Goal: Task Accomplishment & Management: Complete application form

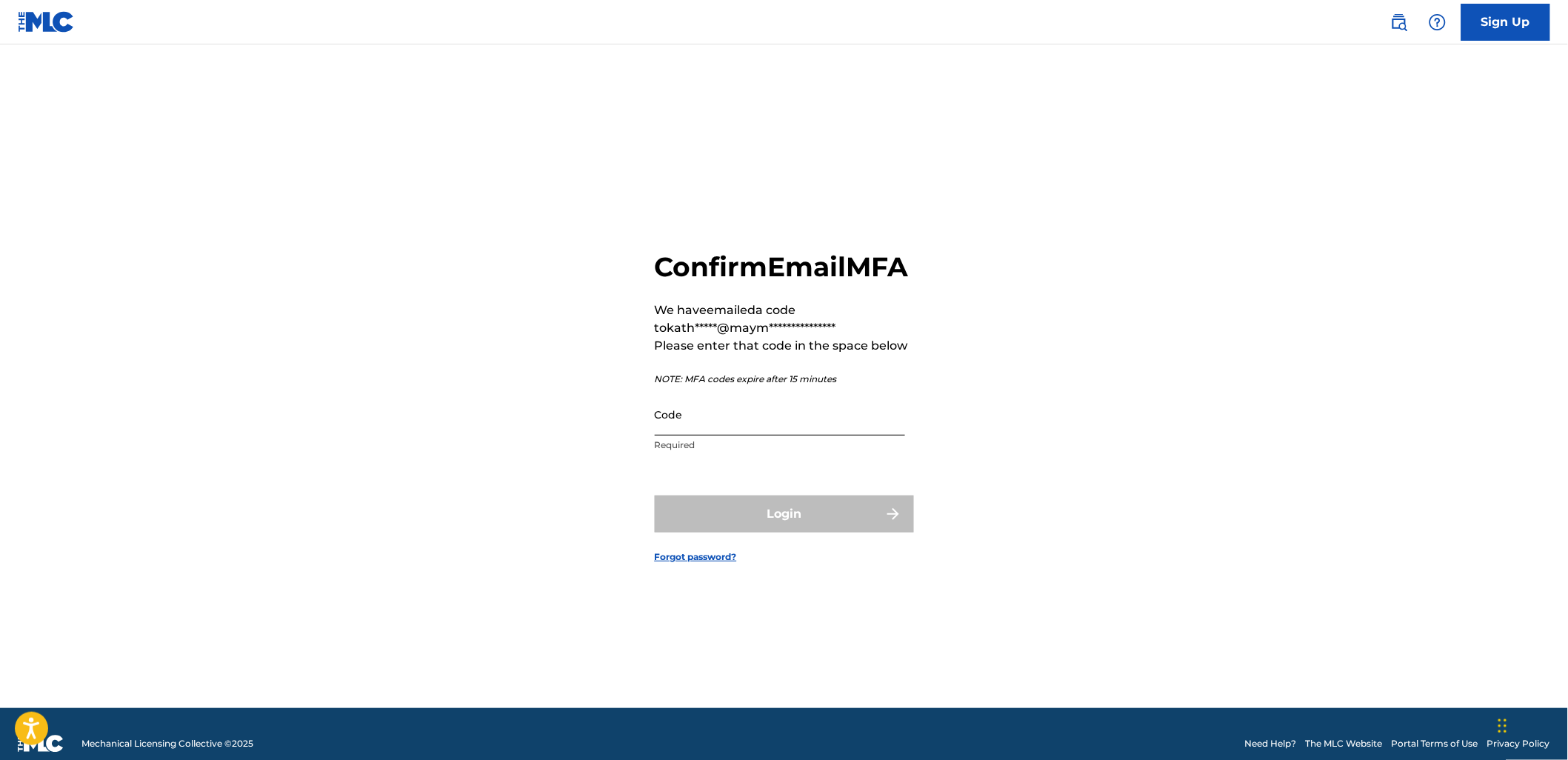
click at [711, 432] on input "Code" at bounding box center [780, 415] width 250 height 42
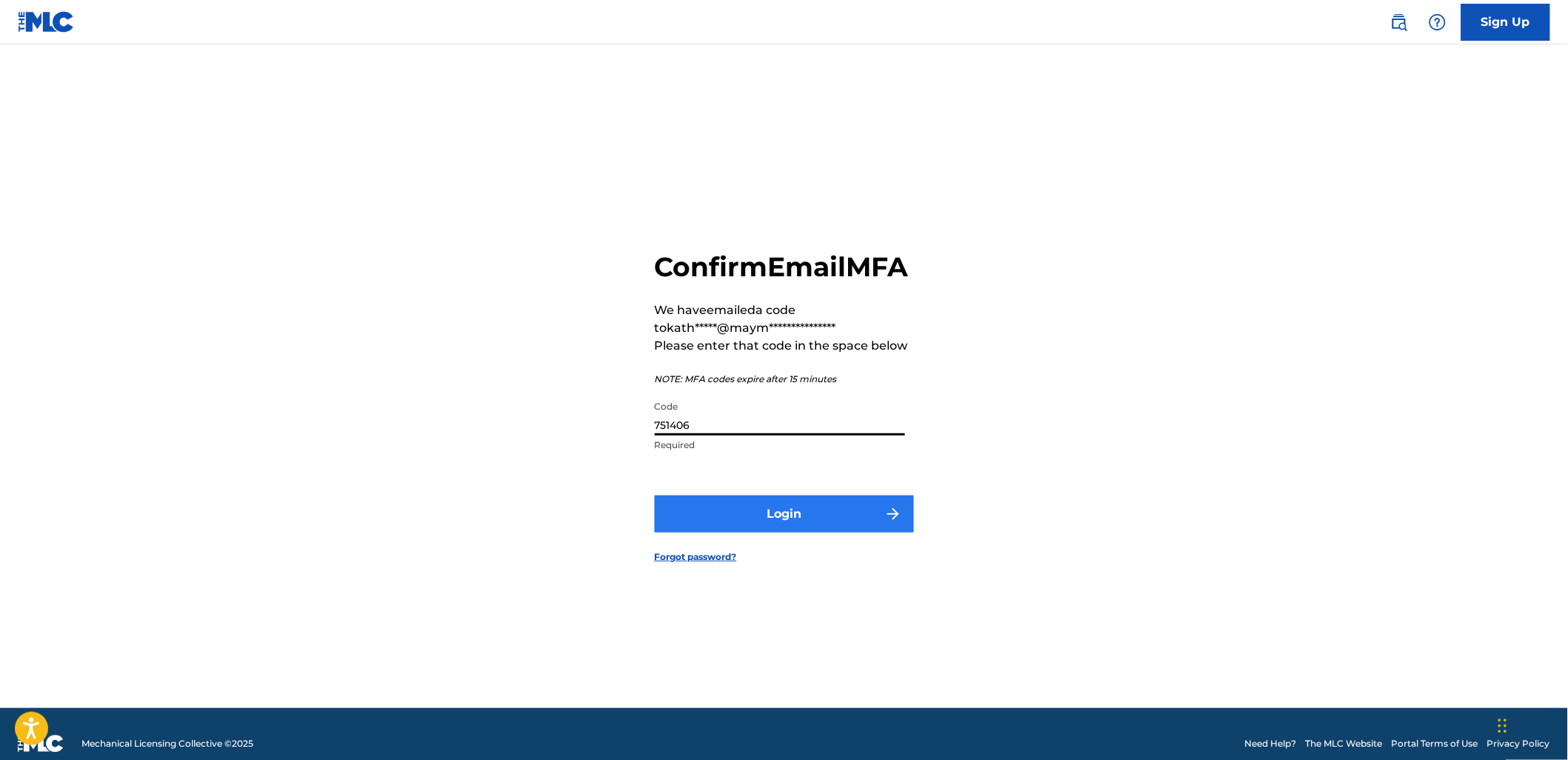
type input "751406"
click at [750, 530] on button "Login" at bounding box center [784, 514] width 259 height 37
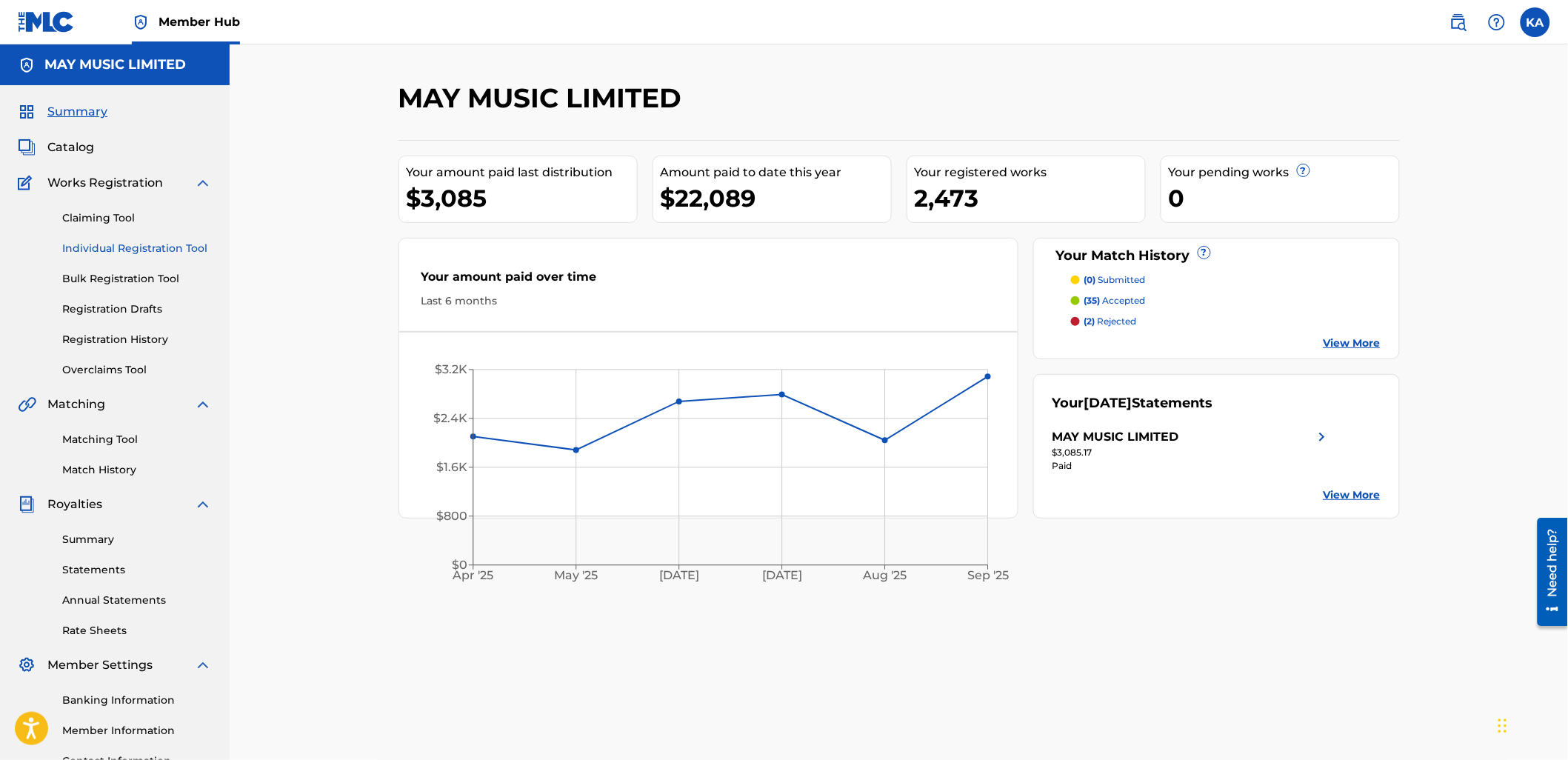
click at [138, 244] on link "Individual Registration Tool" at bounding box center [137, 248] width 149 height 16
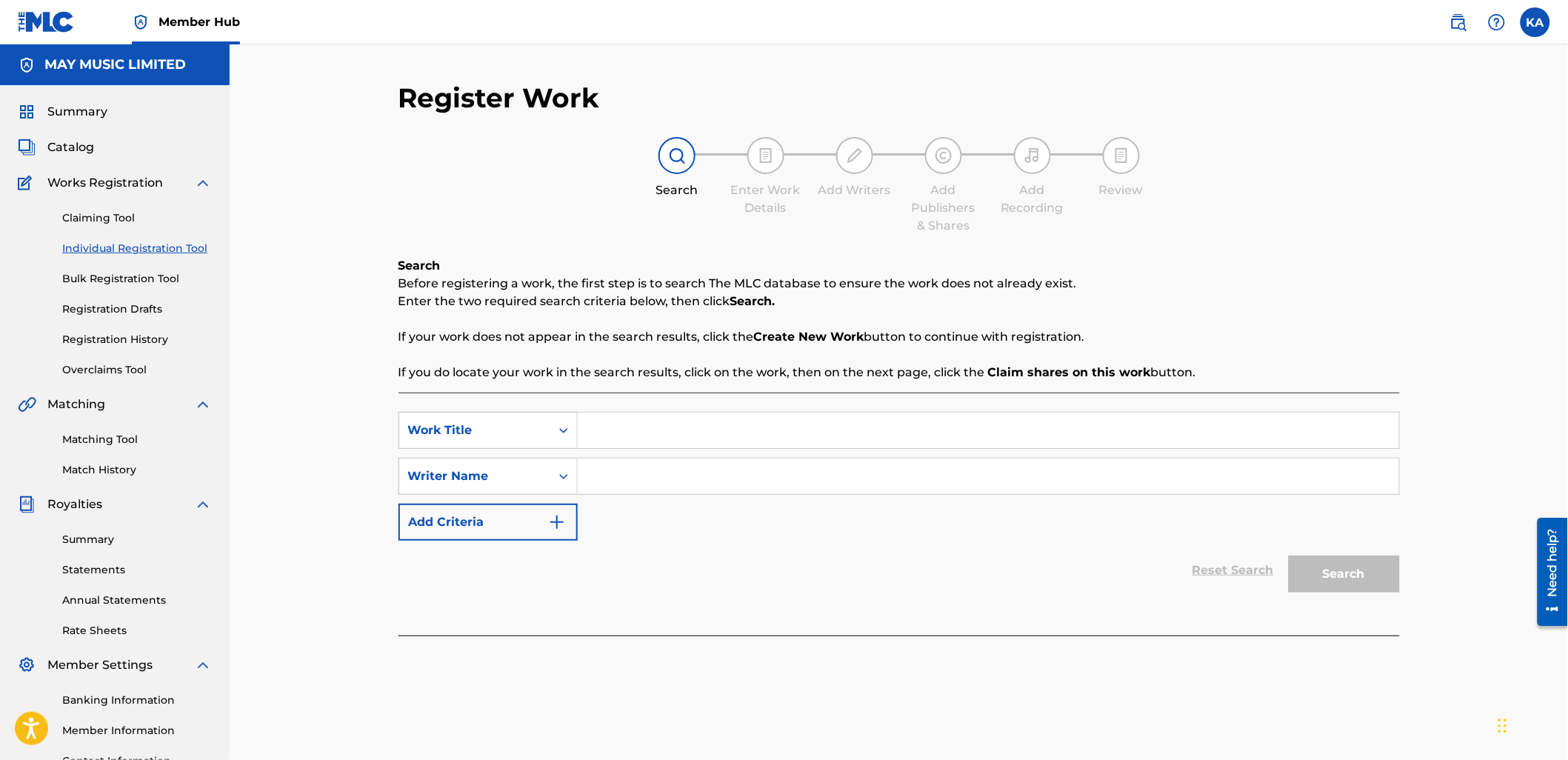
click at [635, 435] on input "Search Form" at bounding box center [989, 430] width 821 height 36
type input "Consume"
click at [633, 468] on input "Search Form" at bounding box center [989, 476] width 821 height 36
type input "[PERSON_NAME]"
click at [1289, 555] on button "Search" at bounding box center [1344, 574] width 111 height 37
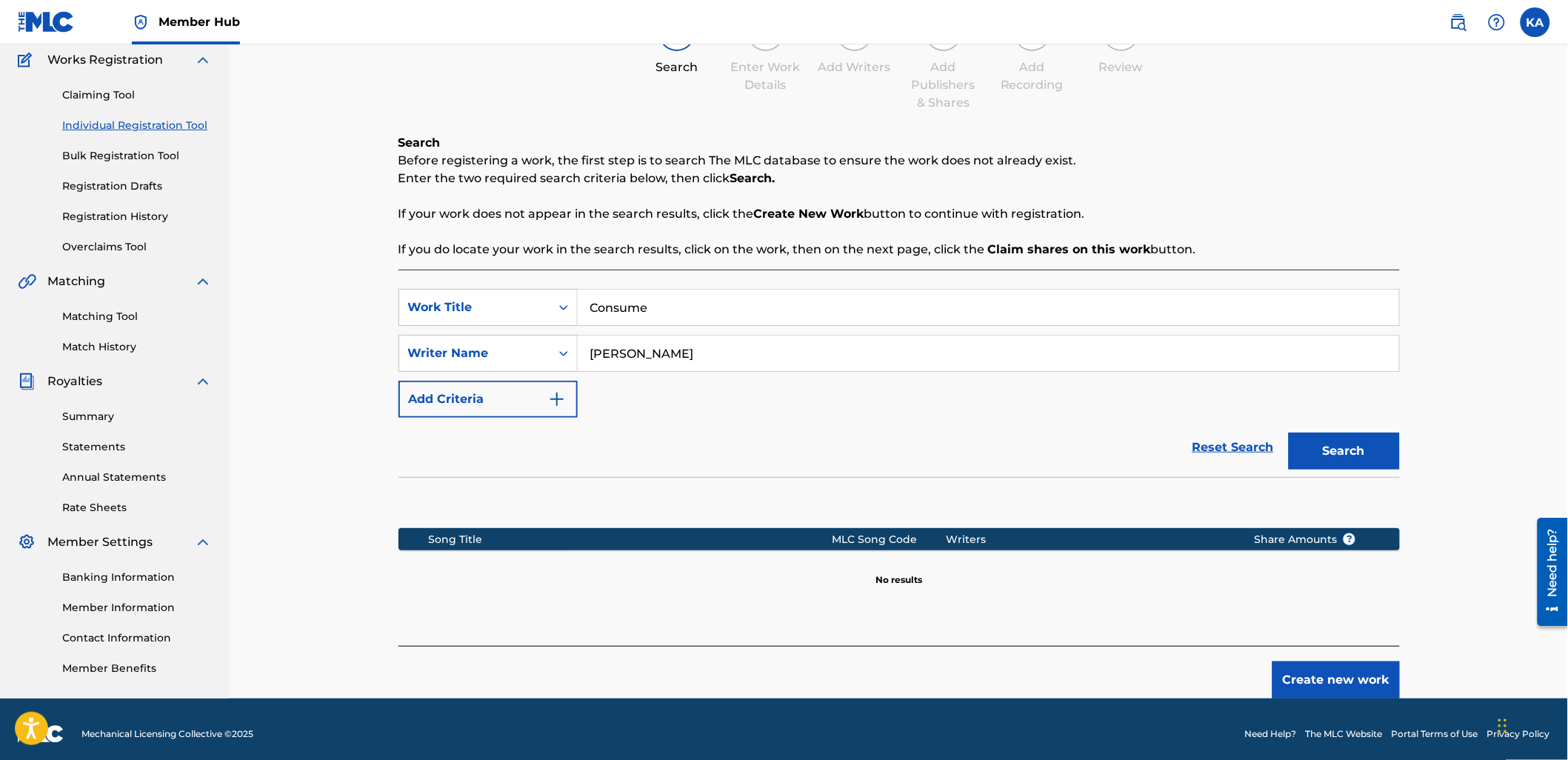
scroll to position [132, 0]
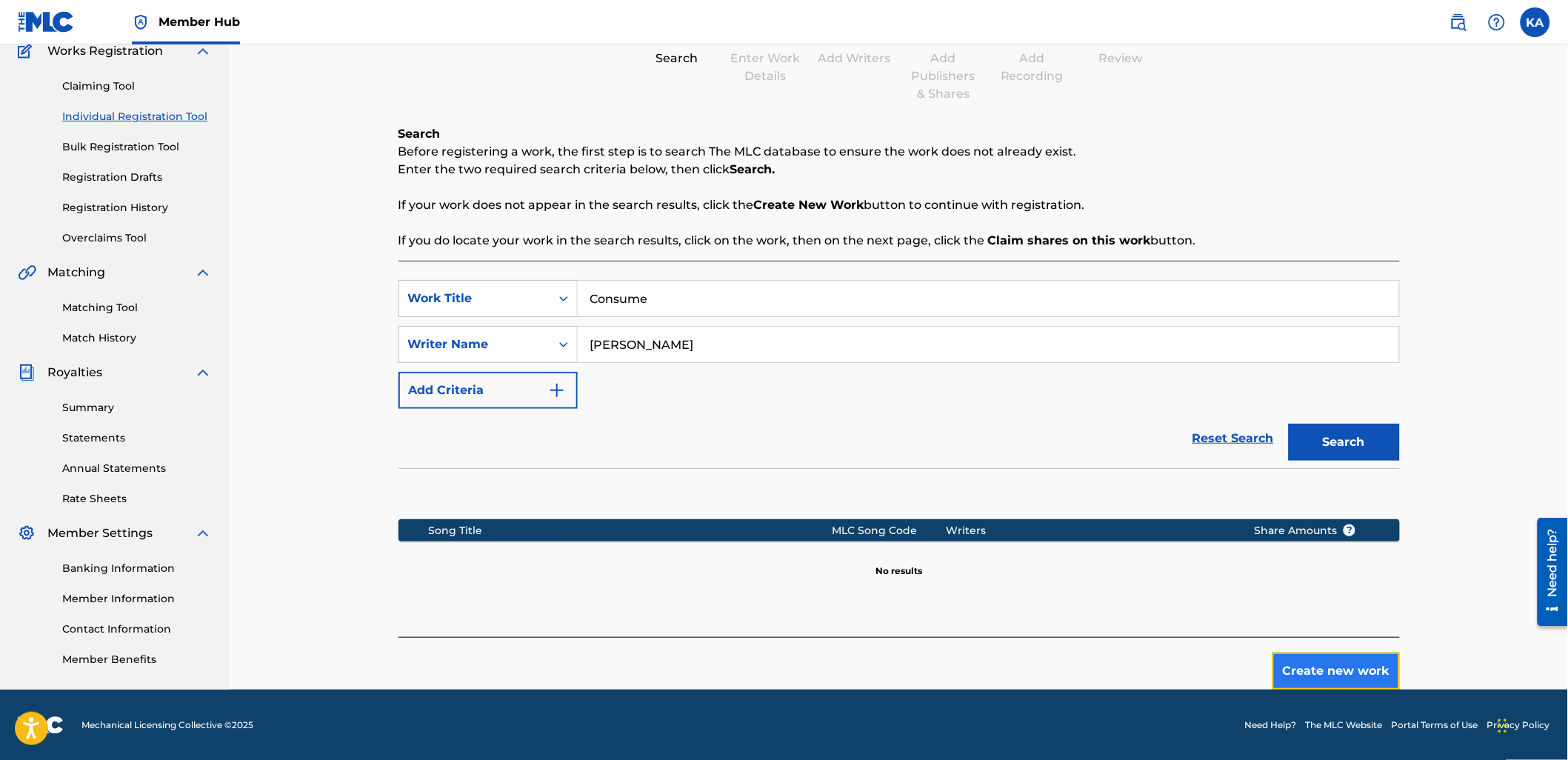
click at [1314, 671] on button "Create new work" at bounding box center [1336, 671] width 128 height 37
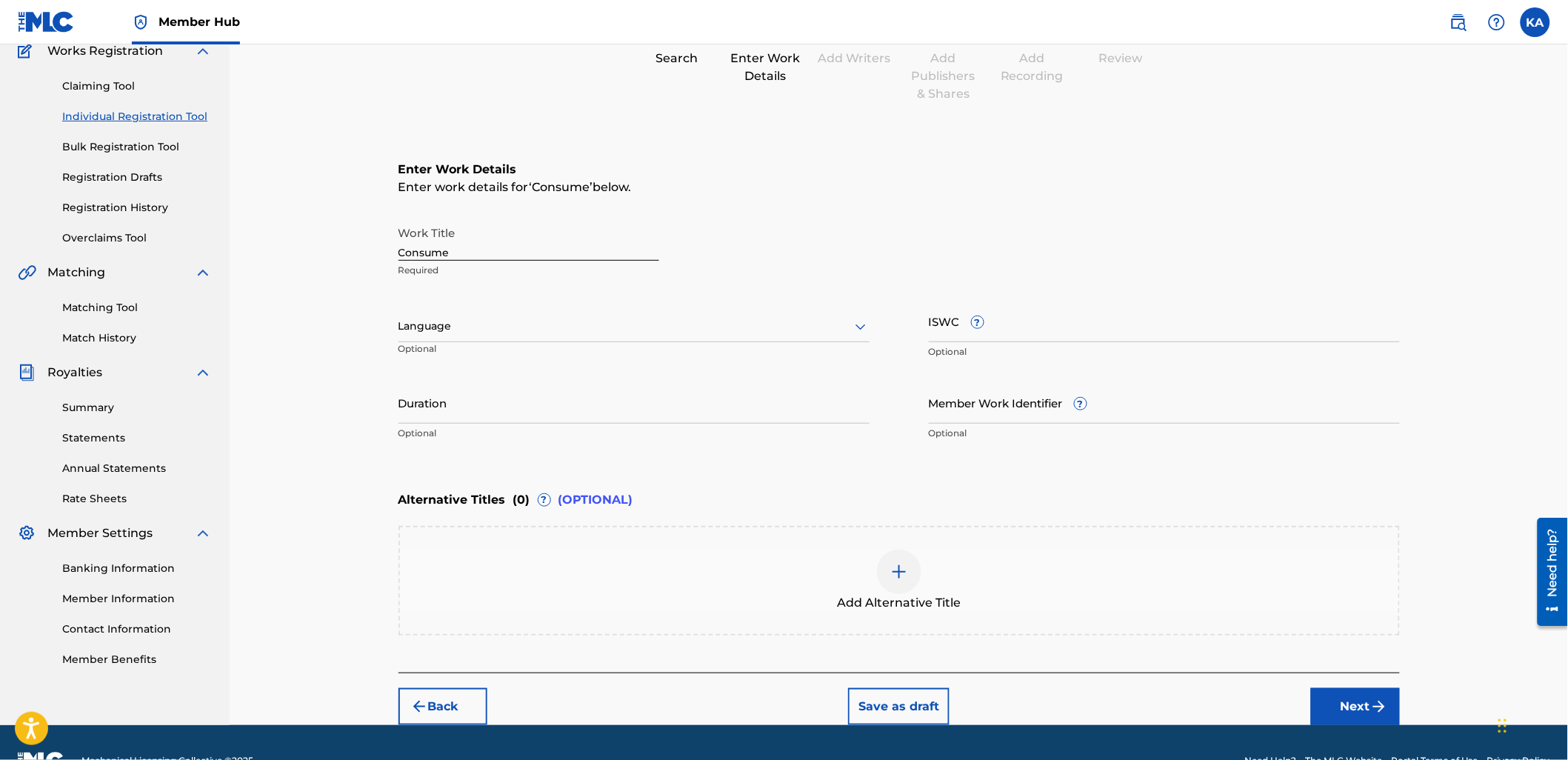
click at [531, 320] on div at bounding box center [634, 327] width 471 height 19
click at [537, 349] on div "English" at bounding box center [634, 359] width 470 height 33
click at [572, 391] on input "Duration" at bounding box center [634, 402] width 471 height 42
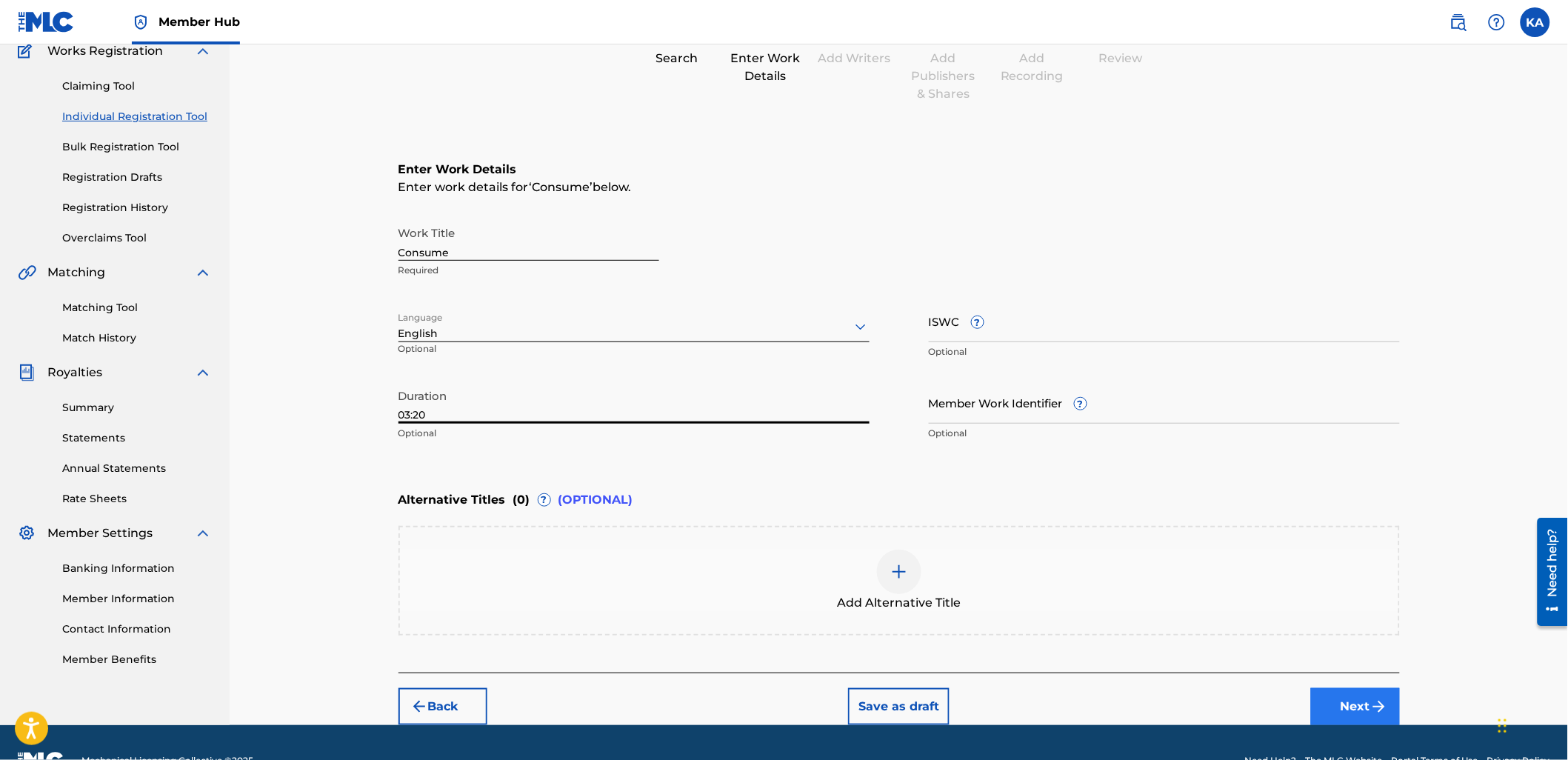
type input "03:20"
click at [1359, 697] on button "Next" at bounding box center [1355, 707] width 89 height 37
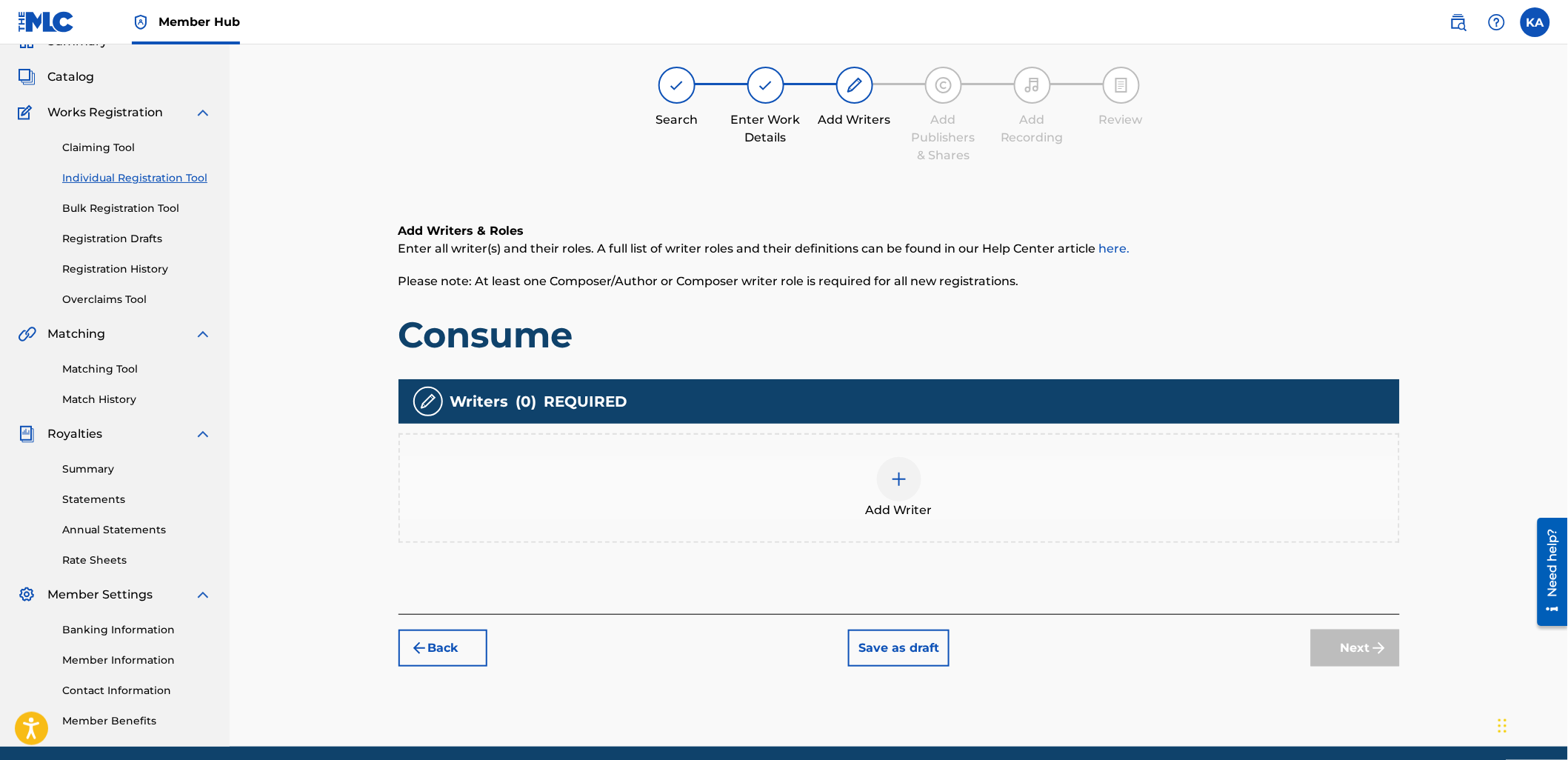
scroll to position [67, 0]
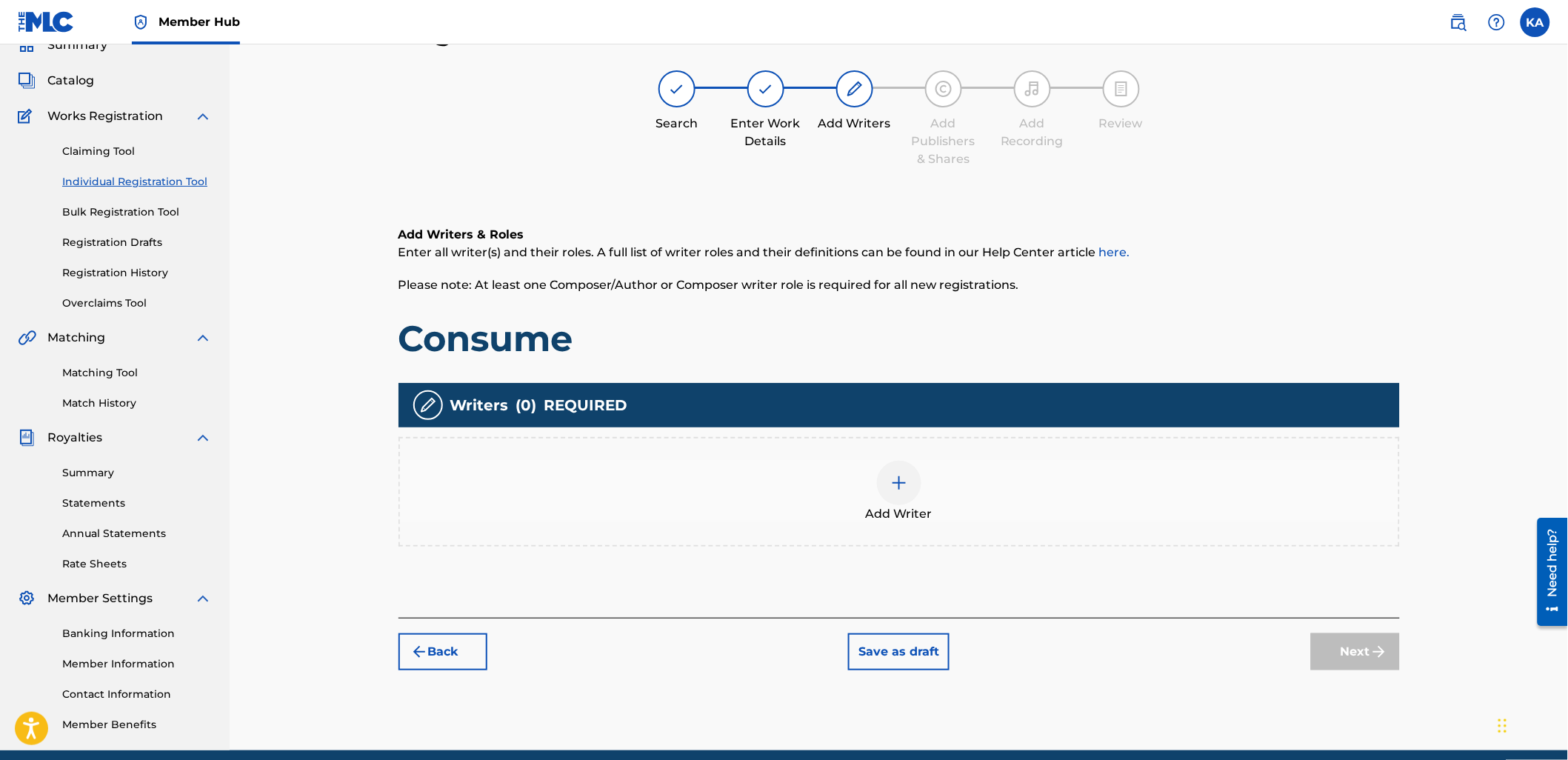
click at [539, 470] on div "Add Writer" at bounding box center [899, 492] width 999 height 62
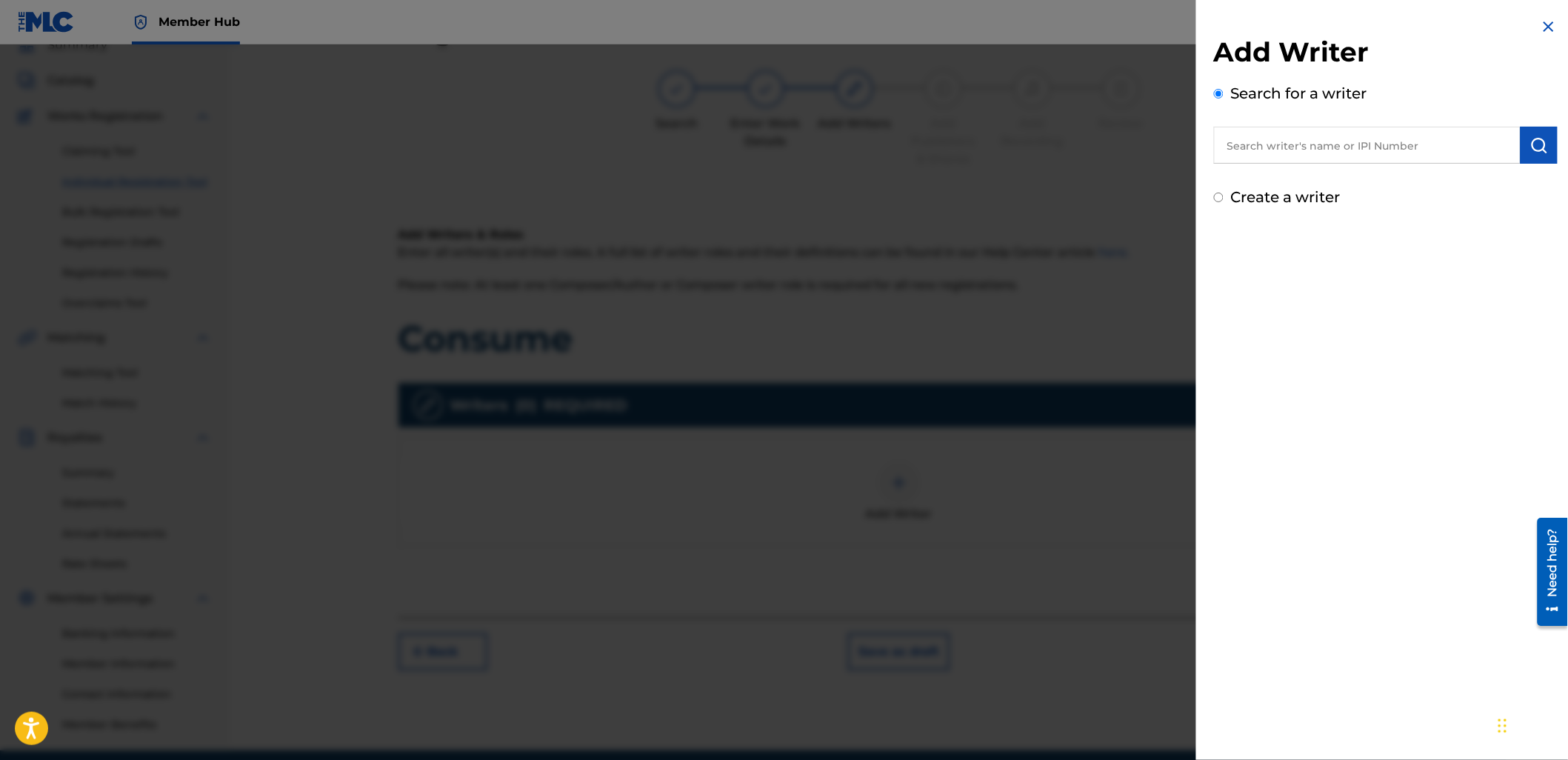
click at [1366, 167] on div "Add Writer Search for a writer Create a writer" at bounding box center [1386, 122] width 344 height 173
click at [1341, 153] on input "text" at bounding box center [1367, 145] width 306 height 37
paste input "608159642"
type input "00608159642"
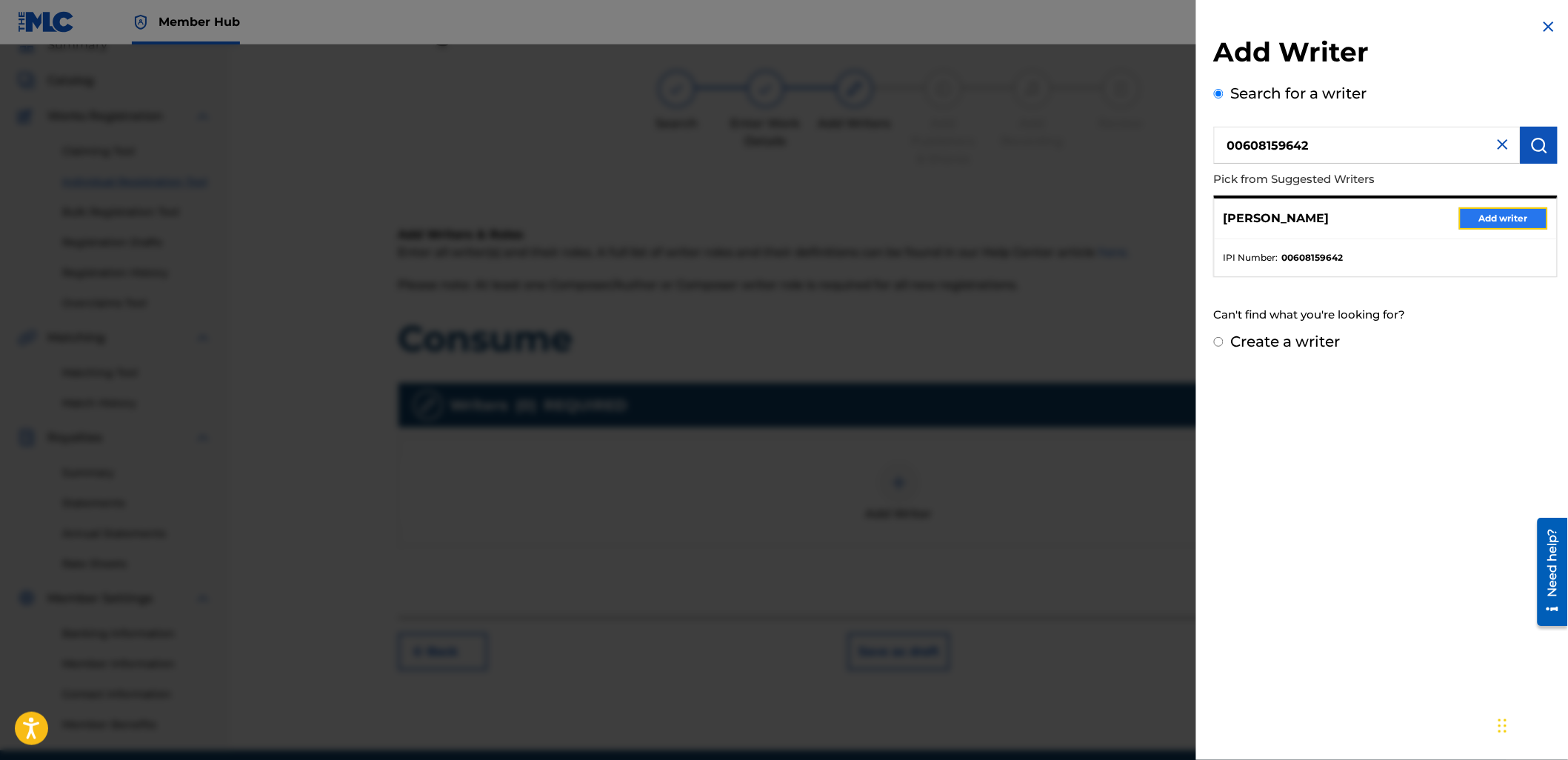
click at [1477, 209] on button "Add writer" at bounding box center [1503, 219] width 89 height 23
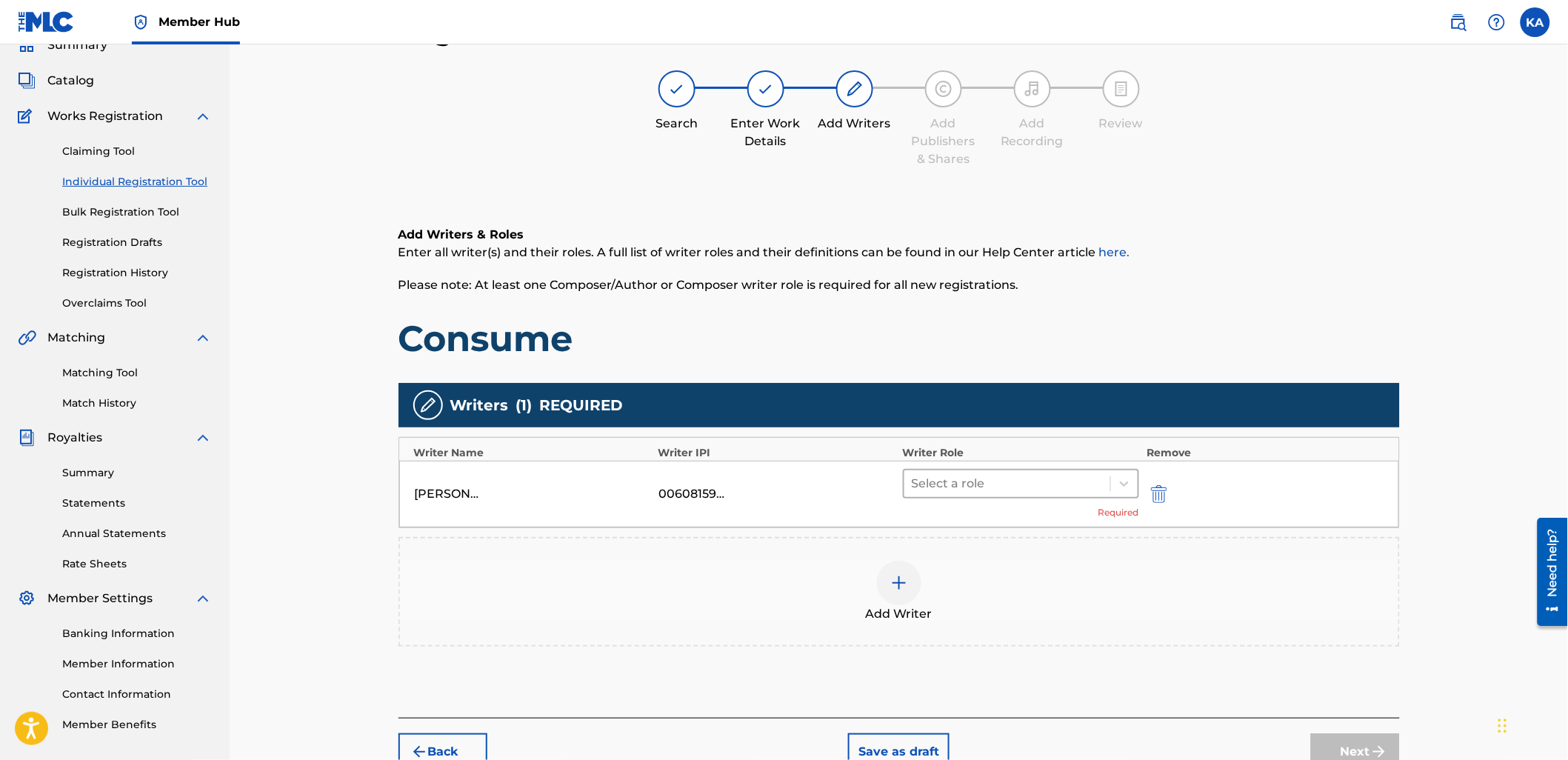
click at [1094, 490] on div at bounding box center [1007, 483] width 192 height 21
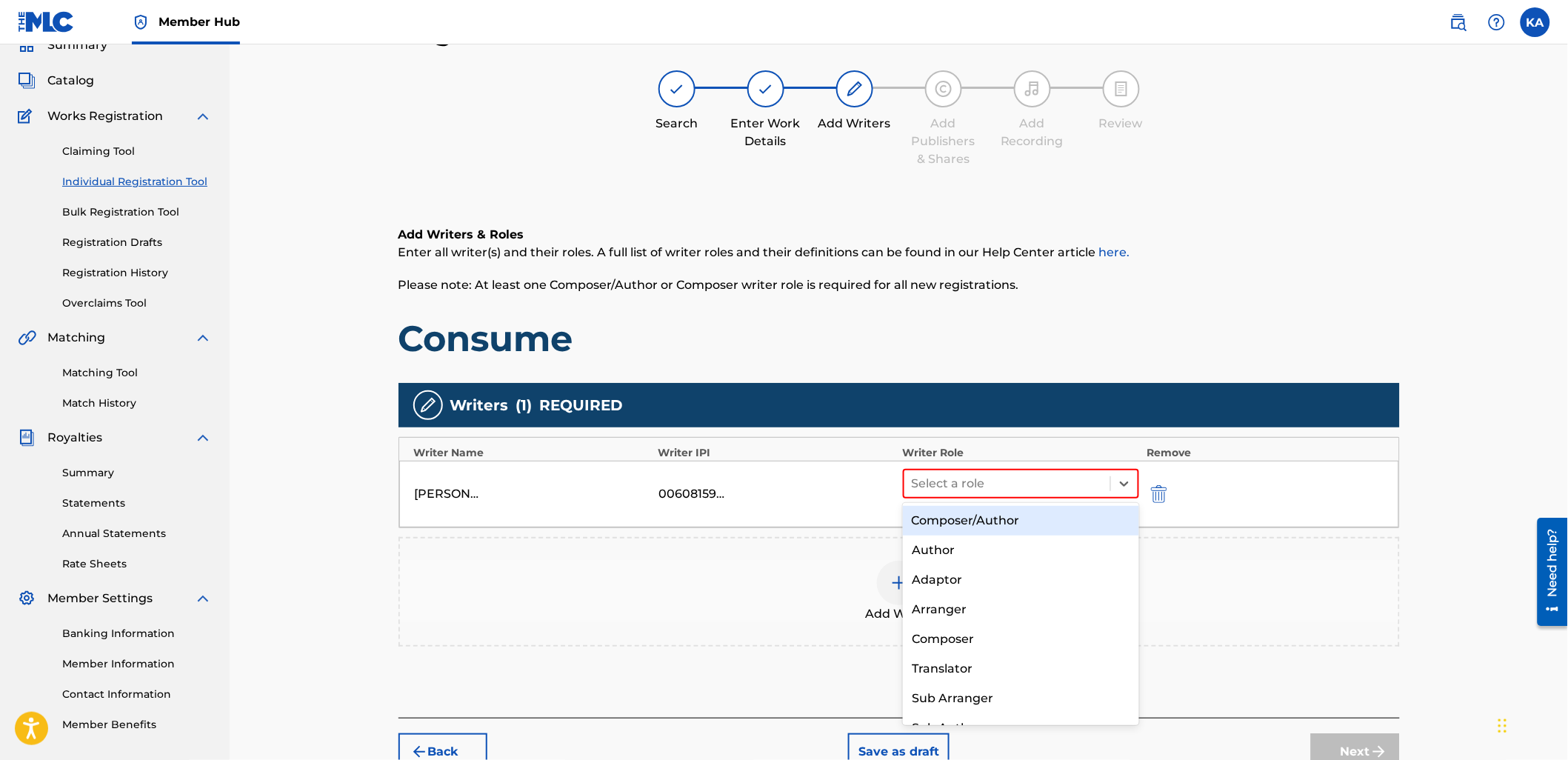
click at [1061, 528] on div "Composer/Author" at bounding box center [1021, 520] width 236 height 30
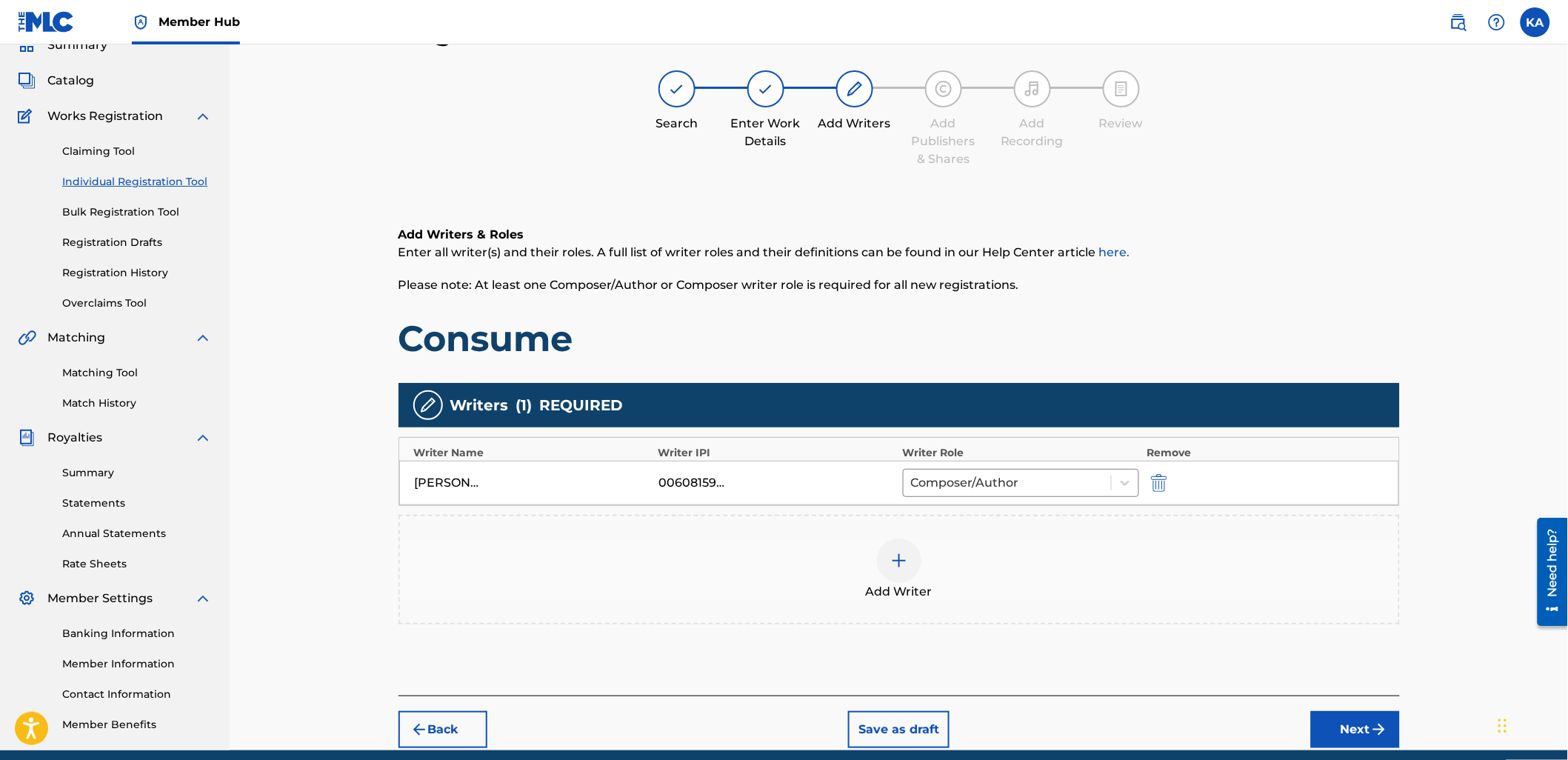
click at [1041, 566] on div "Add Writer" at bounding box center [899, 569] width 999 height 62
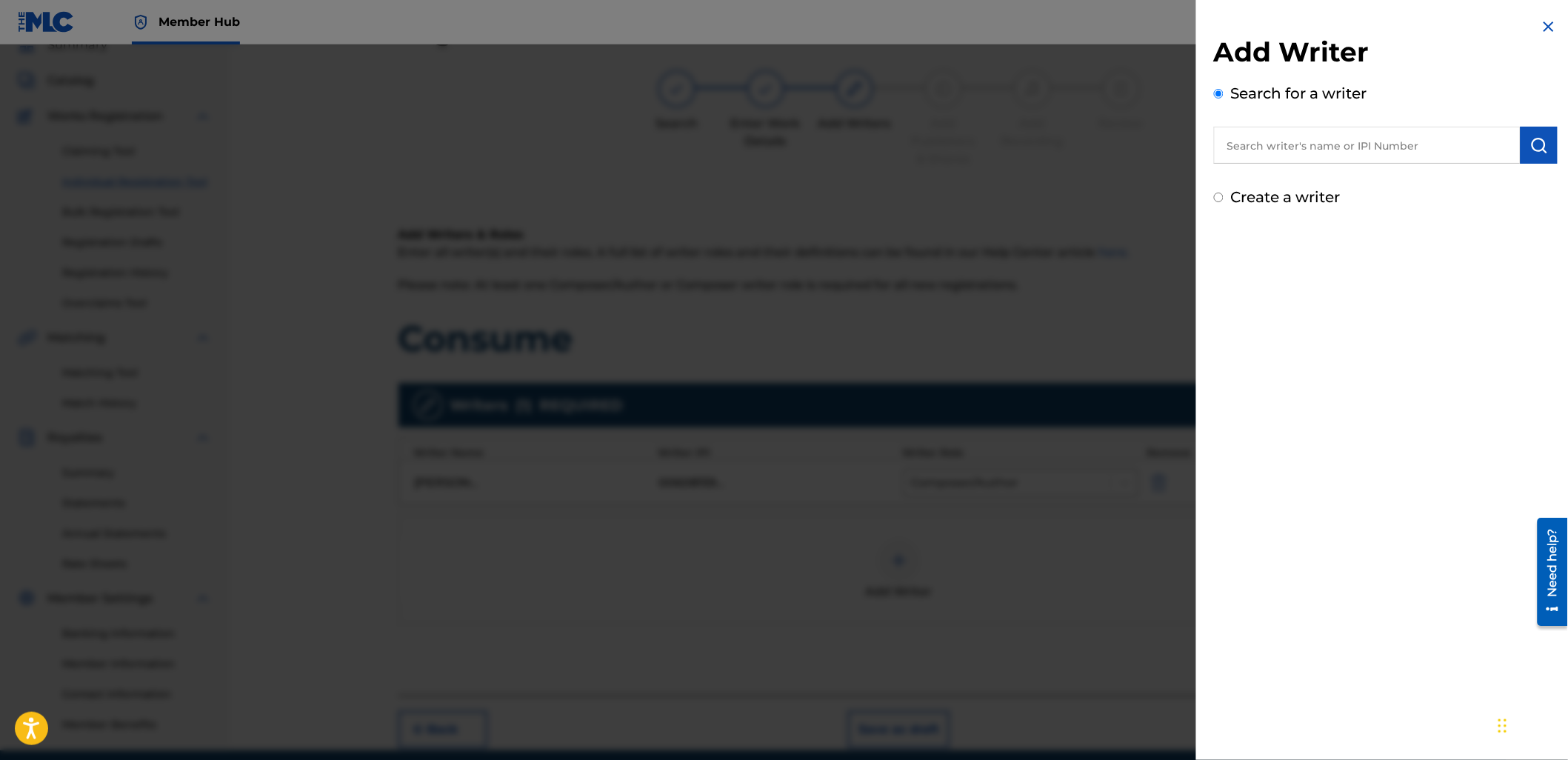
click at [1305, 144] on input "text" at bounding box center [1367, 145] width 306 height 37
paste input "1104023925"
type input "01104023925"
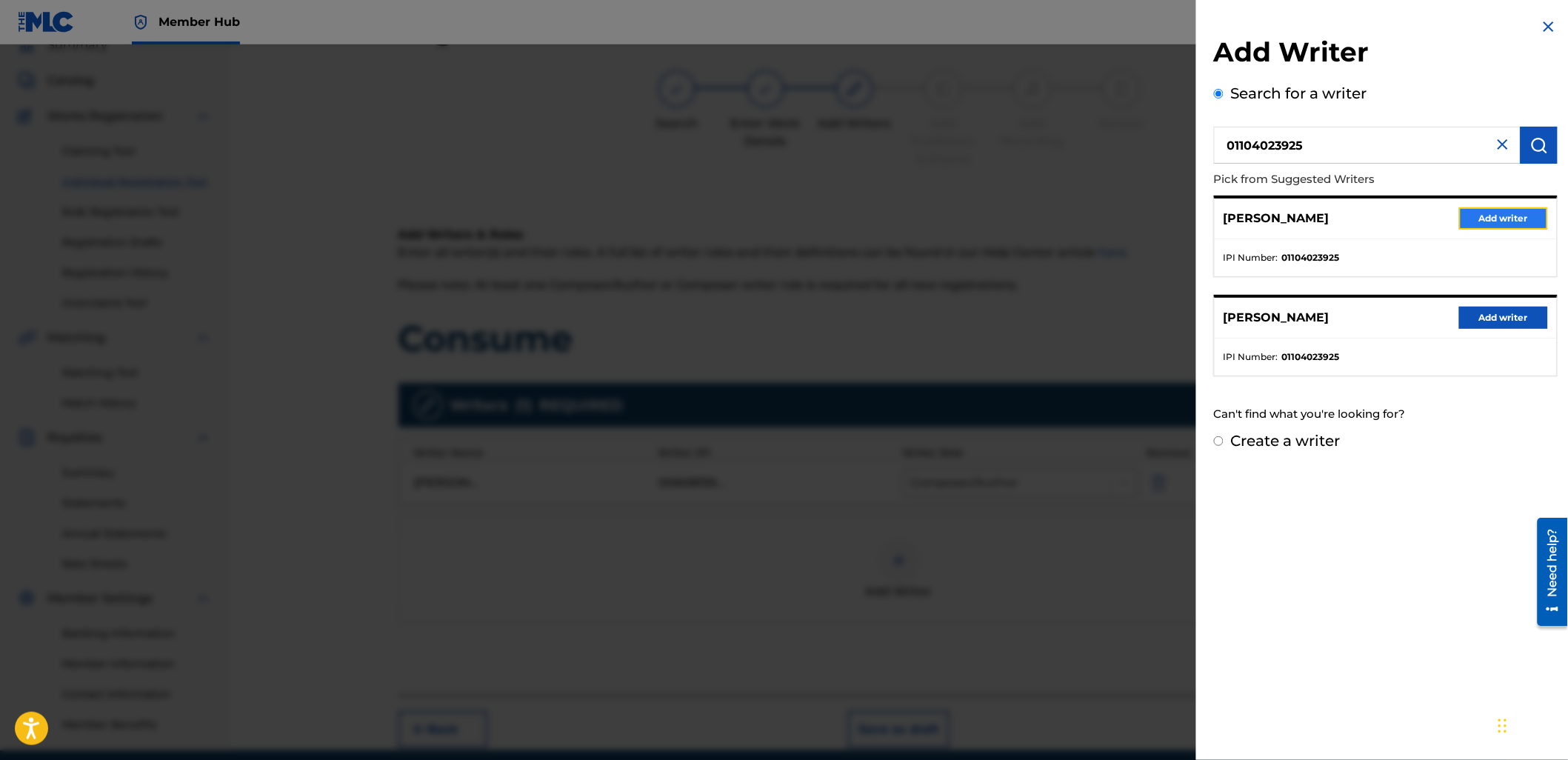
click at [1470, 219] on button "Add writer" at bounding box center [1503, 219] width 89 height 23
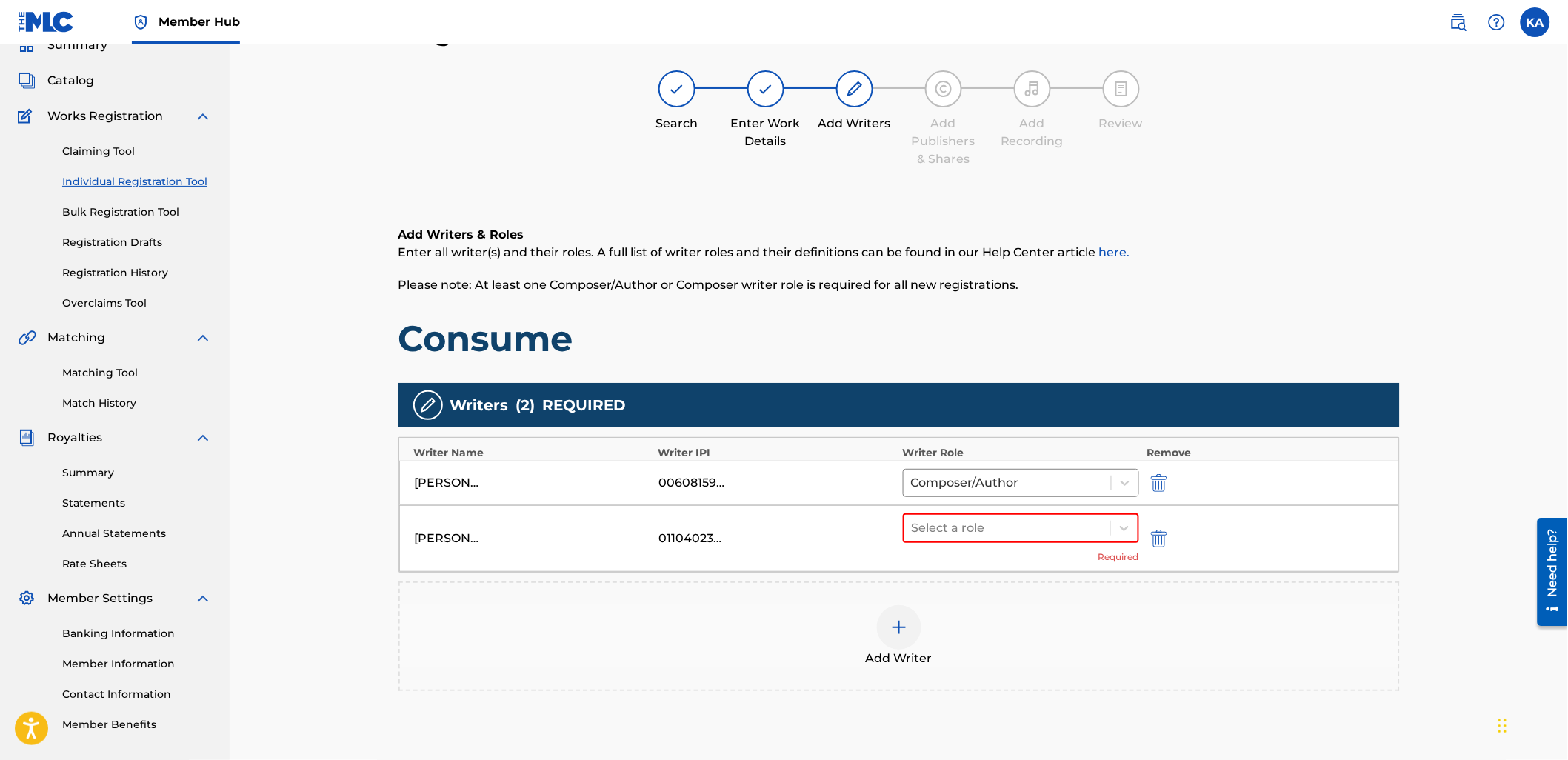
click at [1104, 613] on div "Add Writer" at bounding box center [899, 636] width 999 height 62
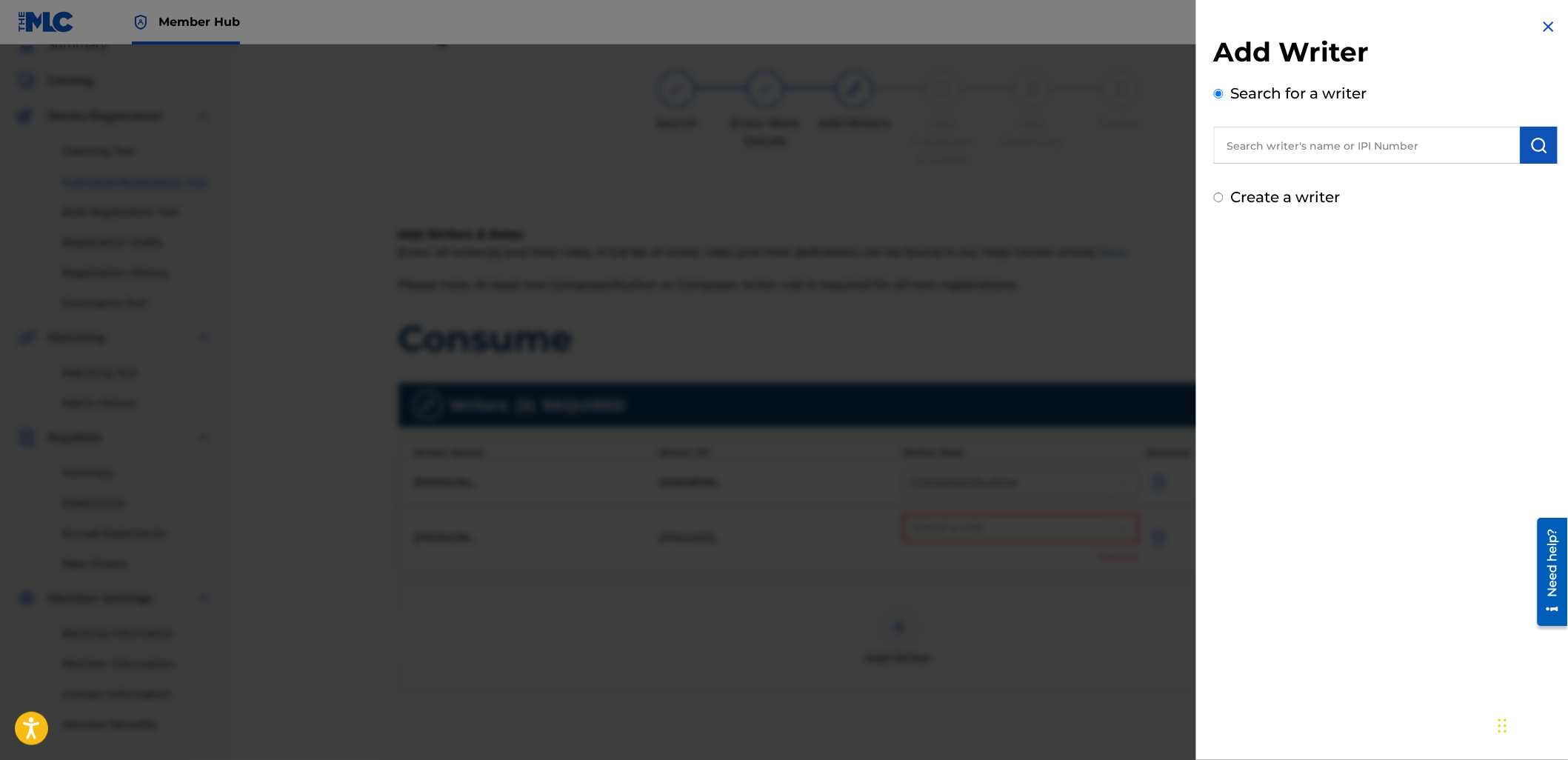
click at [1283, 145] on input "text" at bounding box center [1367, 145] width 306 height 37
paste input "448130959"
type input "00448130959"
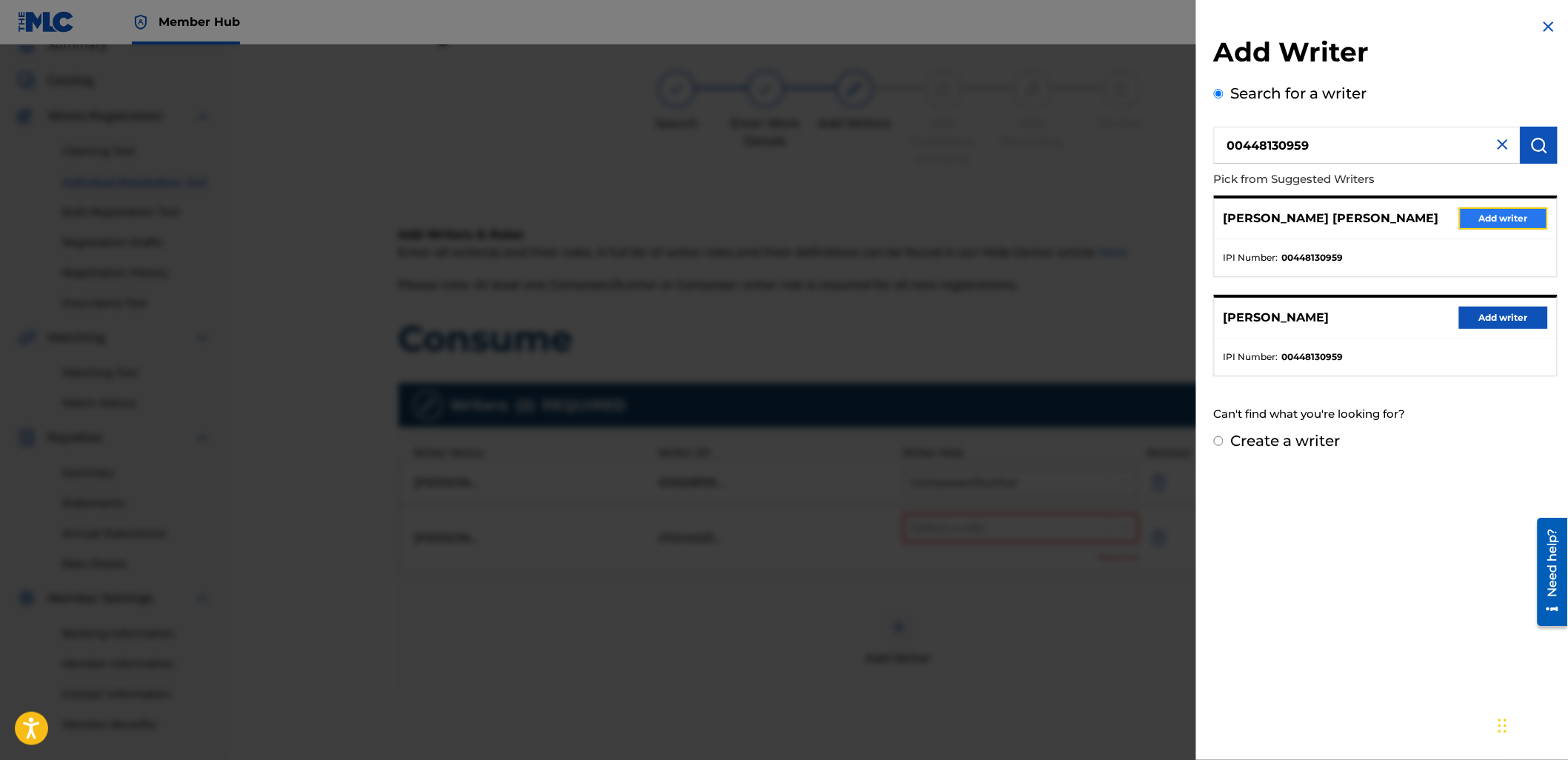
click at [1468, 215] on button "Add writer" at bounding box center [1503, 219] width 89 height 23
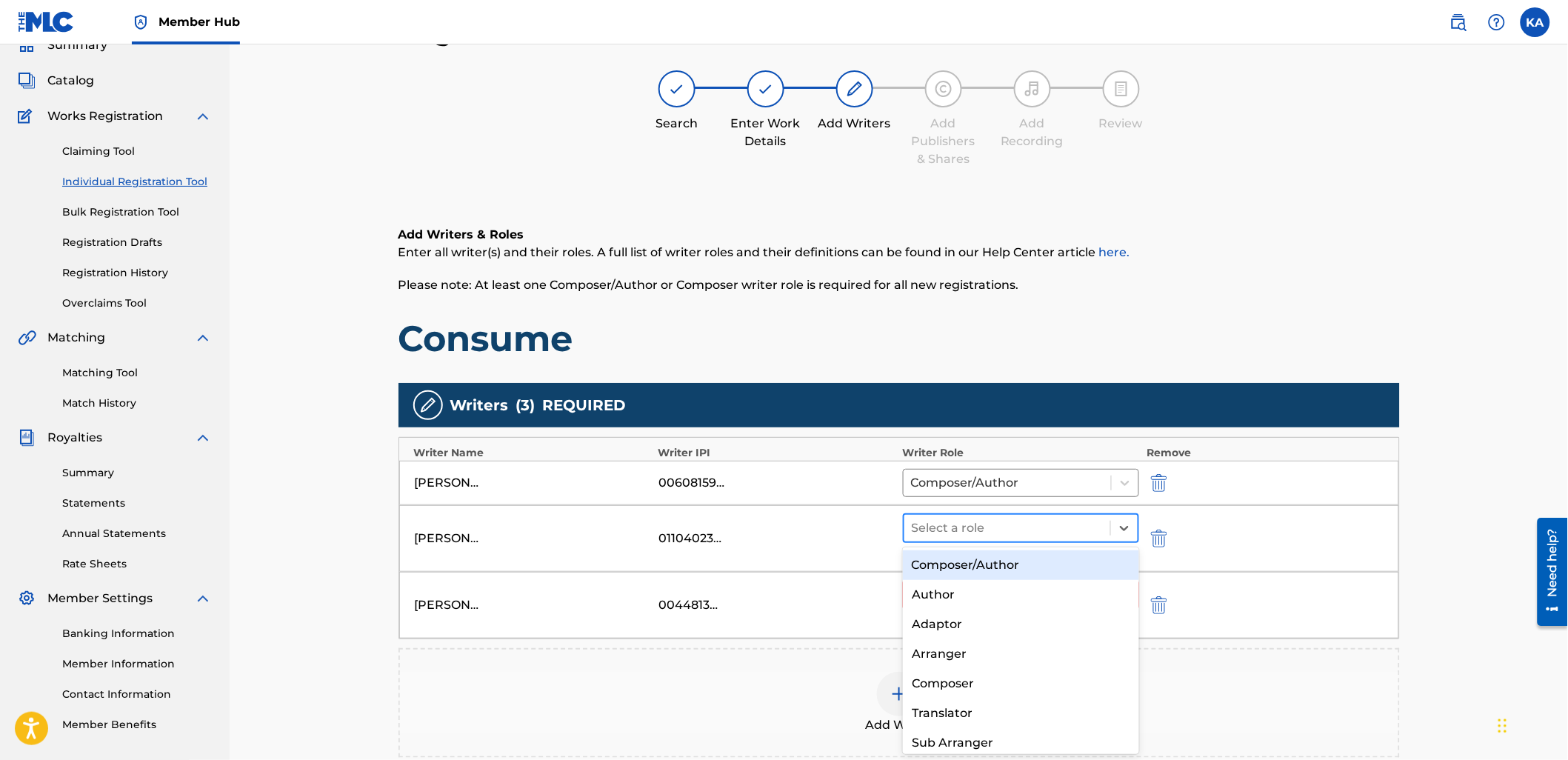
click at [1018, 528] on div at bounding box center [1007, 528] width 192 height 21
click at [1017, 566] on div "Composer/Author" at bounding box center [1021, 566] width 236 height 30
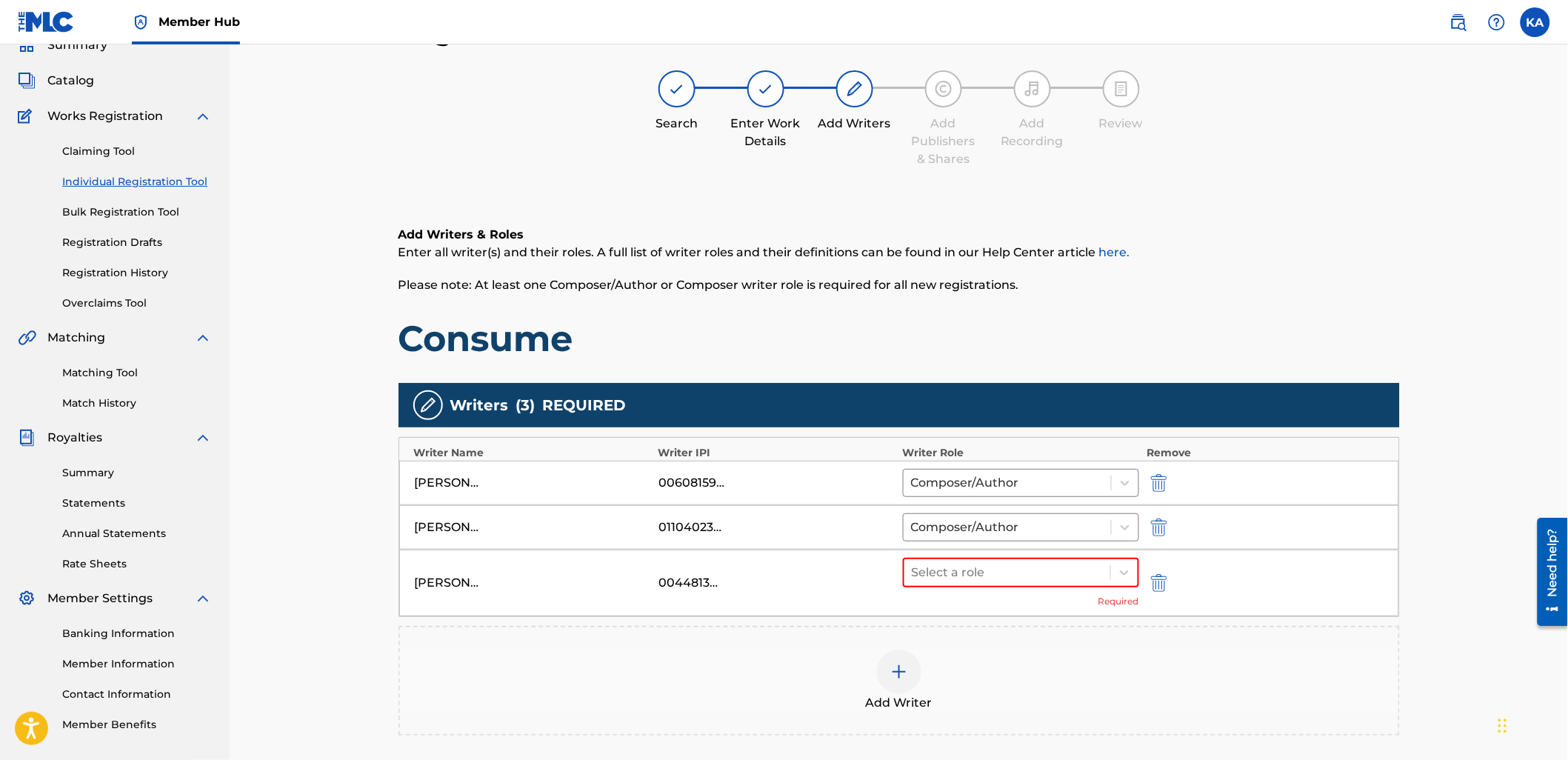
click at [1022, 590] on div "Select a role Required" at bounding box center [1021, 583] width 237 height 51
click at [1018, 583] on div "Select a role" at bounding box center [1008, 573] width 207 height 26
click at [1016, 603] on div "Composer/Author" at bounding box center [1021, 611] width 236 height 30
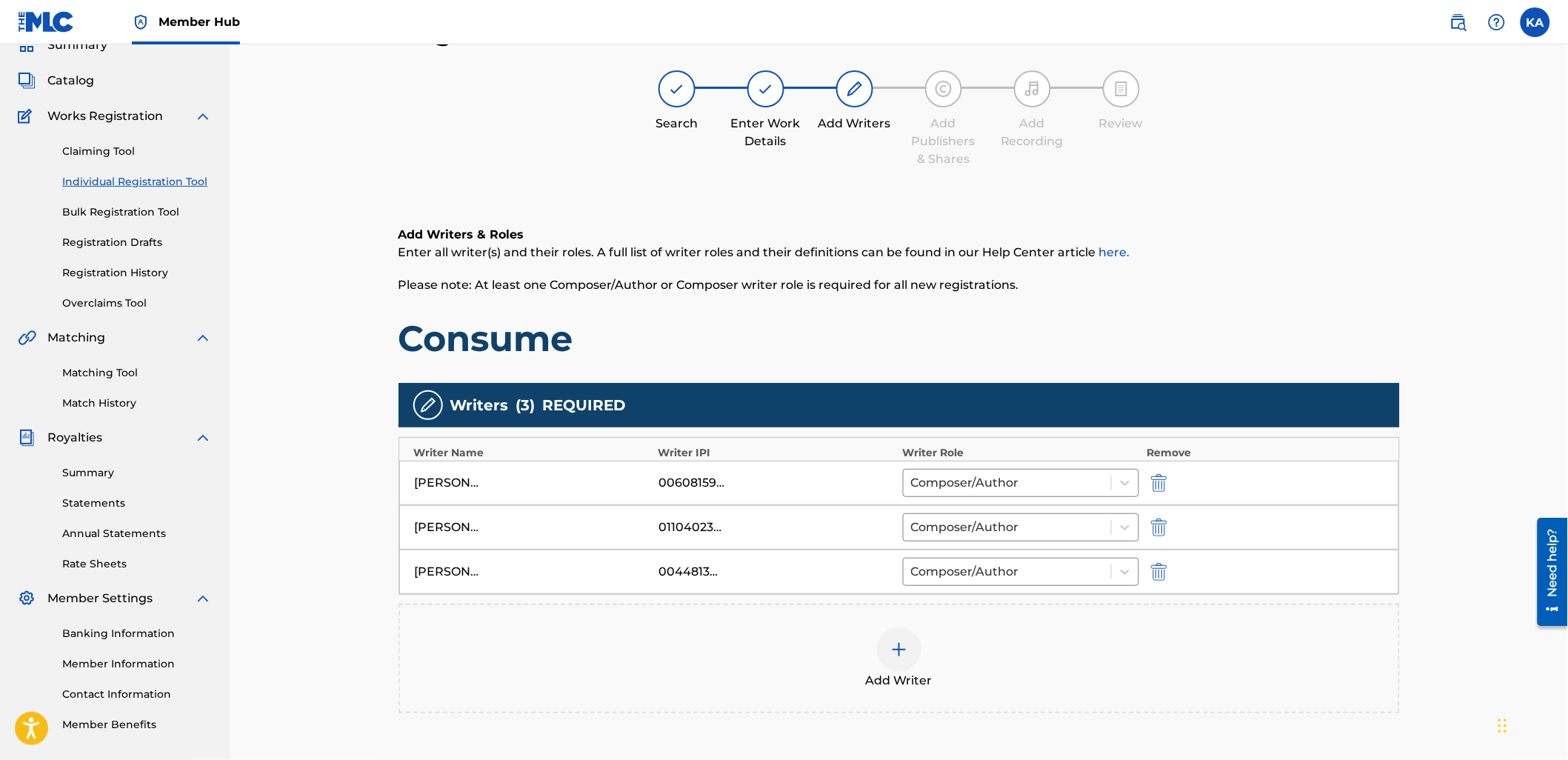
scroll to position [213, 0]
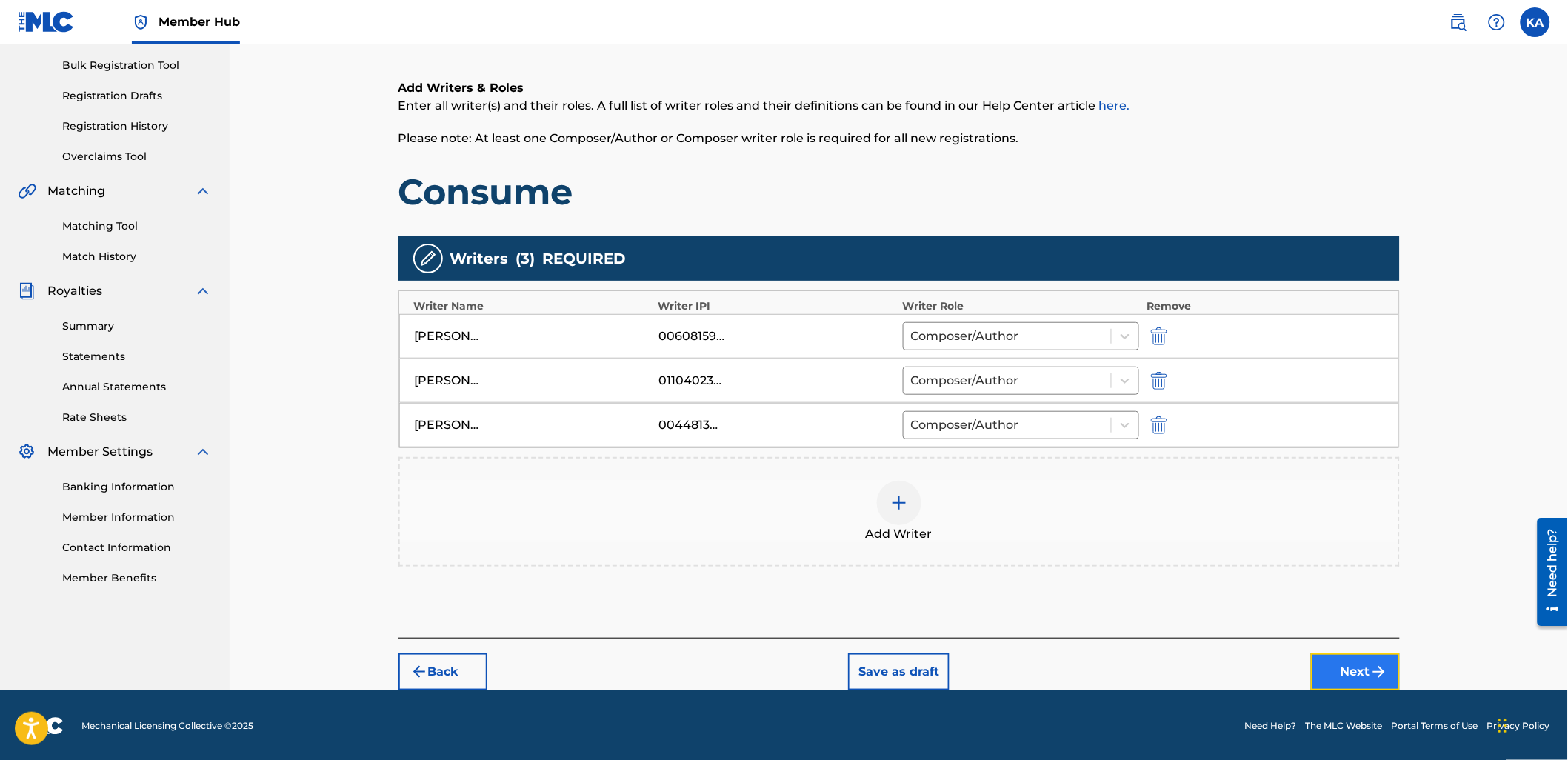
click at [1328, 654] on button "Next" at bounding box center [1355, 672] width 89 height 37
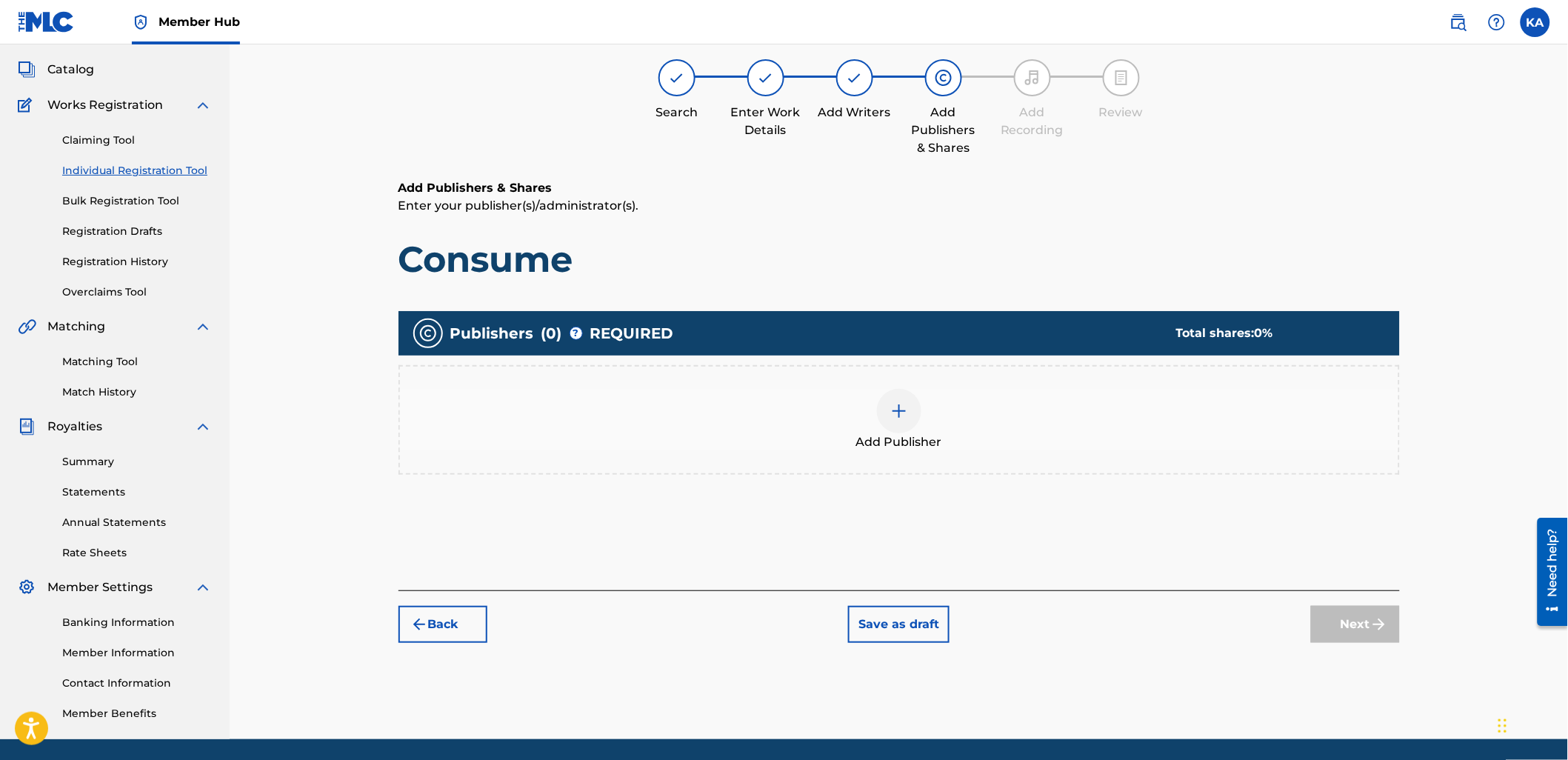
scroll to position [67, 0]
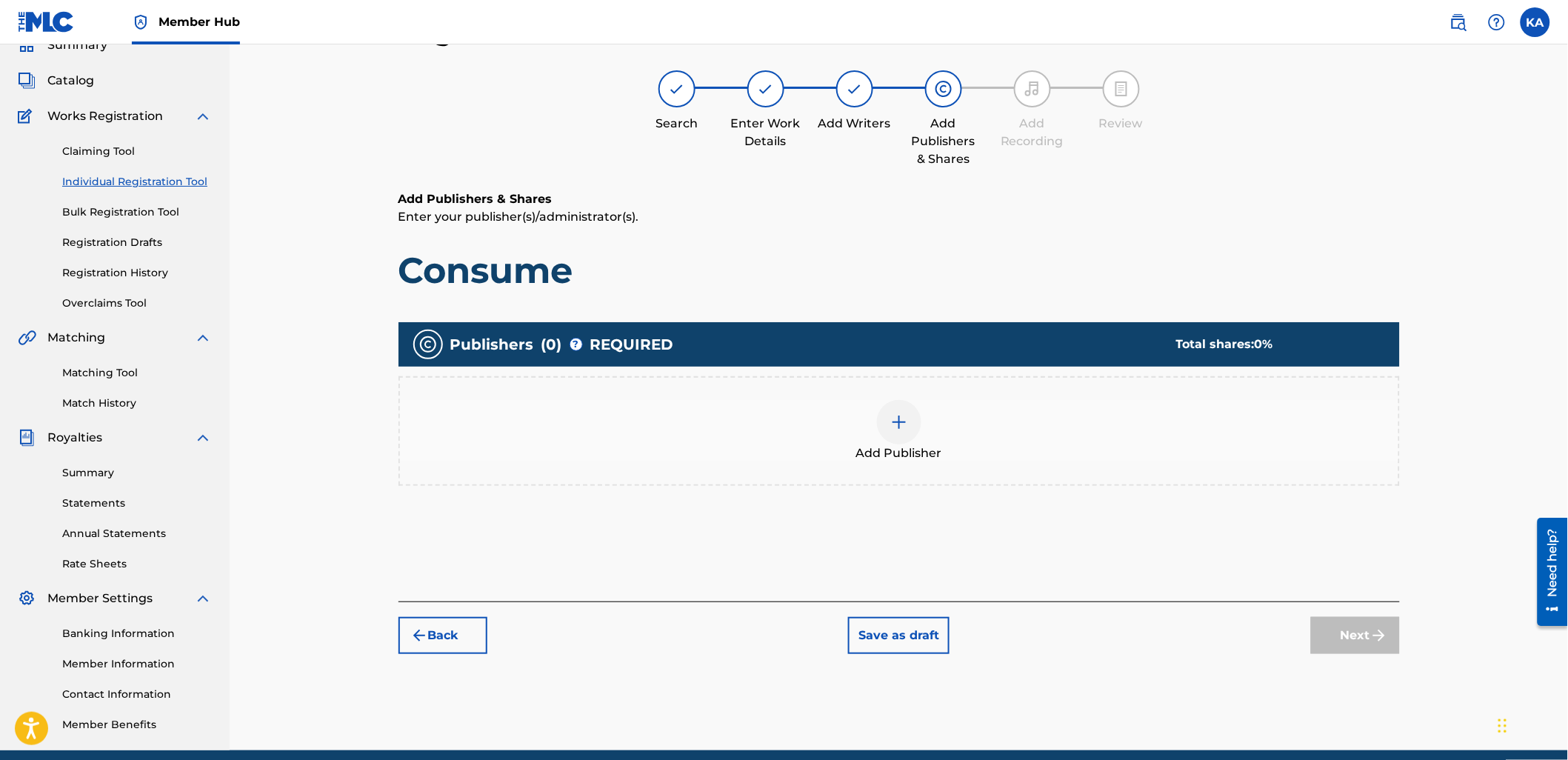
click at [758, 418] on div "Add Publisher" at bounding box center [899, 431] width 999 height 62
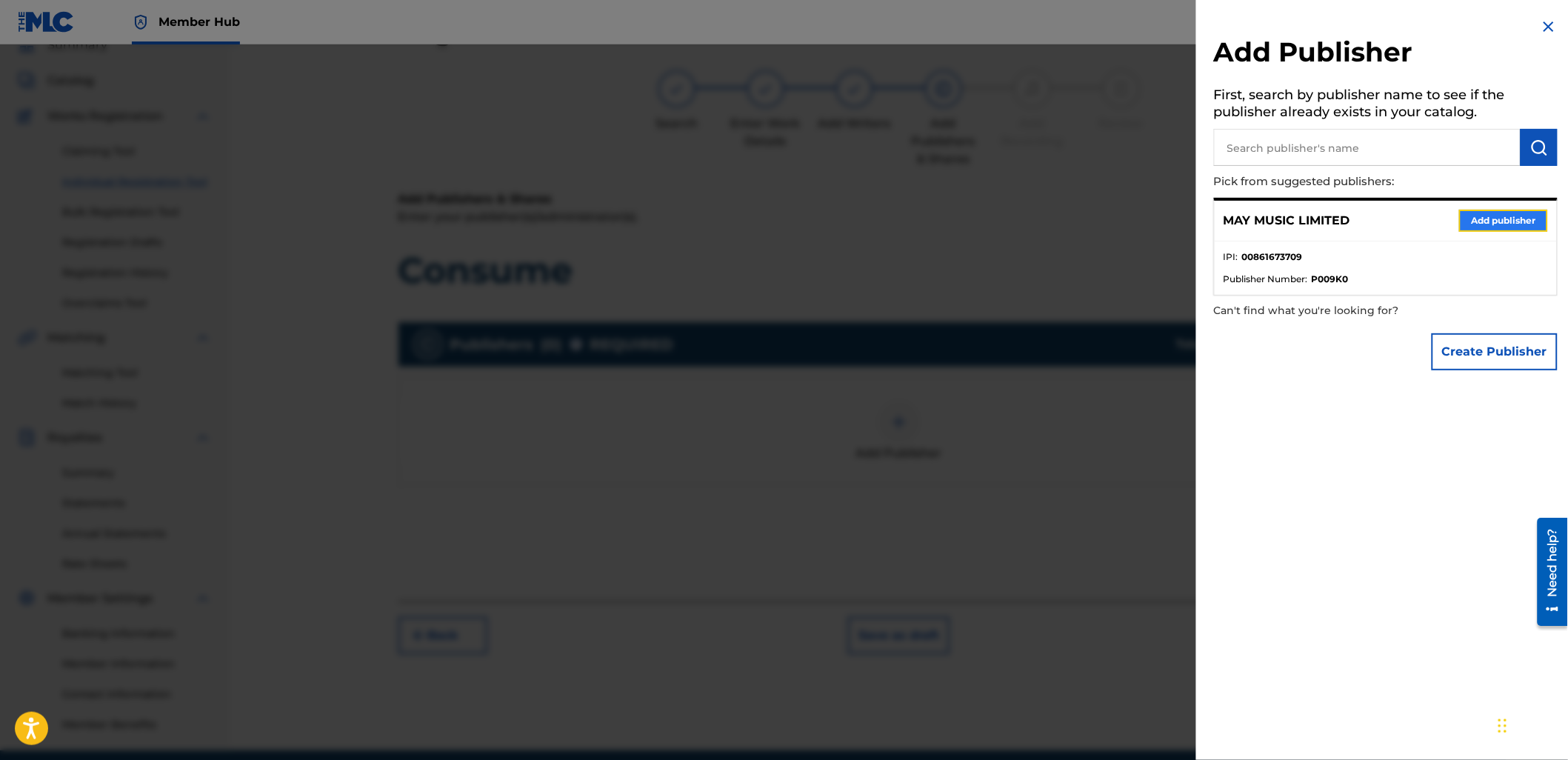
click at [1465, 219] on button "Add publisher" at bounding box center [1503, 220] width 89 height 23
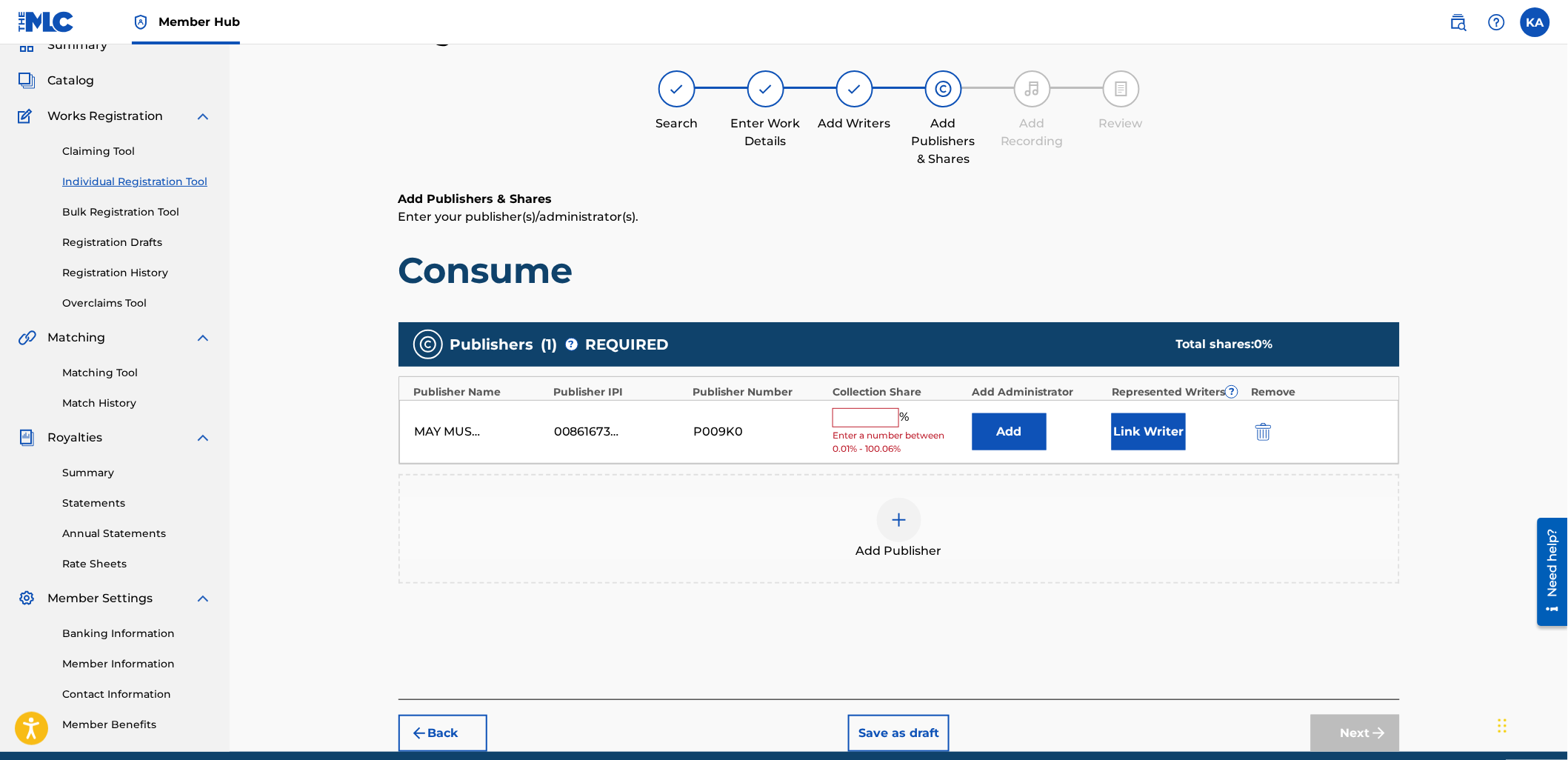
click at [850, 418] on input "text" at bounding box center [866, 418] width 67 height 19
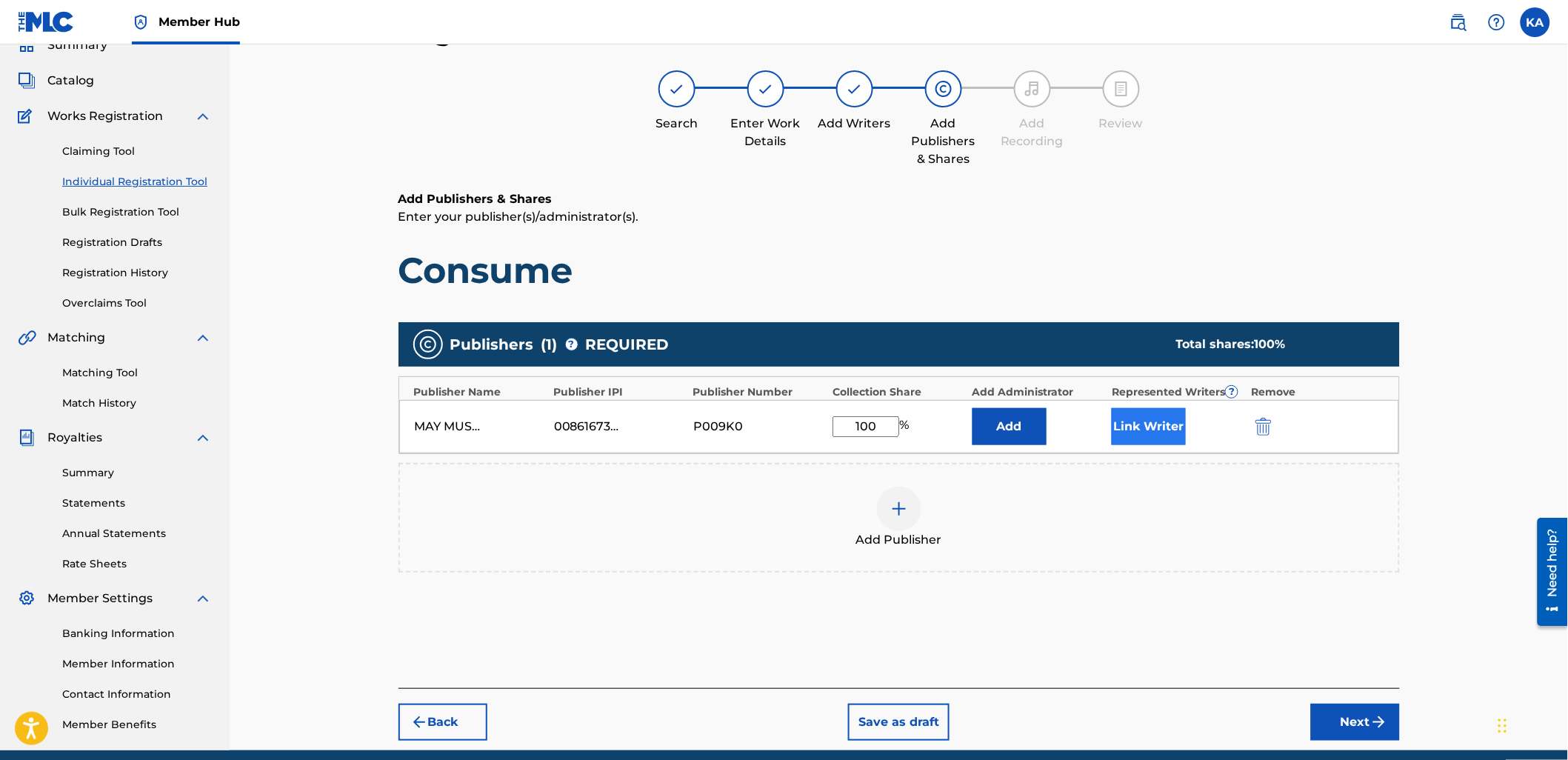
type input "100"
click at [1111, 426] on button "Link Writer" at bounding box center [1148, 427] width 74 height 37
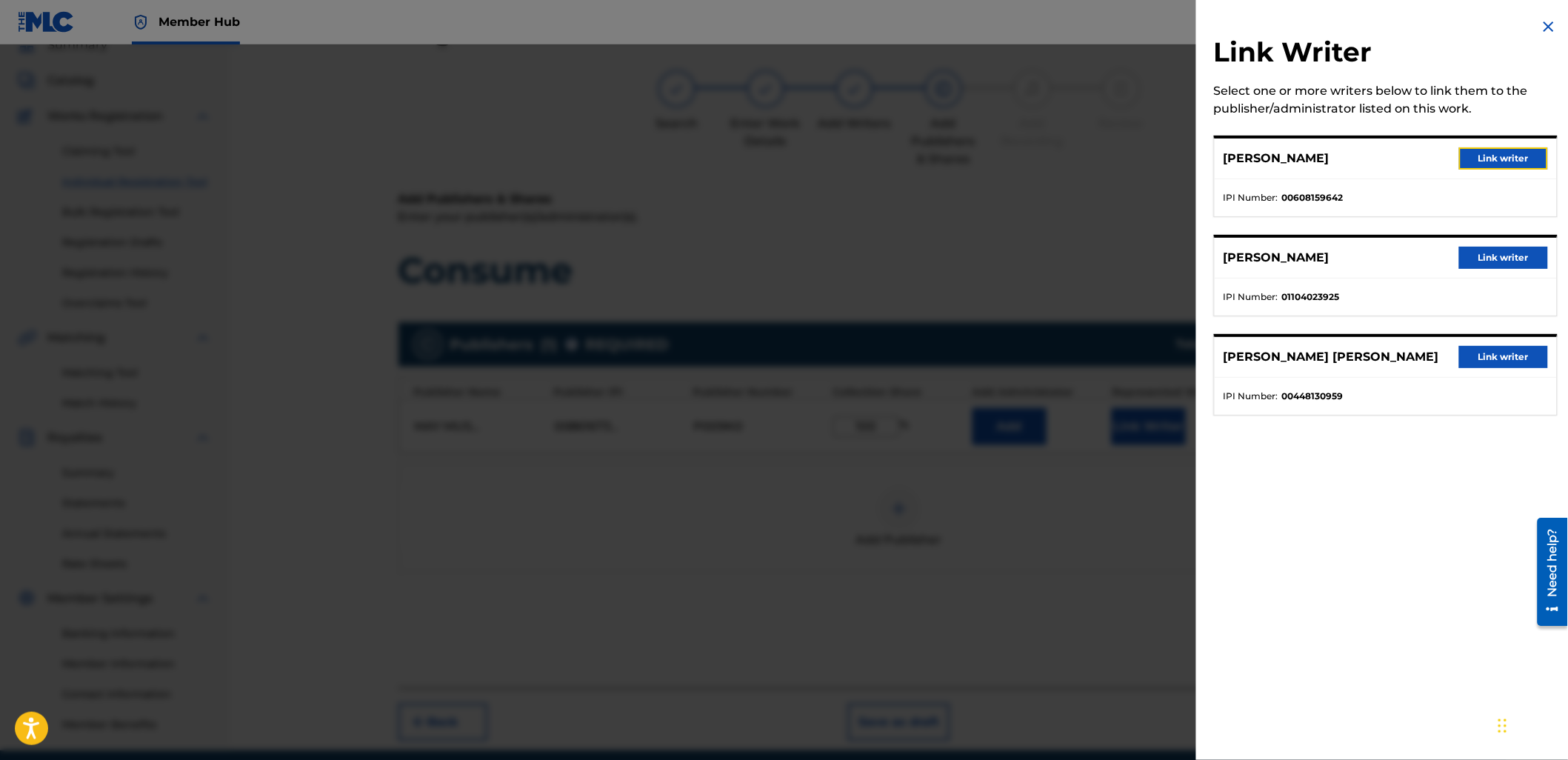
drag, startPoint x: 1497, startPoint y: 161, endPoint x: 1249, endPoint y: 410, distance: 351.4
click at [1479, 194] on div "[PERSON_NAME] Link writer IPI Number : 00608159642" at bounding box center [1386, 176] width 344 height 82
click at [1494, 141] on div "[PERSON_NAME] Link writer" at bounding box center [1386, 159] width 342 height 40
click at [1493, 159] on button "Link writer" at bounding box center [1503, 158] width 89 height 23
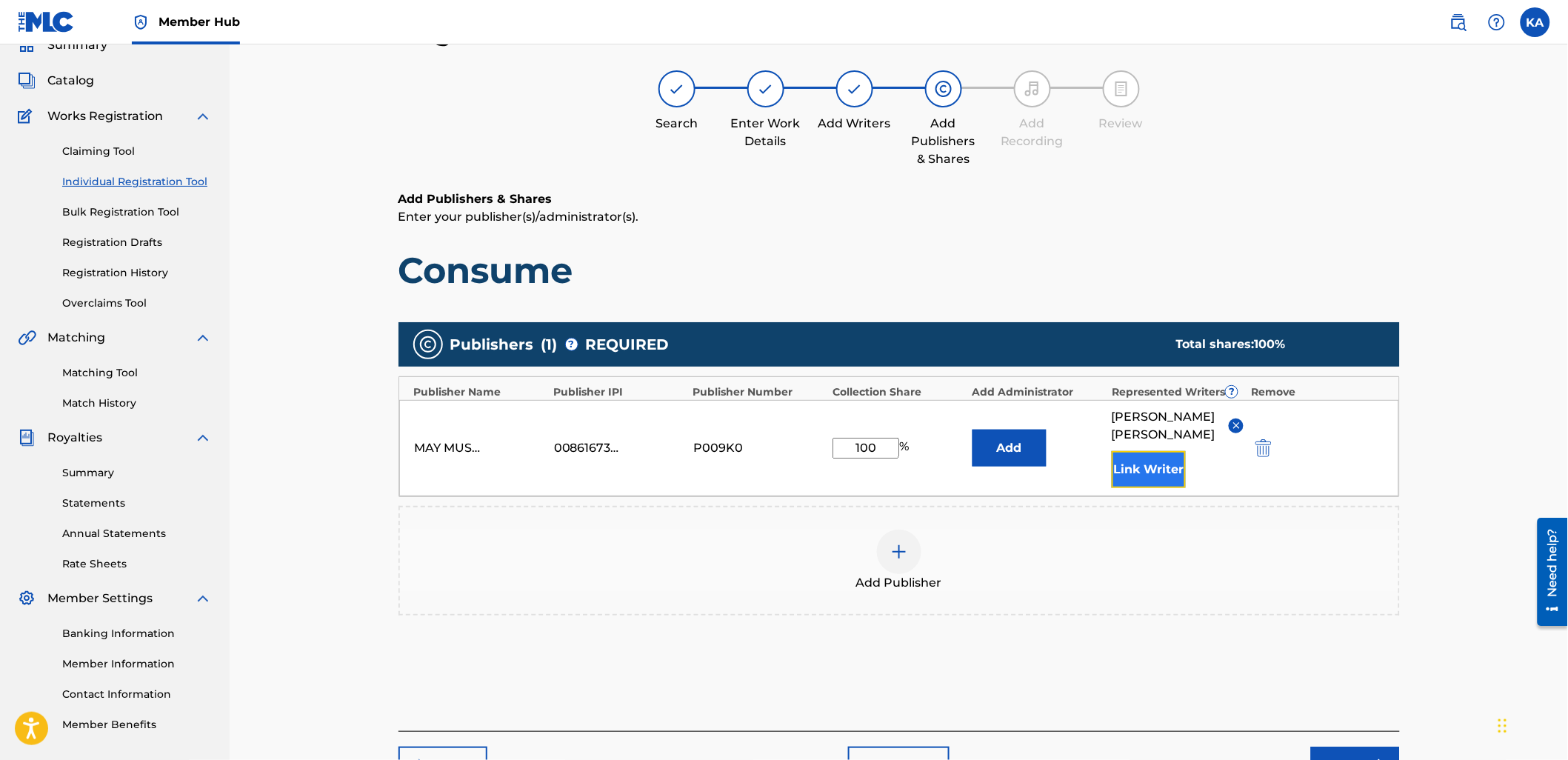
click at [1151, 473] on button "Link Writer" at bounding box center [1148, 470] width 74 height 37
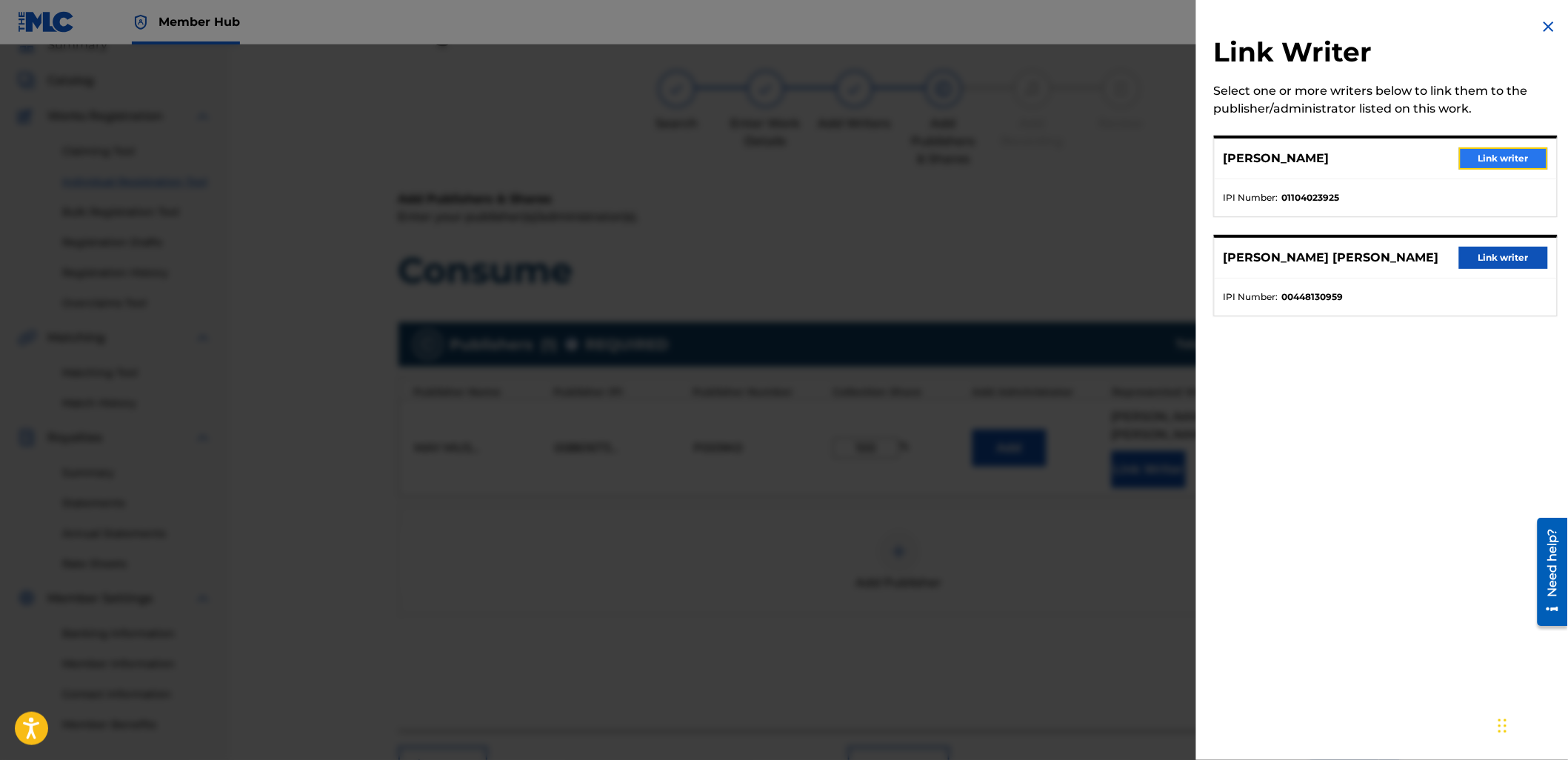
click at [1497, 156] on button "Link writer" at bounding box center [1503, 158] width 89 height 23
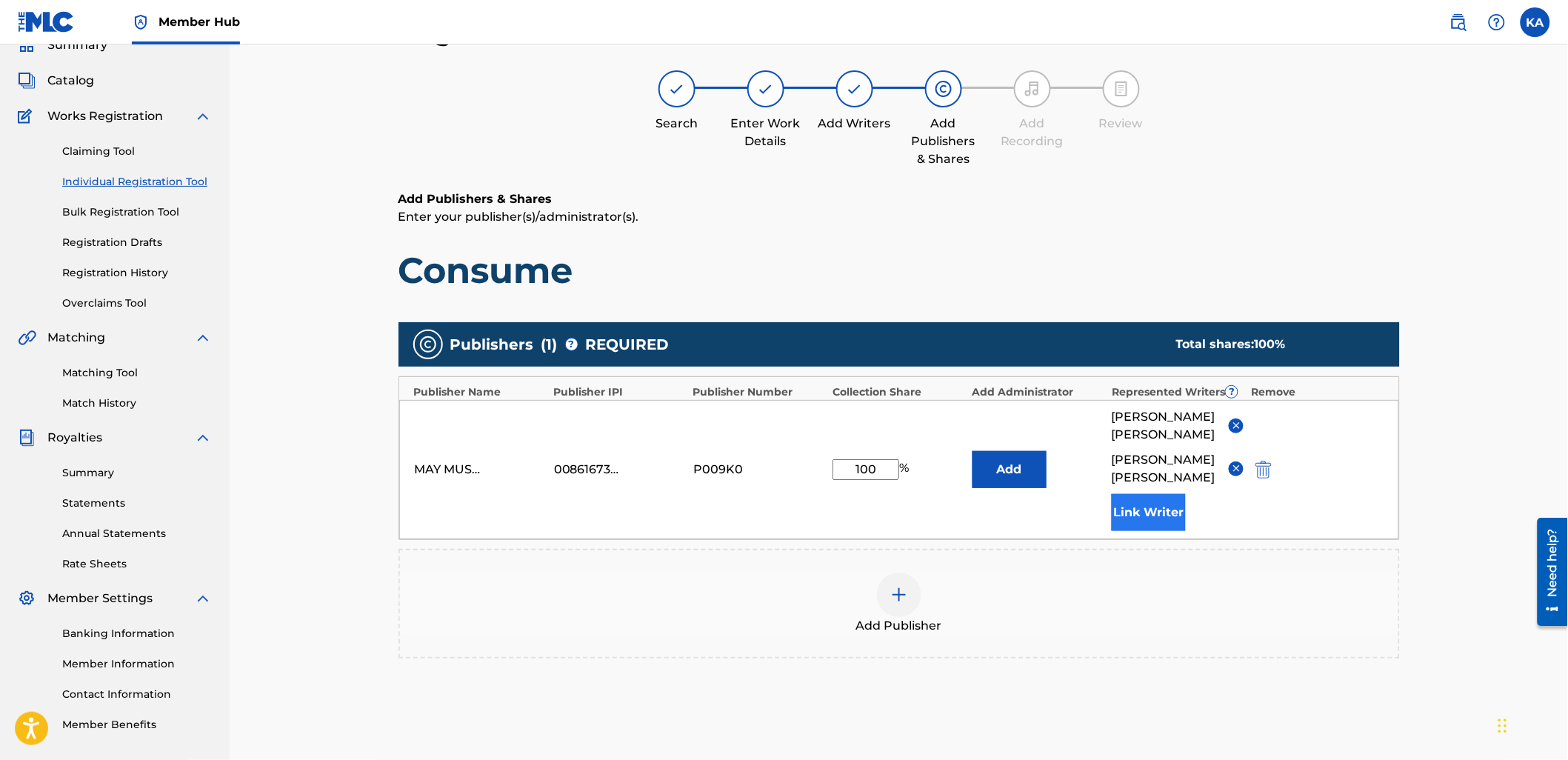
click at [1136, 494] on div "[PERSON_NAME] [PERSON_NAME] Link Writer" at bounding box center [1178, 470] width 132 height 123
click at [1146, 528] on button "Link Writer" at bounding box center [1148, 513] width 74 height 37
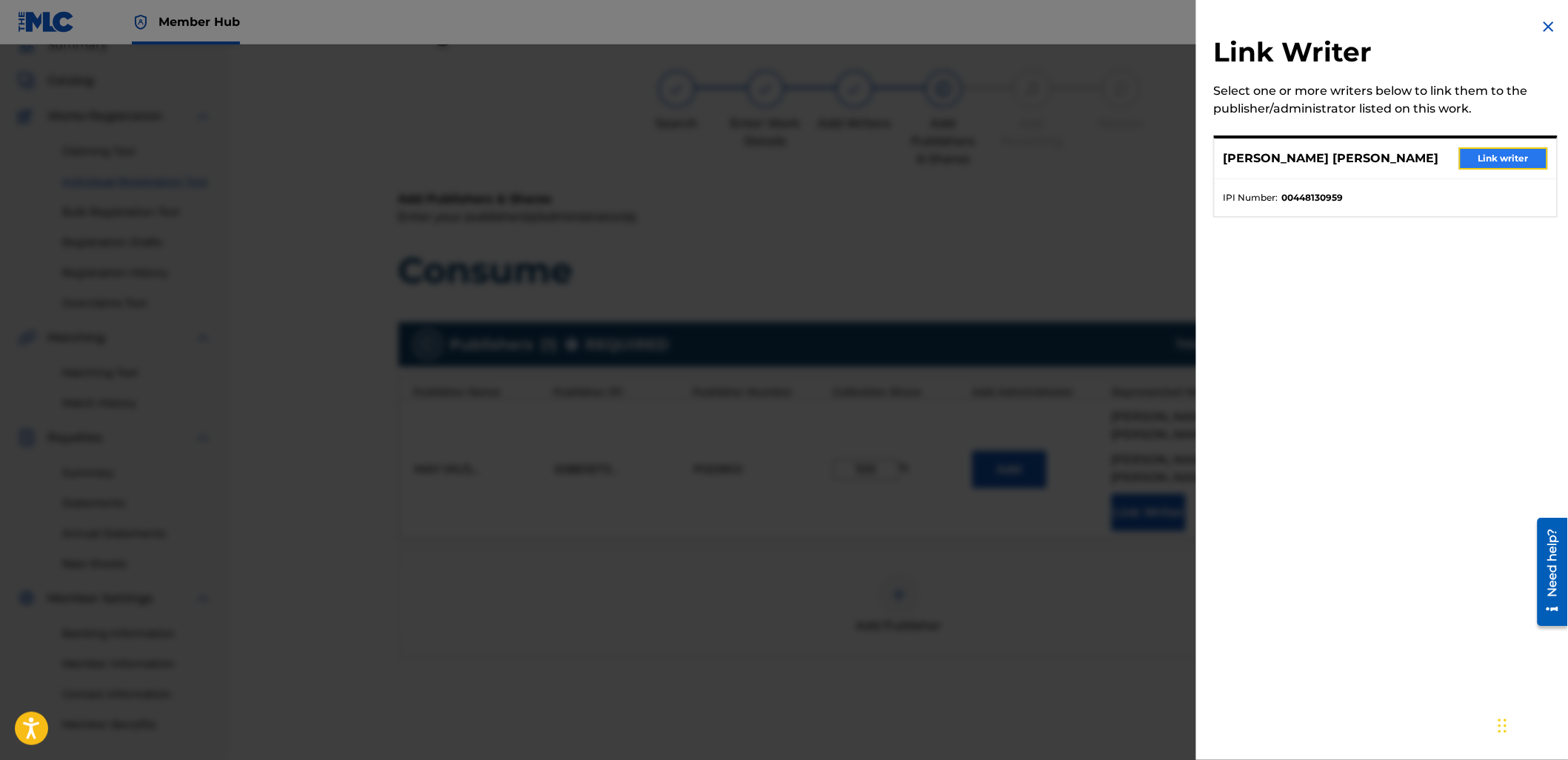
drag, startPoint x: 1505, startPoint y: 159, endPoint x: 1494, endPoint y: 163, distance: 11.7
click at [1504, 159] on button "Link writer" at bounding box center [1503, 158] width 89 height 23
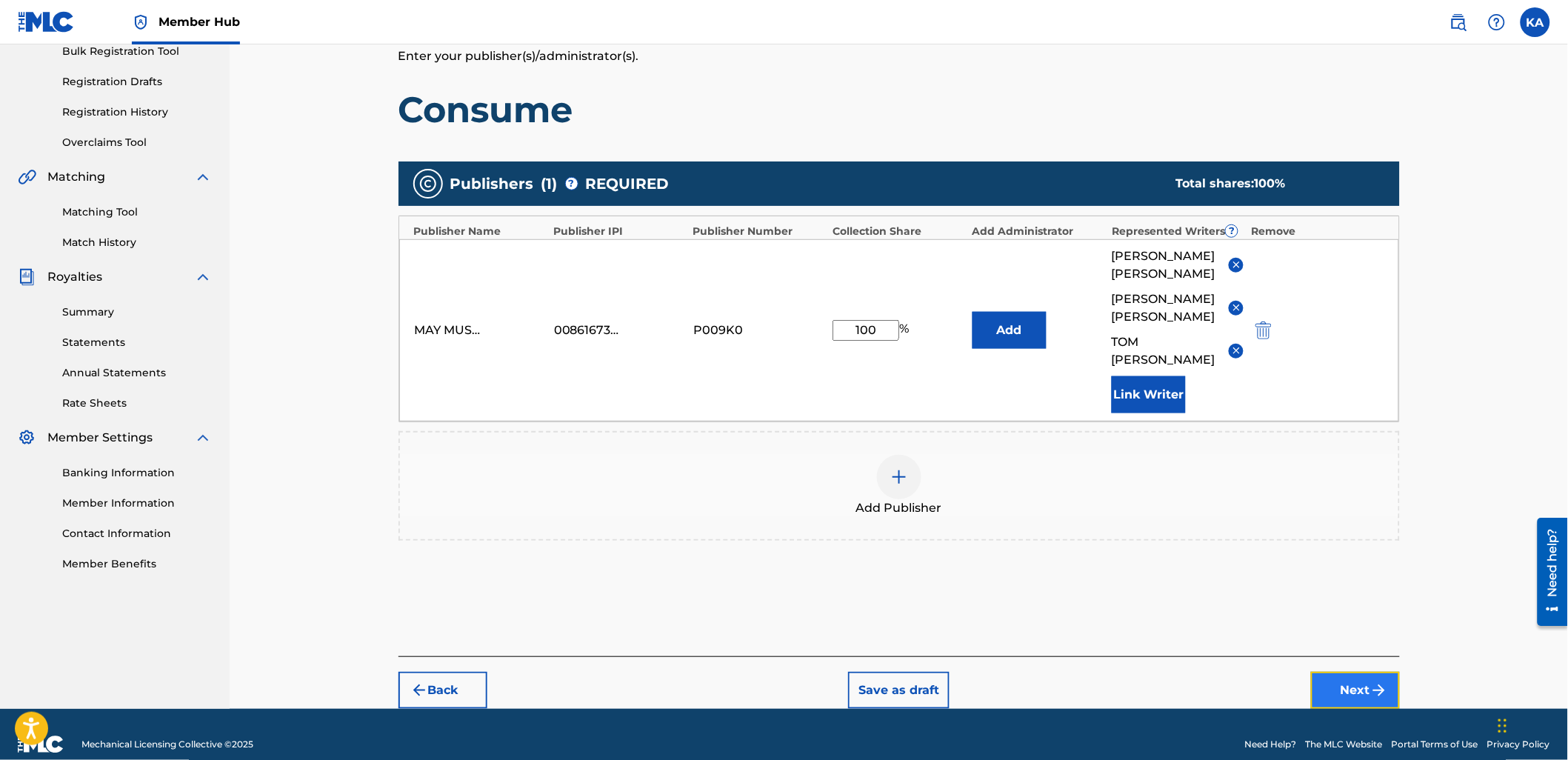
click at [1342, 674] on button "Next" at bounding box center [1355, 691] width 89 height 37
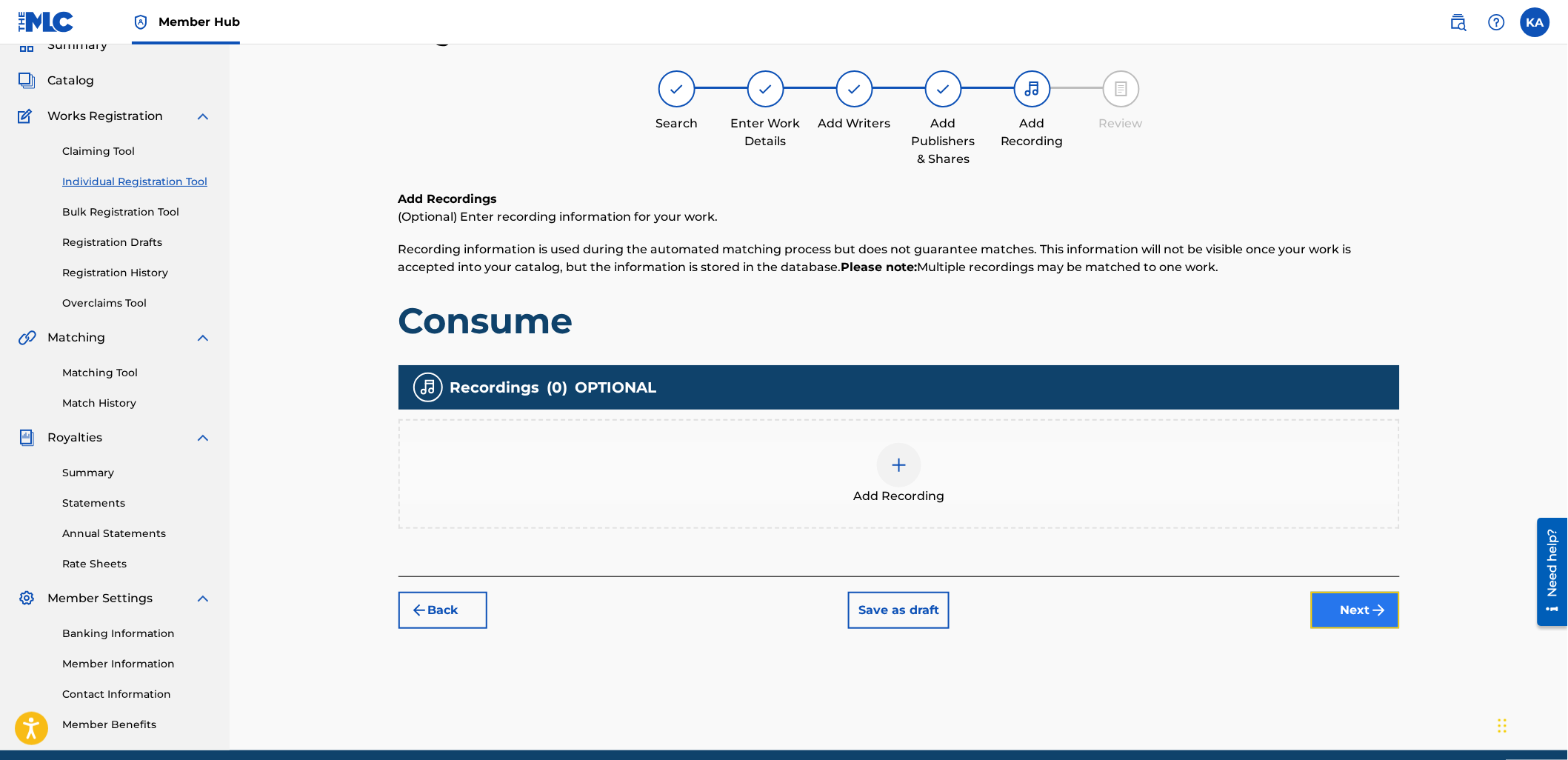
click at [1346, 603] on button "Next" at bounding box center [1355, 611] width 89 height 37
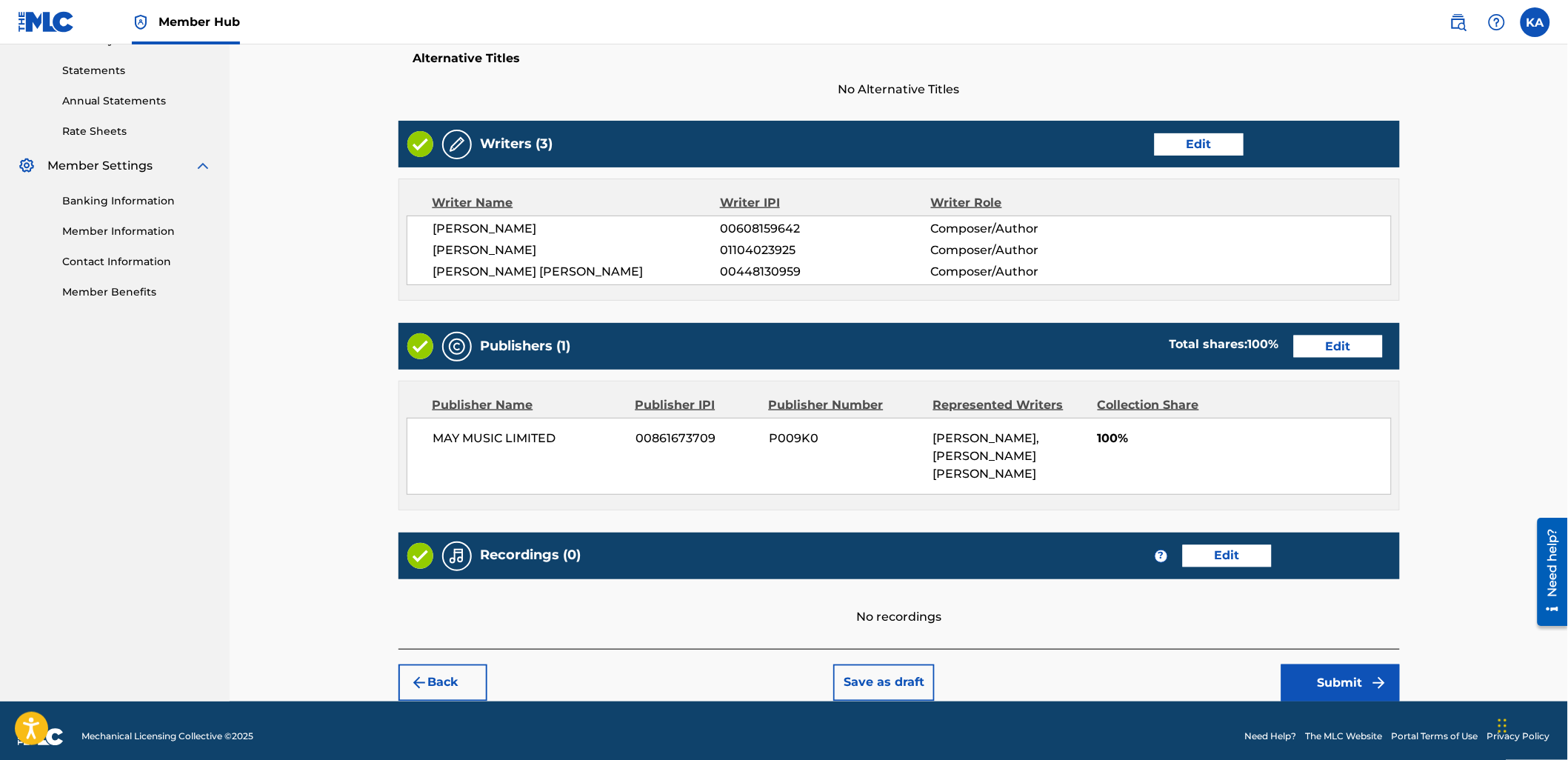
scroll to position [512, 0]
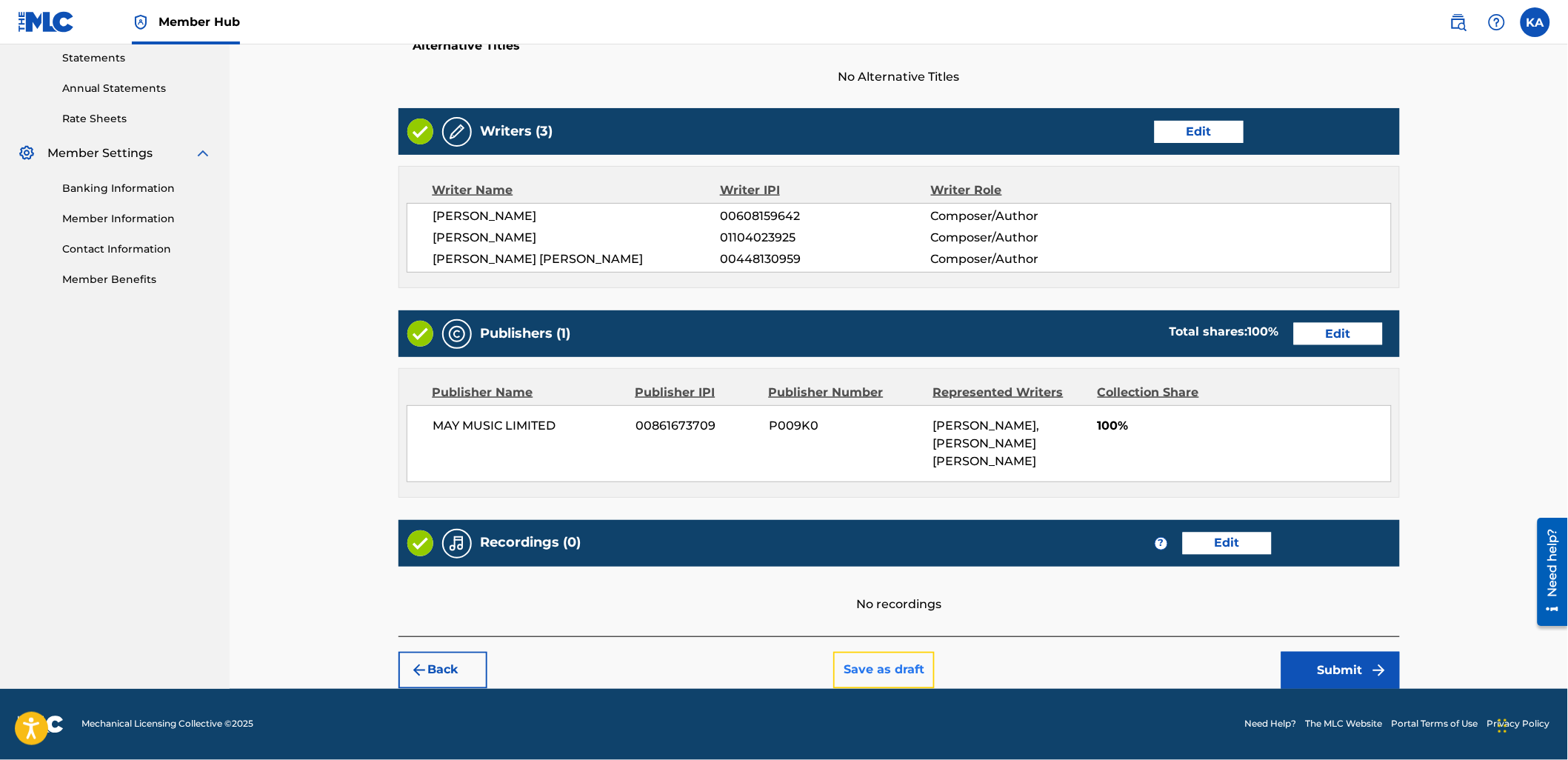
click at [891, 671] on button "Save as draft" at bounding box center [884, 671] width 101 height 37
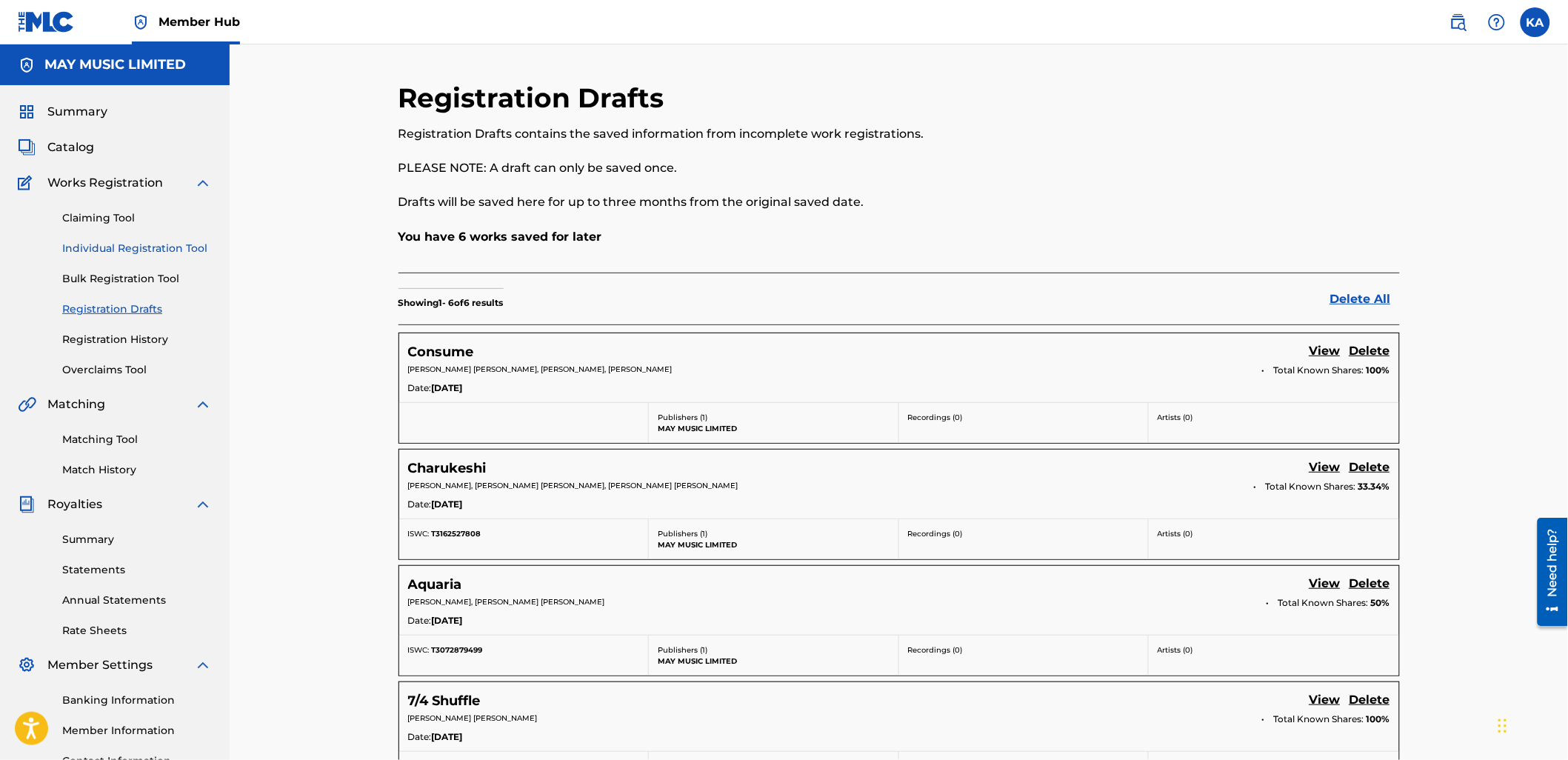
click at [156, 242] on link "Individual Registration Tool" at bounding box center [137, 248] width 149 height 16
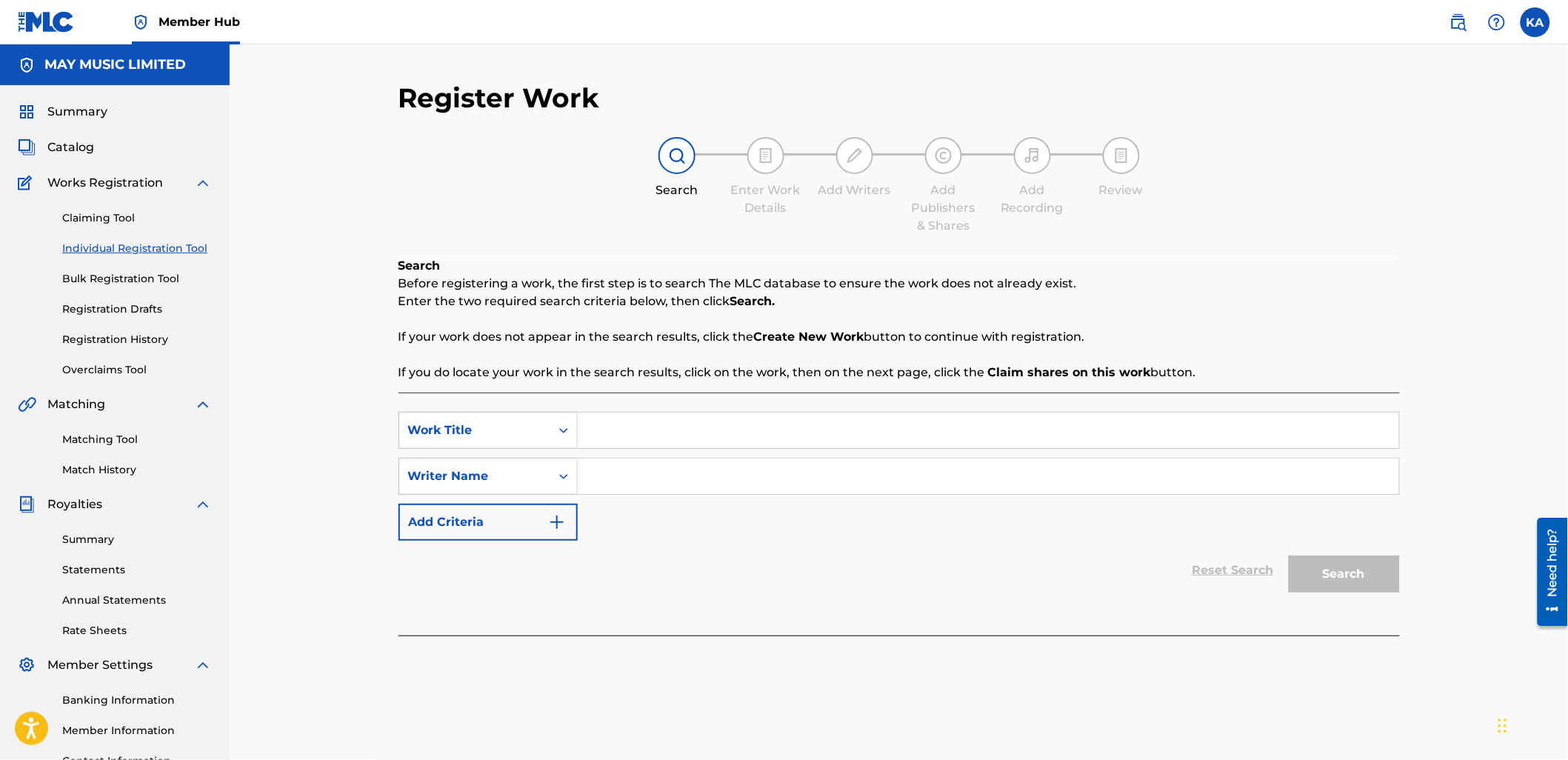
click at [733, 402] on div "SearchWithCriteria2726440f-dc26-427a-886f-d03602d3af22 Work Title SearchWithCri…" at bounding box center [898, 514] width 1001 height 243
click at [726, 426] on input "Search Form" at bounding box center [989, 430] width 821 height 36
type input "Paranoia"
click at [679, 492] on input "Search Form" at bounding box center [989, 476] width 821 height 36
type input "[PERSON_NAME]"
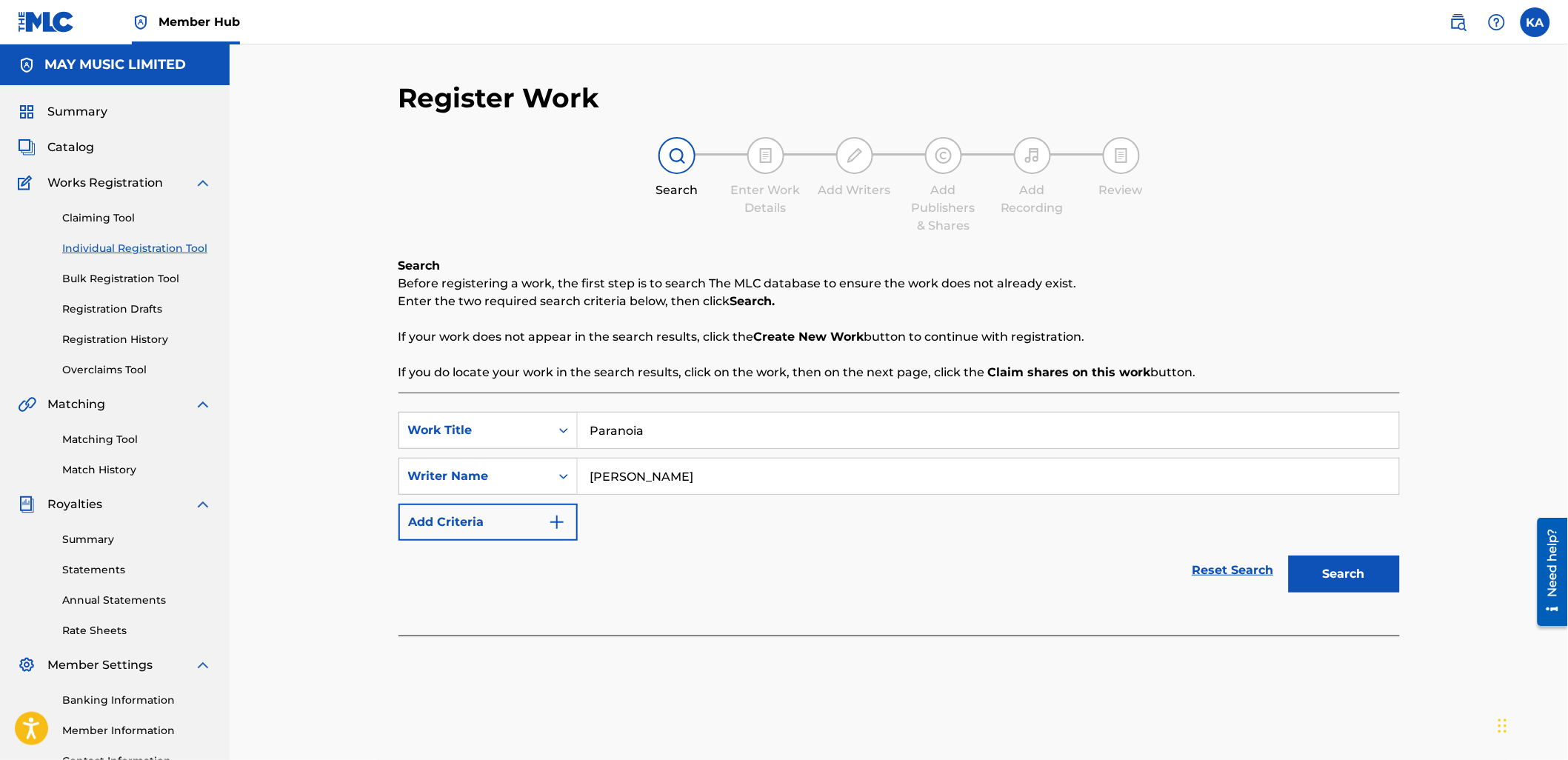
click at [1289, 555] on button "Search" at bounding box center [1344, 574] width 111 height 37
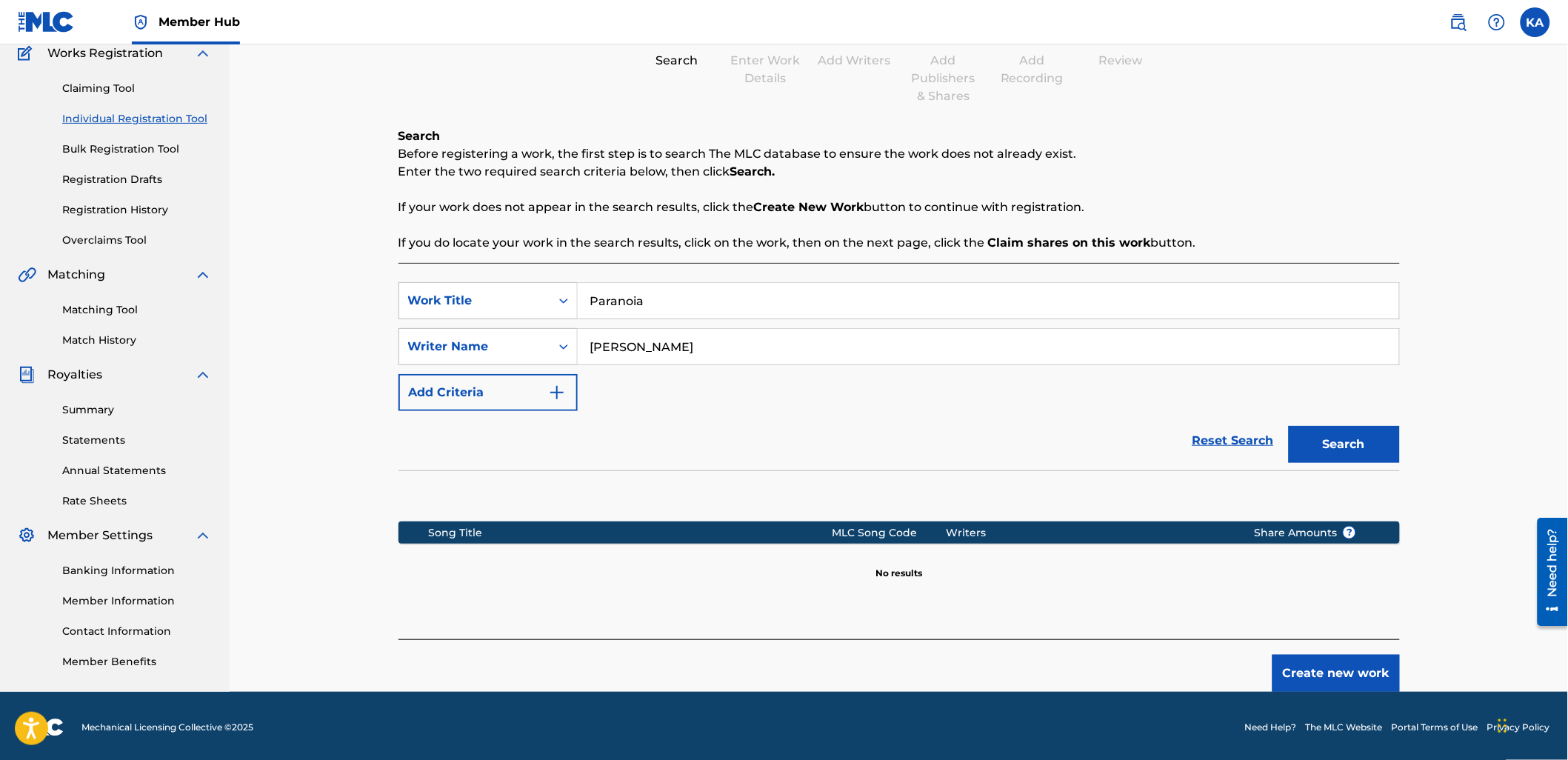
scroll to position [132, 0]
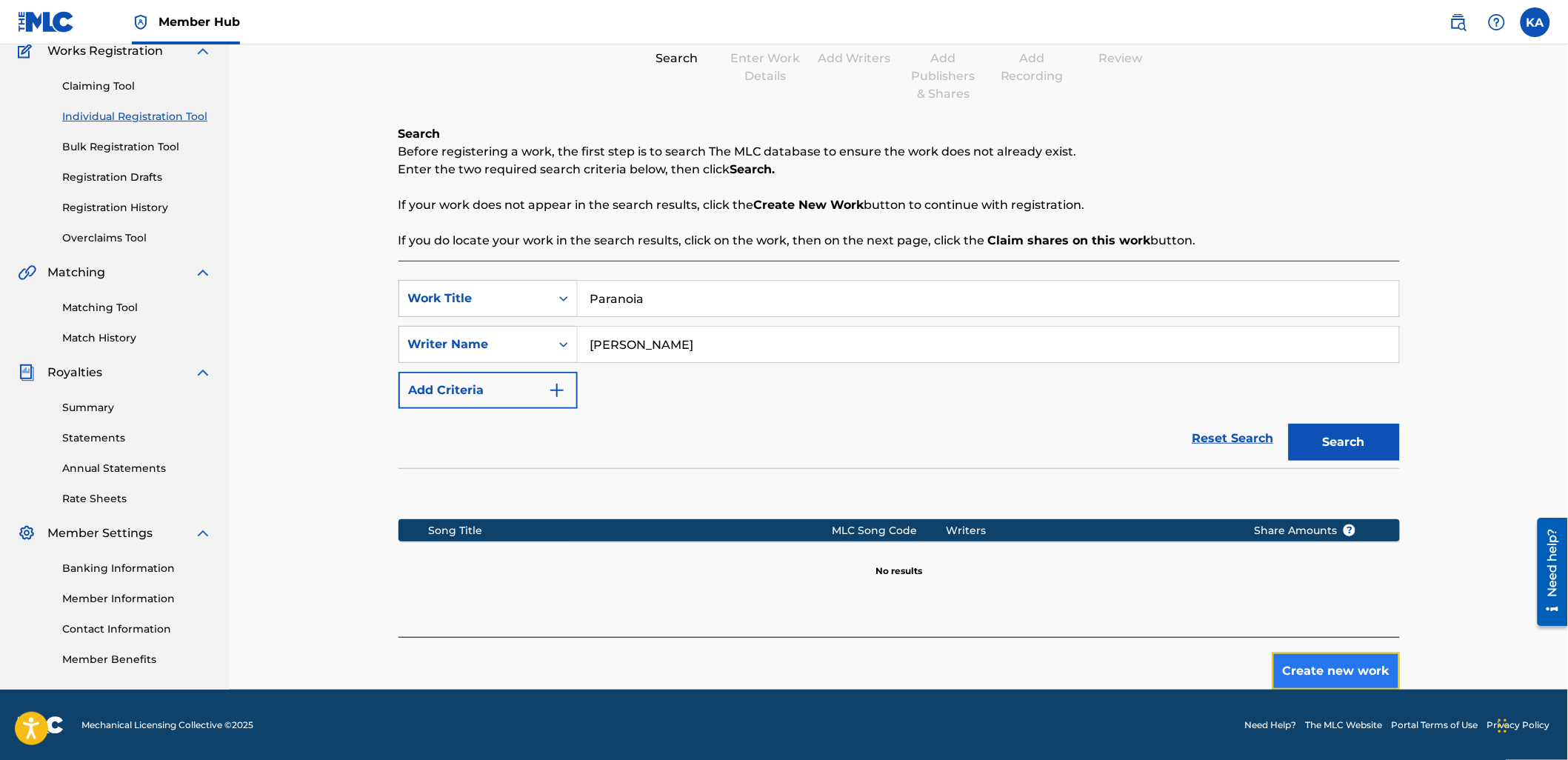
click at [1364, 669] on button "Create new work" at bounding box center [1336, 671] width 128 height 37
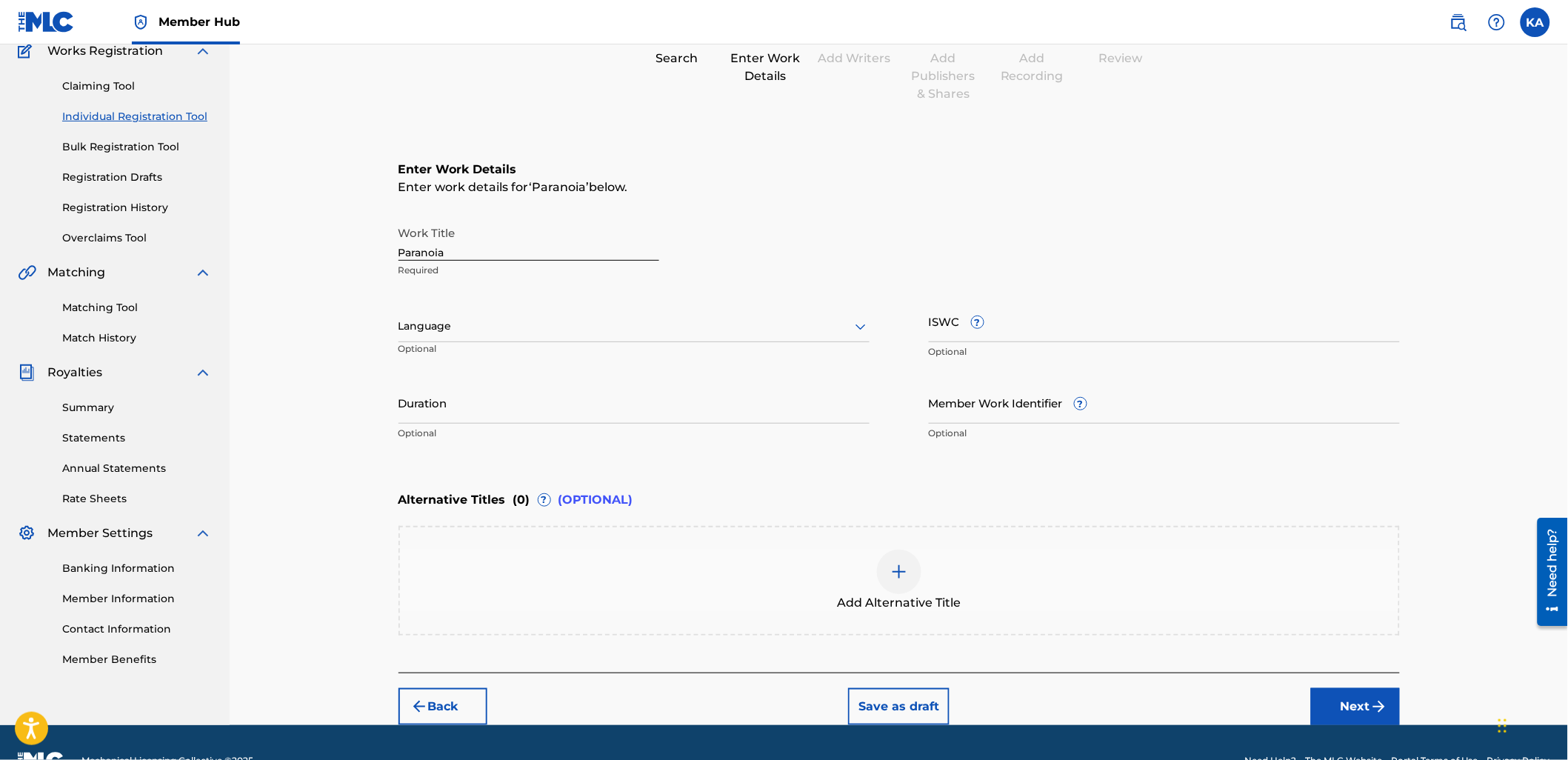
click at [667, 329] on div at bounding box center [634, 327] width 471 height 19
click at [657, 353] on div "English" at bounding box center [634, 359] width 470 height 33
click at [705, 397] on input "Duration" at bounding box center [634, 402] width 471 height 42
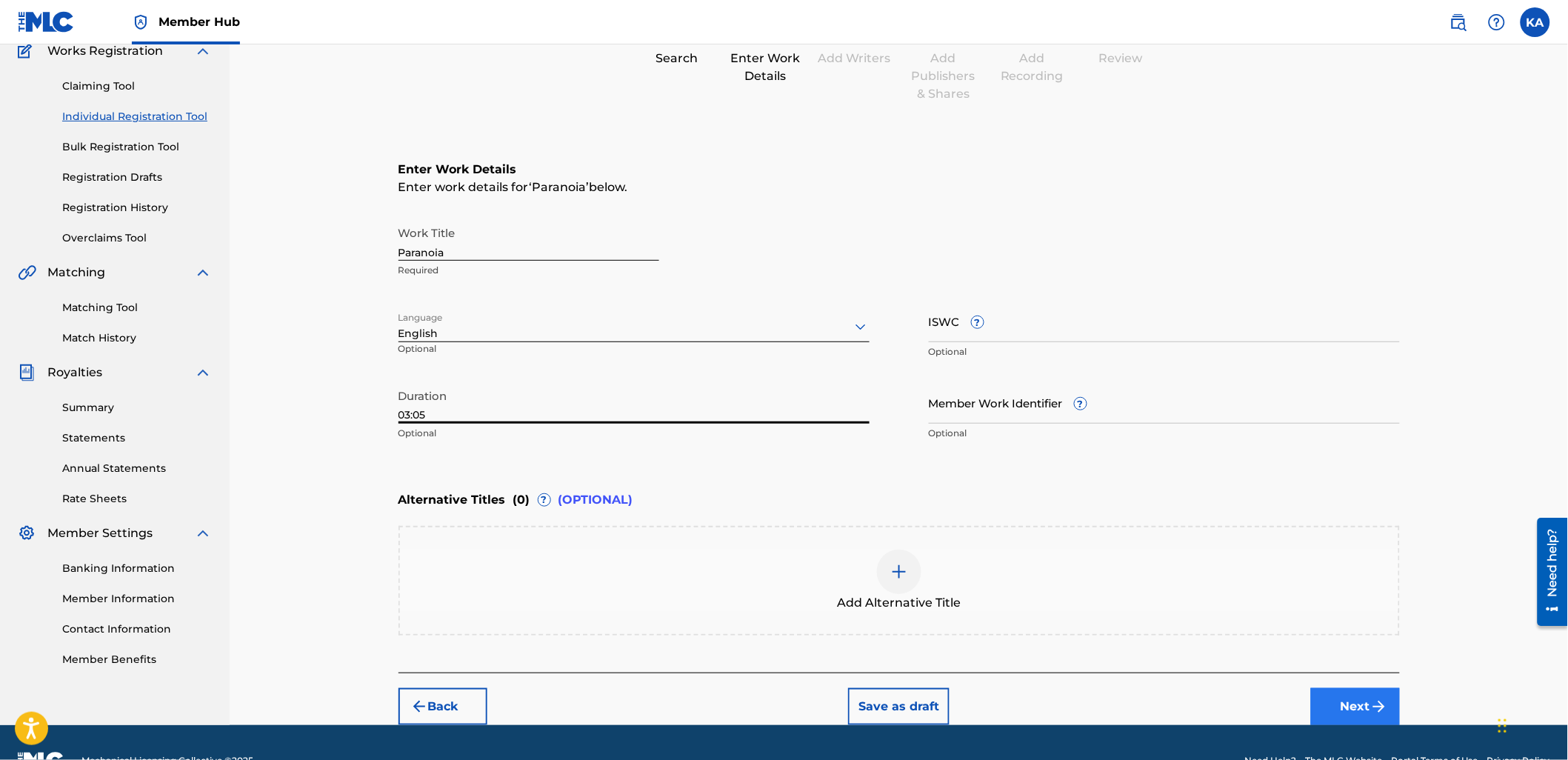
type input "03:05"
click at [1334, 702] on button "Next" at bounding box center [1355, 707] width 89 height 37
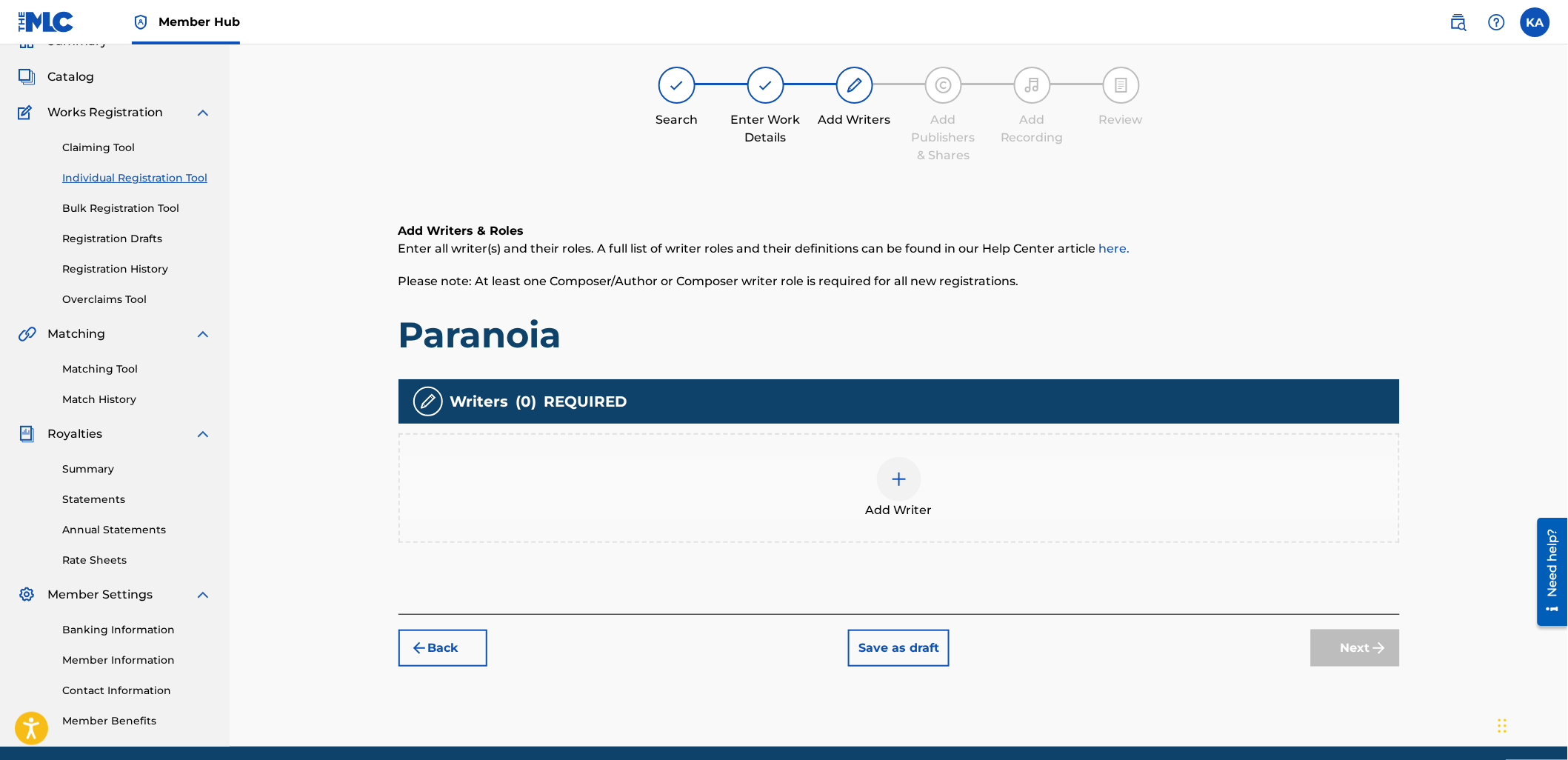
scroll to position [67, 0]
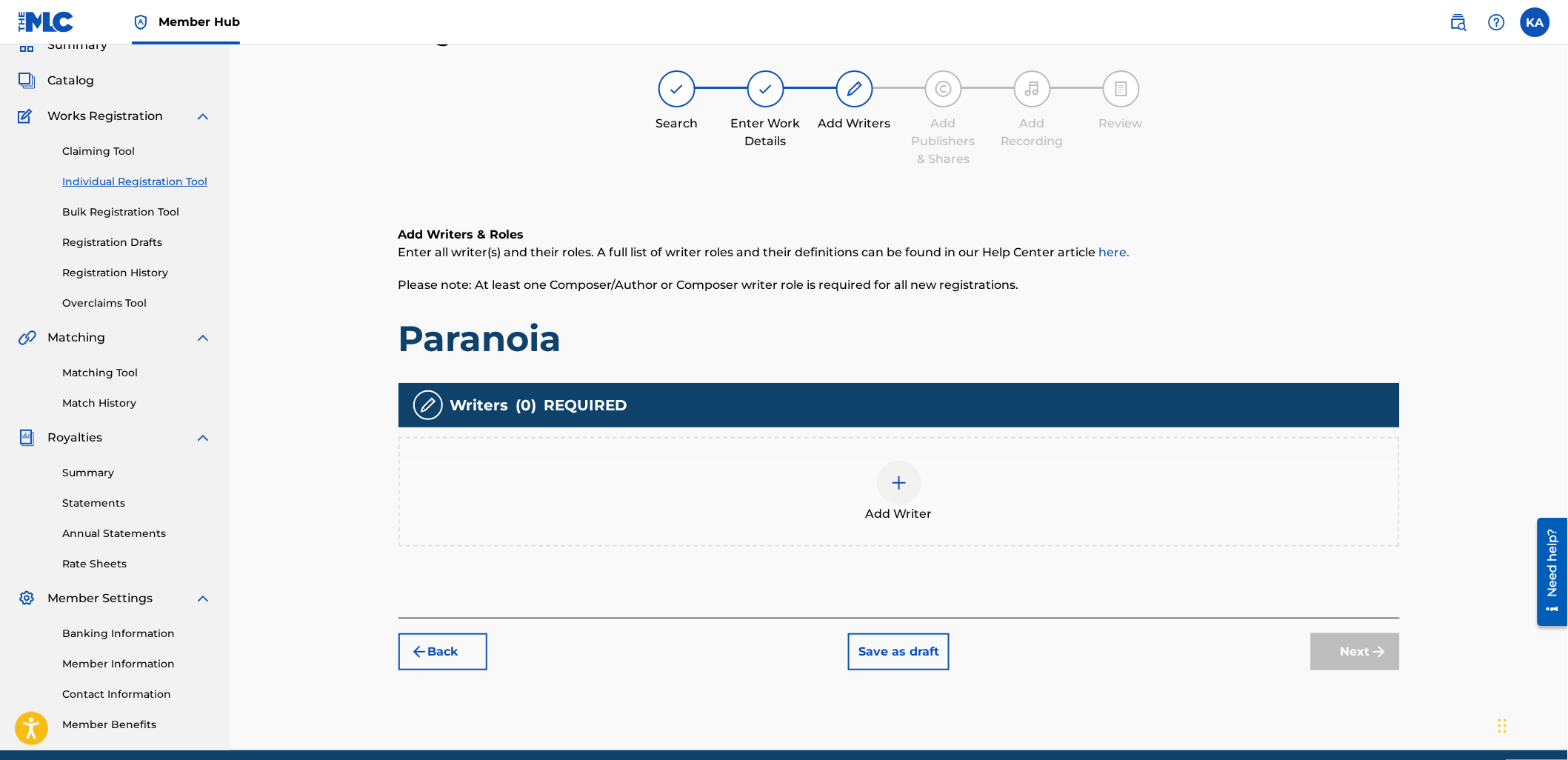
click at [684, 506] on div "Add Writer" at bounding box center [899, 492] width 999 height 62
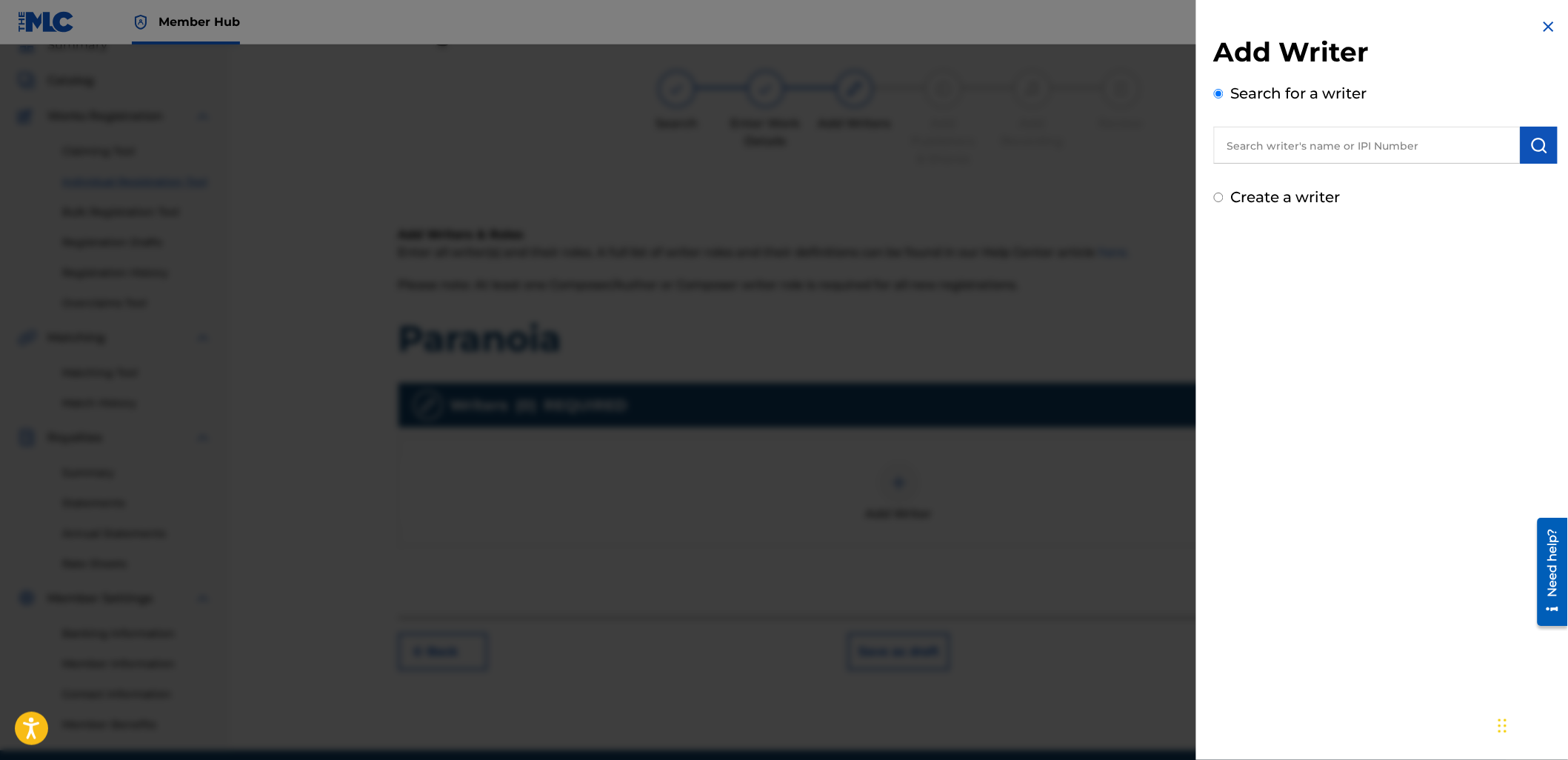
click at [1395, 149] on input "text" at bounding box center [1367, 145] width 306 height 37
paste input "608159642"
type input "00608159642"
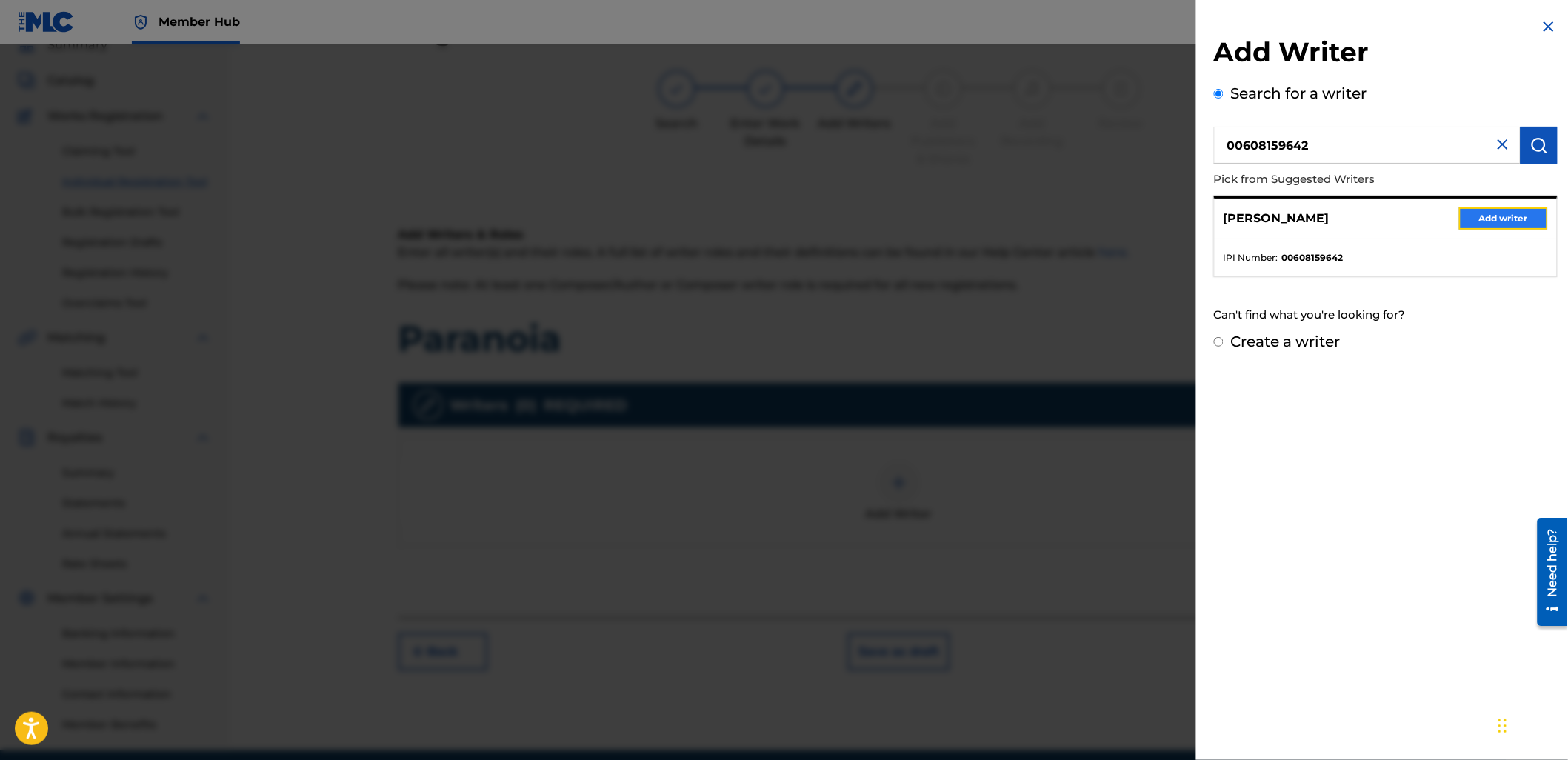
click at [1522, 219] on button "Add writer" at bounding box center [1503, 219] width 89 height 23
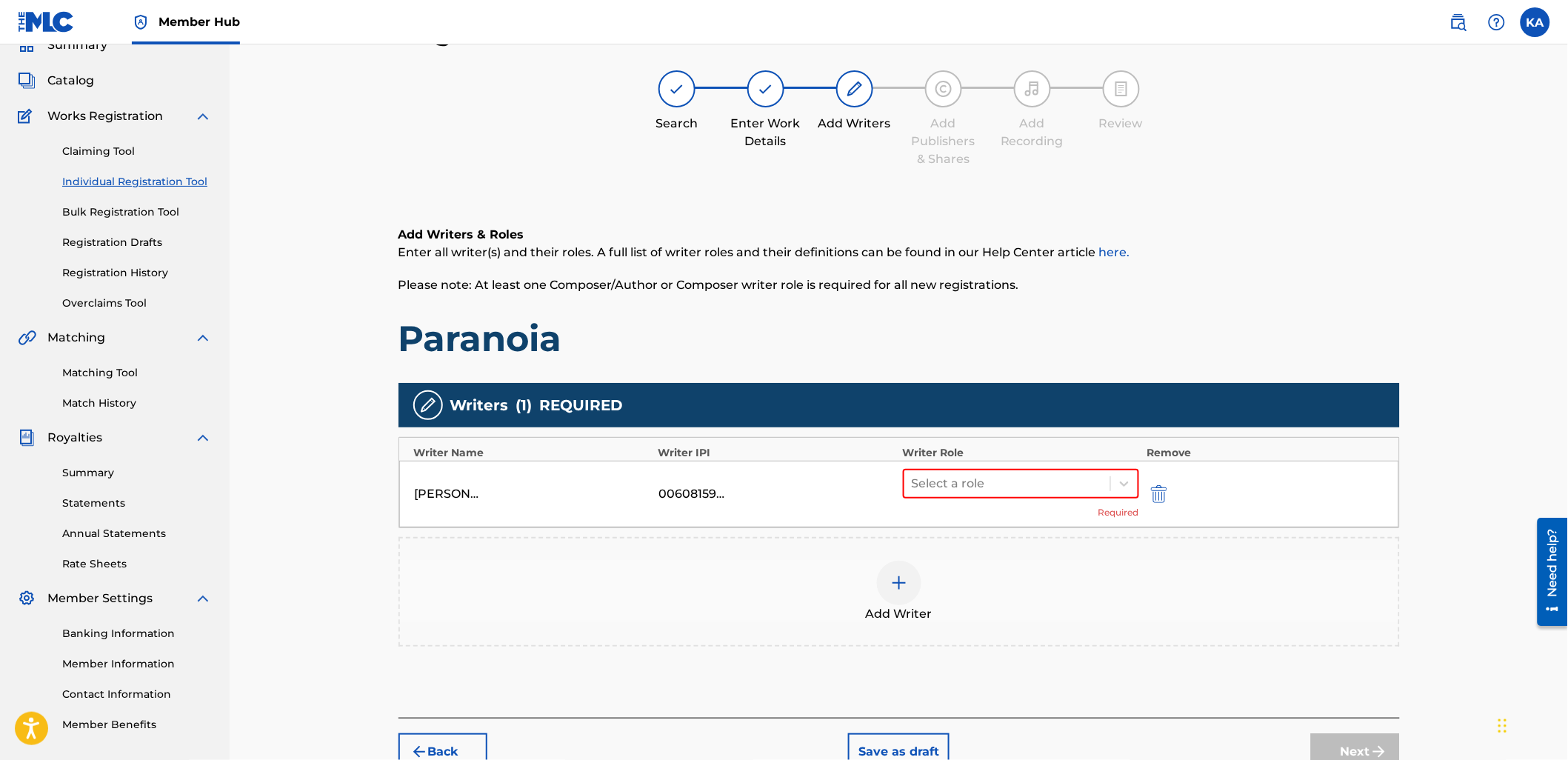
click at [1104, 613] on div "Add Writer" at bounding box center [899, 592] width 999 height 62
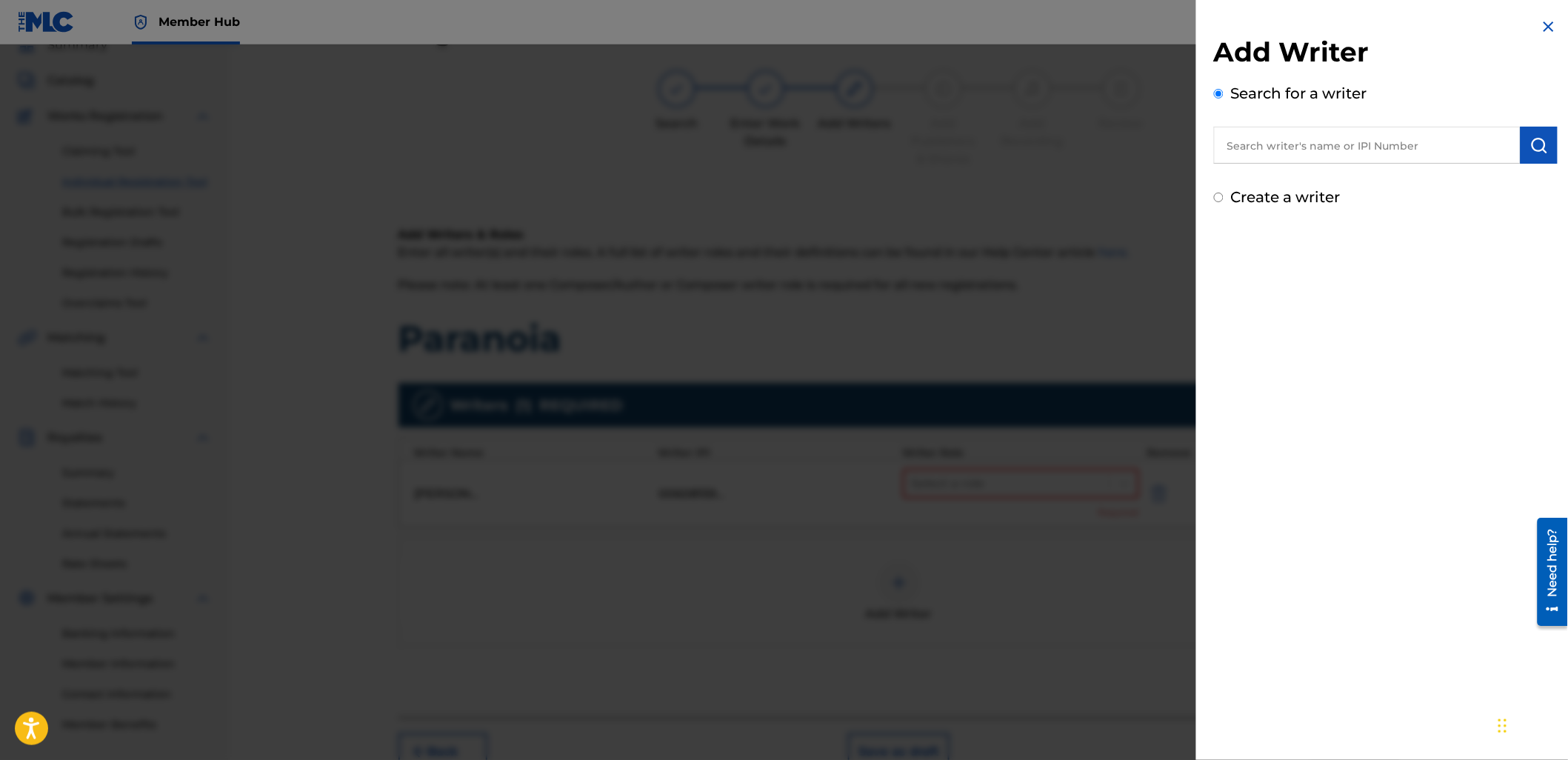
click at [1252, 134] on input "text" at bounding box center [1367, 145] width 306 height 37
paste input "1104023925"
type input "01104023925"
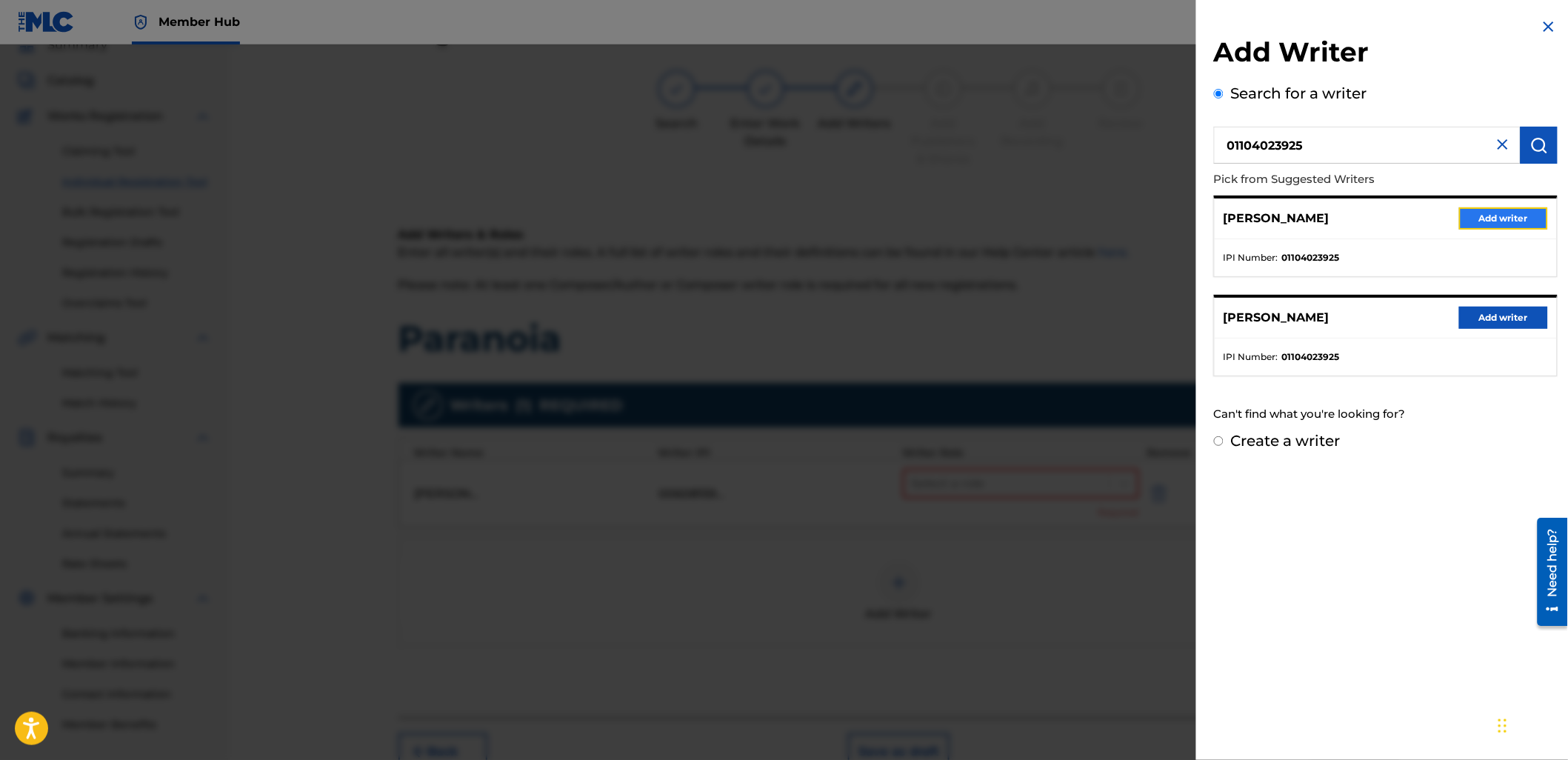
click at [1496, 219] on button "Add writer" at bounding box center [1503, 219] width 89 height 23
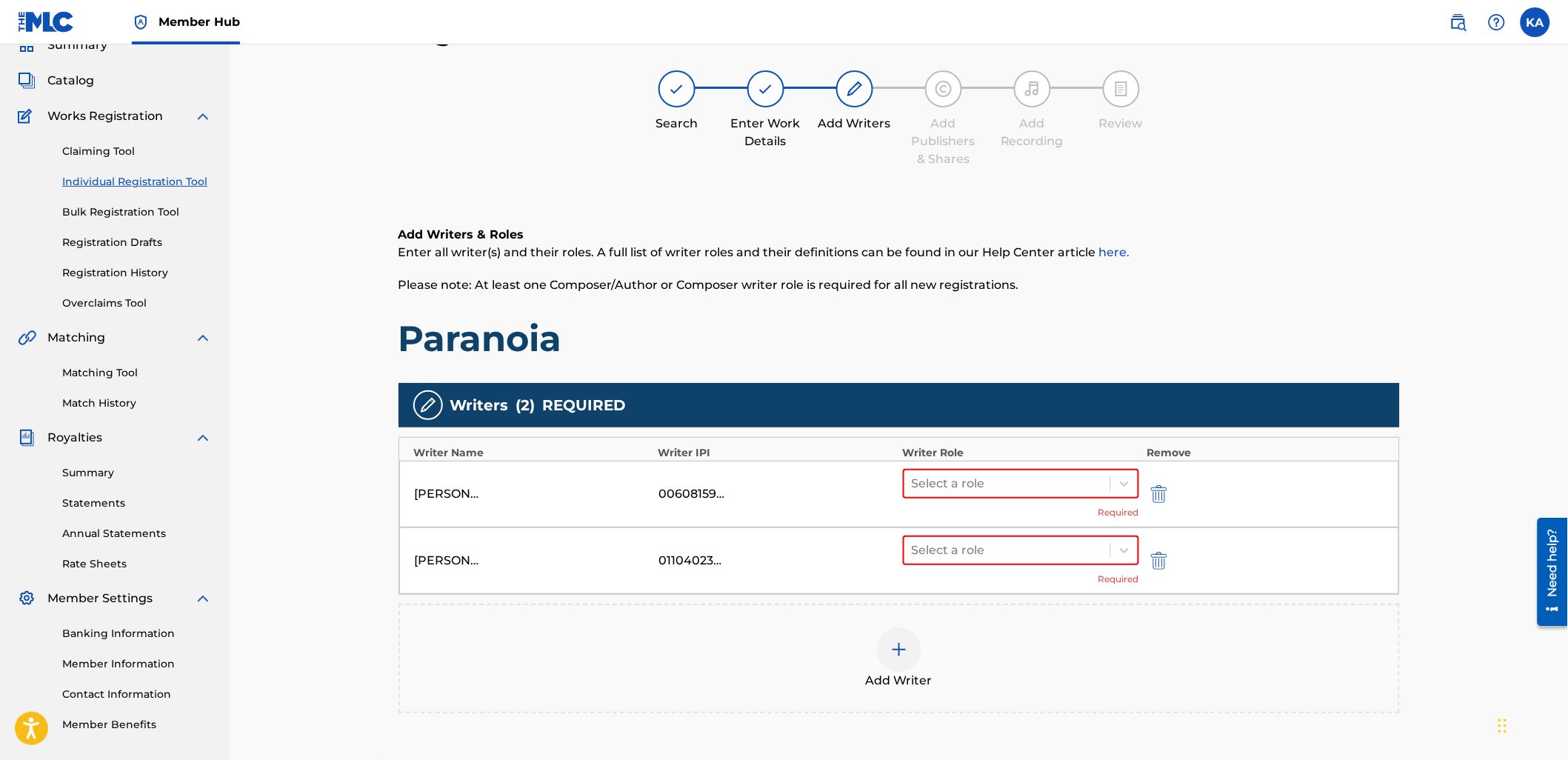
drag, startPoint x: 912, startPoint y: 643, endPoint x: 919, endPoint y: 638, distance: 8.6
click at [919, 638] on div at bounding box center [898, 650] width 44 height 44
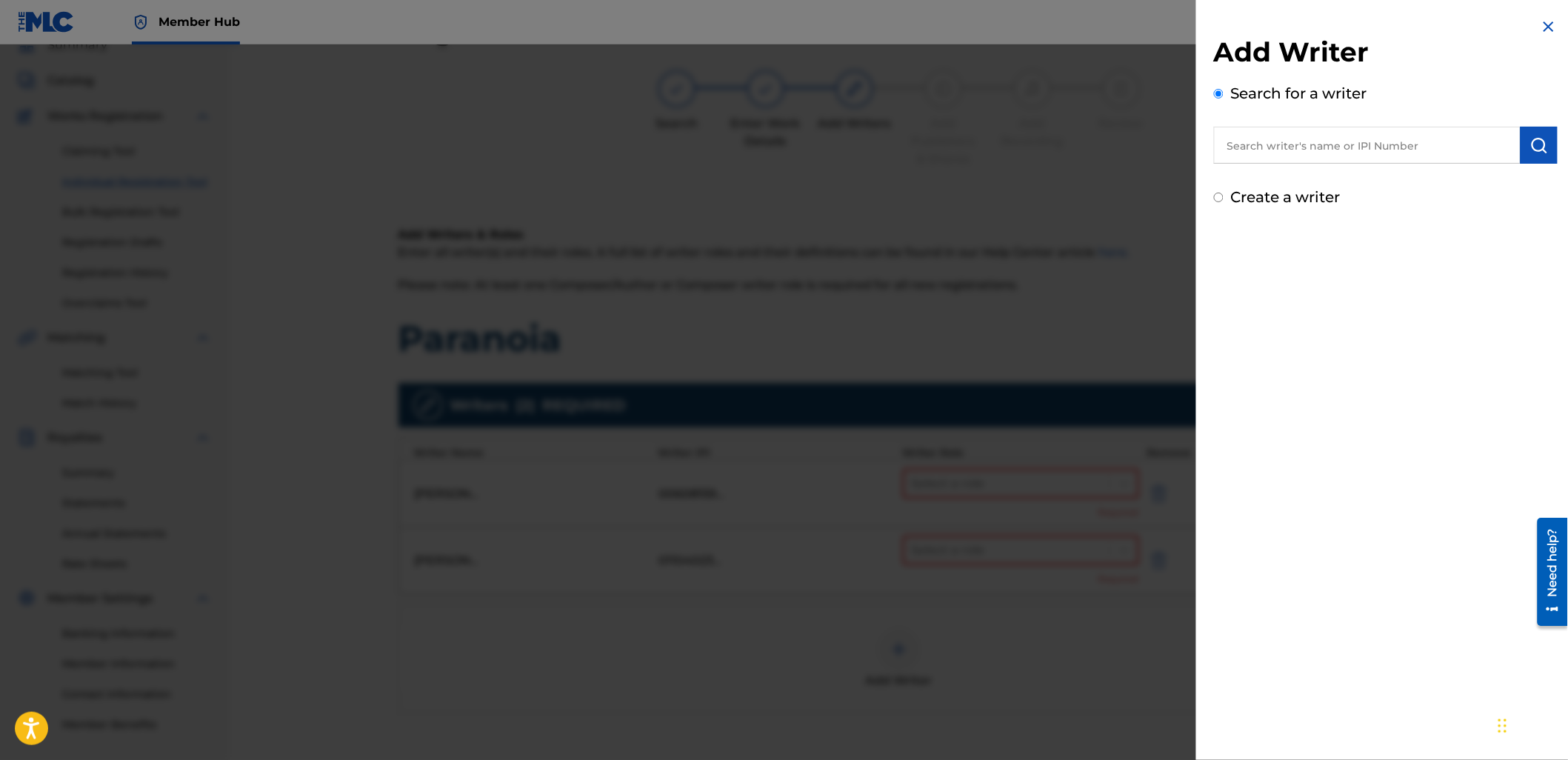
click at [1322, 154] on input "text" at bounding box center [1367, 145] width 306 height 37
paste input "448130959"
type input "00448130959"
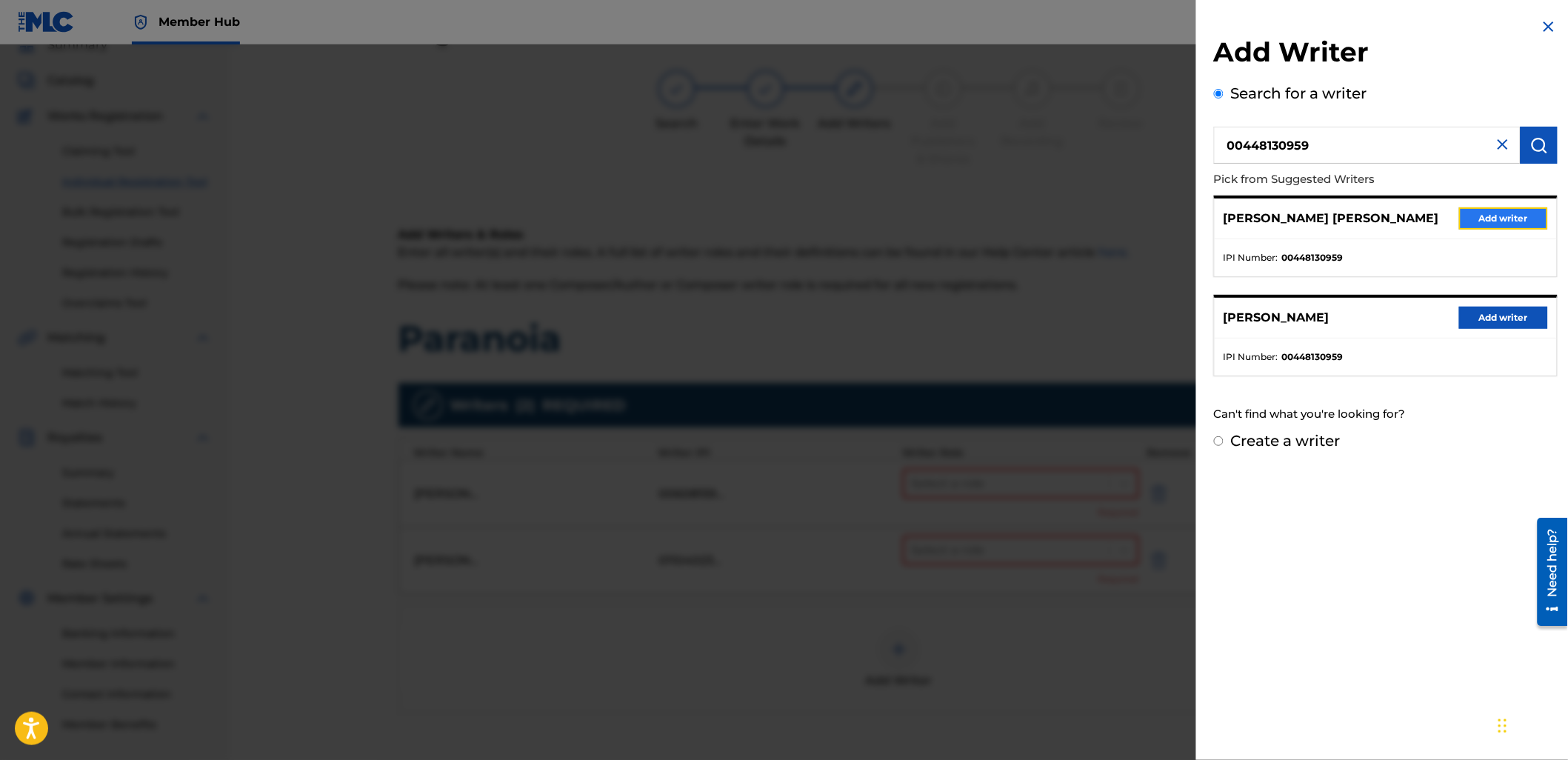
click at [1475, 215] on button "Add writer" at bounding box center [1503, 219] width 89 height 23
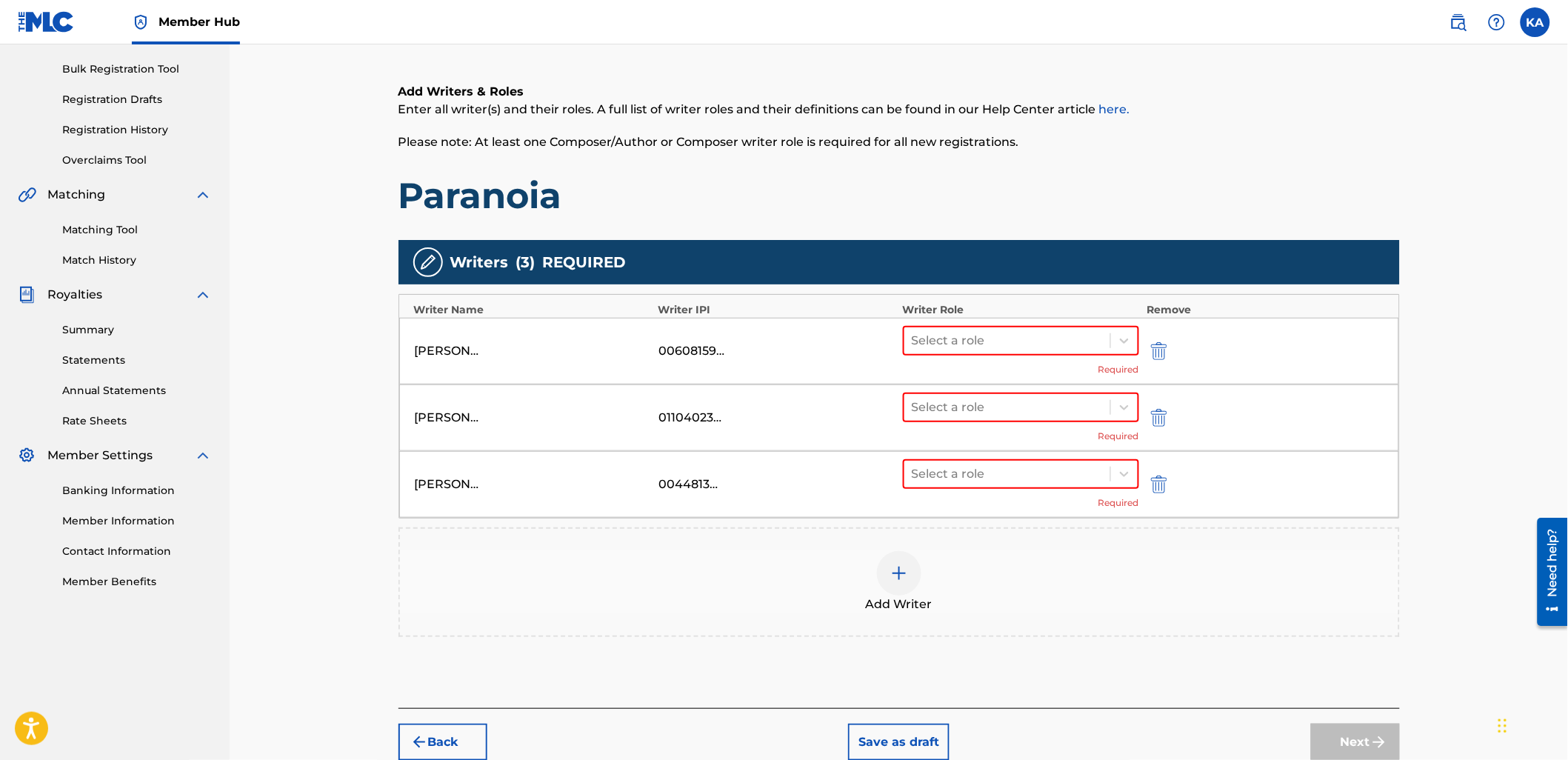
scroll to position [231, 0]
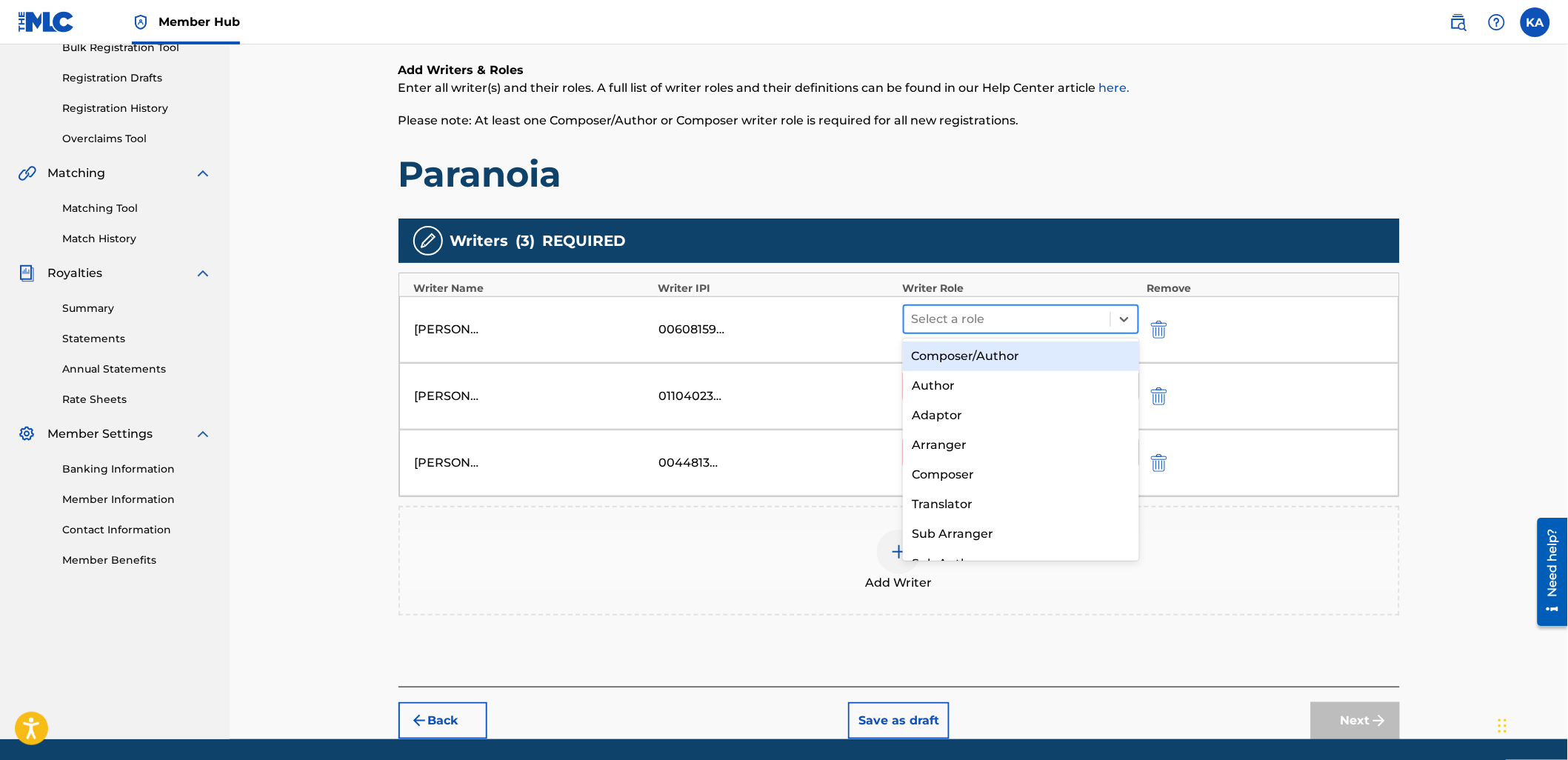
click at [994, 321] on div at bounding box center [1007, 319] width 192 height 21
click at [1000, 359] on div "Composer/Author" at bounding box center [1021, 356] width 236 height 30
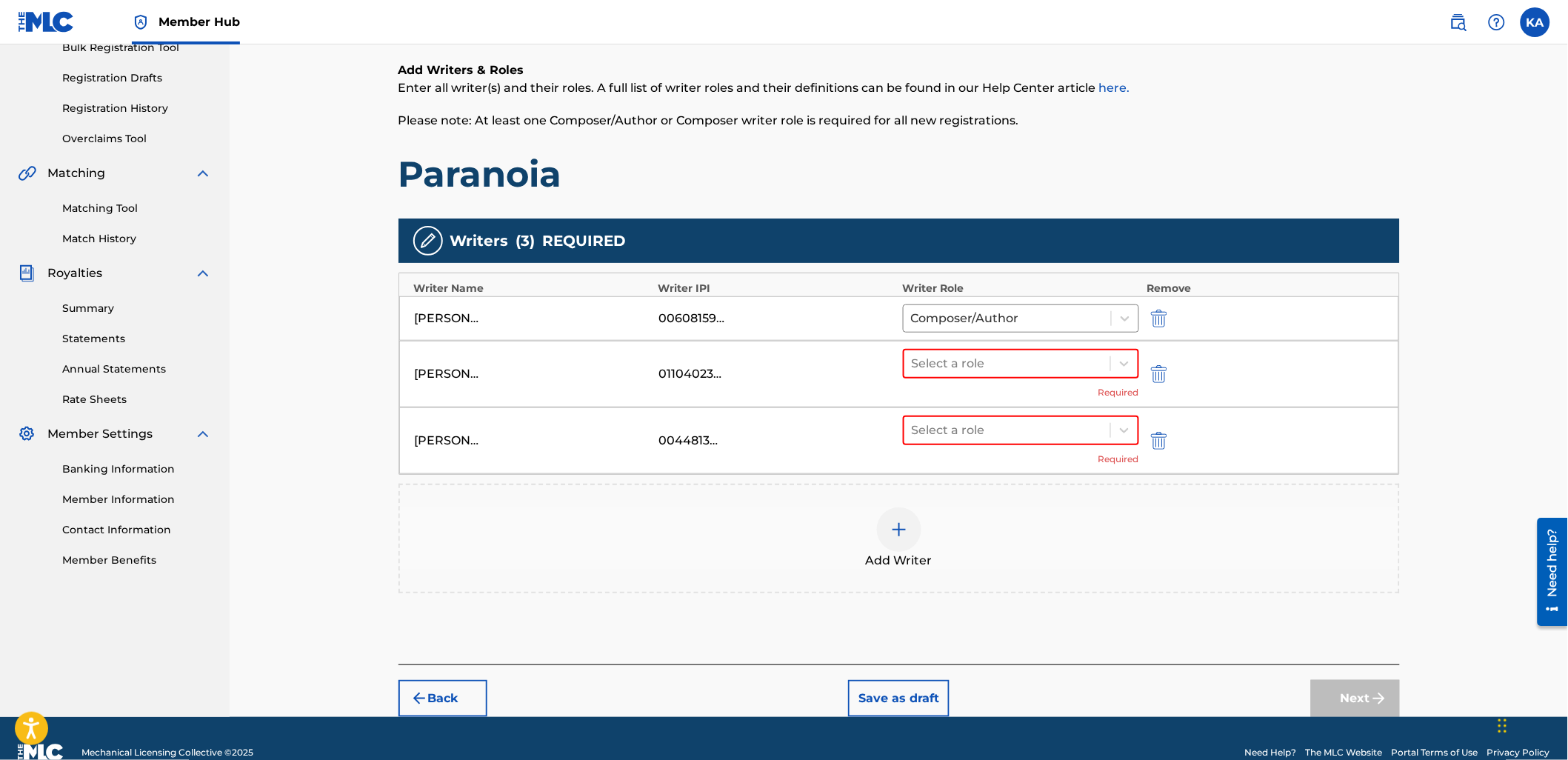
click at [1000, 359] on div at bounding box center [1007, 363] width 192 height 21
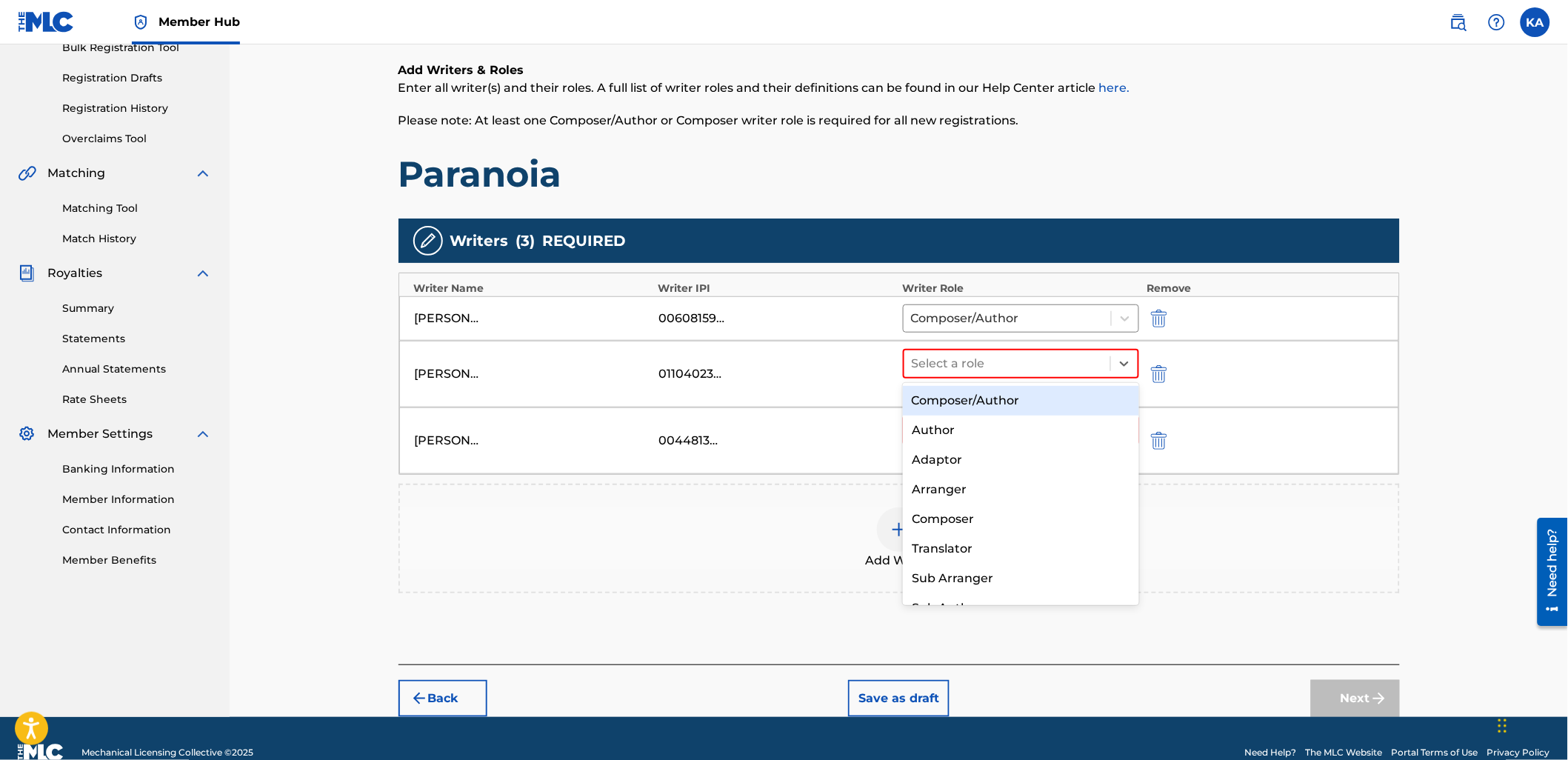
click at [1025, 410] on div "Composer/Author" at bounding box center [1021, 401] width 236 height 30
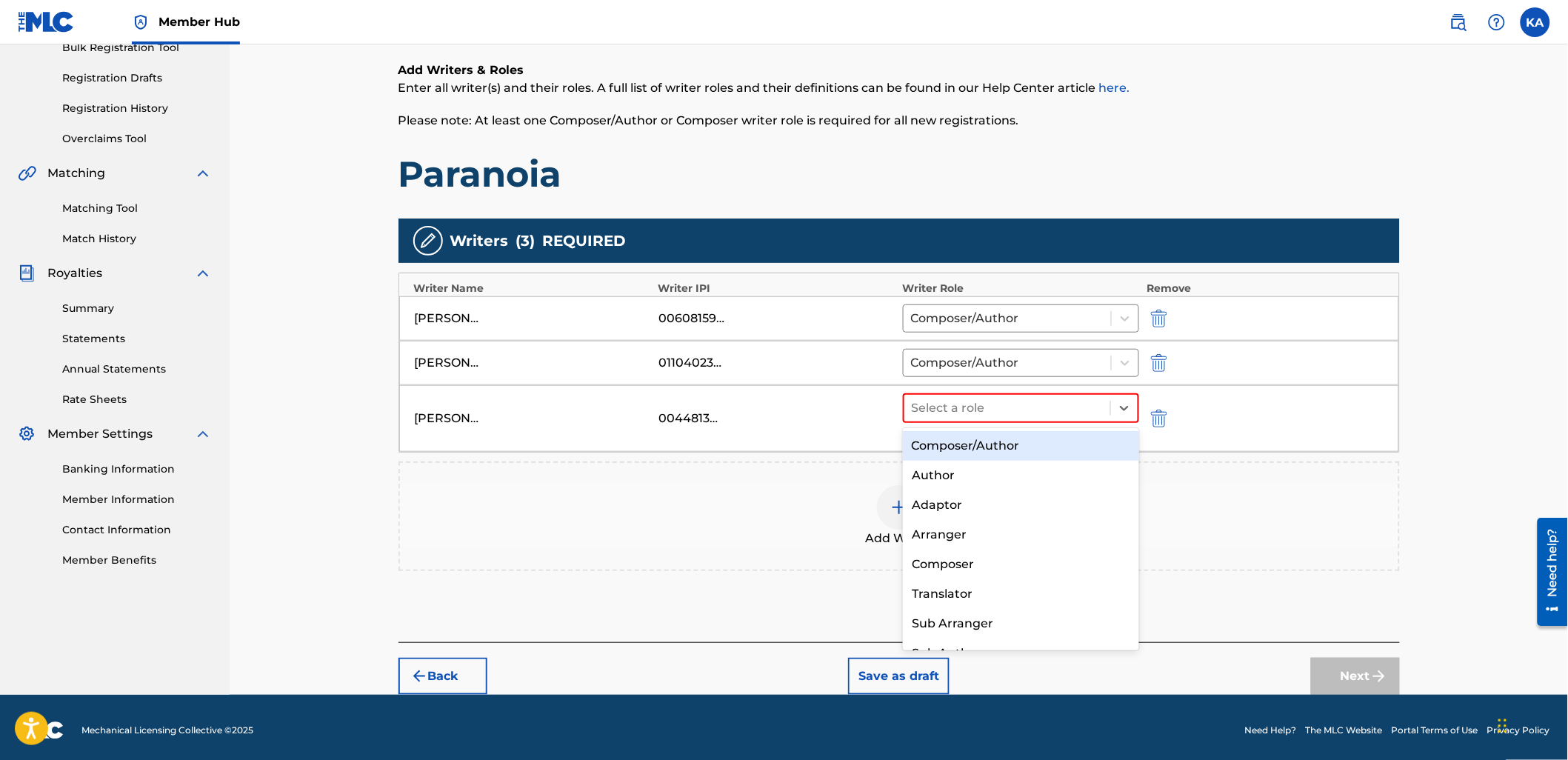
click at [1025, 410] on div at bounding box center [1007, 408] width 192 height 21
click at [1034, 447] on div "Composer/Author" at bounding box center [1021, 446] width 236 height 30
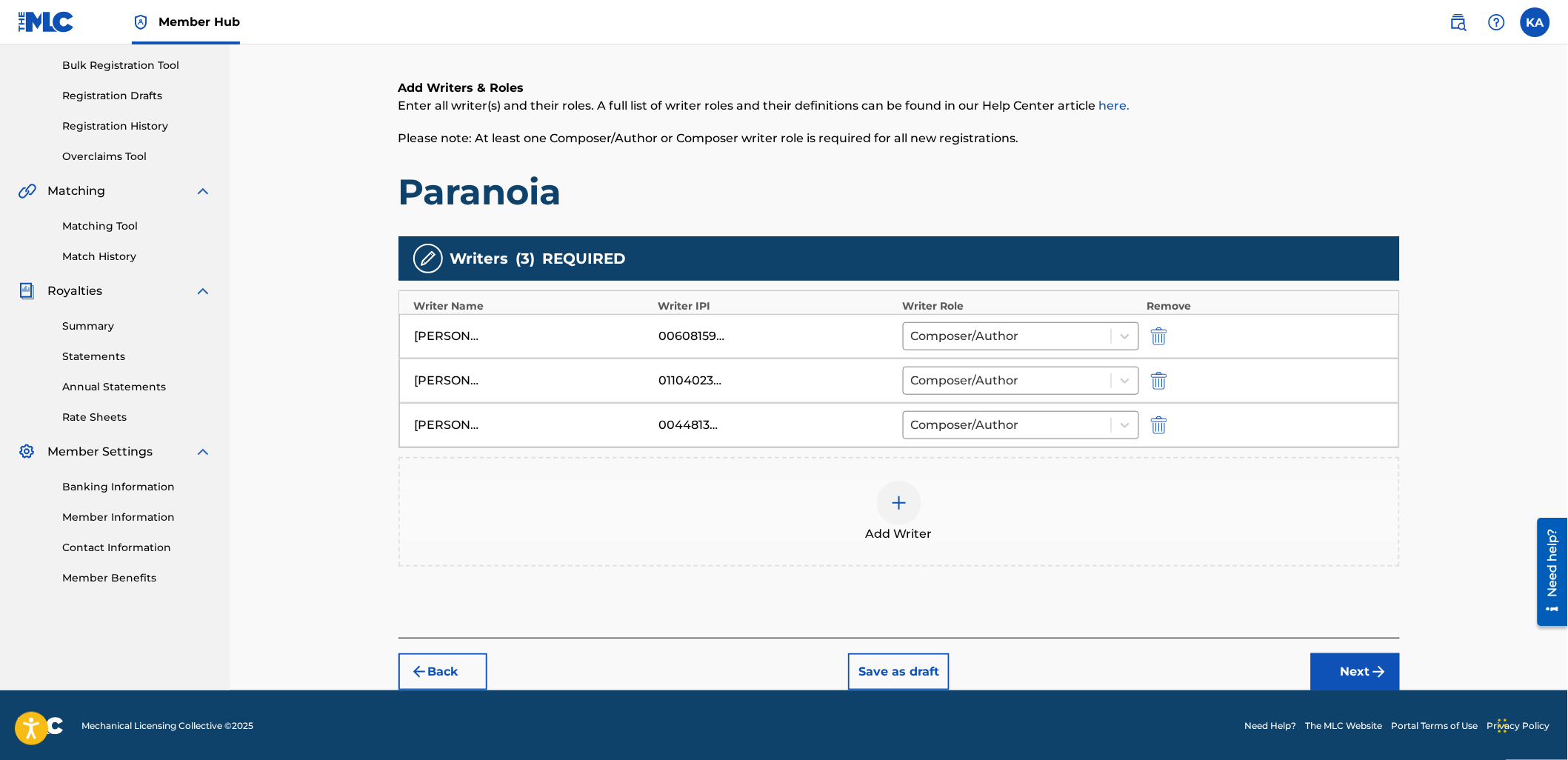
click at [971, 487] on div "Add Writer" at bounding box center [899, 512] width 999 height 62
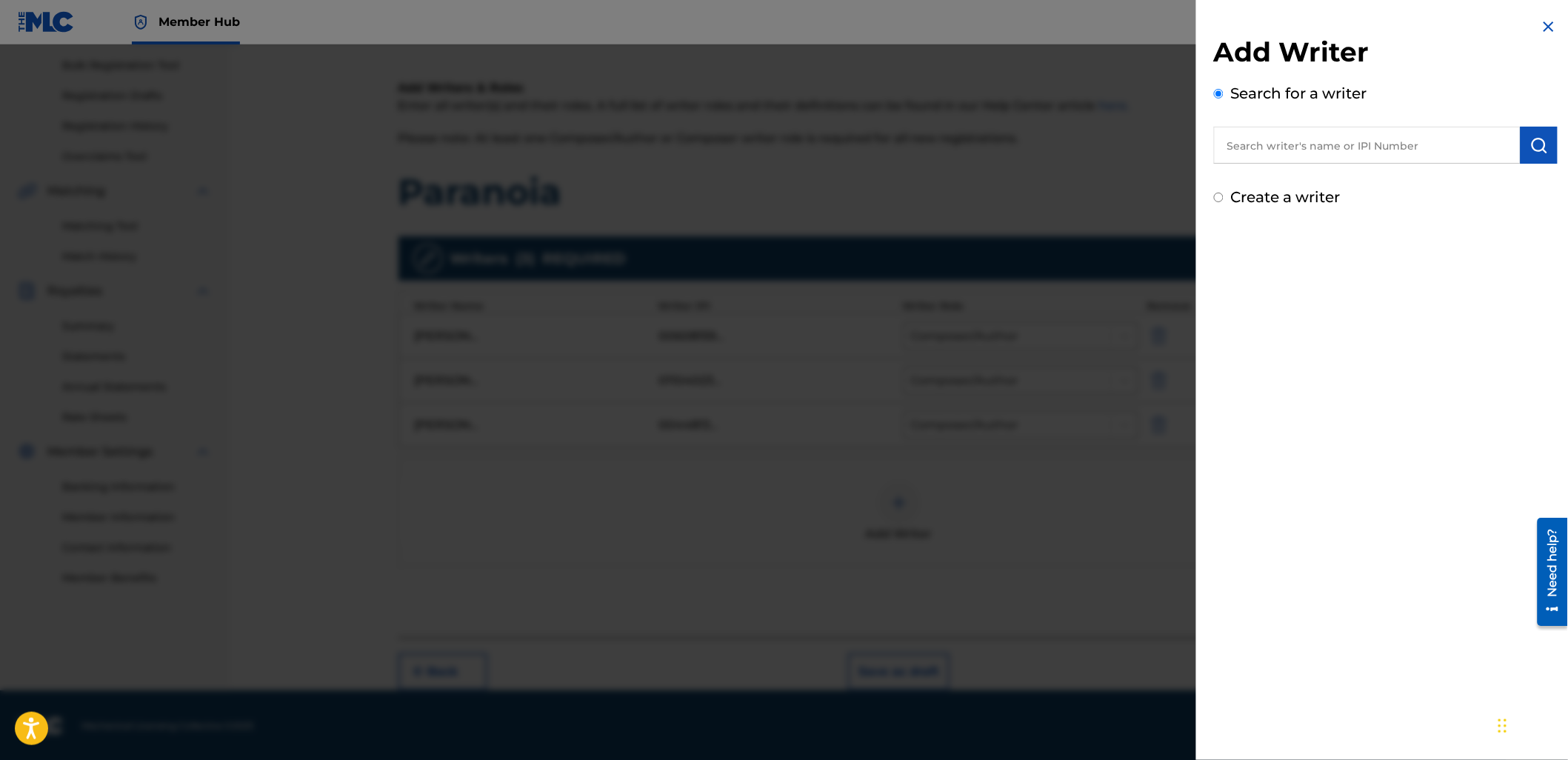
click at [1324, 149] on input "text" at bounding box center [1367, 145] width 306 height 37
paste input "513607282"
type input "00513607282"
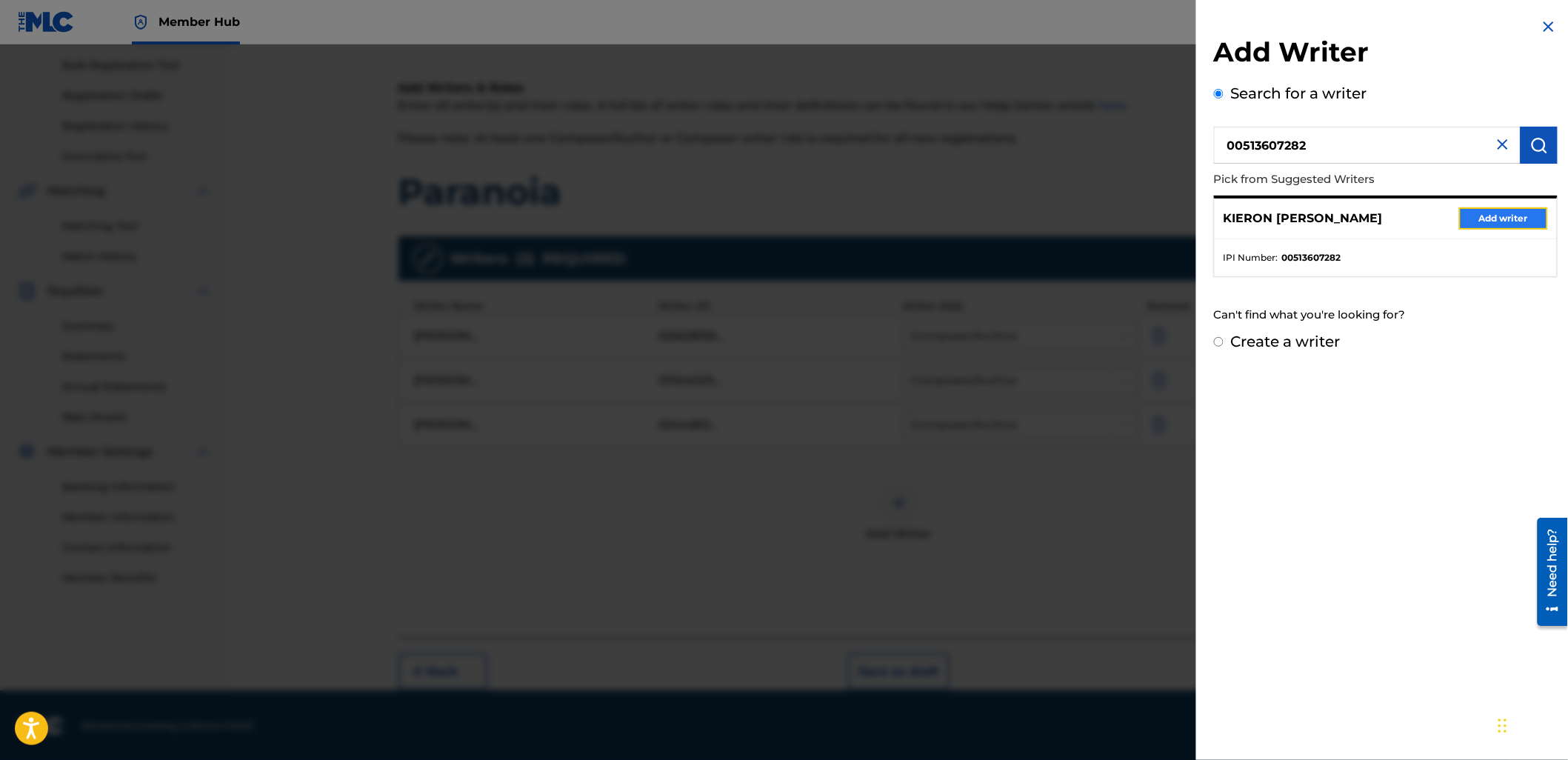
click at [1484, 217] on button "Add writer" at bounding box center [1503, 219] width 89 height 23
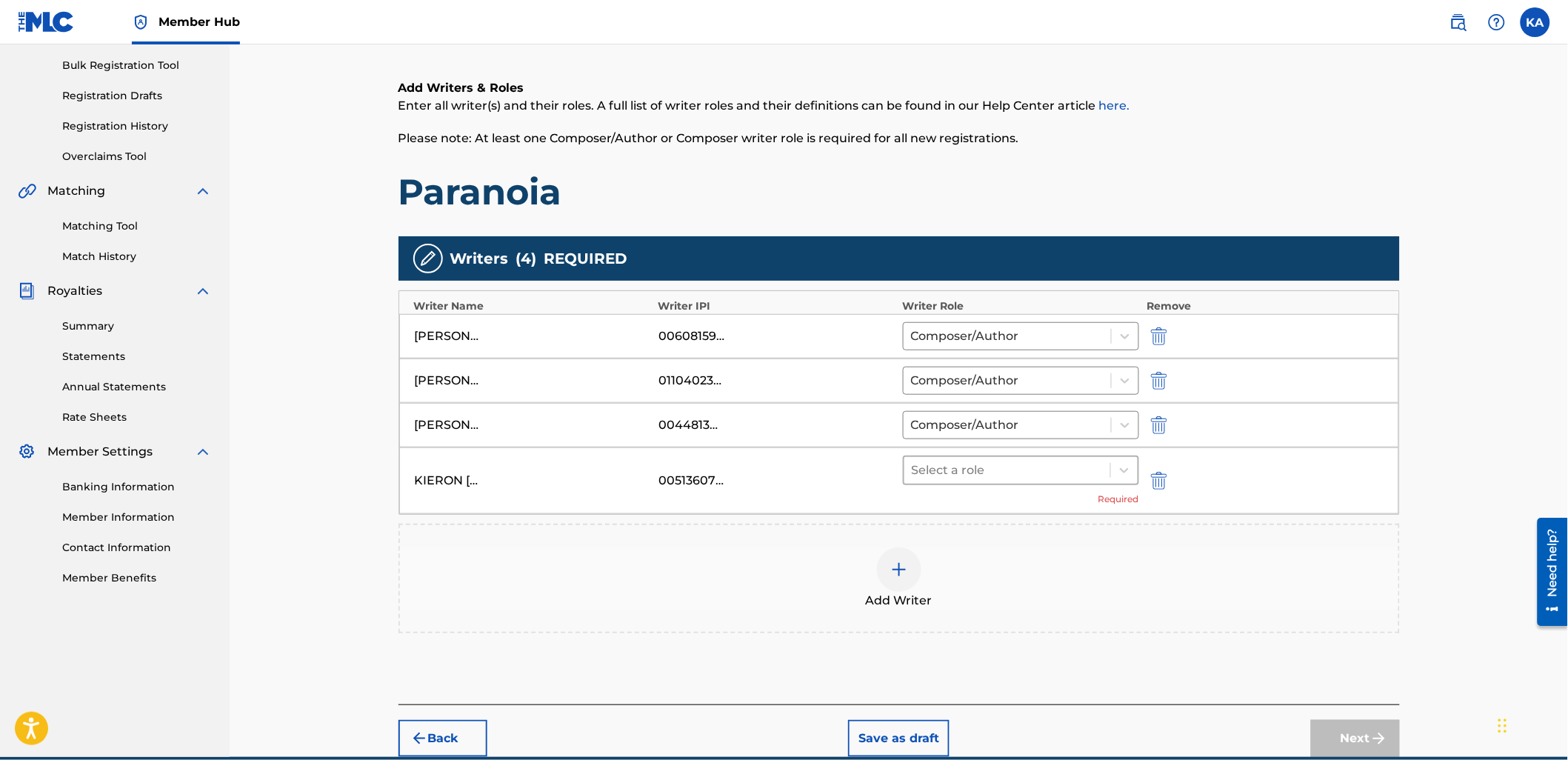
click at [1046, 469] on div at bounding box center [1007, 470] width 192 height 21
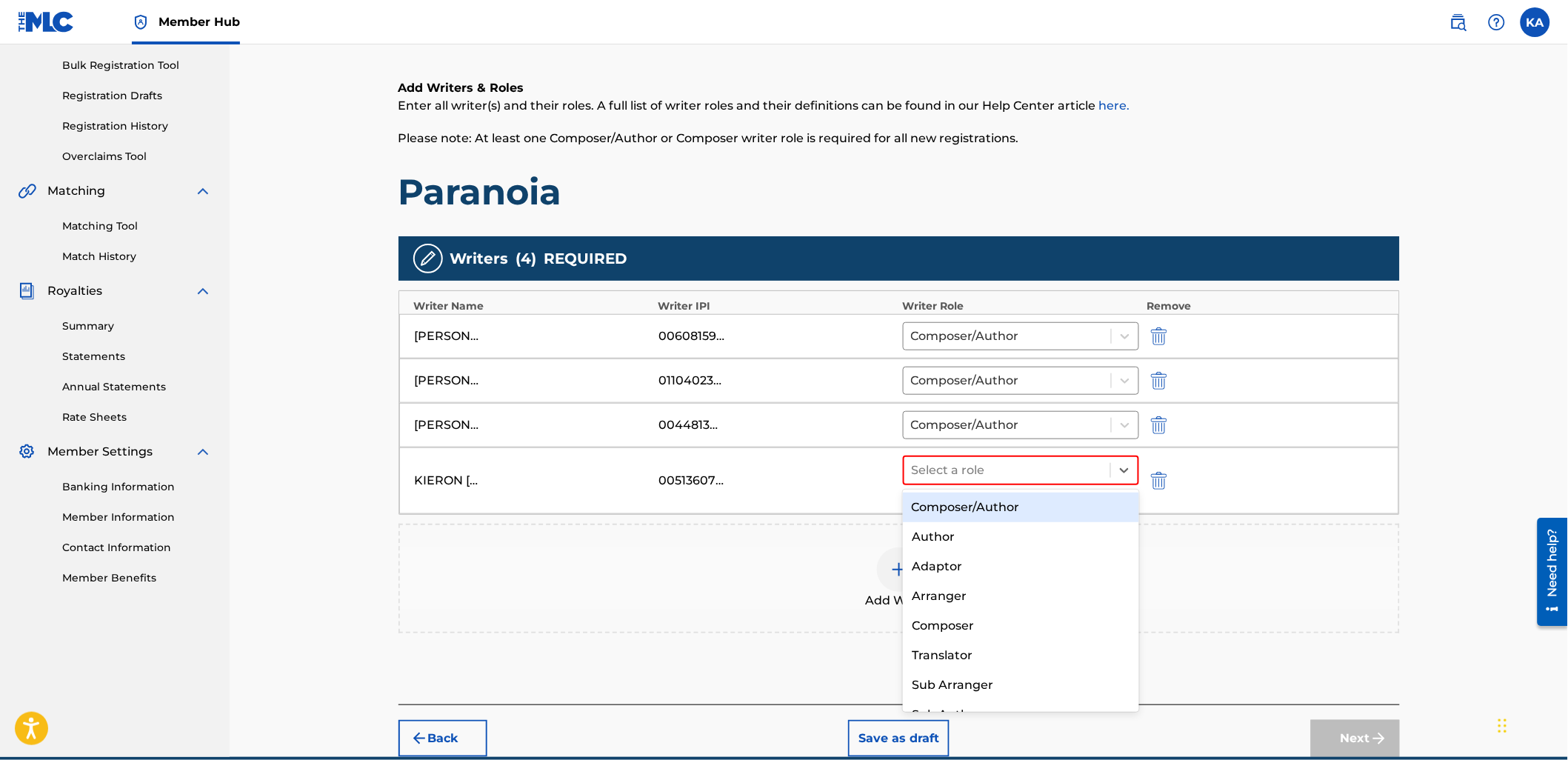
click at [1035, 504] on div "Composer/Author" at bounding box center [1021, 507] width 236 height 30
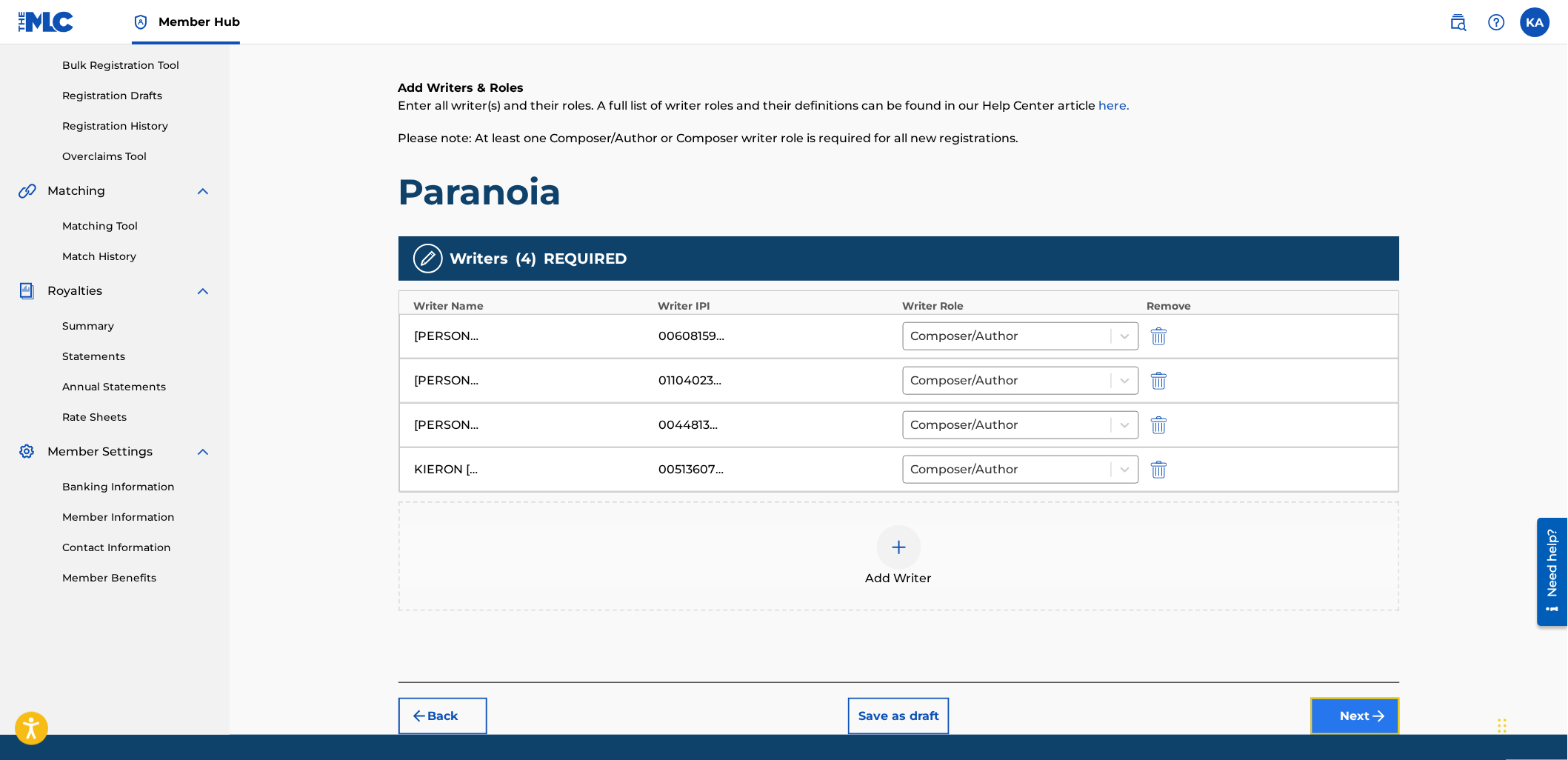
click at [1359, 711] on button "Next" at bounding box center [1355, 716] width 89 height 37
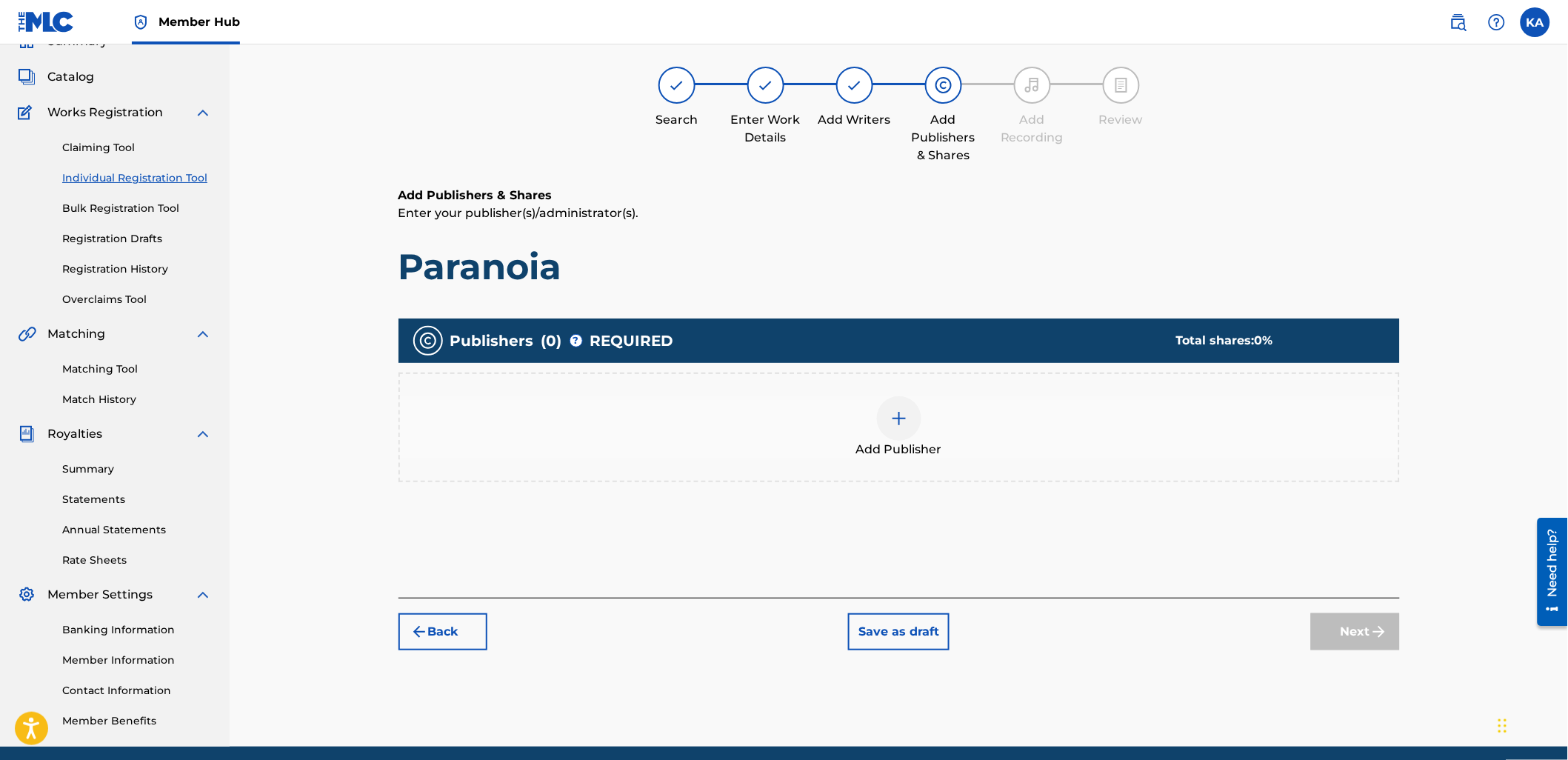
scroll to position [67, 0]
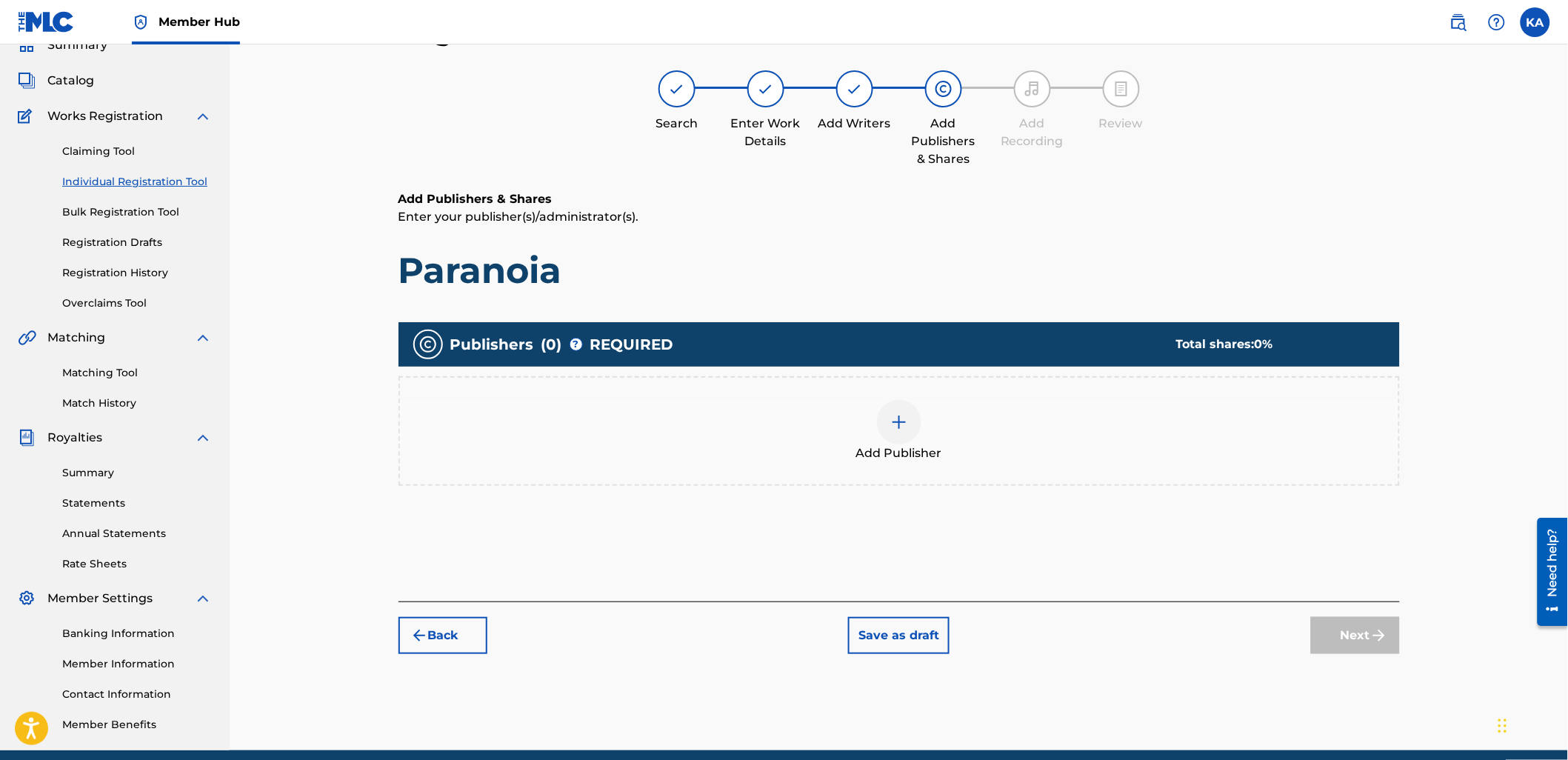
click at [916, 438] on div "Add Publisher" at bounding box center [899, 431] width 999 height 62
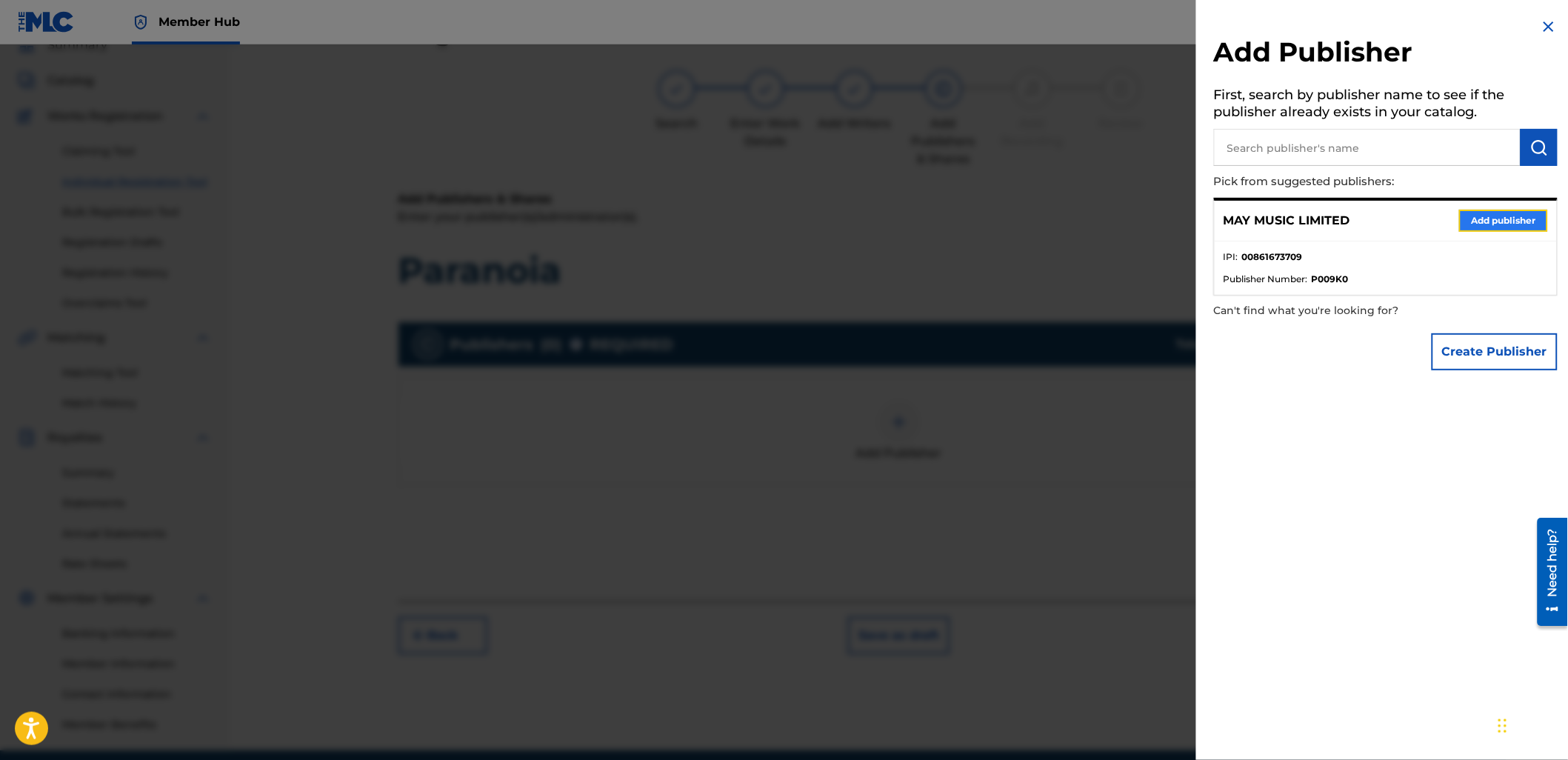
click at [1492, 213] on button "Add publisher" at bounding box center [1503, 220] width 89 height 23
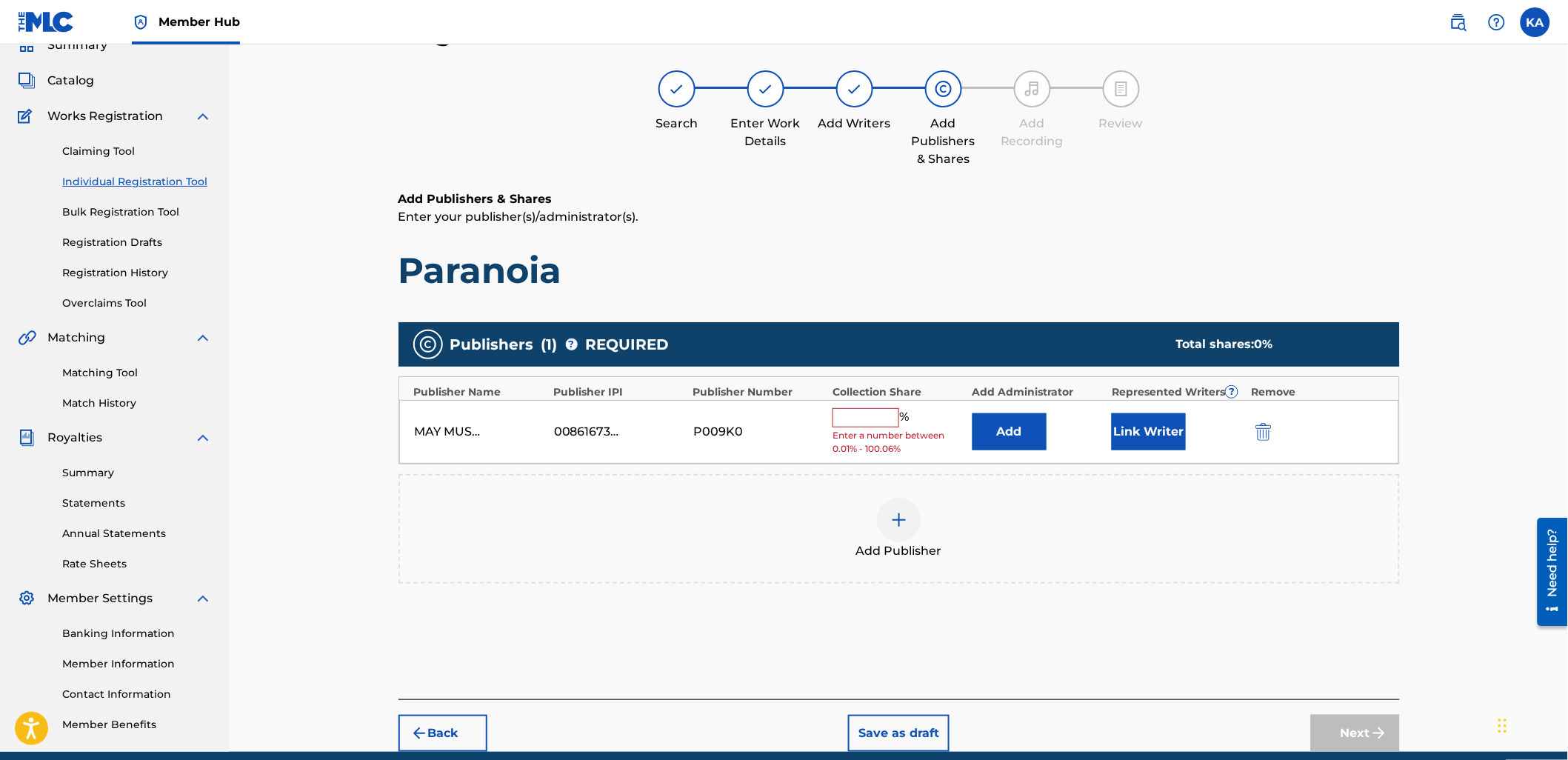
click at [894, 417] on input "text" at bounding box center [866, 418] width 67 height 19
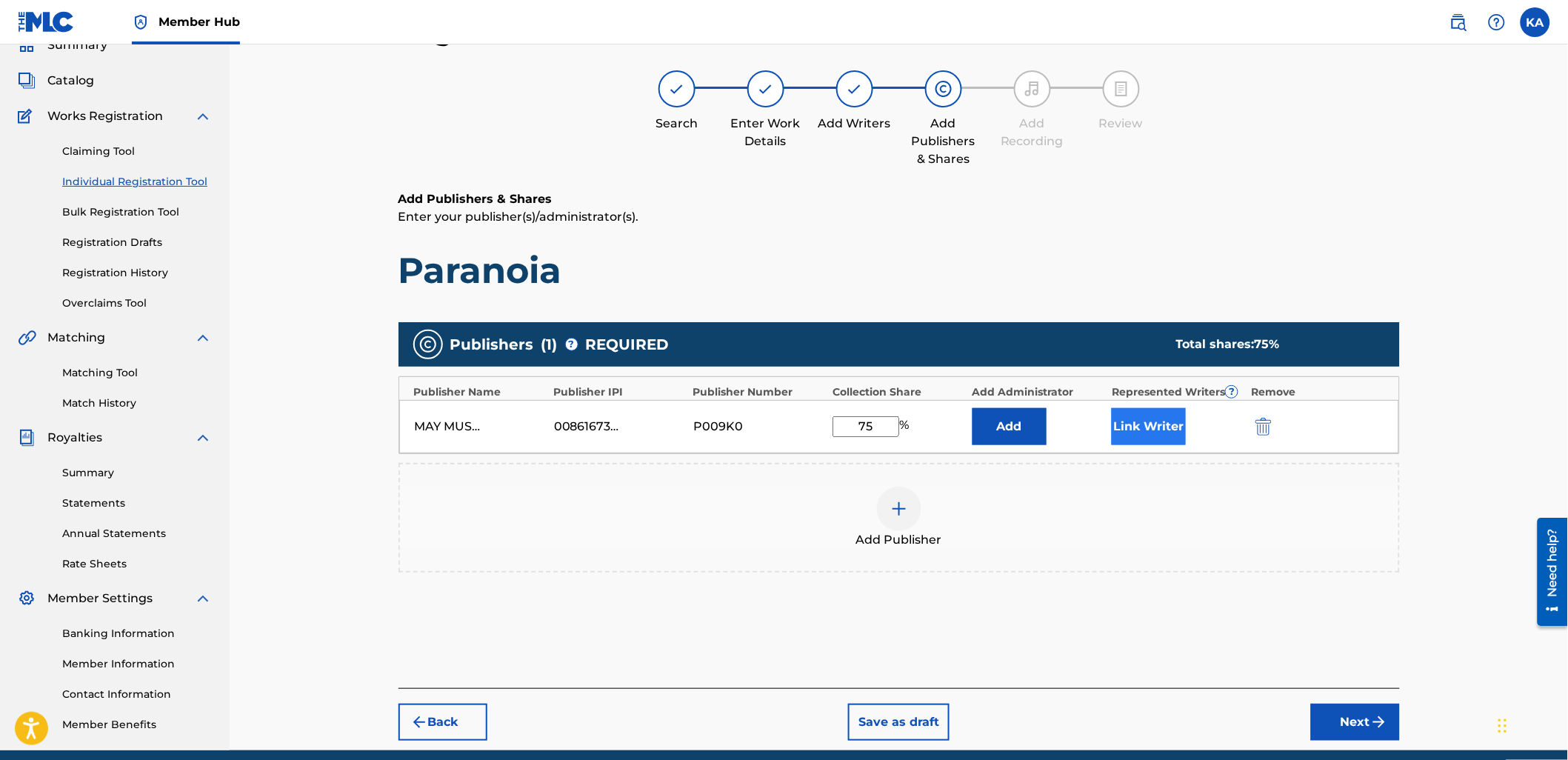
type input "75"
click at [1154, 421] on button "Link Writer" at bounding box center [1148, 427] width 74 height 37
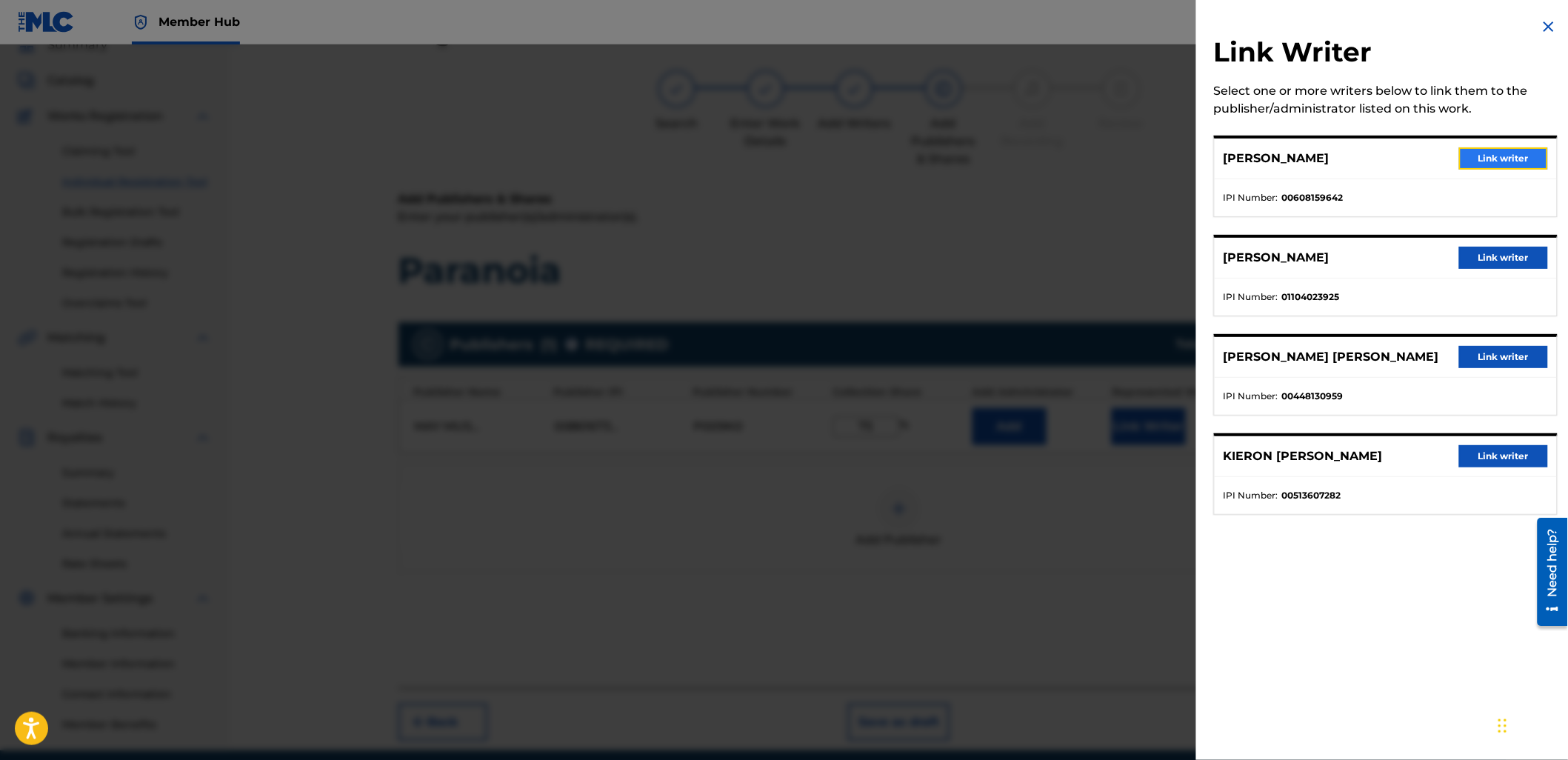
click at [1480, 153] on button "Link writer" at bounding box center [1503, 158] width 89 height 23
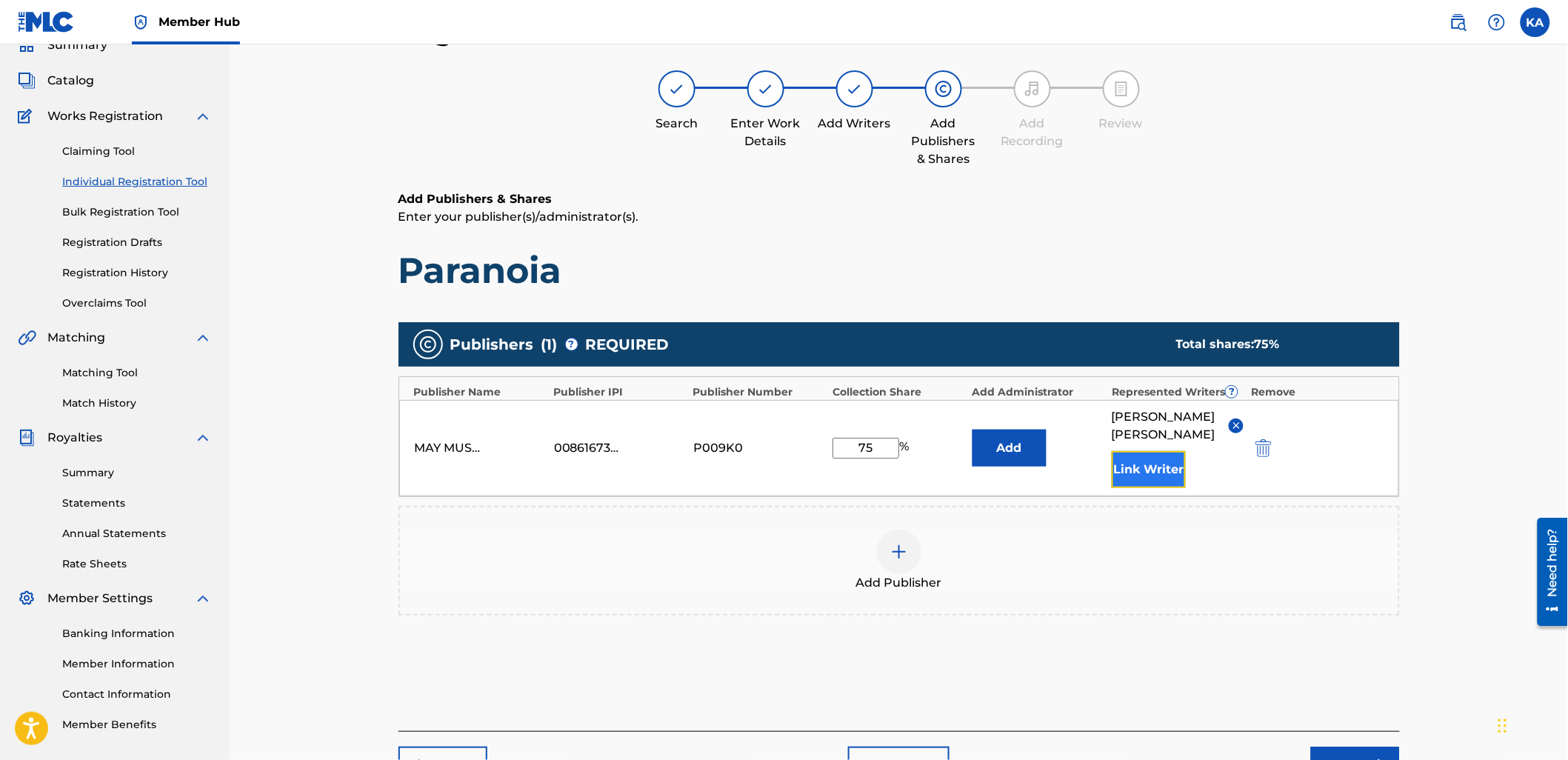
click at [1146, 470] on button "Link Writer" at bounding box center [1148, 470] width 74 height 37
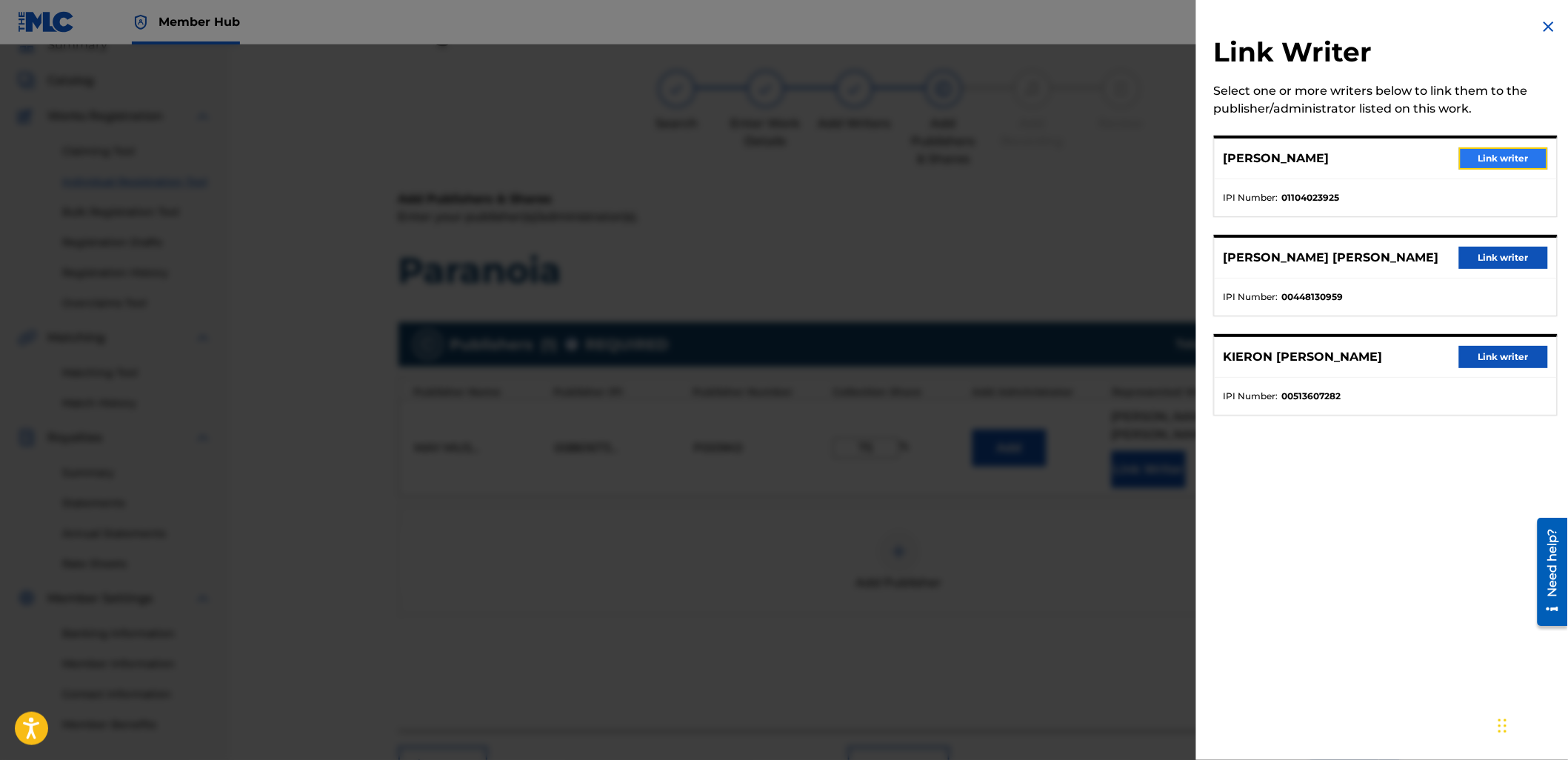
click at [1472, 153] on button "Link writer" at bounding box center [1503, 158] width 89 height 23
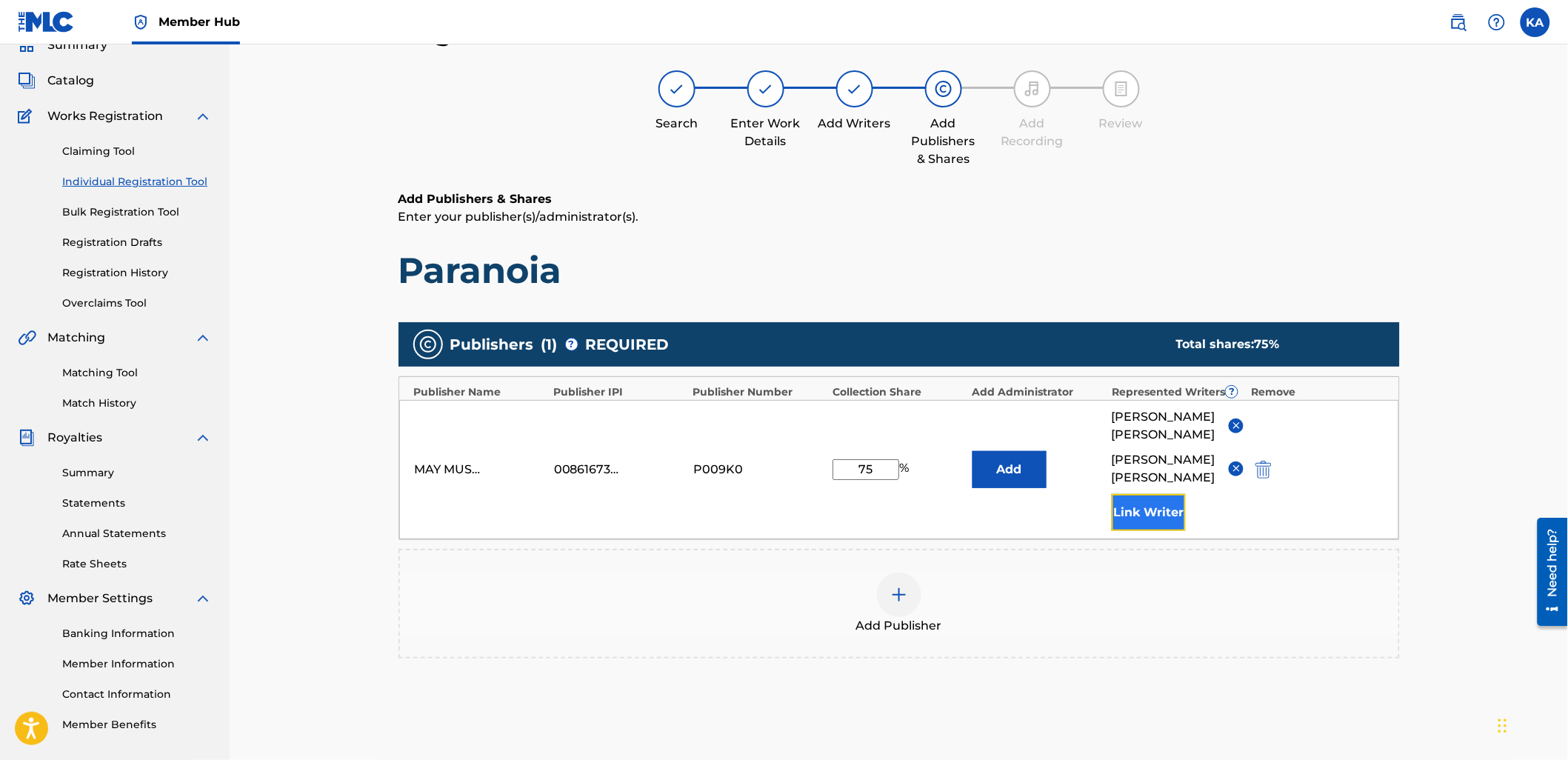
click at [1125, 519] on button "Link Writer" at bounding box center [1148, 513] width 74 height 37
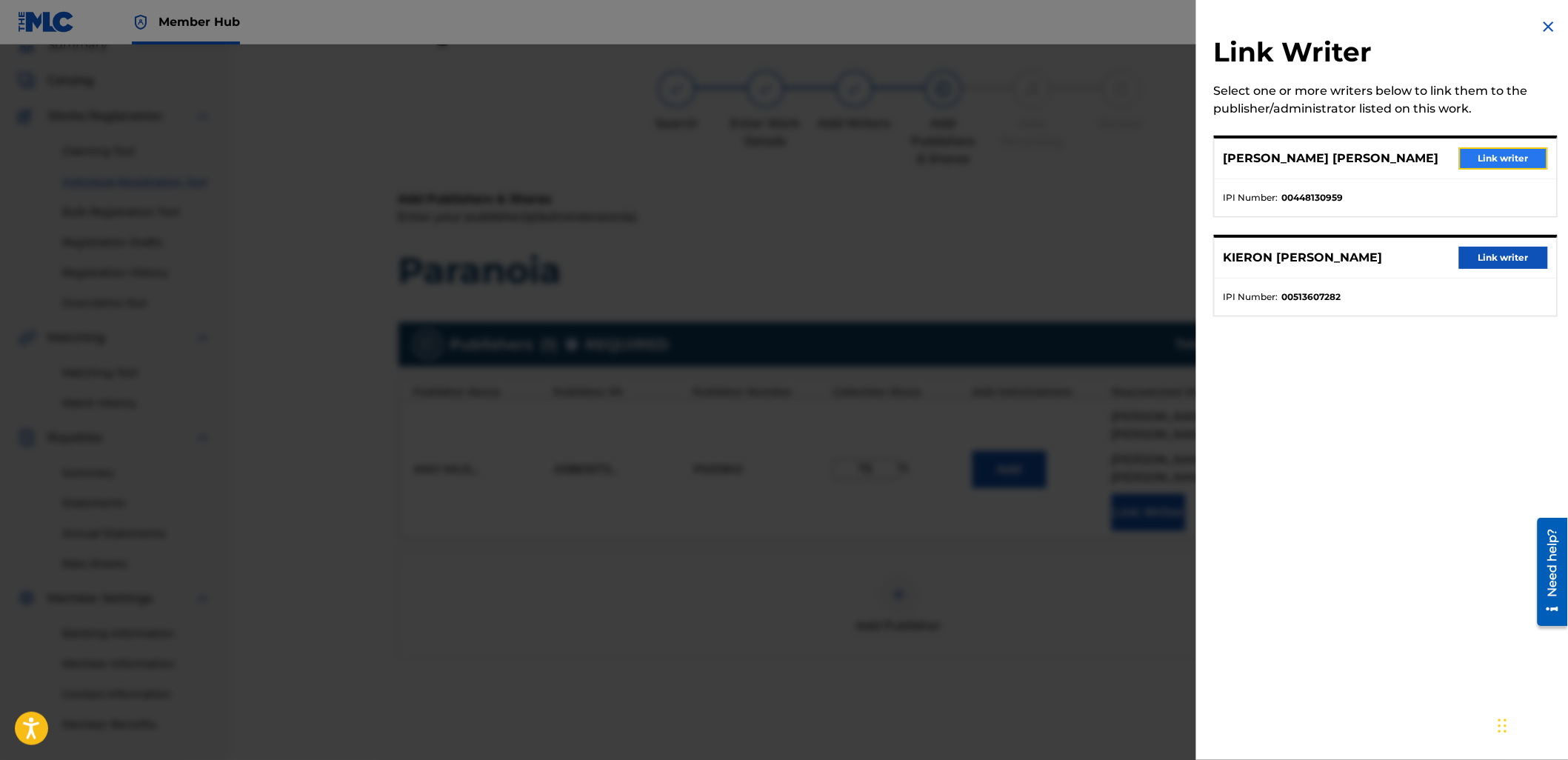
click at [1480, 159] on button "Link writer" at bounding box center [1503, 158] width 89 height 23
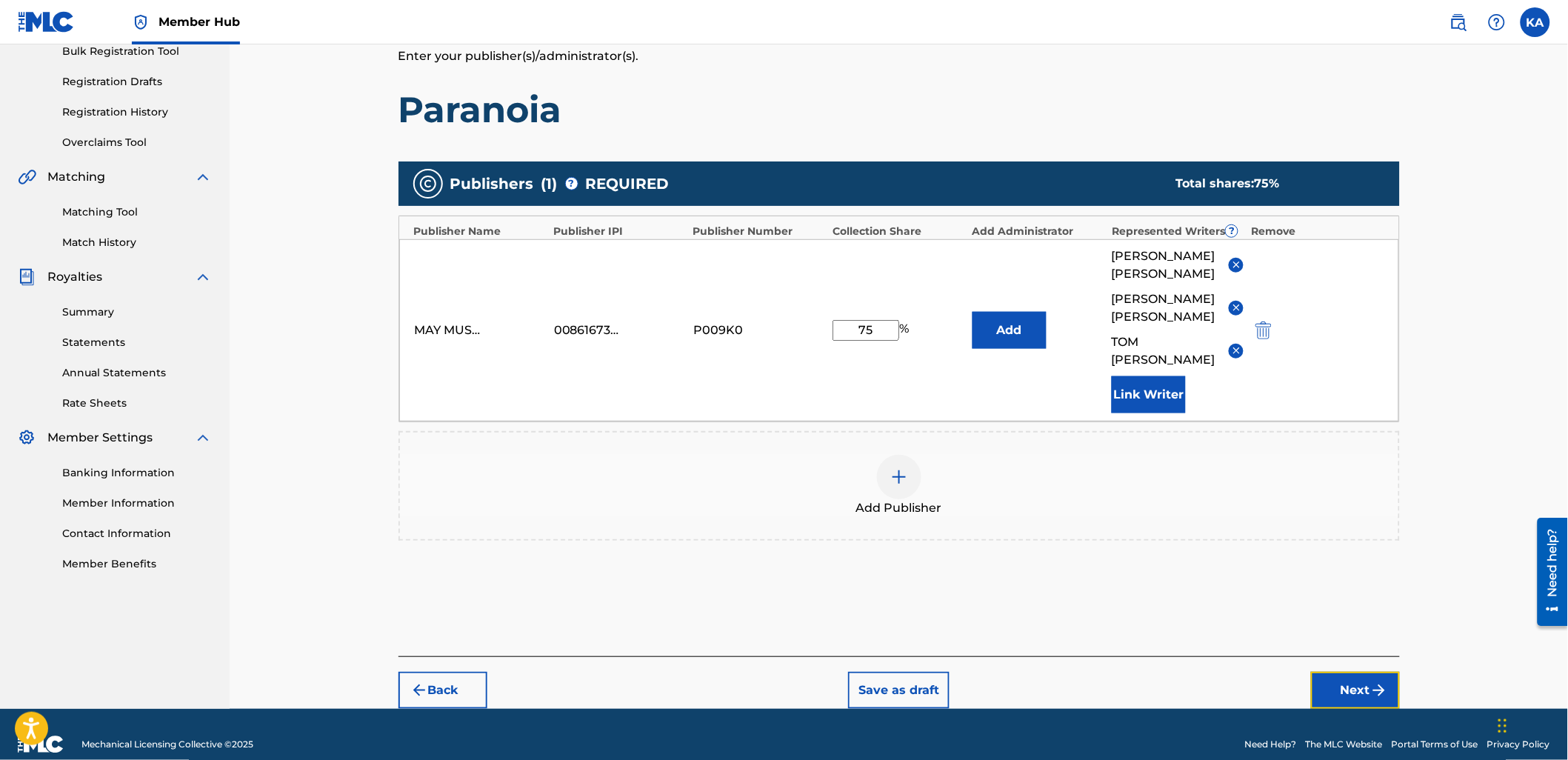
drag, startPoint x: 1383, startPoint y: 670, endPoint x: 1348, endPoint y: 649, distance: 40.8
click at [1381, 681] on img "submit" at bounding box center [1379, 690] width 18 height 18
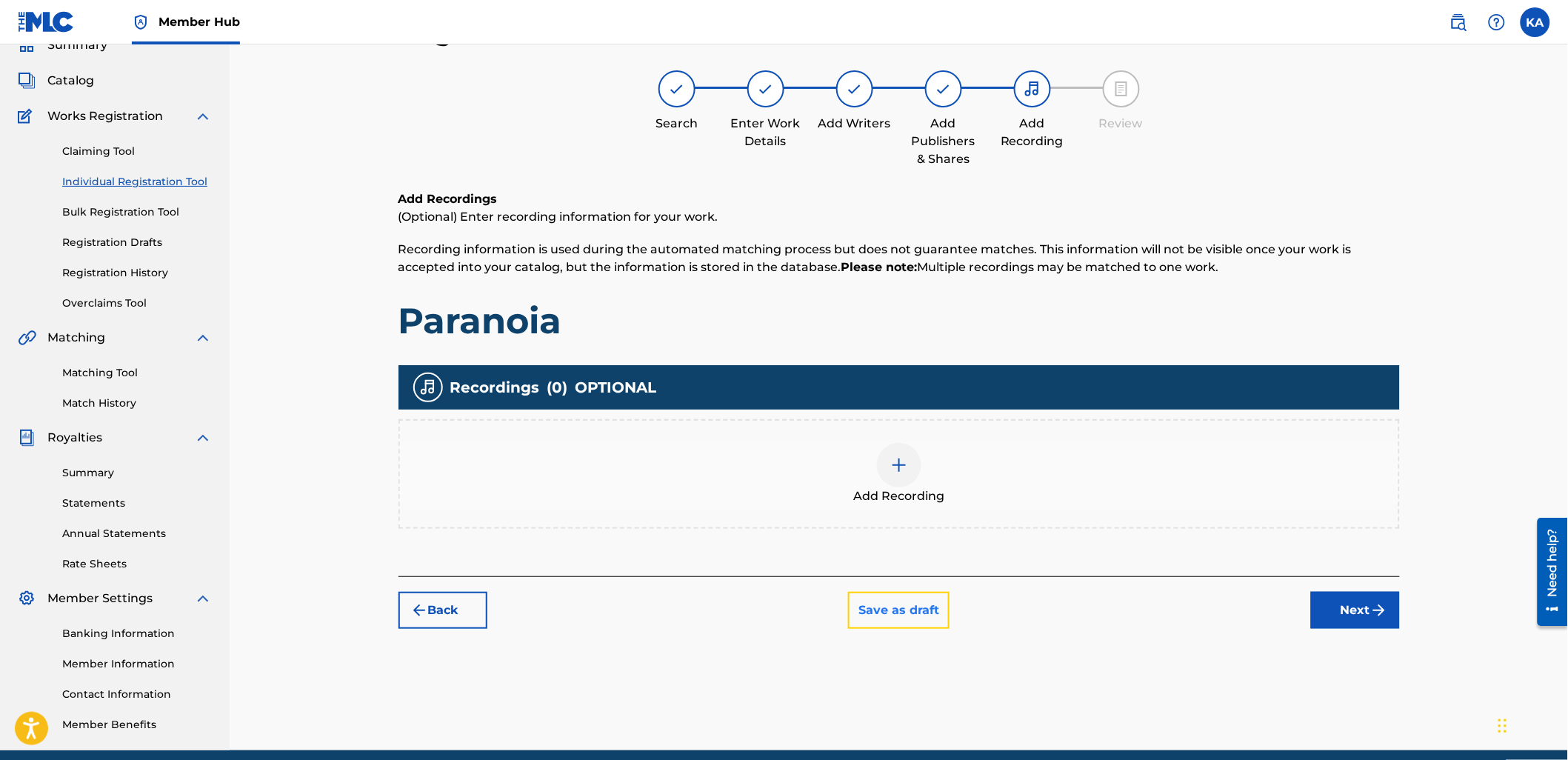
click at [892, 598] on button "Save as draft" at bounding box center [898, 611] width 101 height 37
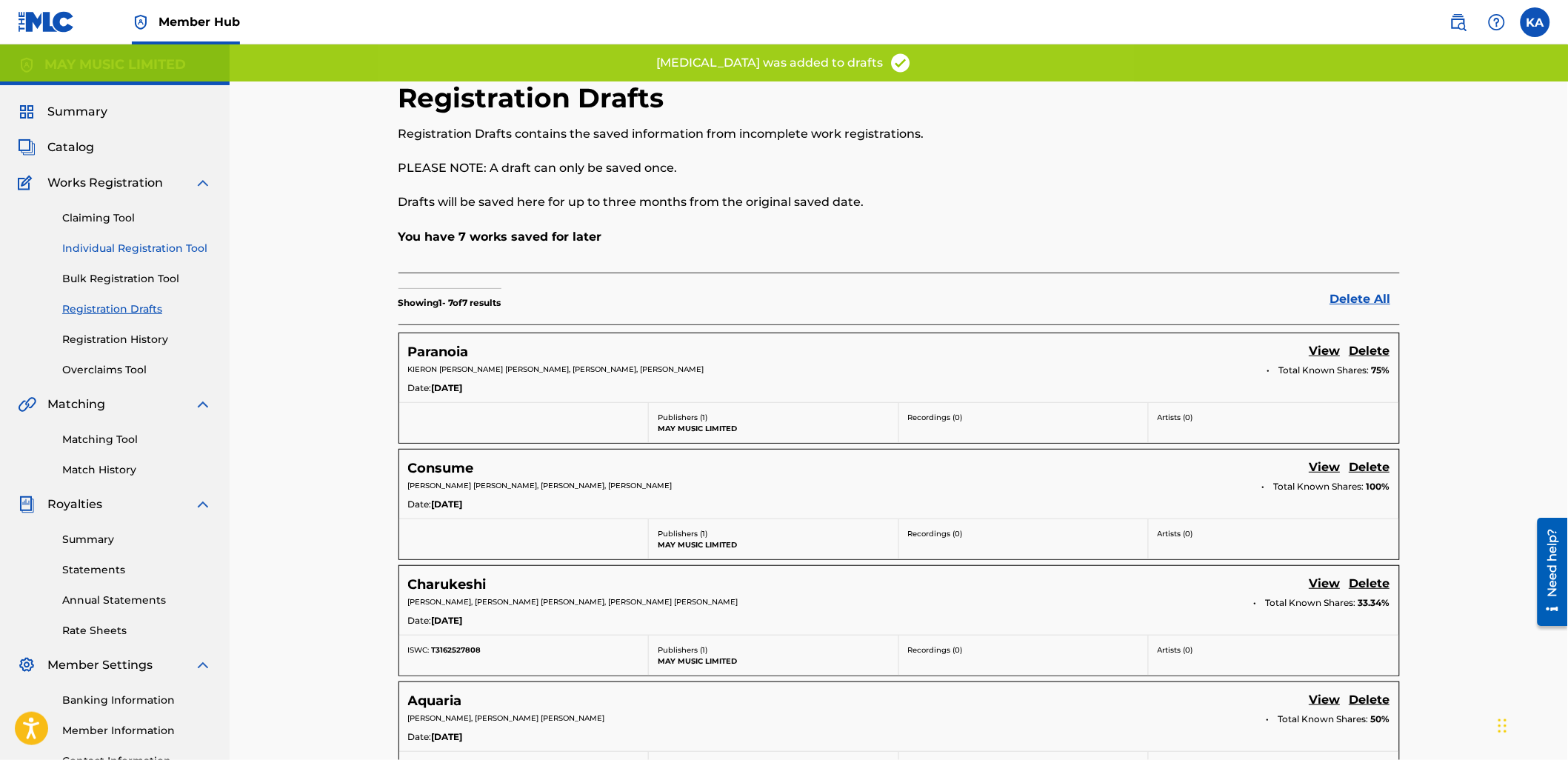
click at [153, 247] on link "Individual Registration Tool" at bounding box center [137, 248] width 149 height 16
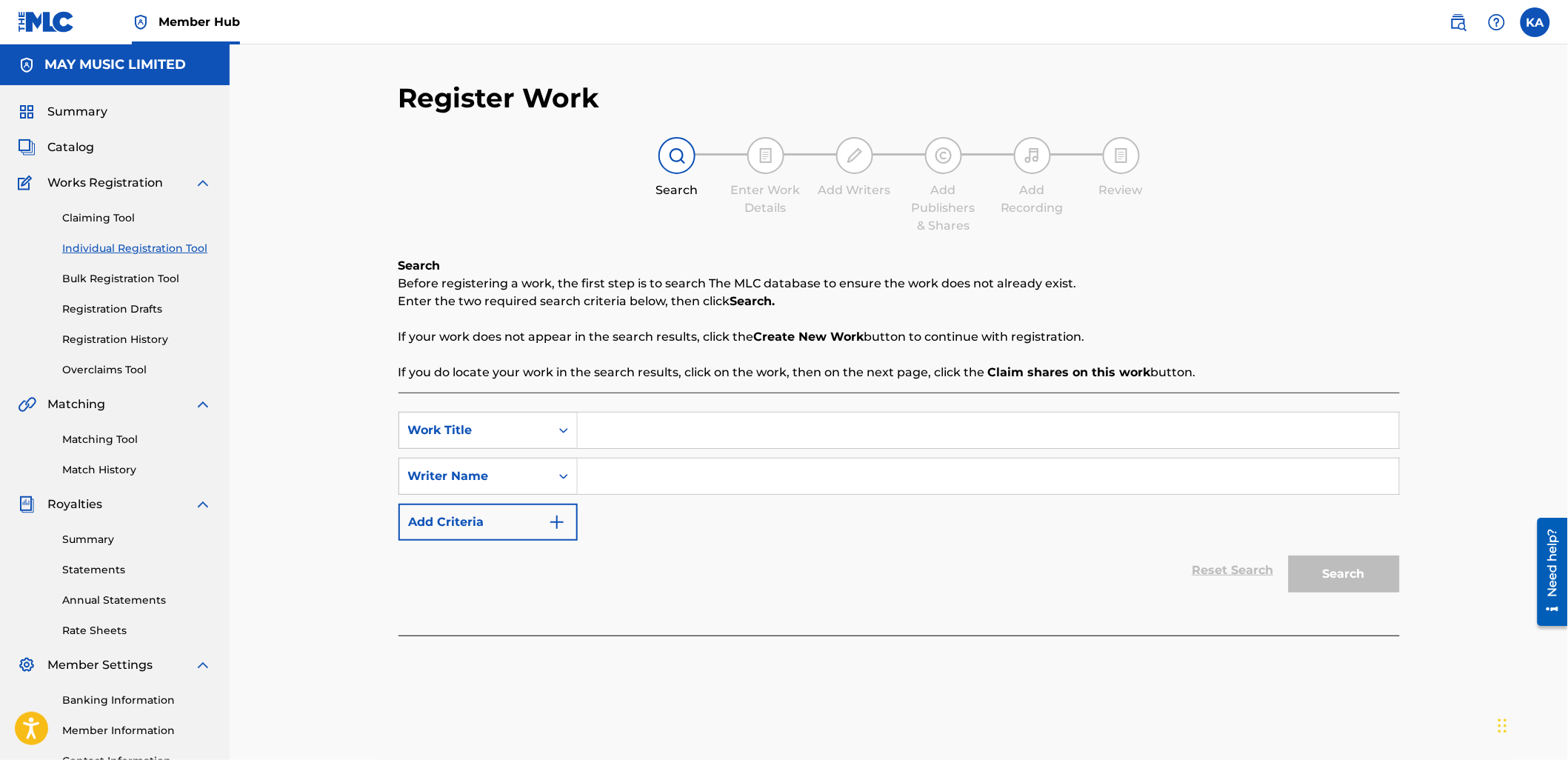
click at [607, 423] on input "Search Form" at bounding box center [989, 430] width 821 height 36
type input "111"
click at [675, 465] on input "Search Form" at bounding box center [989, 476] width 821 height 36
type input "[PERSON_NAME]"
click at [1289, 555] on button "Search" at bounding box center [1344, 574] width 111 height 37
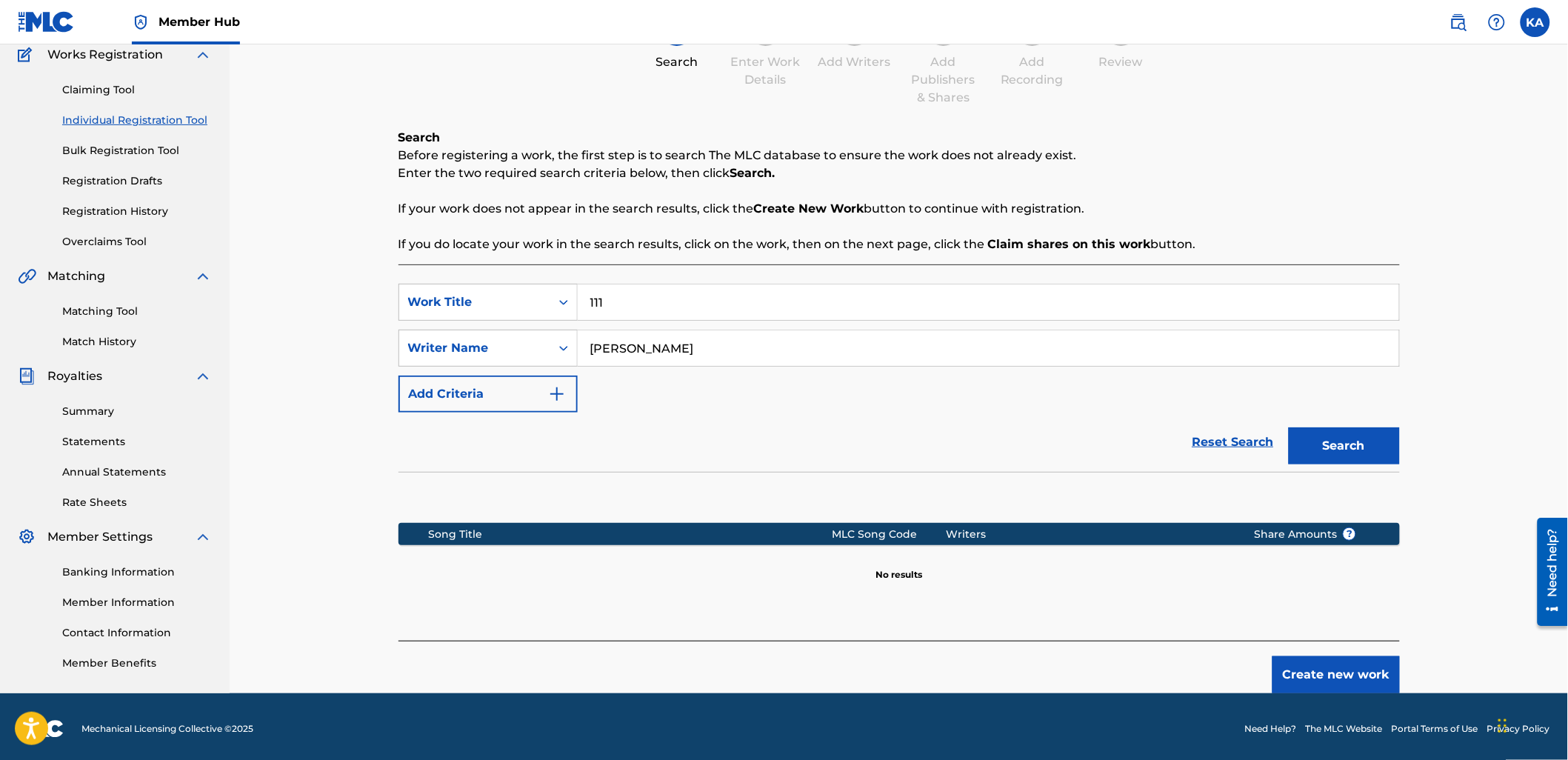
scroll to position [132, 0]
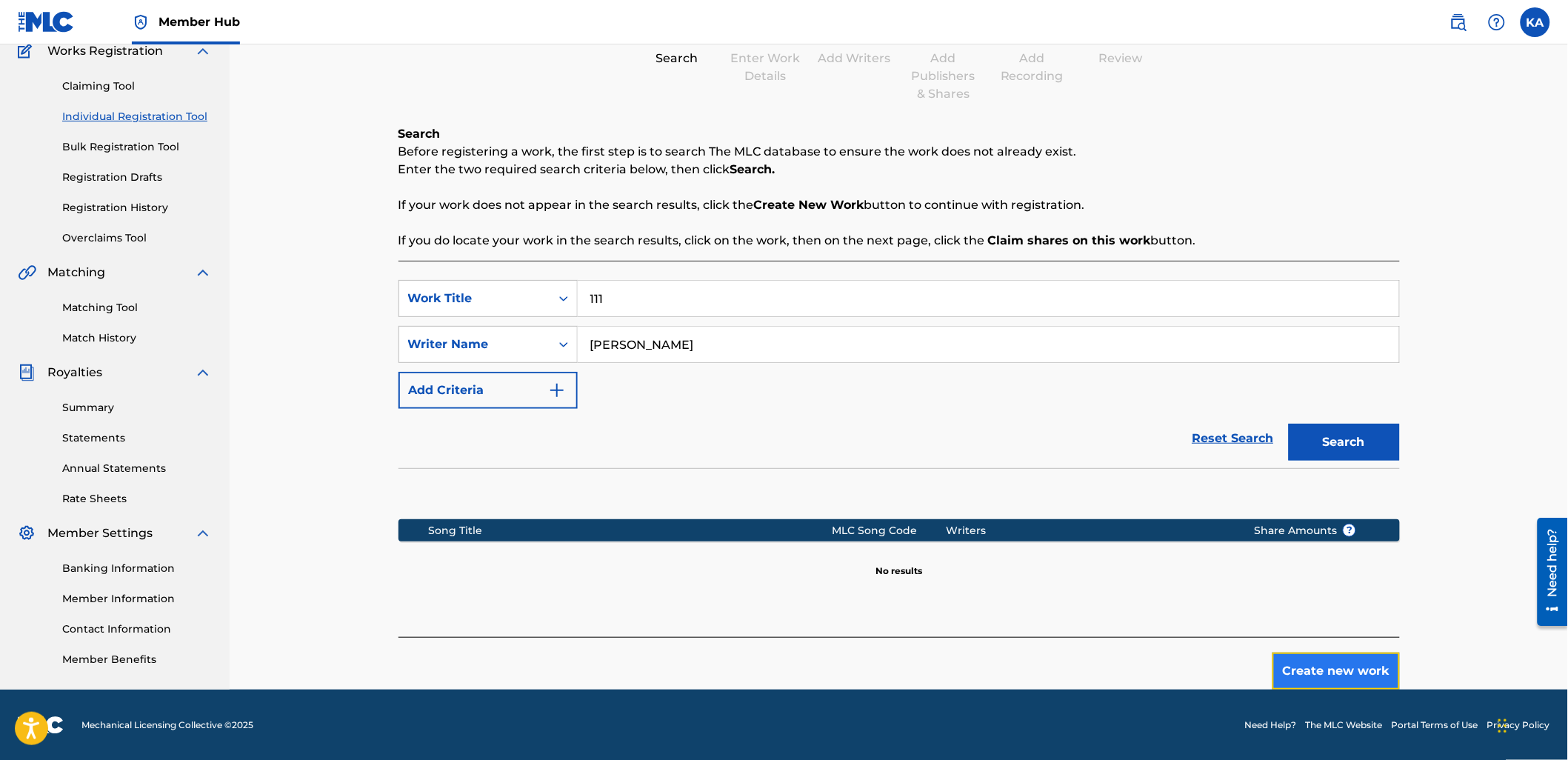
click at [1326, 661] on button "Create new work" at bounding box center [1336, 671] width 128 height 37
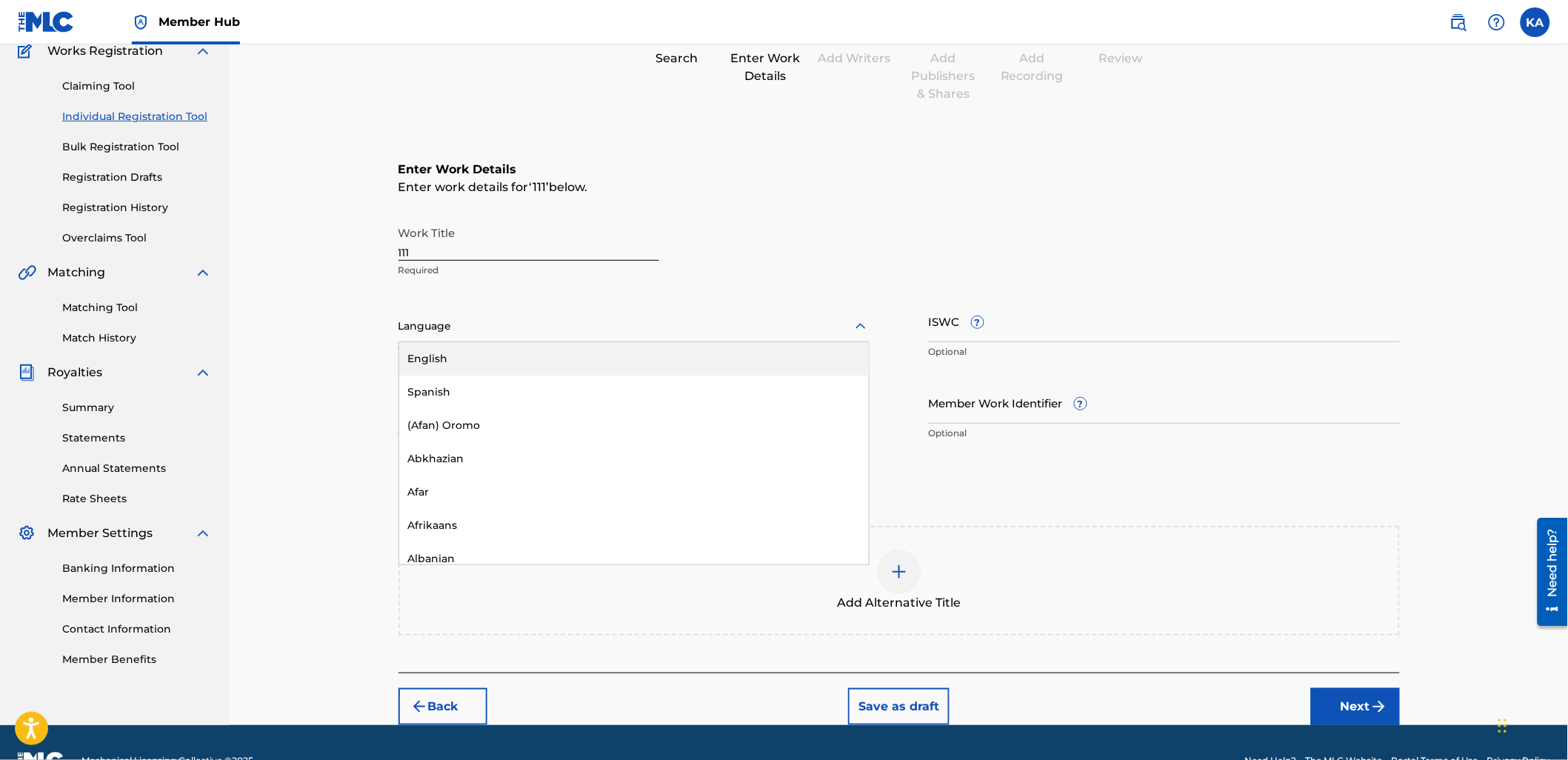
click at [522, 324] on div at bounding box center [634, 327] width 471 height 19
click at [530, 348] on div "English" at bounding box center [634, 359] width 470 height 33
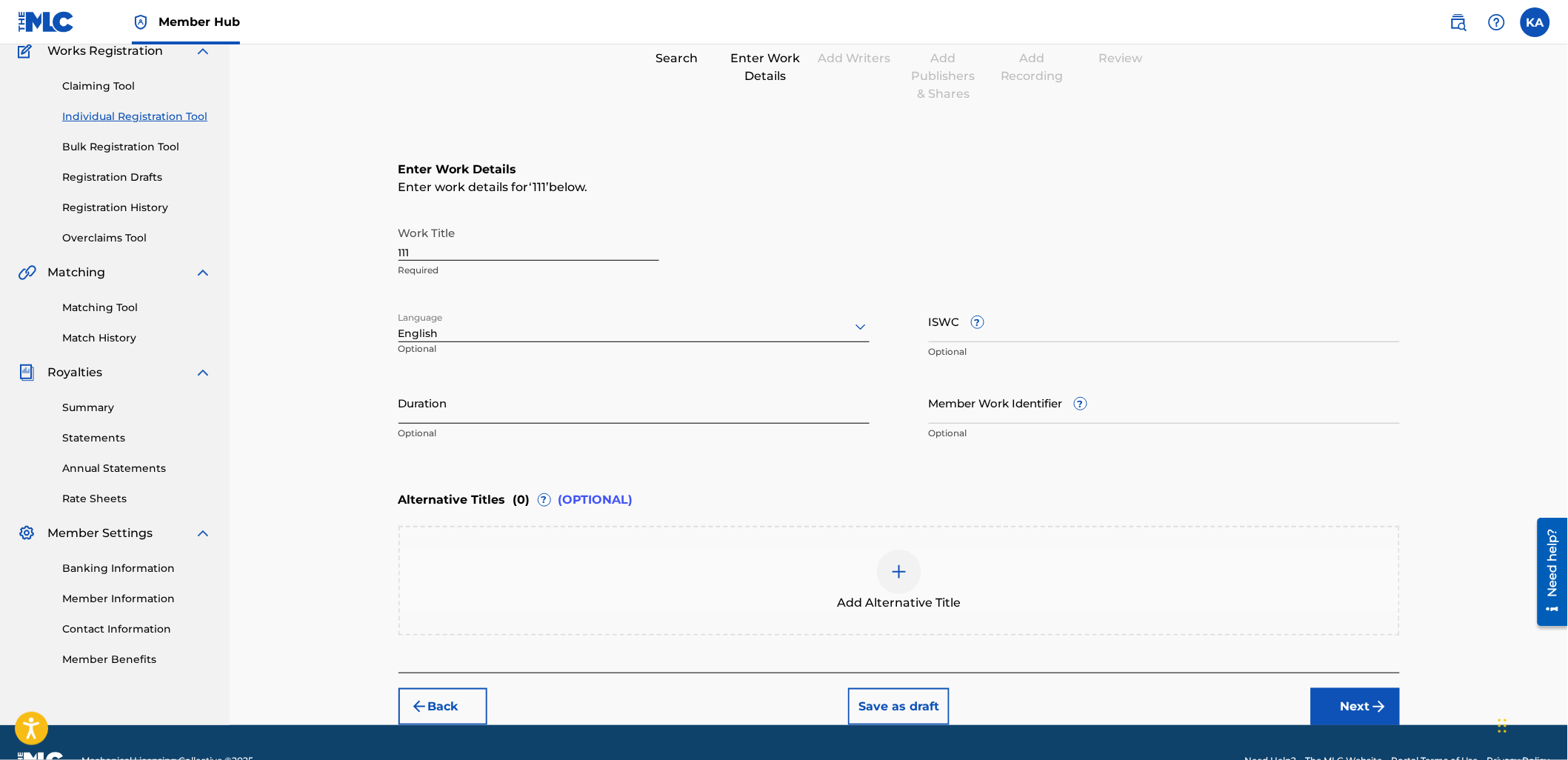
click at [572, 395] on input "Duration" at bounding box center [634, 402] width 471 height 42
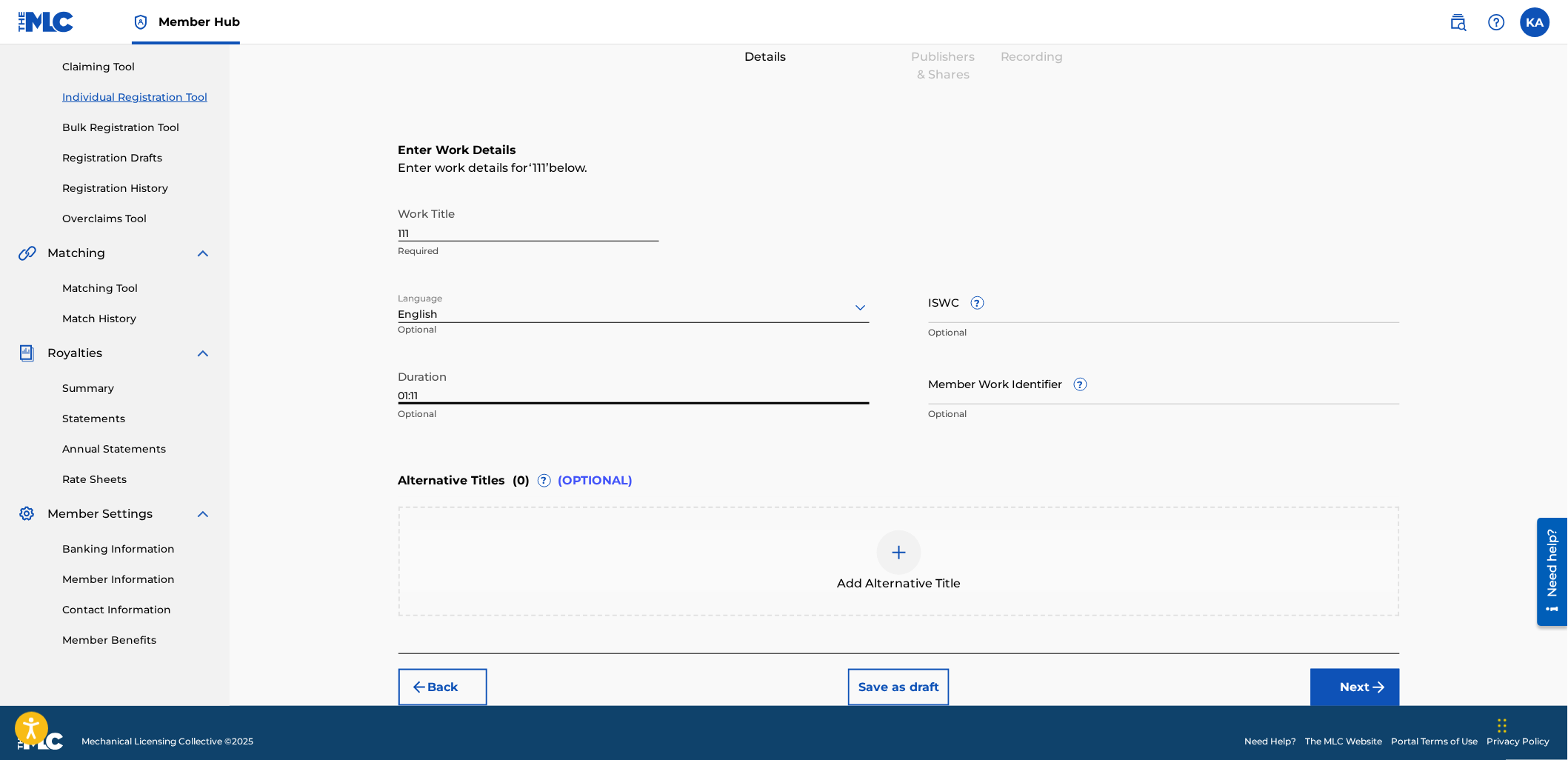
scroll to position [166, 0]
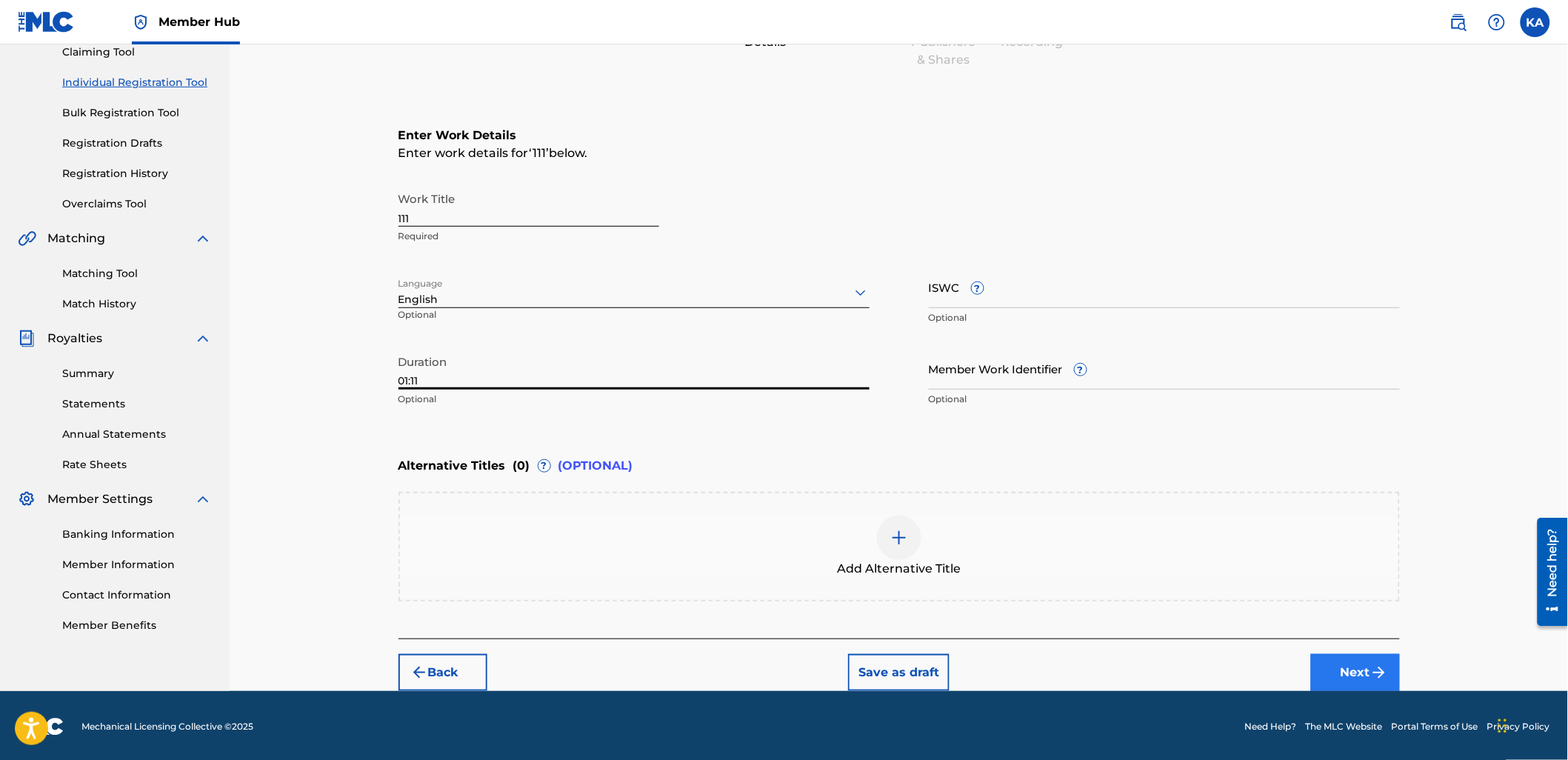
type input "01:11"
click at [1314, 682] on button "Next" at bounding box center [1355, 673] width 89 height 37
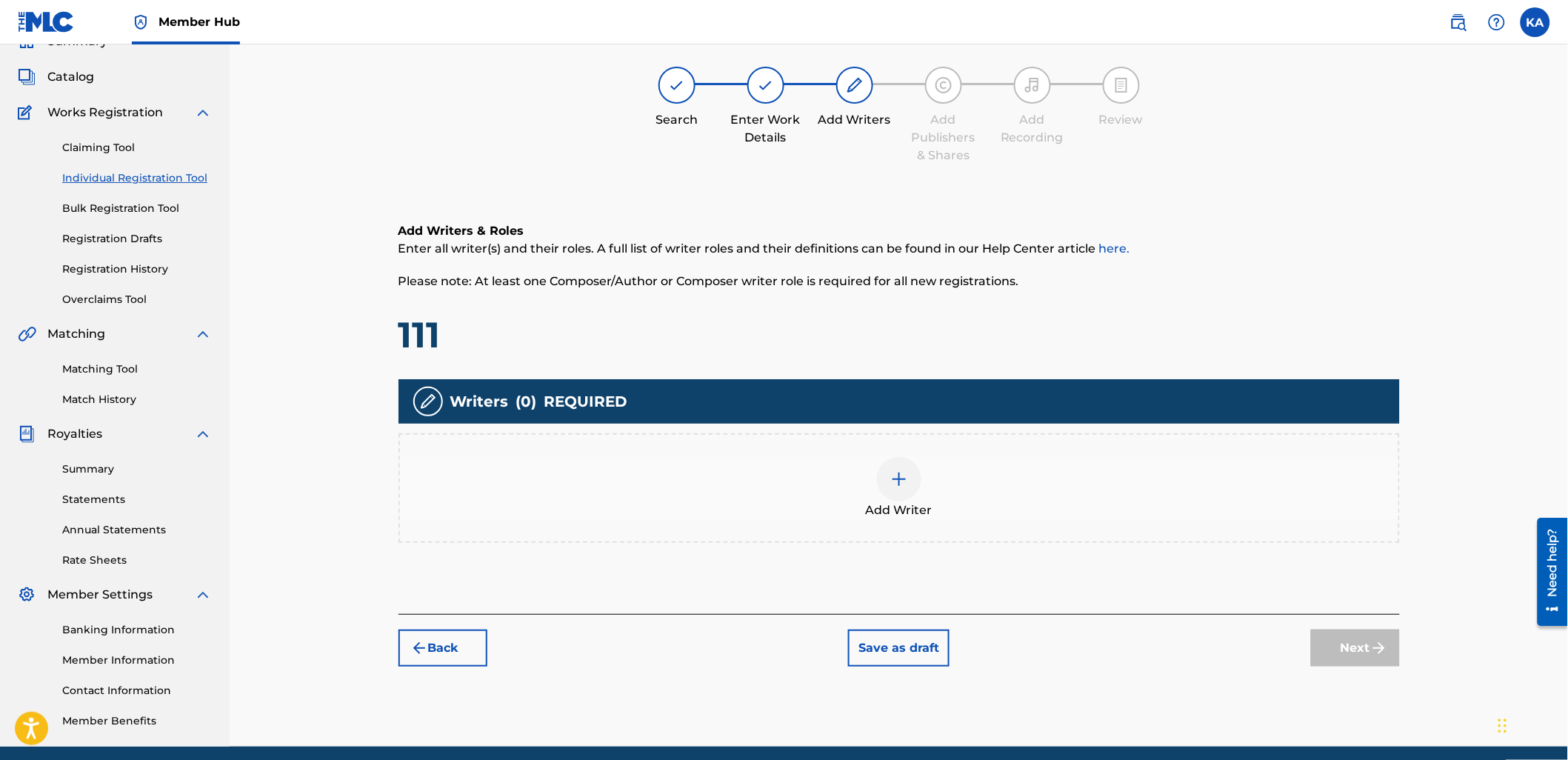
scroll to position [67, 0]
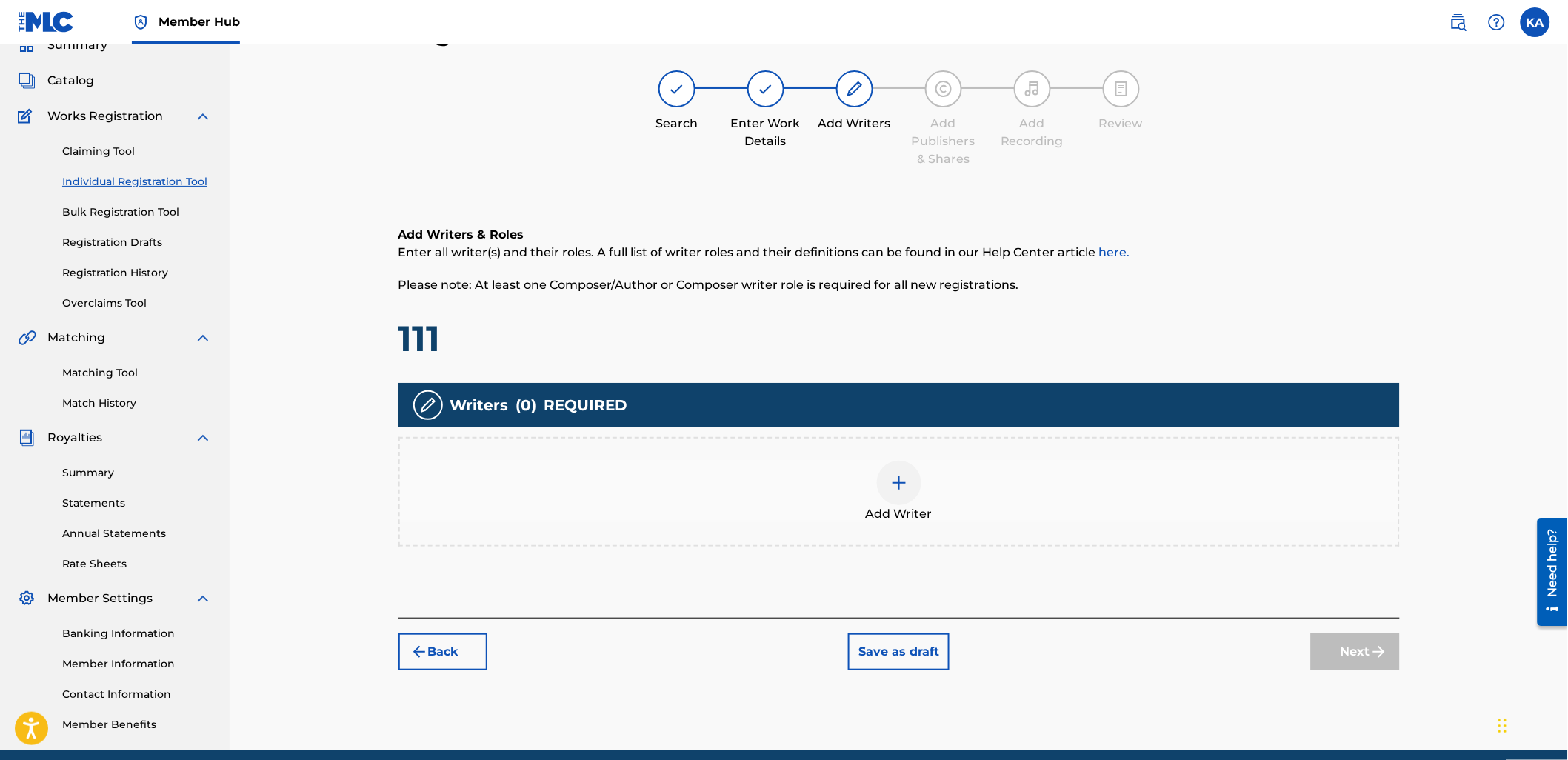
click at [885, 489] on div at bounding box center [898, 482] width 44 height 44
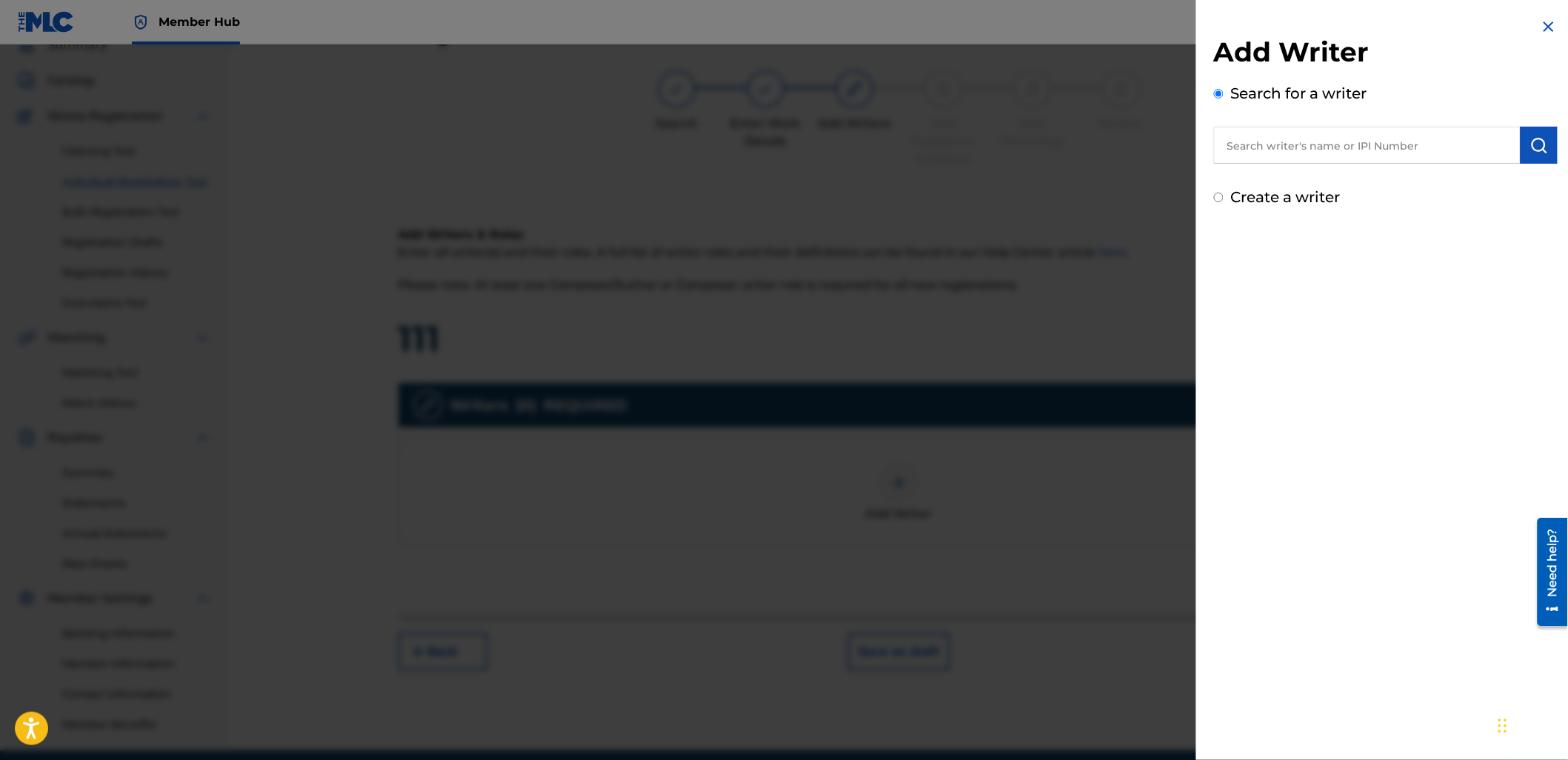
click at [1233, 137] on input "text" at bounding box center [1367, 145] width 306 height 37
paste input "608159642"
type input "00608159642"
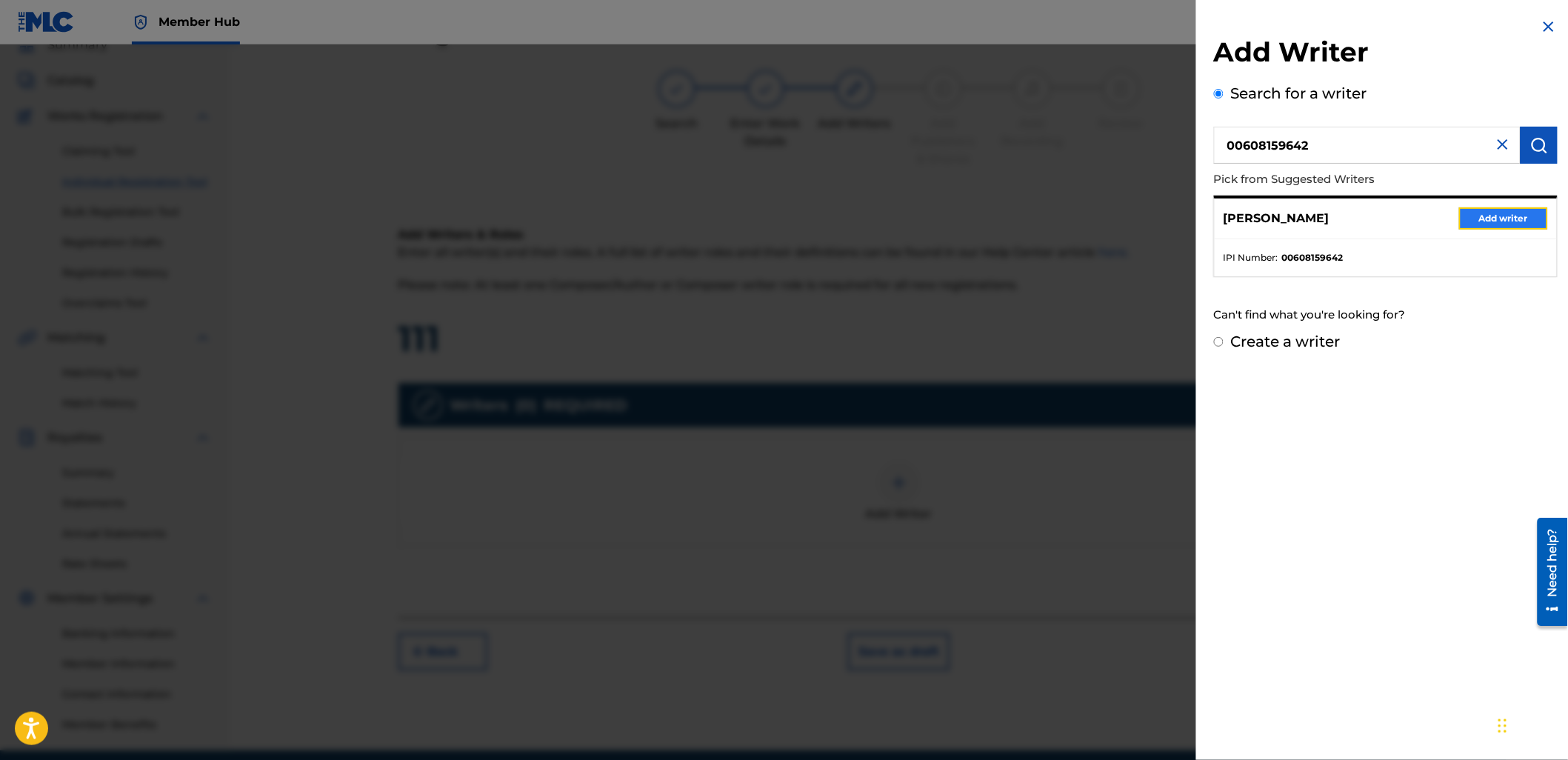
click at [1507, 221] on button "Add writer" at bounding box center [1503, 219] width 89 height 23
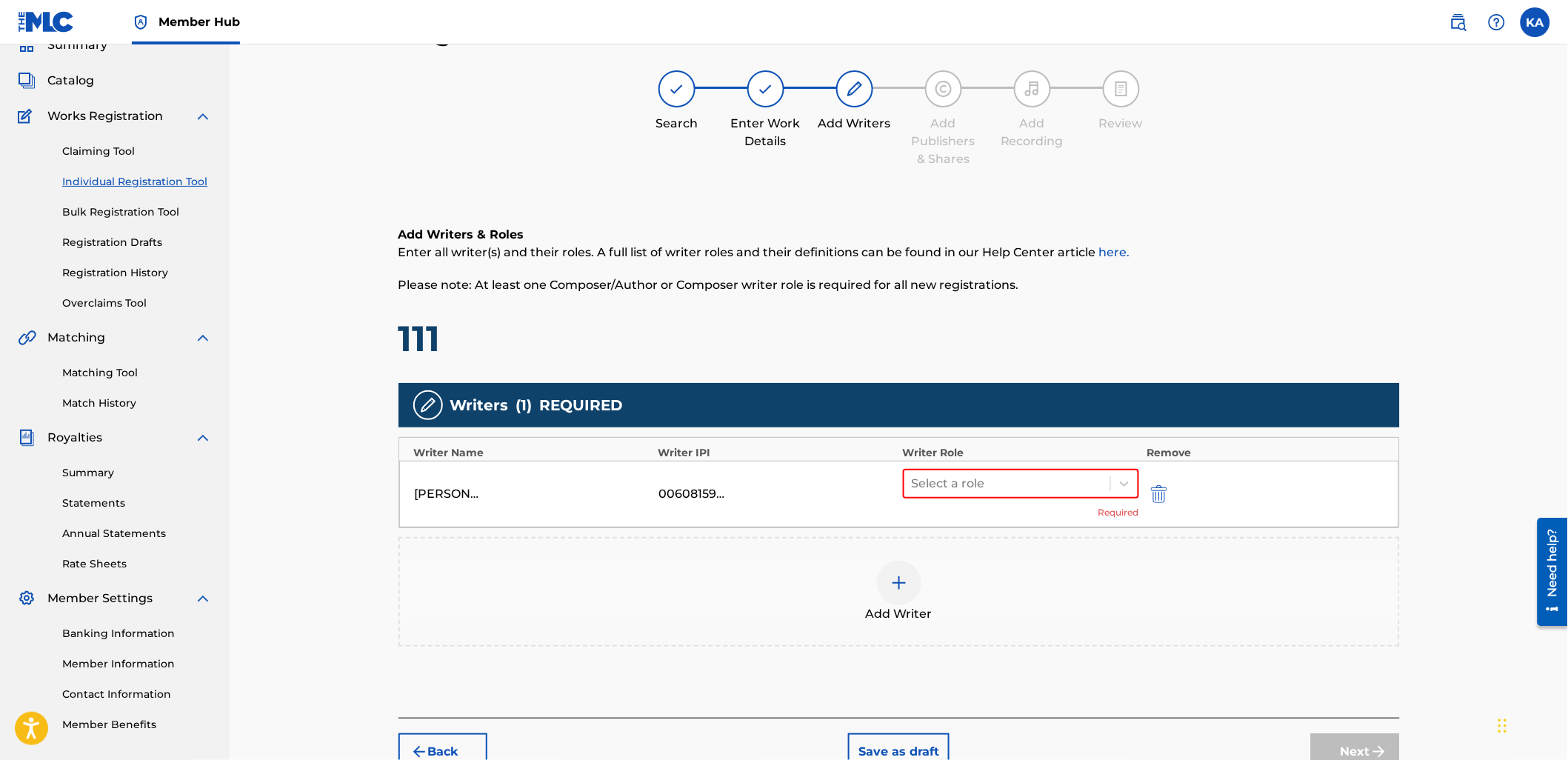
click at [1067, 574] on div "Add Writer" at bounding box center [899, 592] width 999 height 62
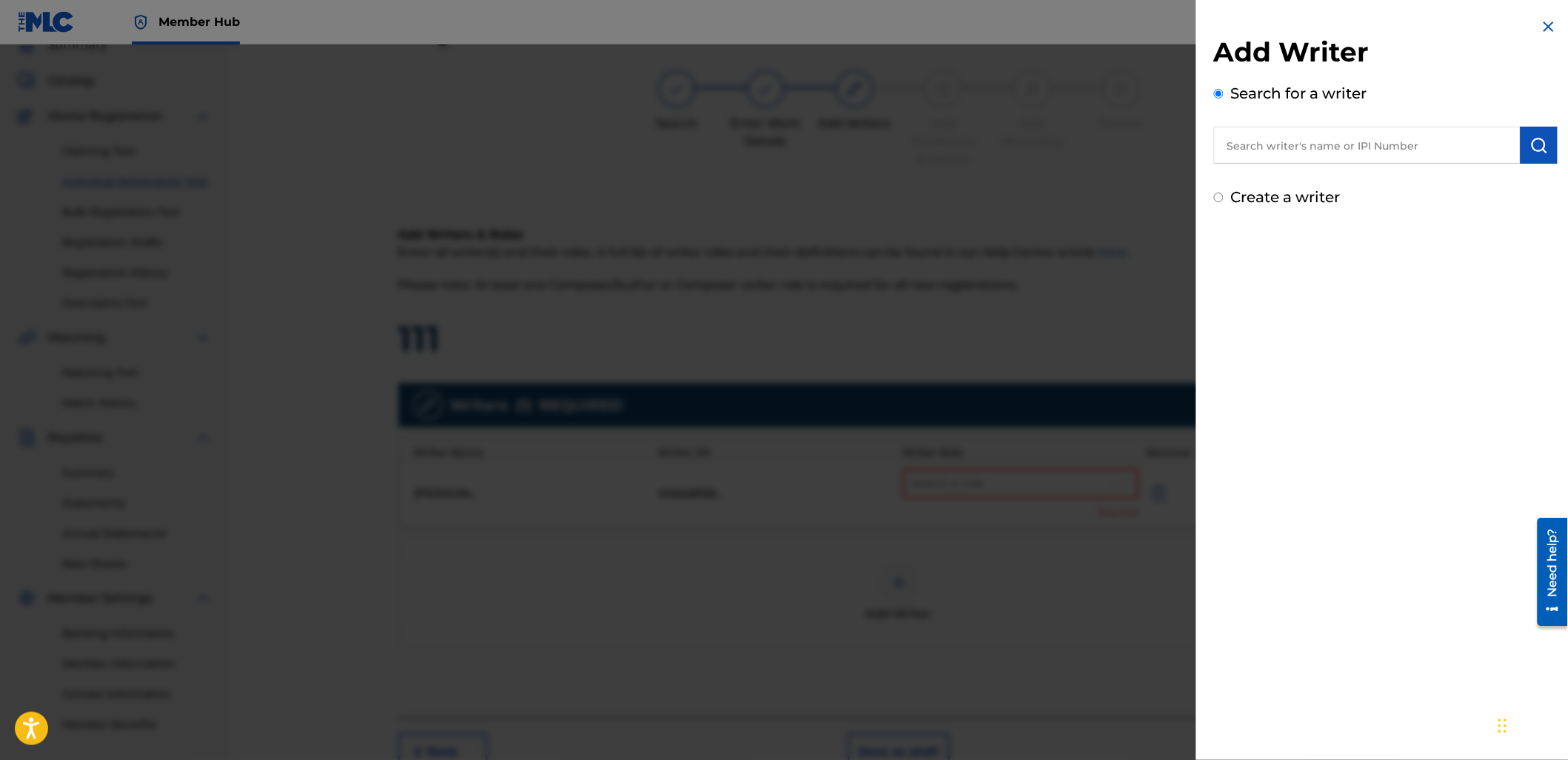
click at [1271, 132] on input "text" at bounding box center [1367, 145] width 306 height 37
paste input "1104023925"
type input "01104023925"
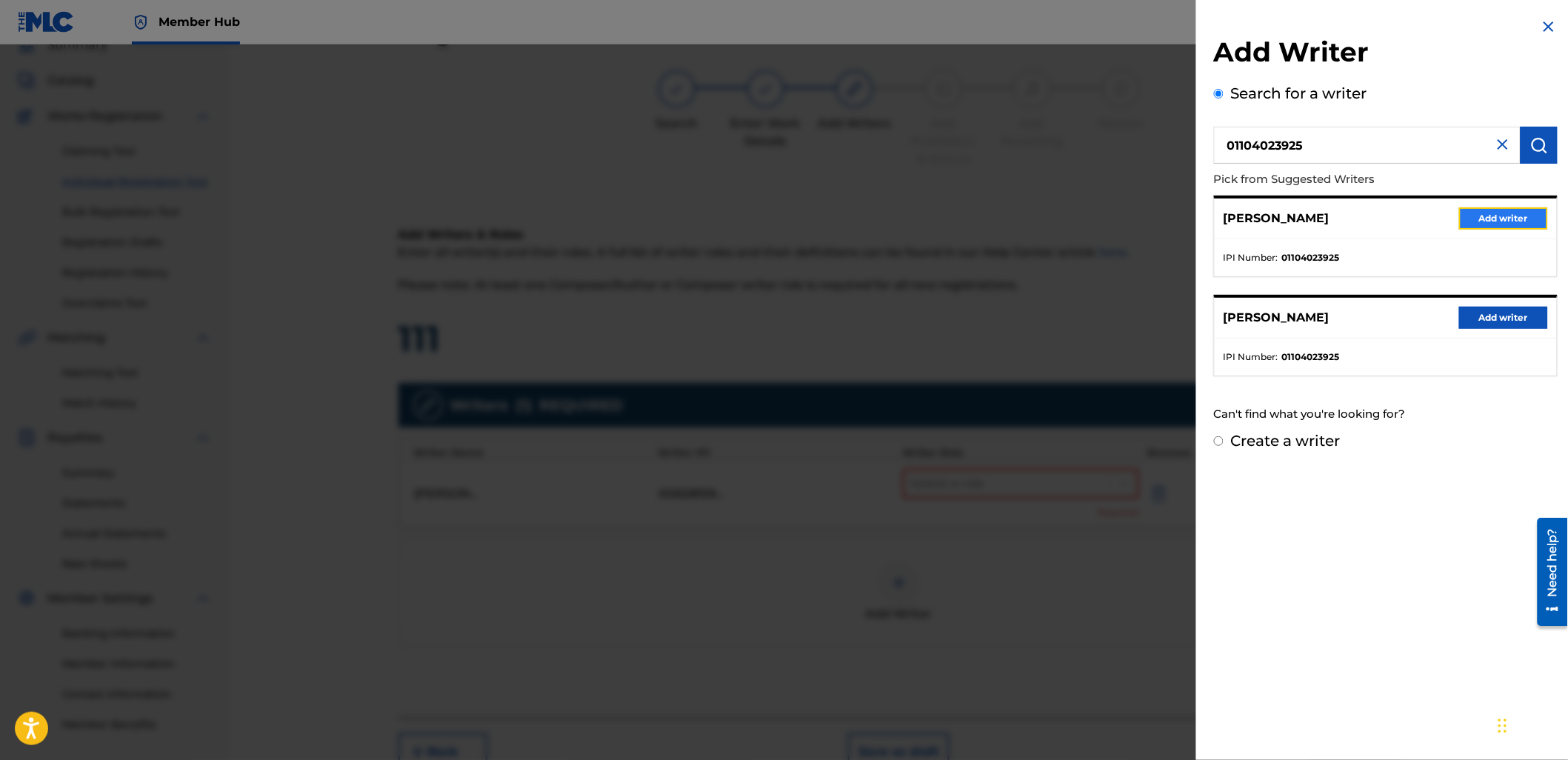
click at [1487, 208] on button "Add writer" at bounding box center [1503, 219] width 89 height 23
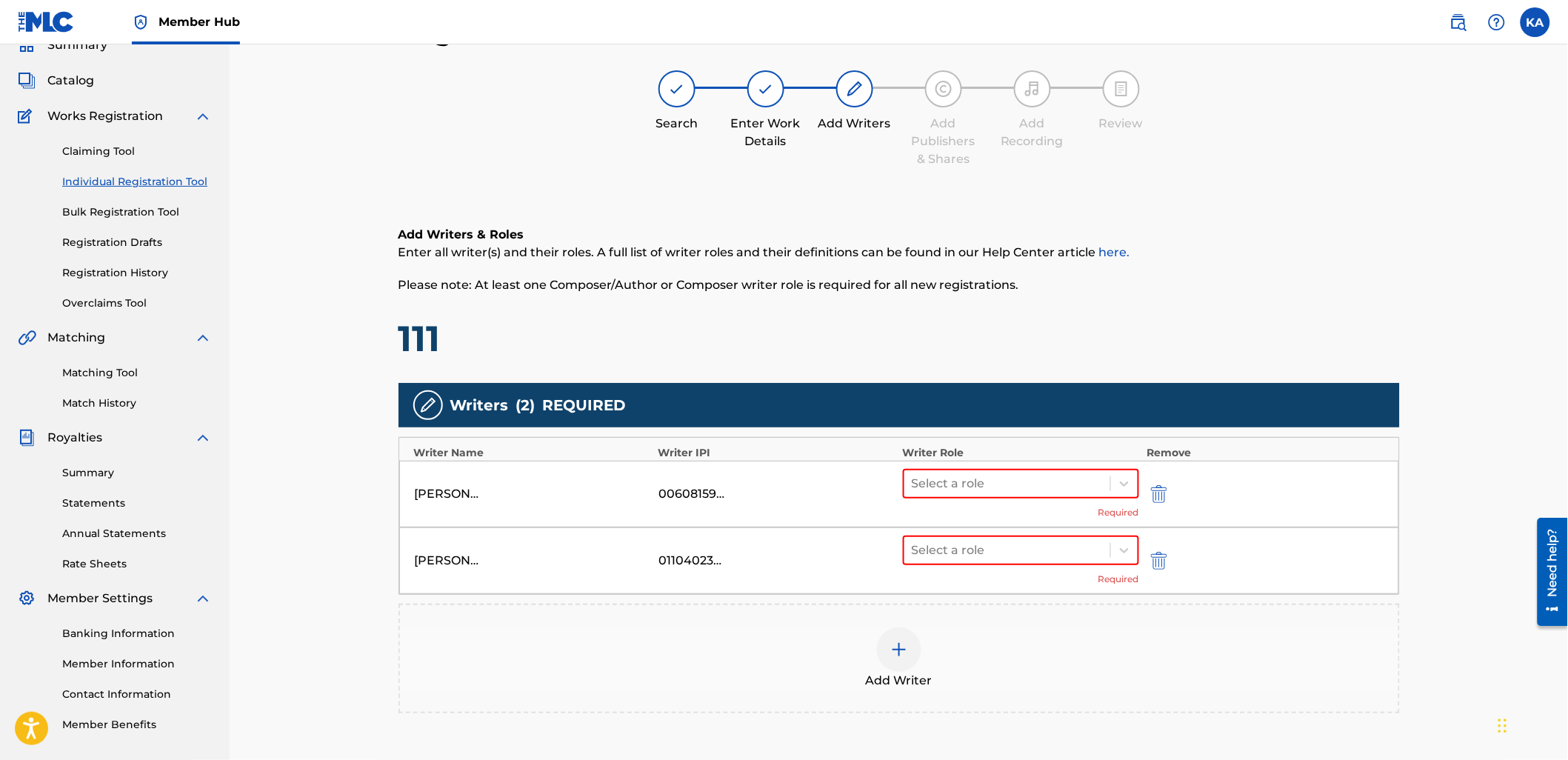
click at [1006, 633] on div "Add Writer" at bounding box center [899, 659] width 999 height 62
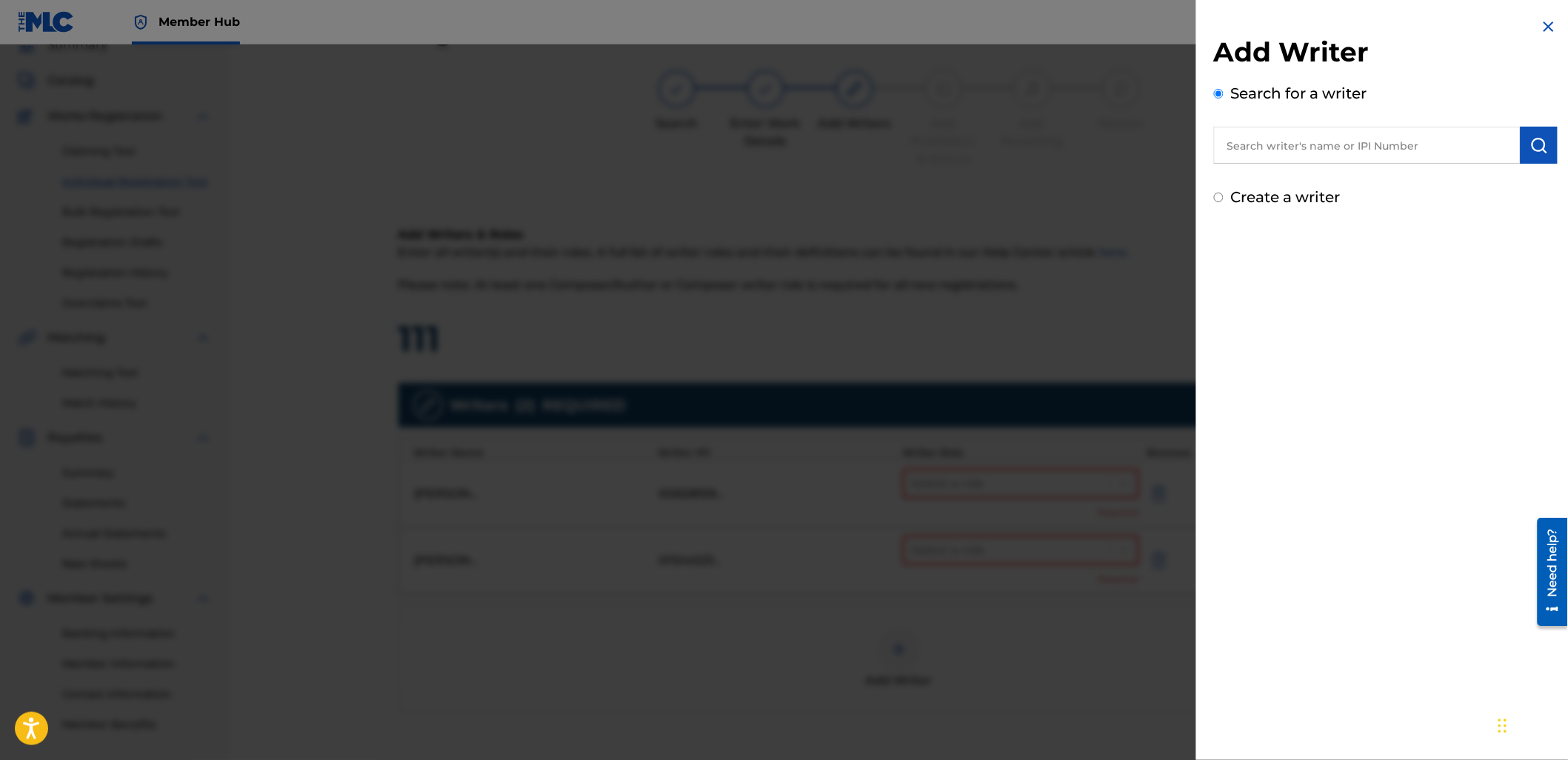
click at [1283, 163] on div "Add Writer Search for a writer Create a writer" at bounding box center [1386, 122] width 344 height 173
click at [1276, 123] on div "Search for a writer" at bounding box center [1386, 123] width 344 height 82
click at [1270, 141] on input "text" at bounding box center [1367, 145] width 306 height 37
paste input "777511023"
type input "00777511023"
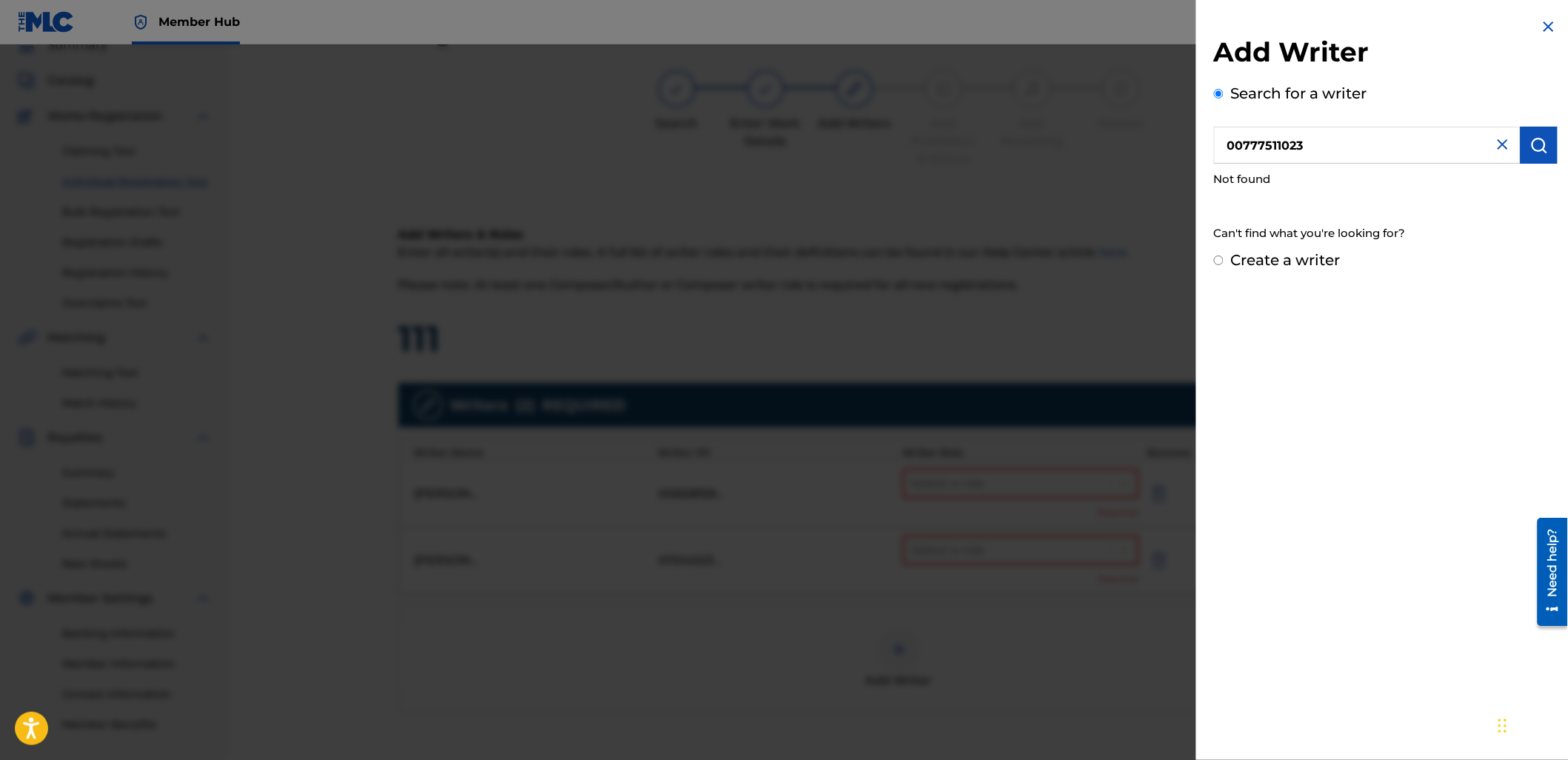
click at [1220, 262] on input "Create a writer" at bounding box center [1219, 261] width 9 height 9
radio input "false"
radio input "true"
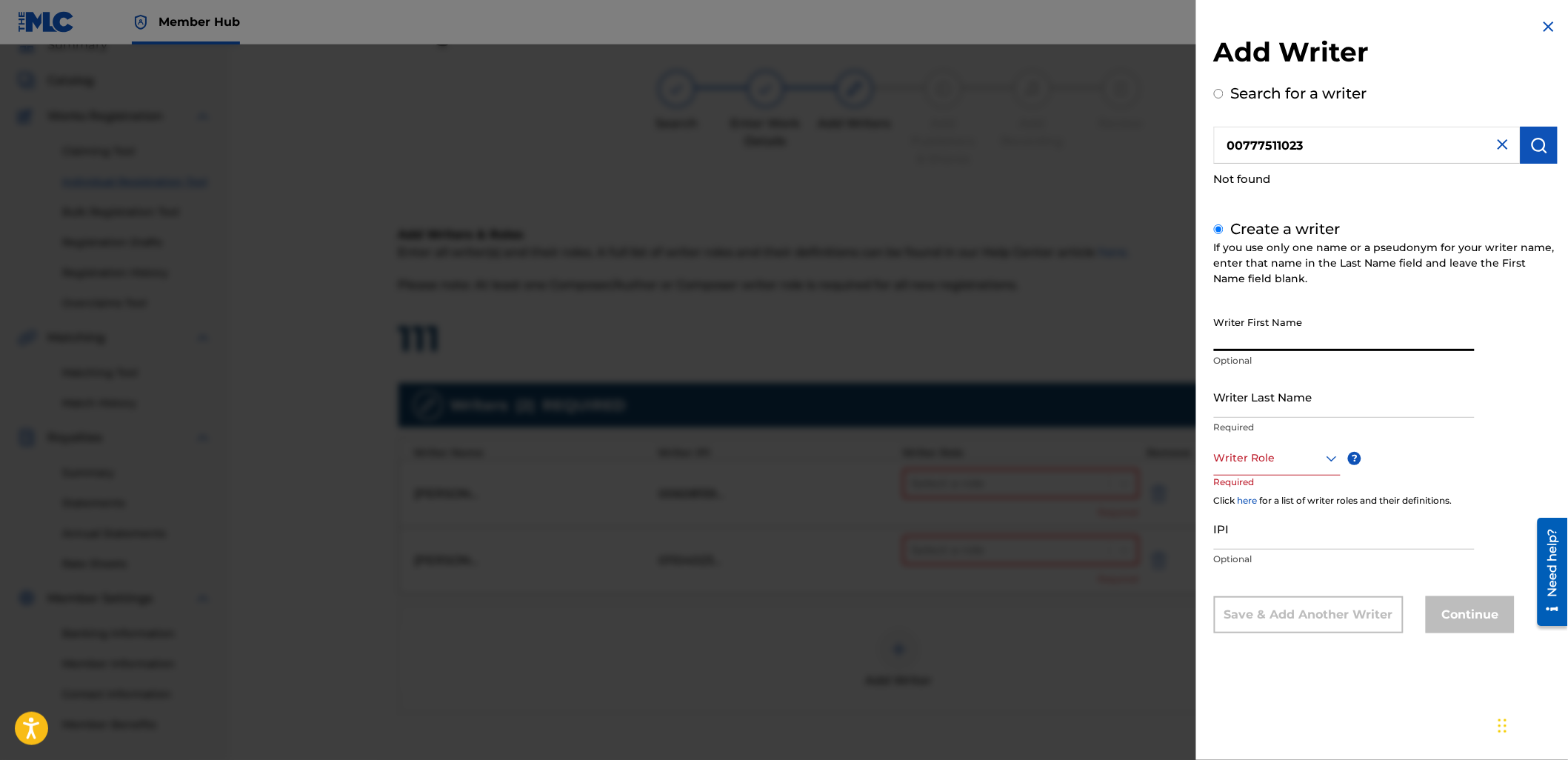
click at [1248, 323] on input "Writer First Name" at bounding box center [1344, 330] width 261 height 42
type input "[PERSON_NAME]"
click at [1283, 408] on input "Writer Last Name" at bounding box center [1344, 397] width 261 height 42
type input "Sedgwick"
click at [1257, 457] on div at bounding box center [1277, 458] width 127 height 19
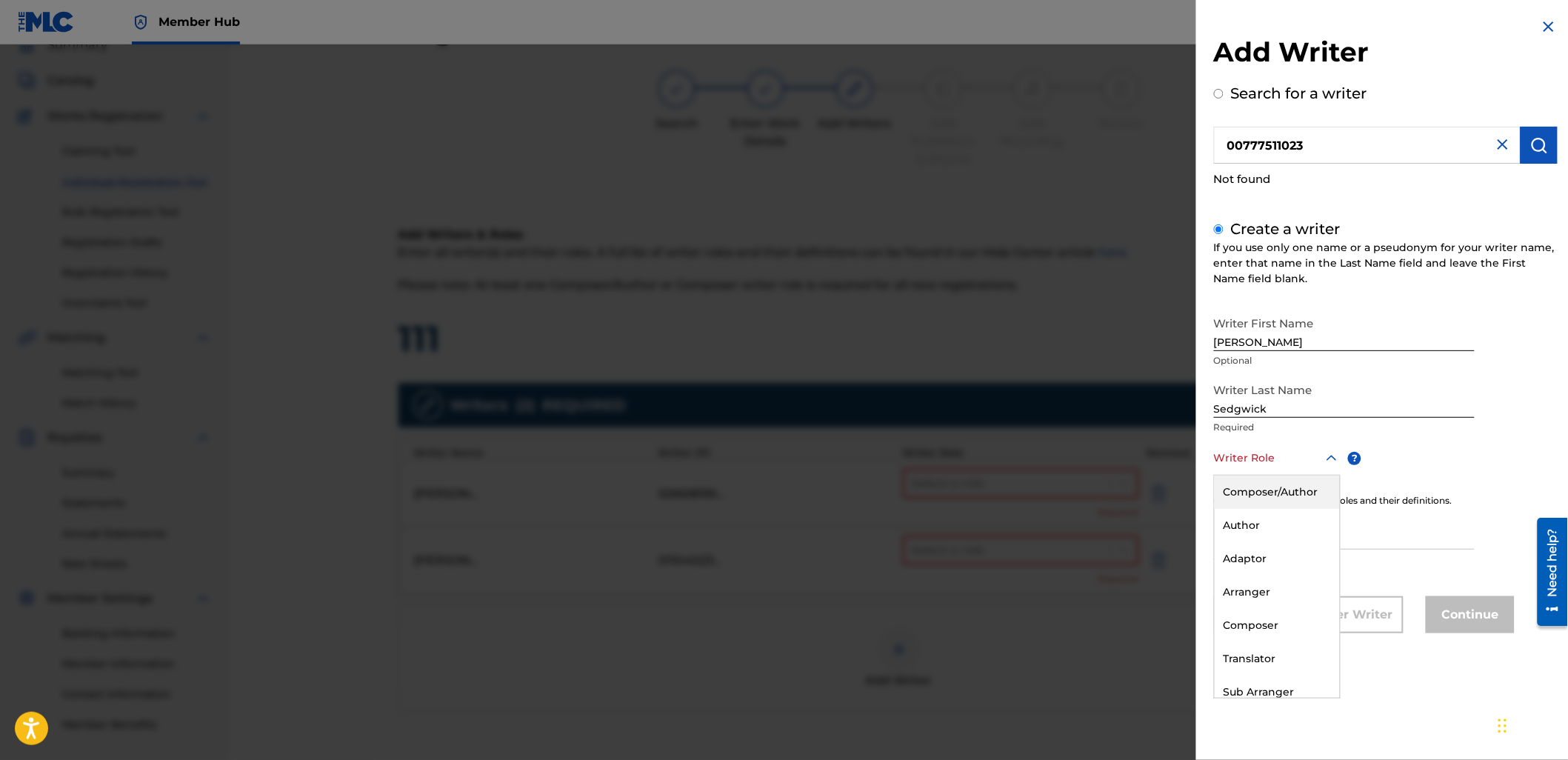
click at [1260, 488] on div "Composer/Author" at bounding box center [1277, 492] width 125 height 33
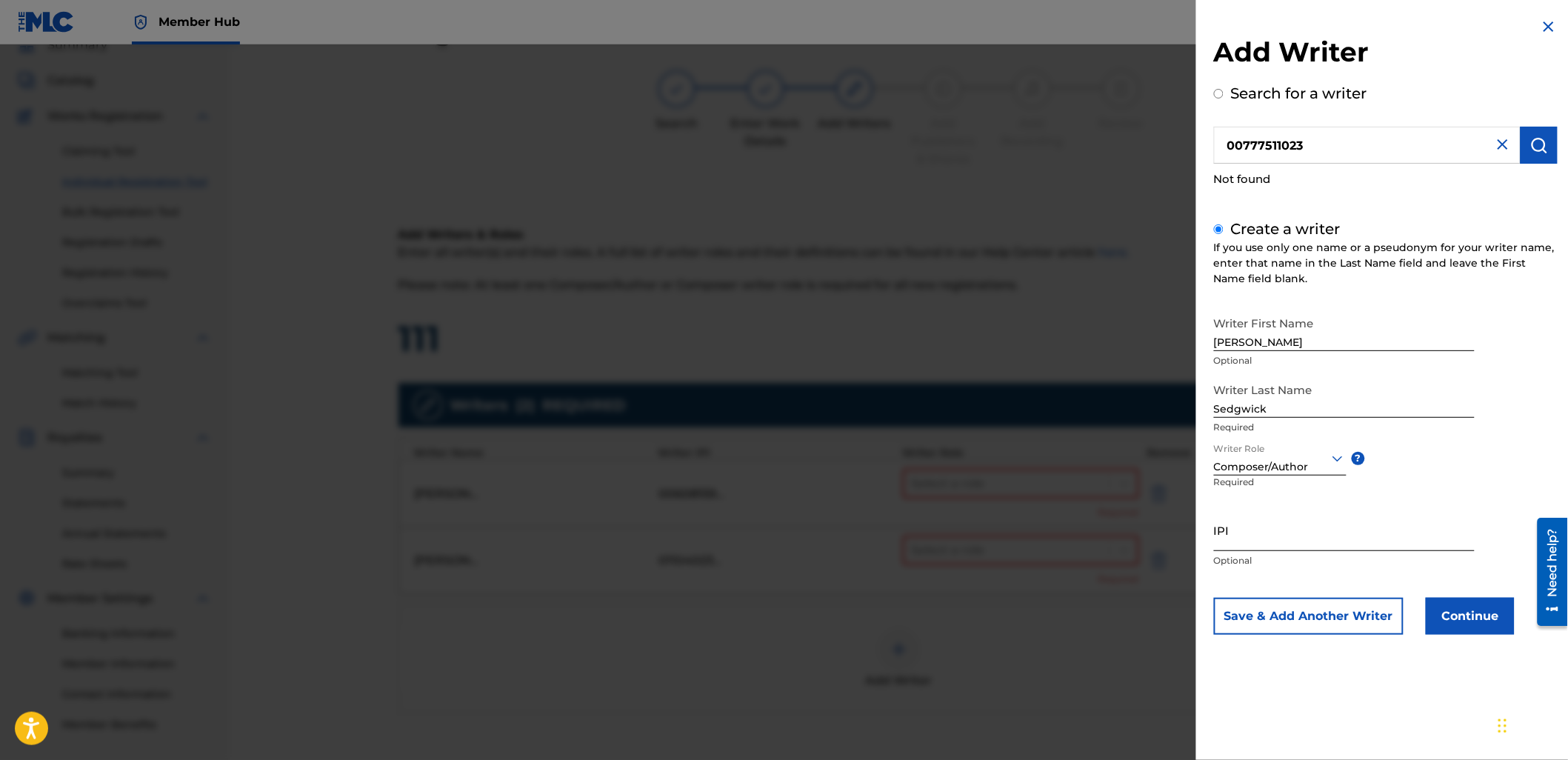
click at [1261, 523] on input "IPI" at bounding box center [1344, 530] width 261 height 42
paste input "777511023"
type input "00777511023"
click at [1460, 620] on button "Continue" at bounding box center [1470, 616] width 89 height 37
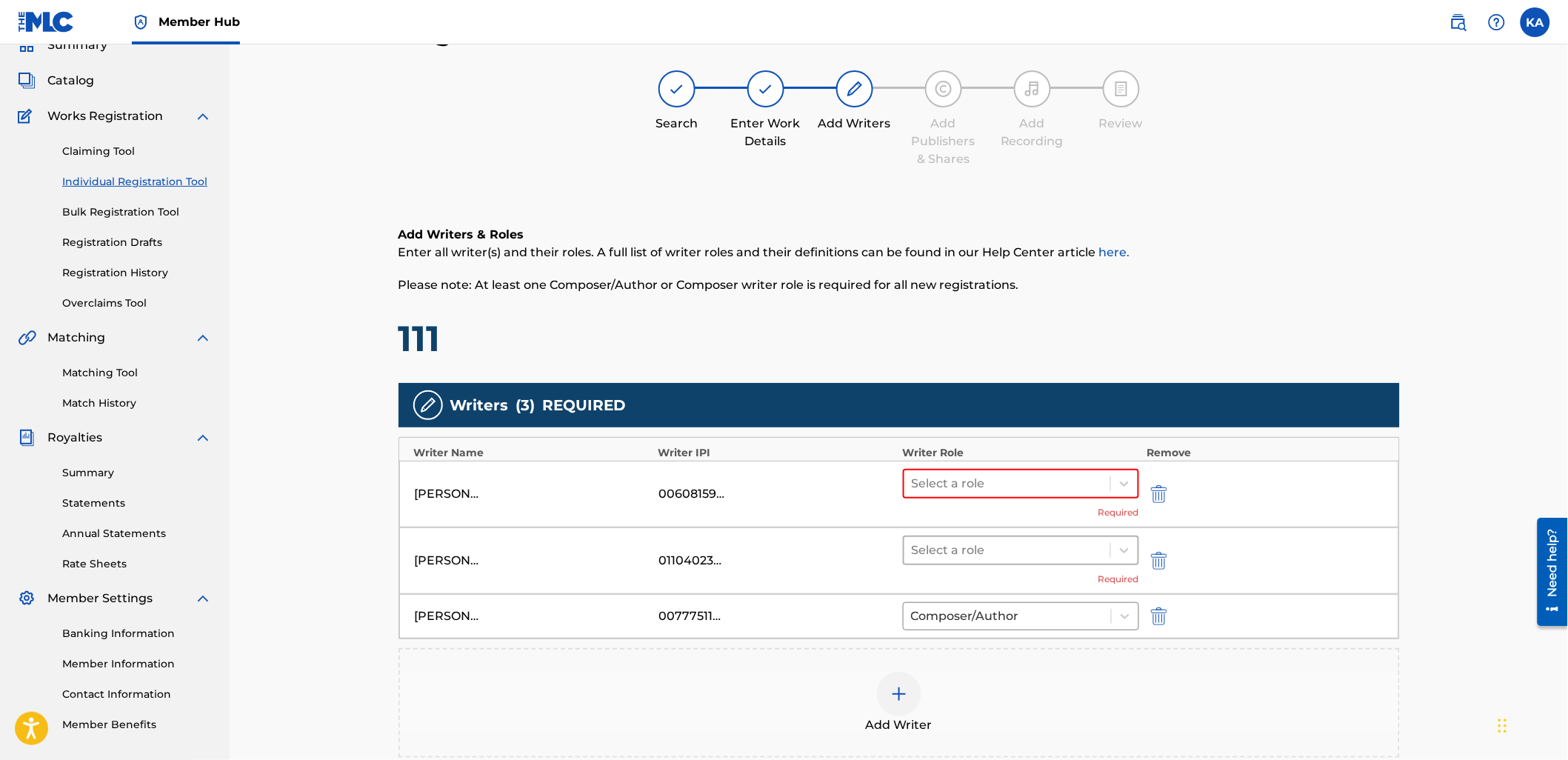
click at [1024, 540] on div at bounding box center [1007, 550] width 192 height 21
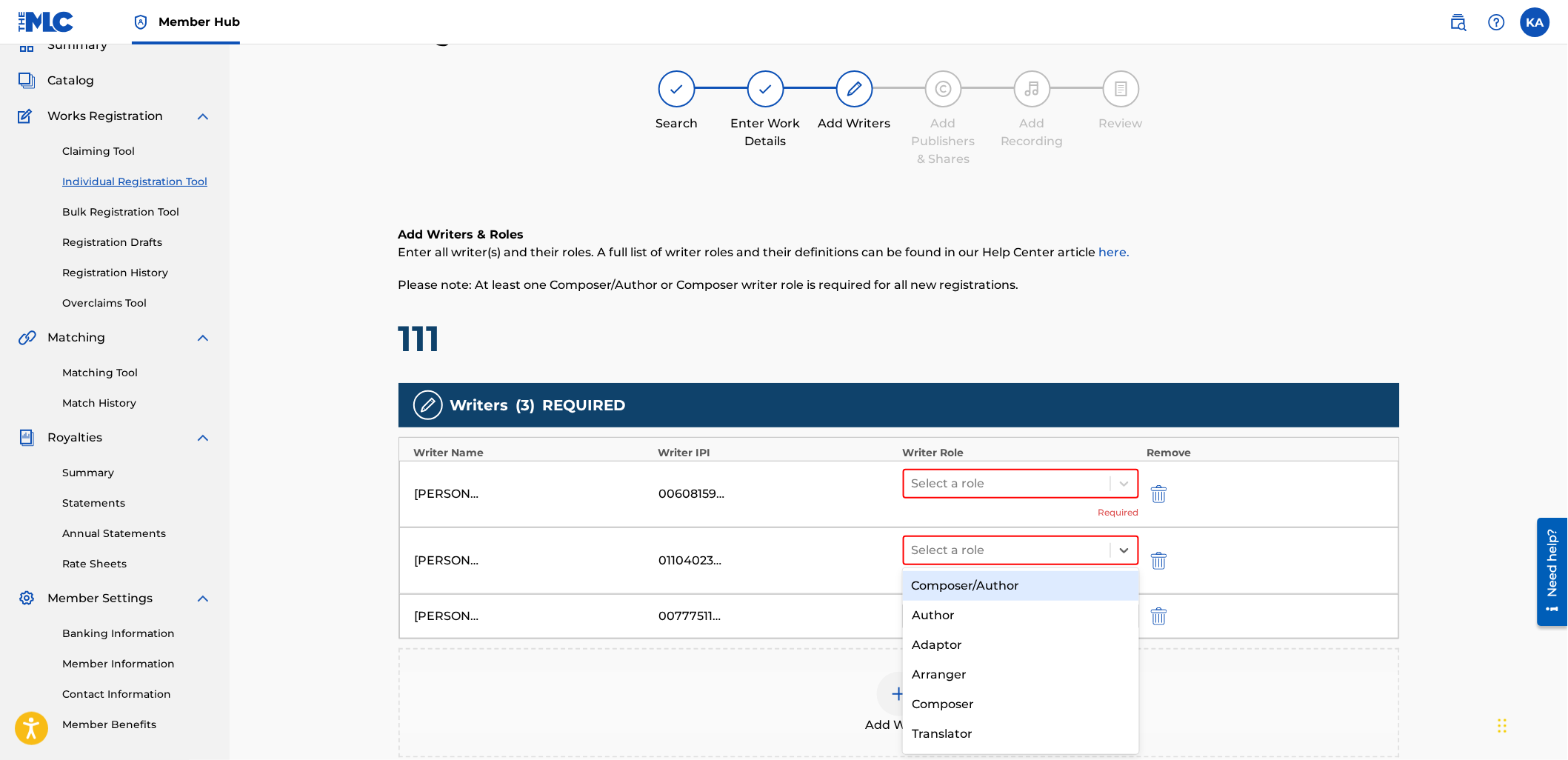
drag, startPoint x: 1013, startPoint y: 582, endPoint x: 1031, endPoint y: 503, distance: 81.0
click at [1013, 581] on div "Composer/Author" at bounding box center [1021, 586] width 236 height 30
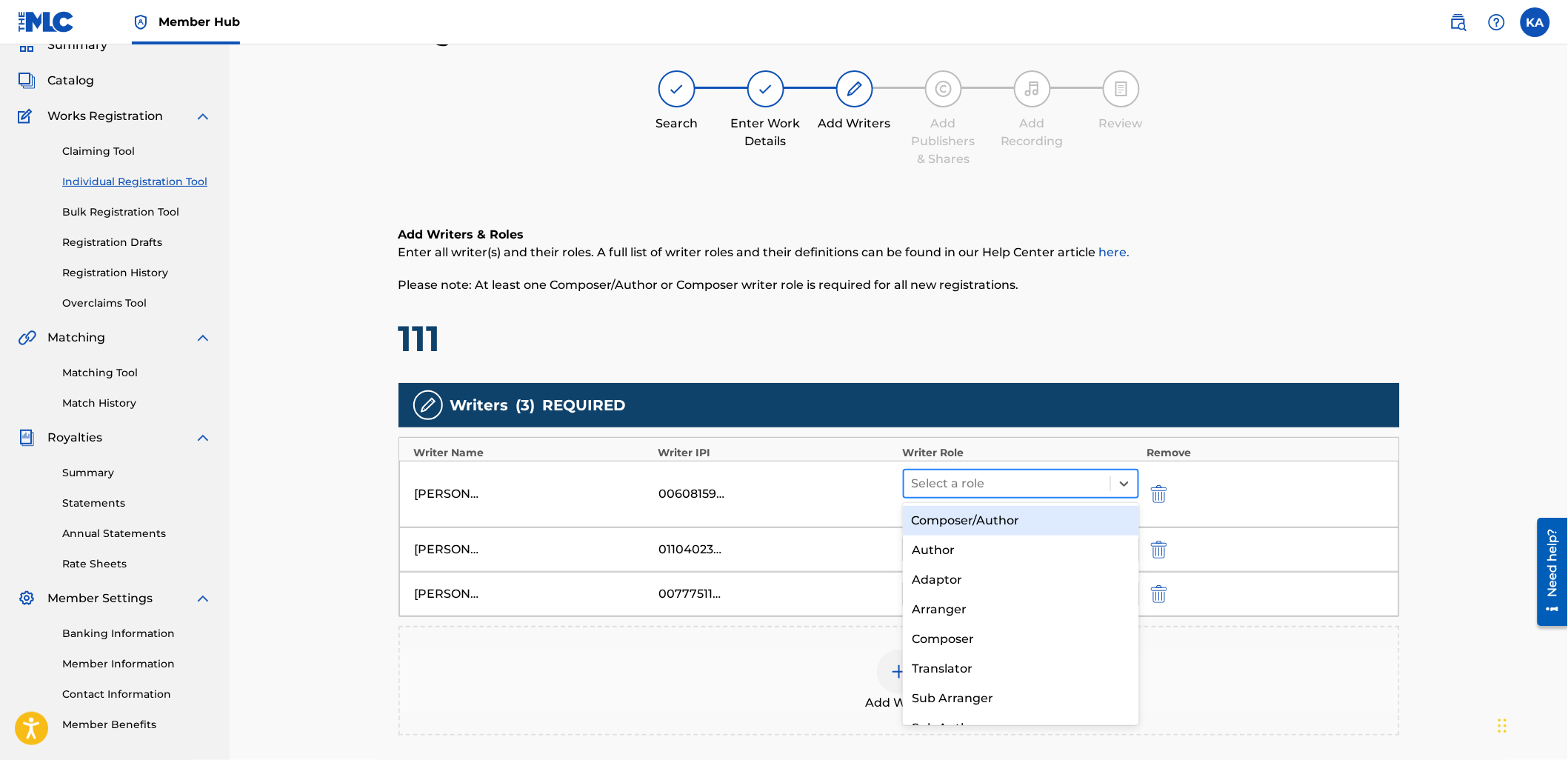
click at [1027, 484] on div at bounding box center [1007, 483] width 192 height 21
click at [1023, 513] on div "Composer/Author" at bounding box center [1021, 520] width 236 height 30
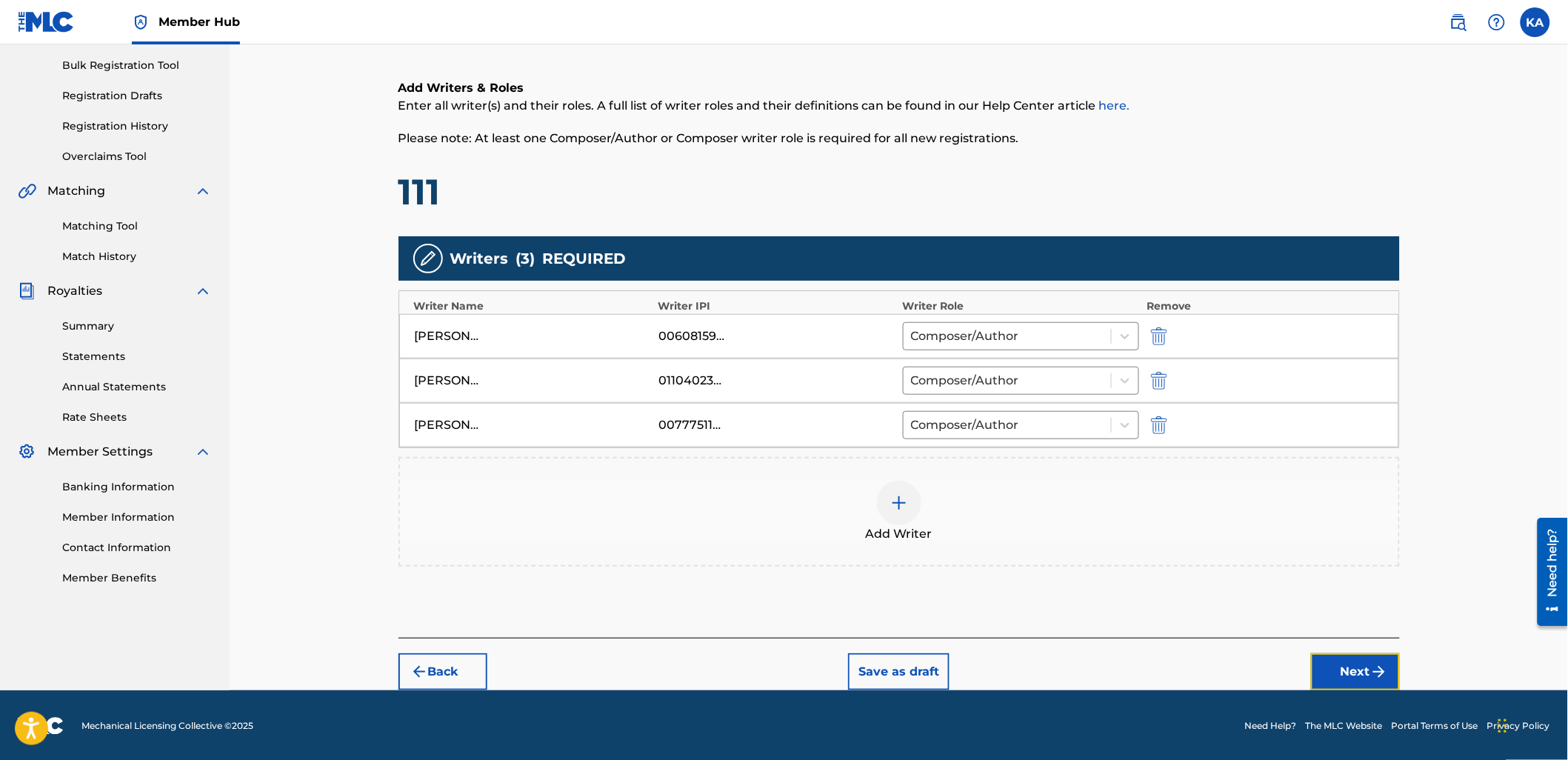
drag, startPoint x: 1359, startPoint y: 662, endPoint x: 1352, endPoint y: 655, distance: 9.9
click at [1357, 661] on button "Next" at bounding box center [1355, 672] width 89 height 37
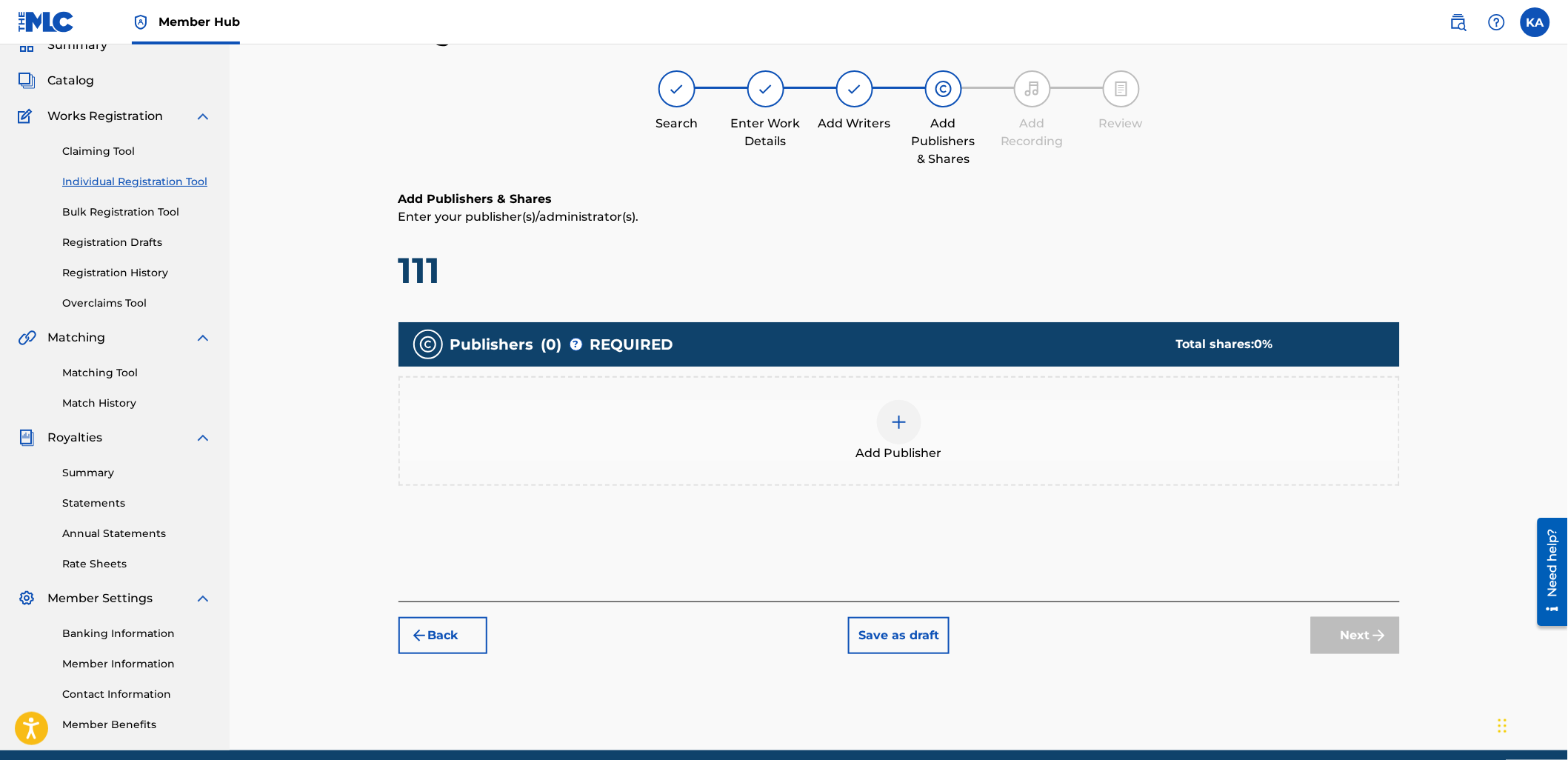
click at [837, 460] on div "Add Publisher" at bounding box center [899, 431] width 999 height 62
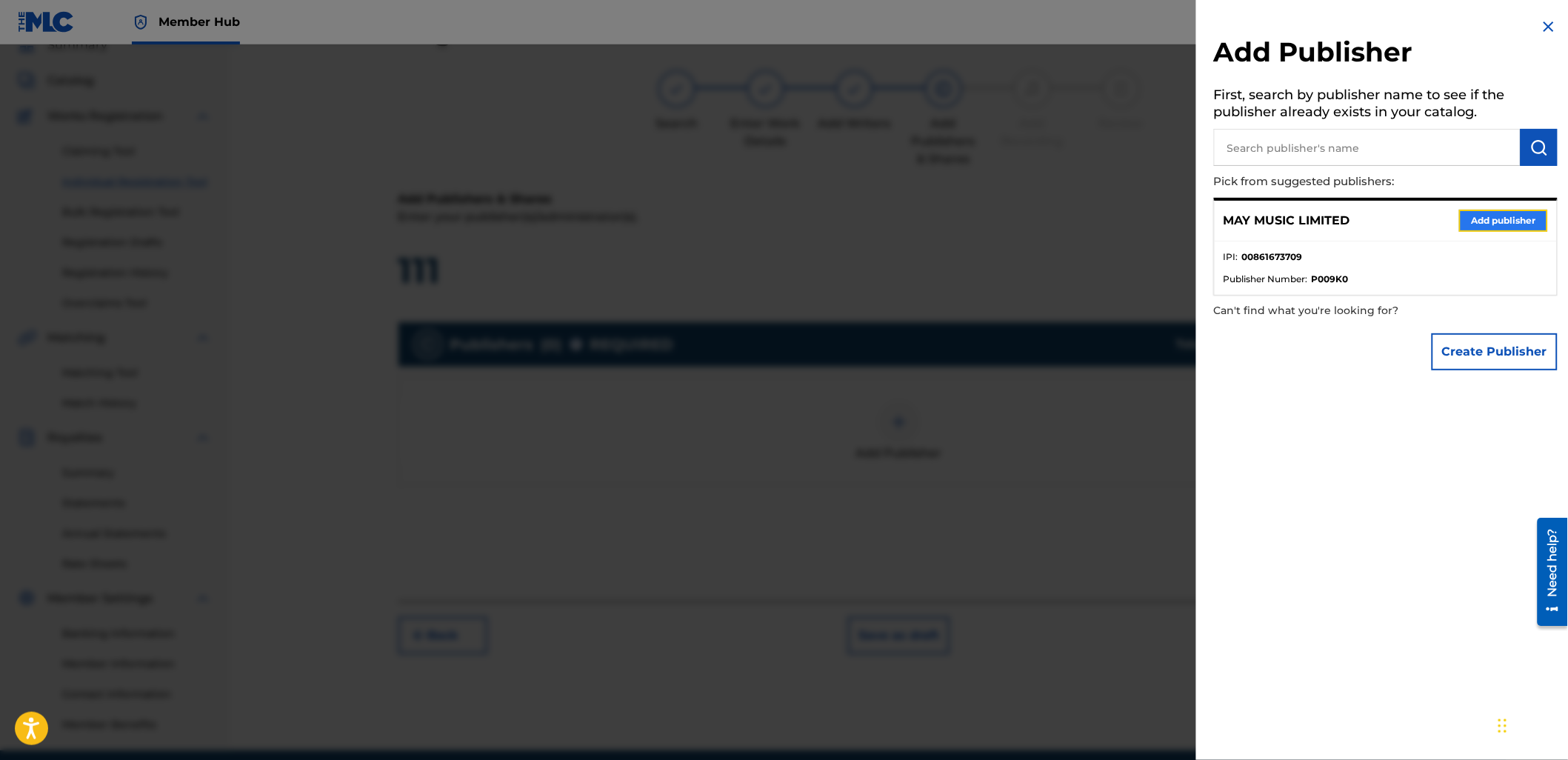
click at [1509, 217] on button "Add publisher" at bounding box center [1503, 220] width 89 height 23
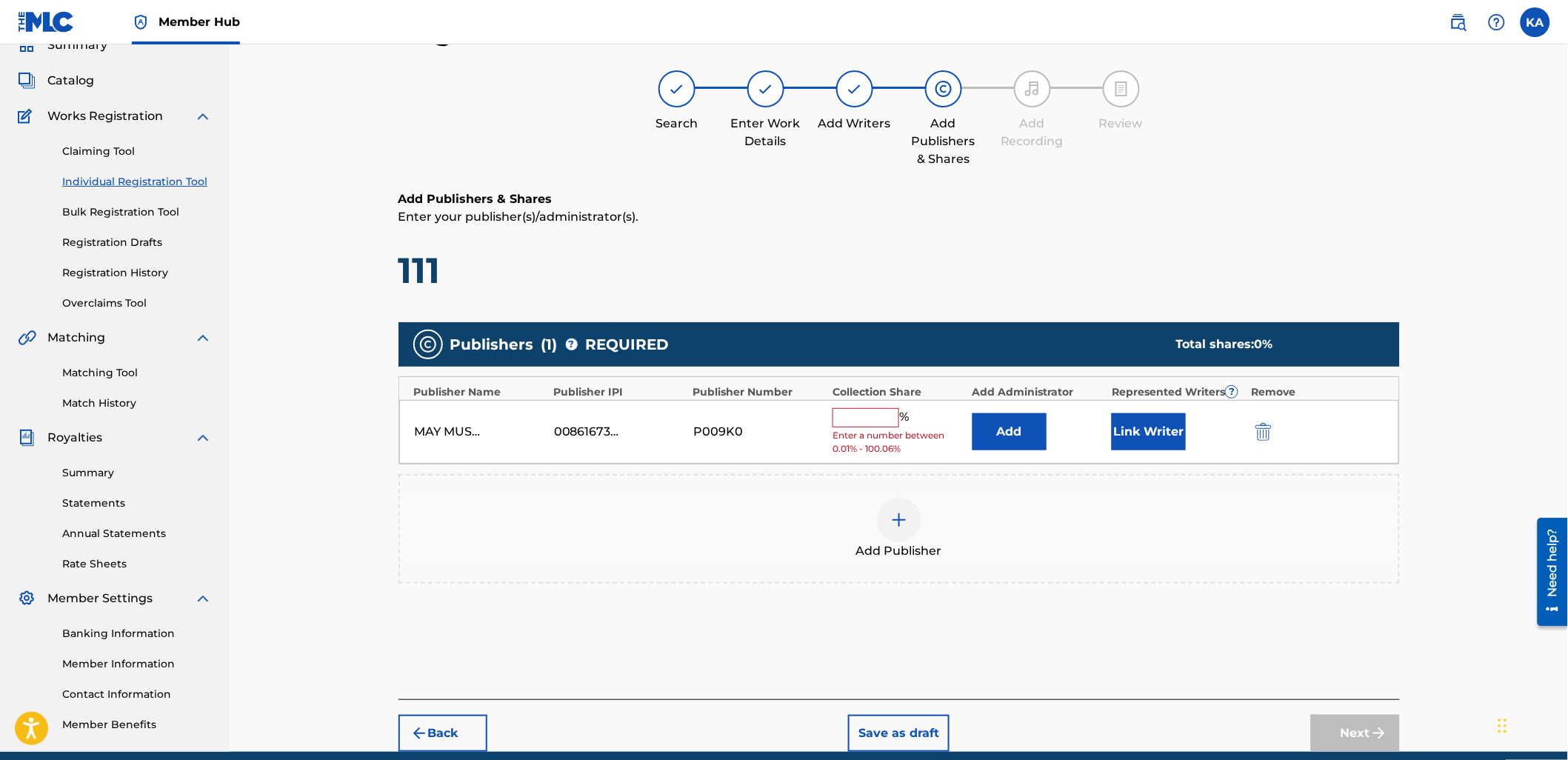
click at [877, 409] on input "text" at bounding box center [866, 418] width 67 height 19
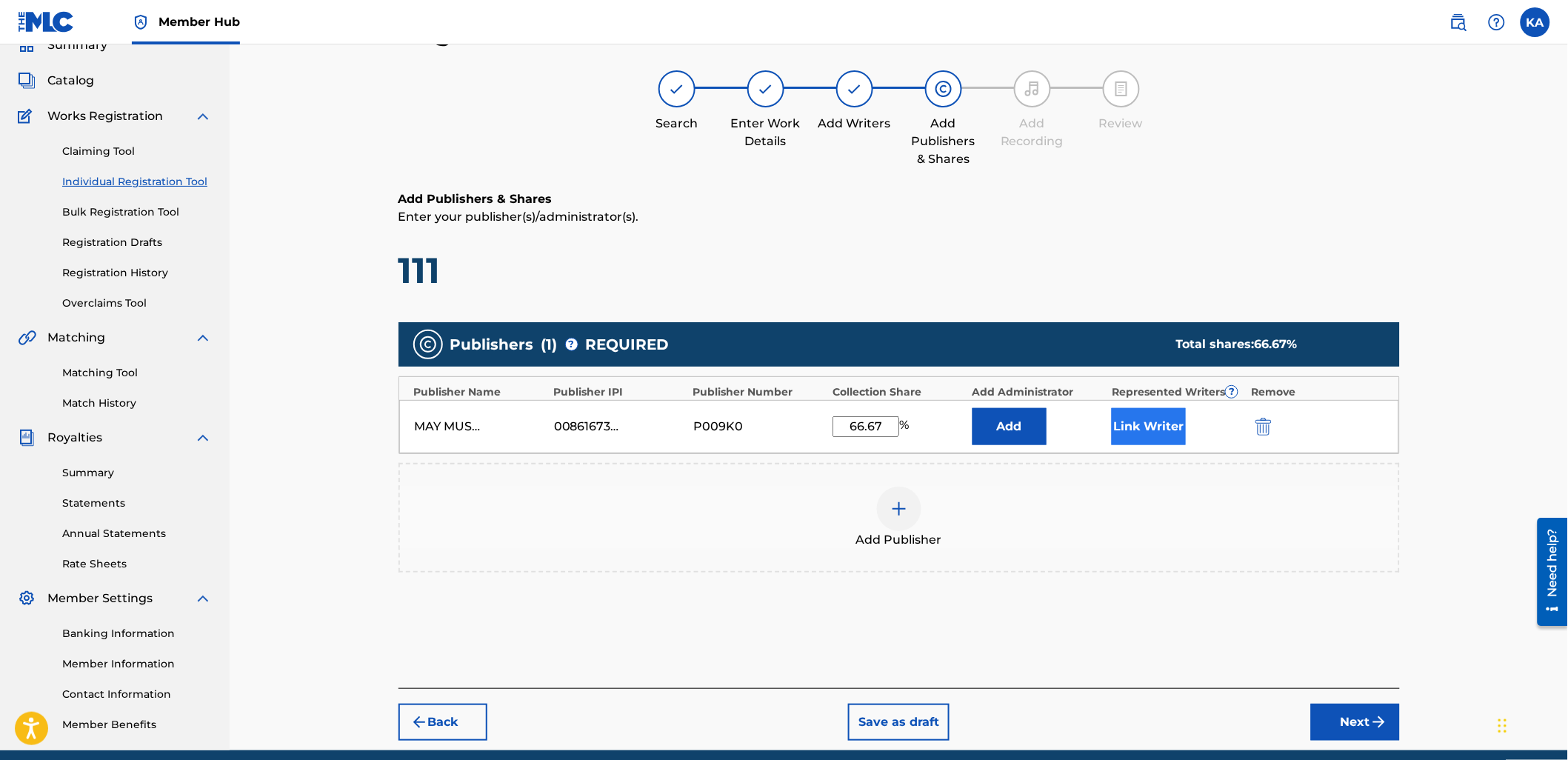
type input "66.67"
click at [1153, 430] on button "Link Writer" at bounding box center [1148, 427] width 74 height 37
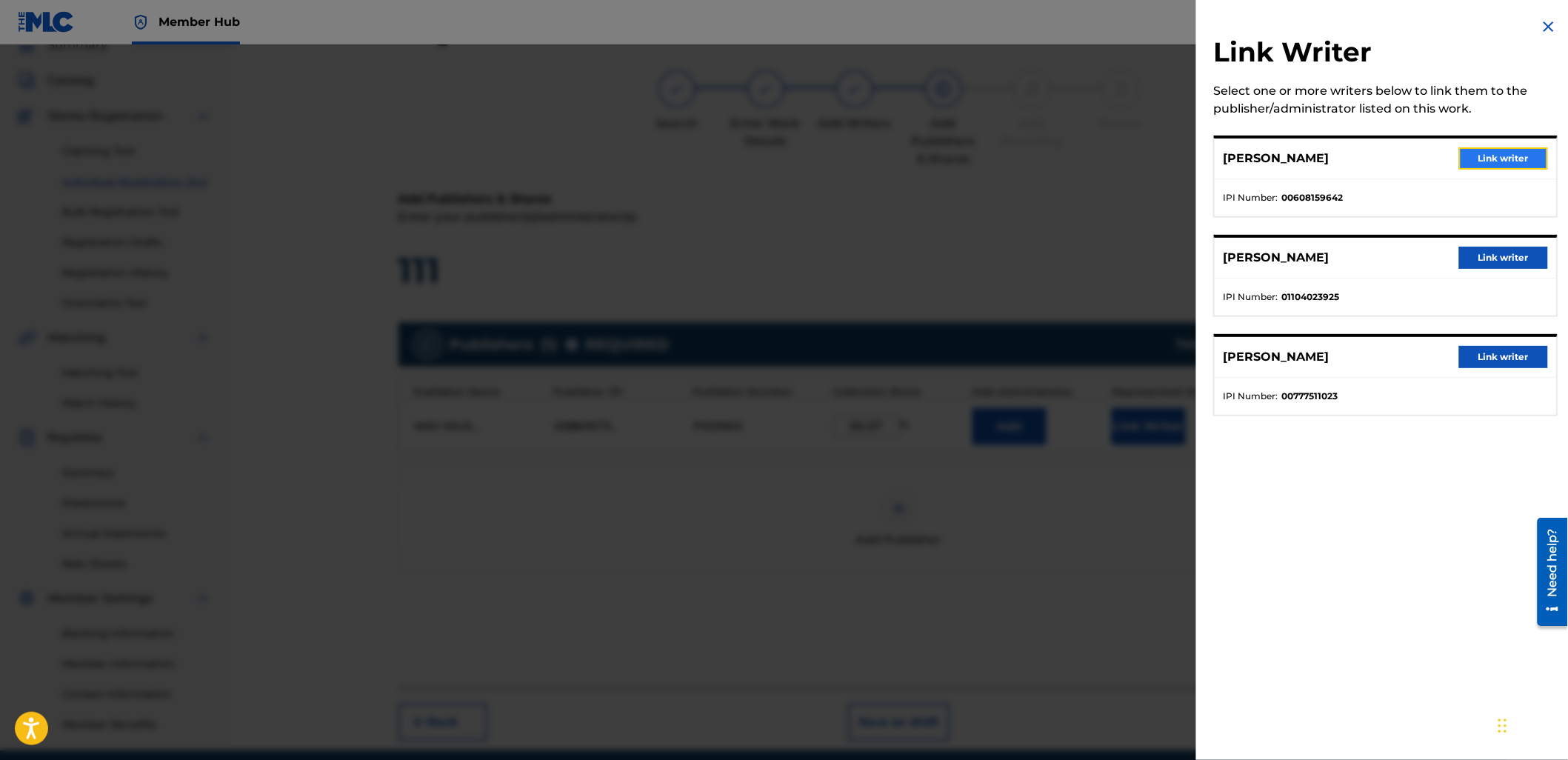
click at [1503, 151] on button "Link writer" at bounding box center [1503, 158] width 89 height 23
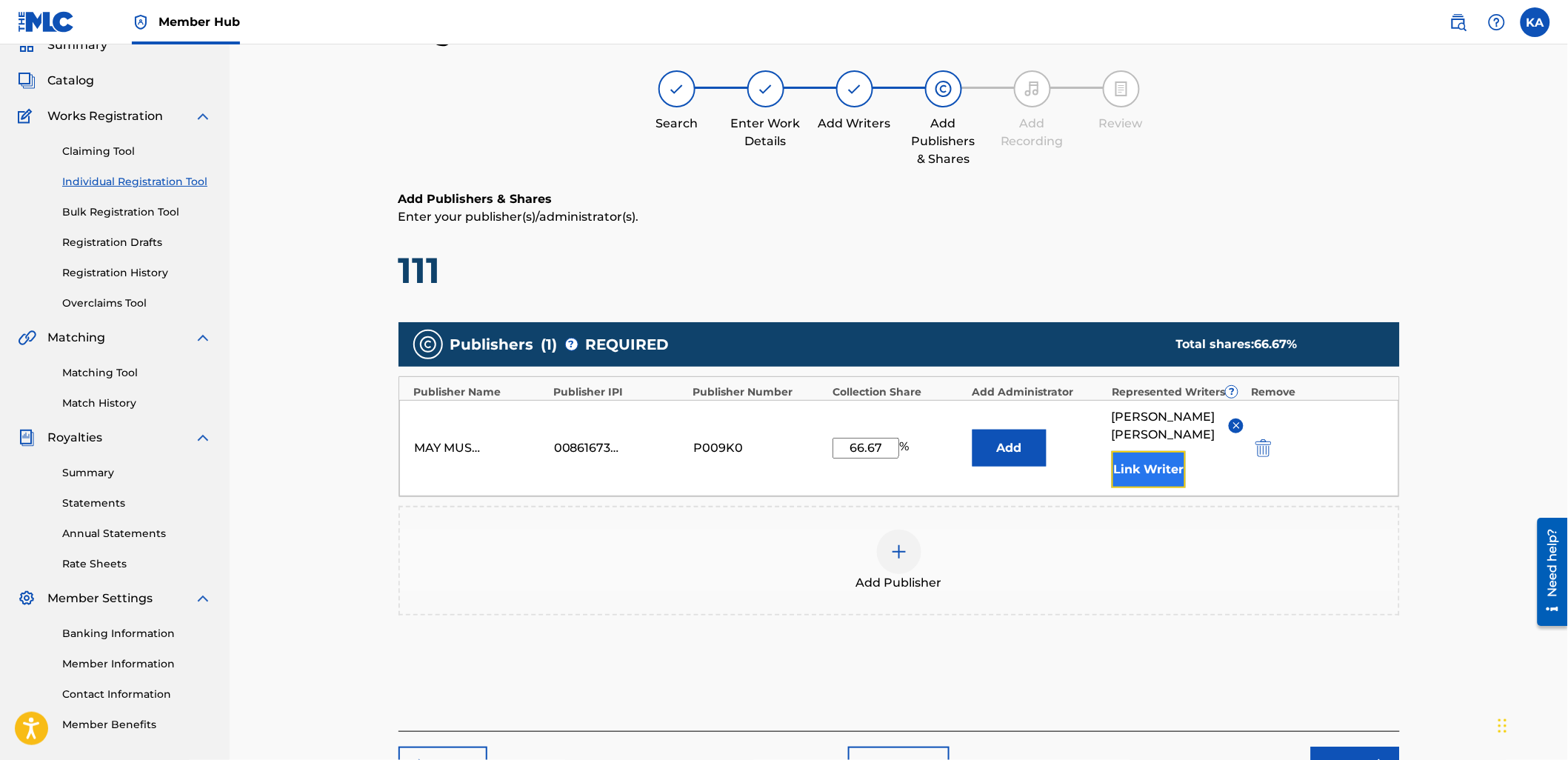
click at [1142, 475] on button "Link Writer" at bounding box center [1148, 470] width 74 height 37
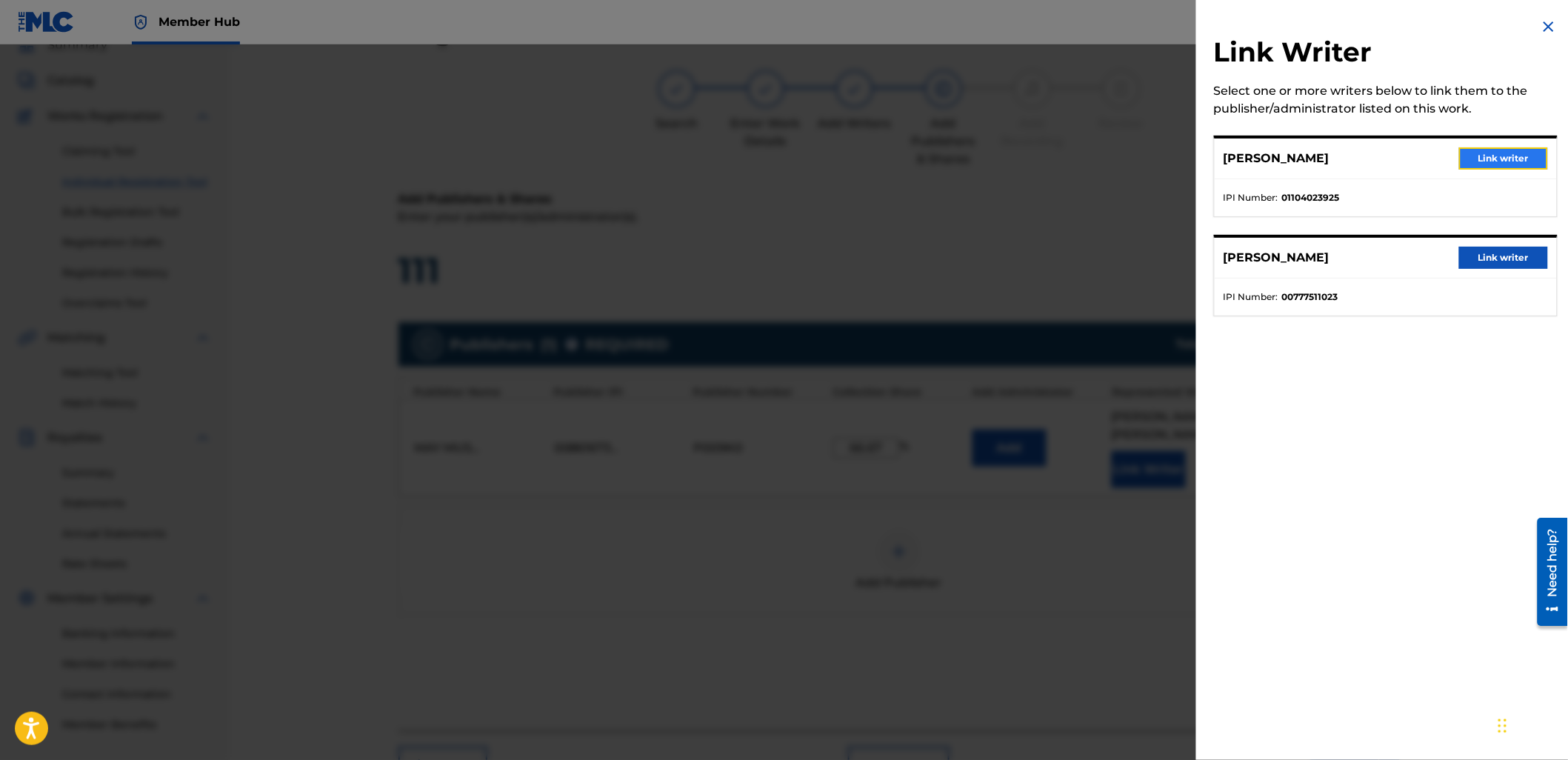
click at [1494, 166] on button "Link writer" at bounding box center [1503, 158] width 89 height 23
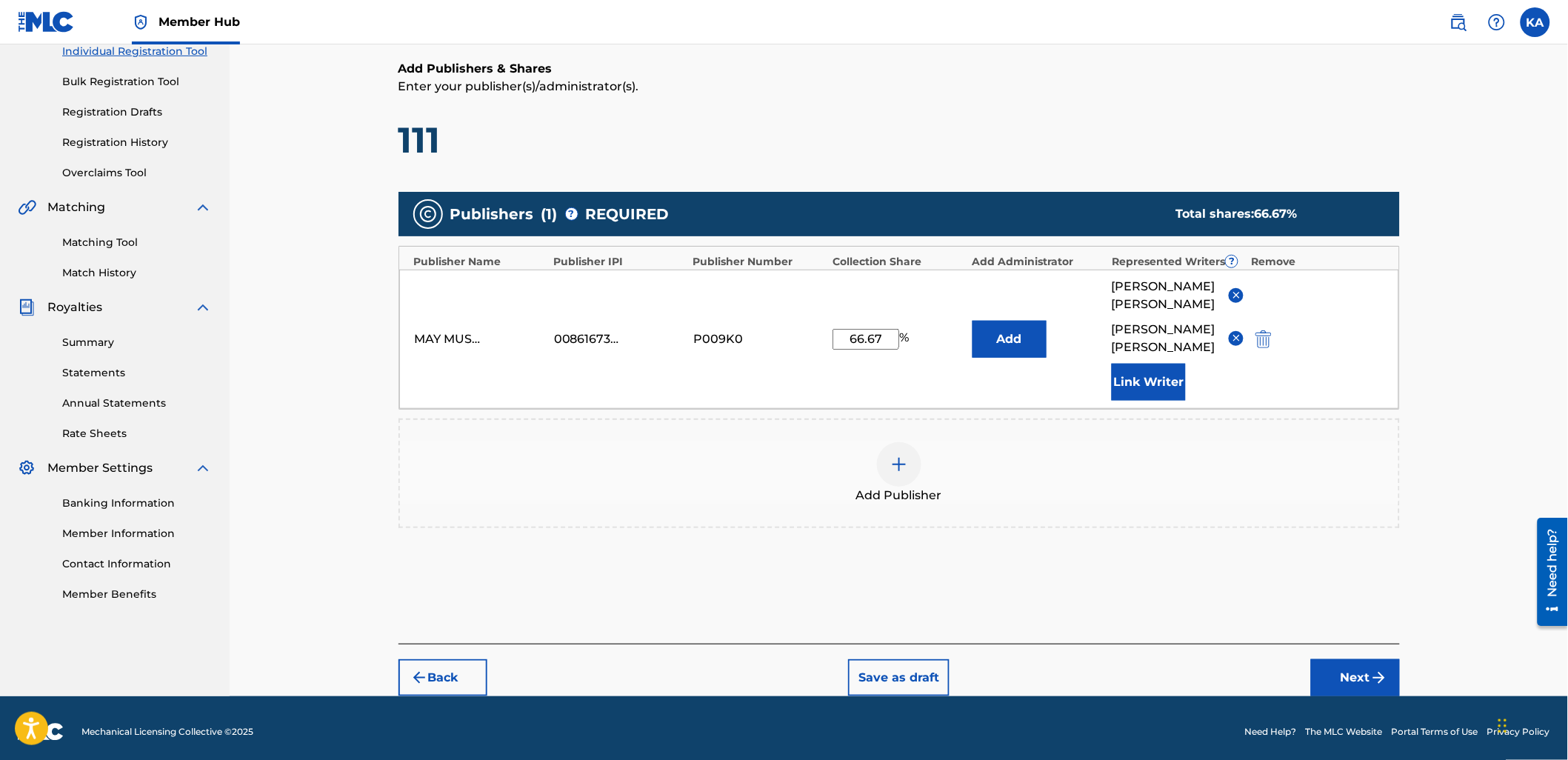
scroll to position [203, 0]
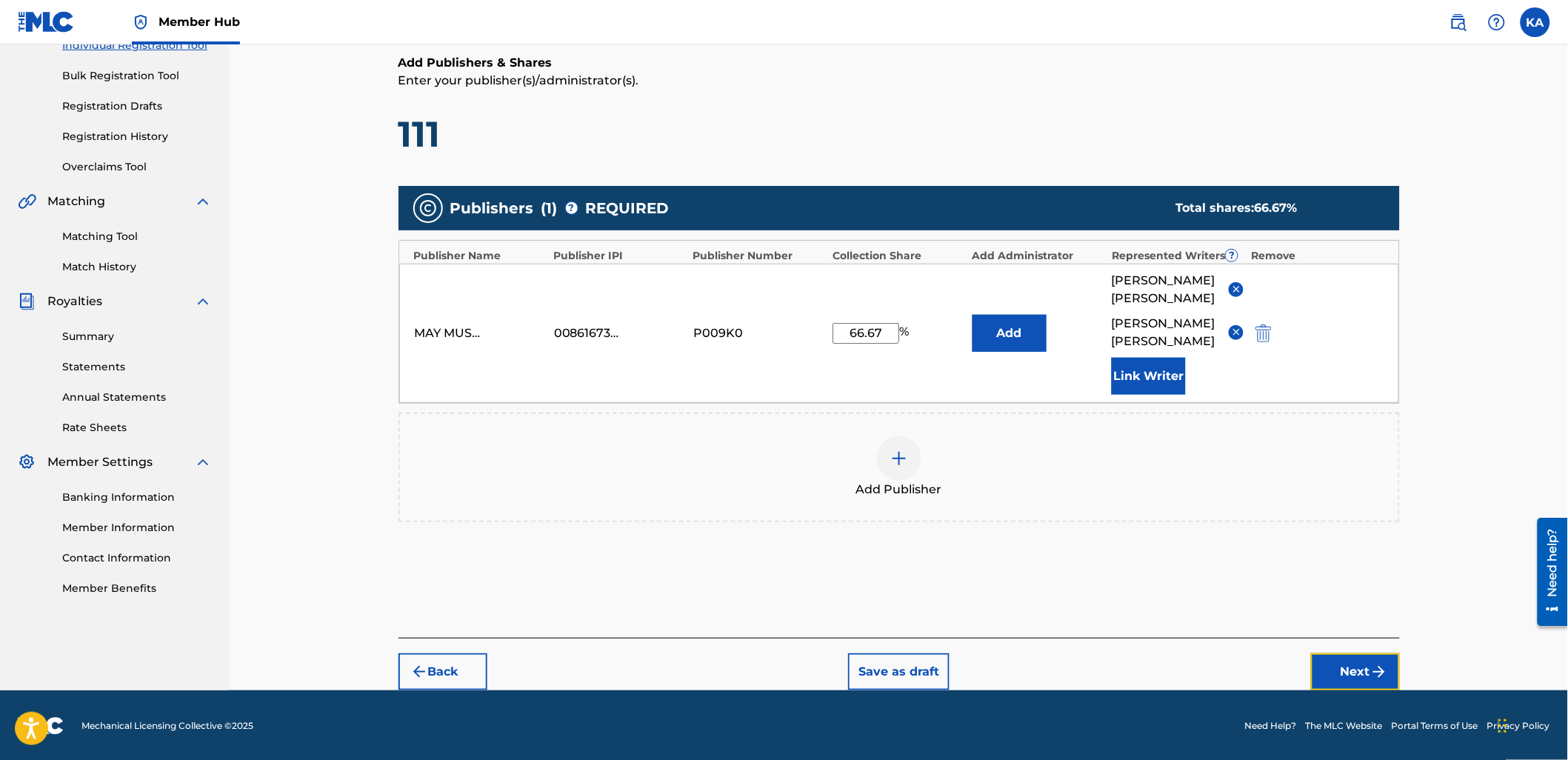
drag, startPoint x: 1345, startPoint y: 664, endPoint x: 1309, endPoint y: 632, distance: 48.2
click at [1345, 663] on button "Next" at bounding box center [1355, 672] width 89 height 37
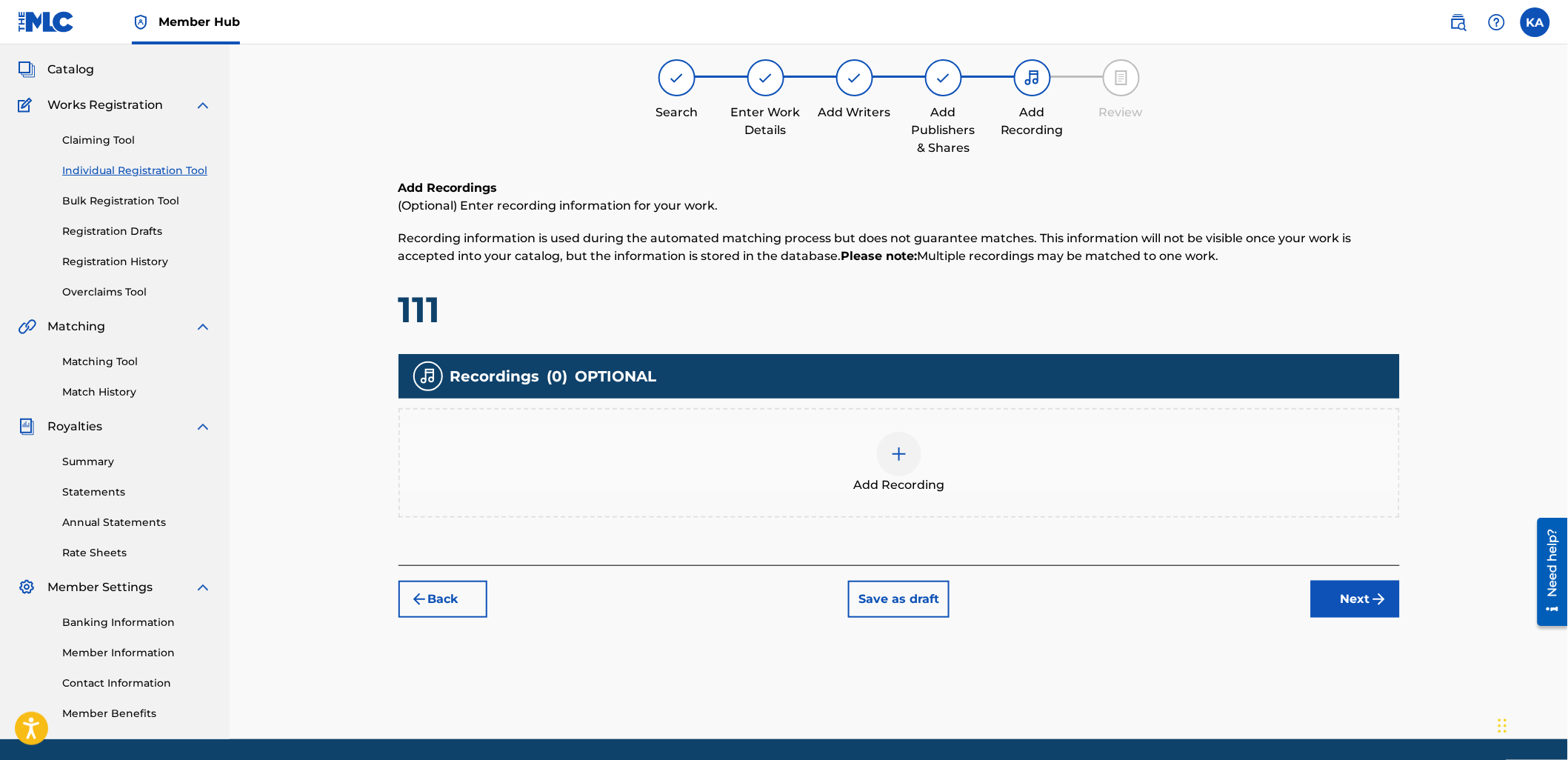
scroll to position [67, 0]
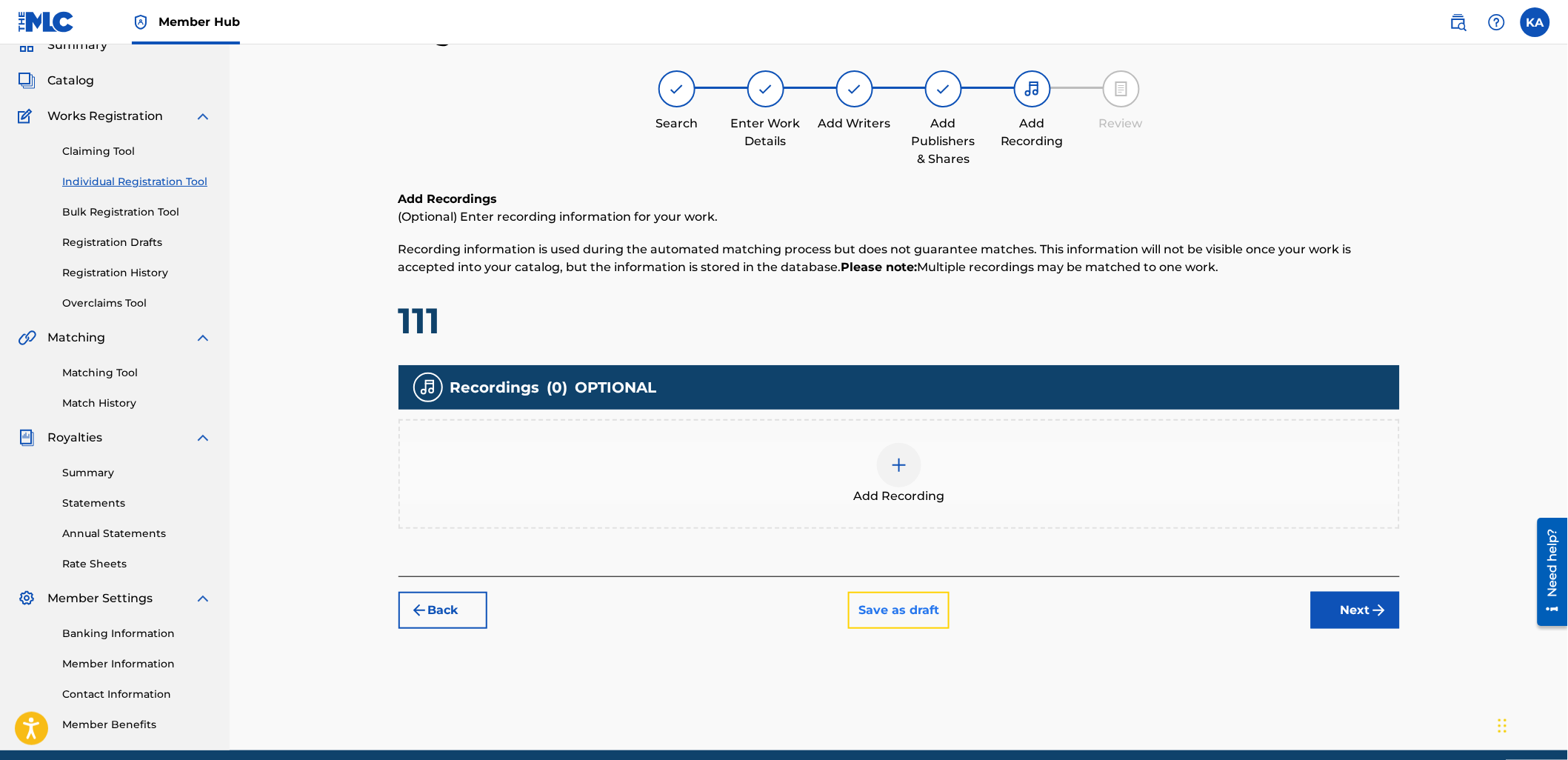
drag, startPoint x: 886, startPoint y: 608, endPoint x: 891, endPoint y: 593, distance: 15.8
click at [886, 606] on button "Save as draft" at bounding box center [898, 611] width 101 height 37
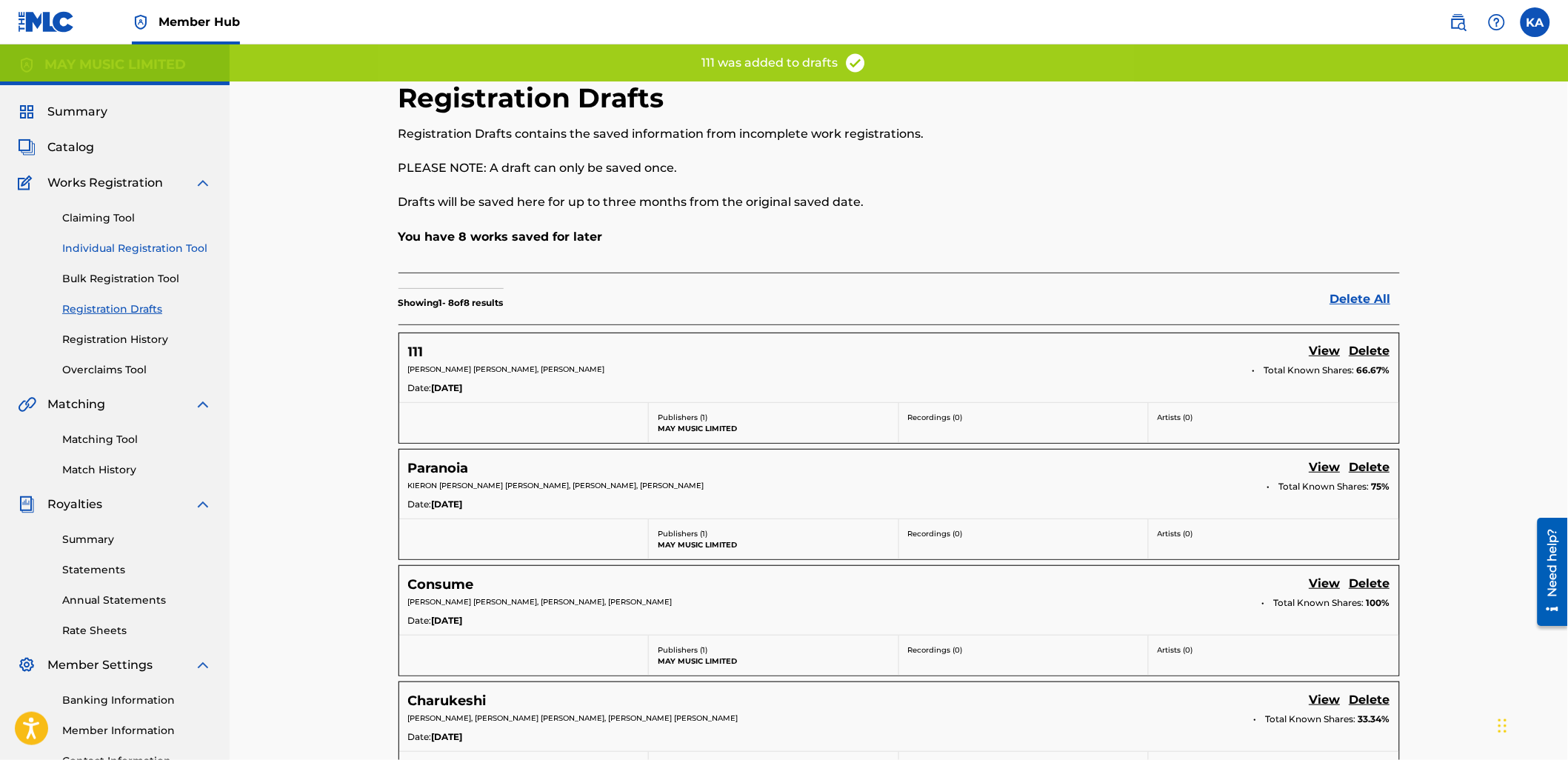
click at [158, 250] on link "Individual Registration Tool" at bounding box center [137, 248] width 149 height 16
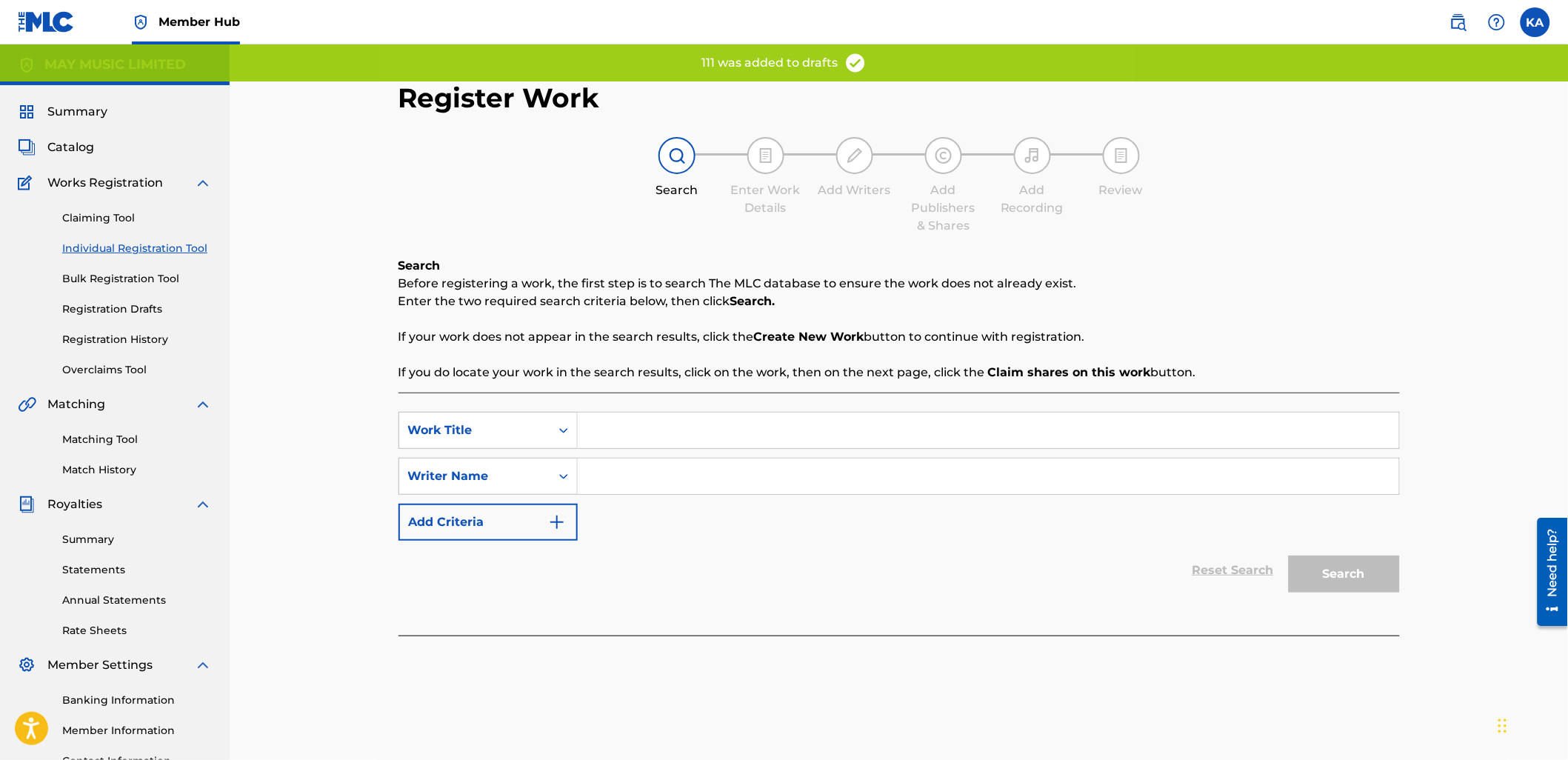
click at [625, 440] on input "Search Form" at bounding box center [989, 430] width 821 height 36
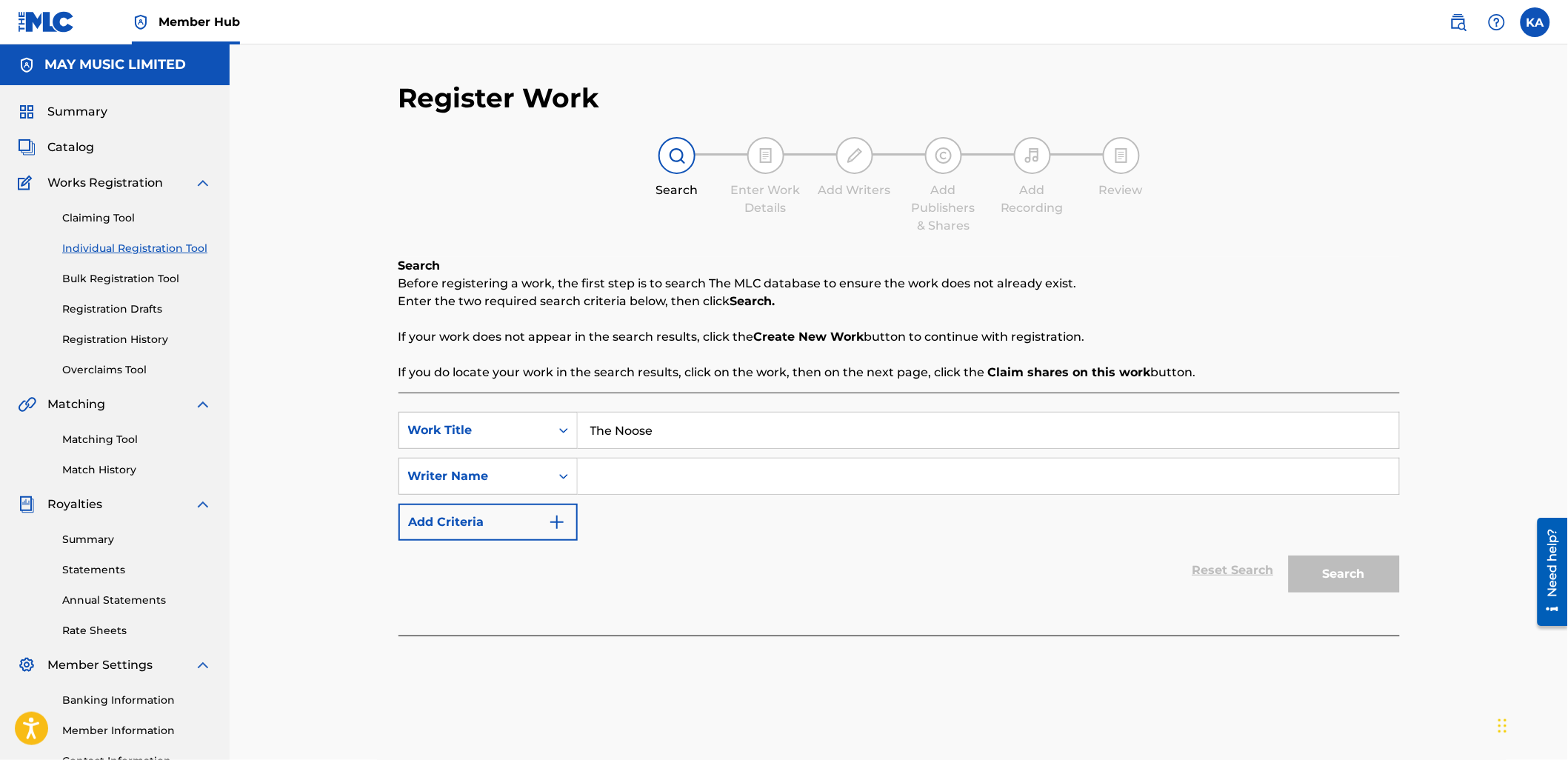
type input "The Noose"
click at [630, 493] on input "Search Form" at bounding box center [989, 476] width 821 height 36
type input "[PERSON_NAME]"
click at [1342, 560] on button "Search" at bounding box center [1344, 574] width 111 height 37
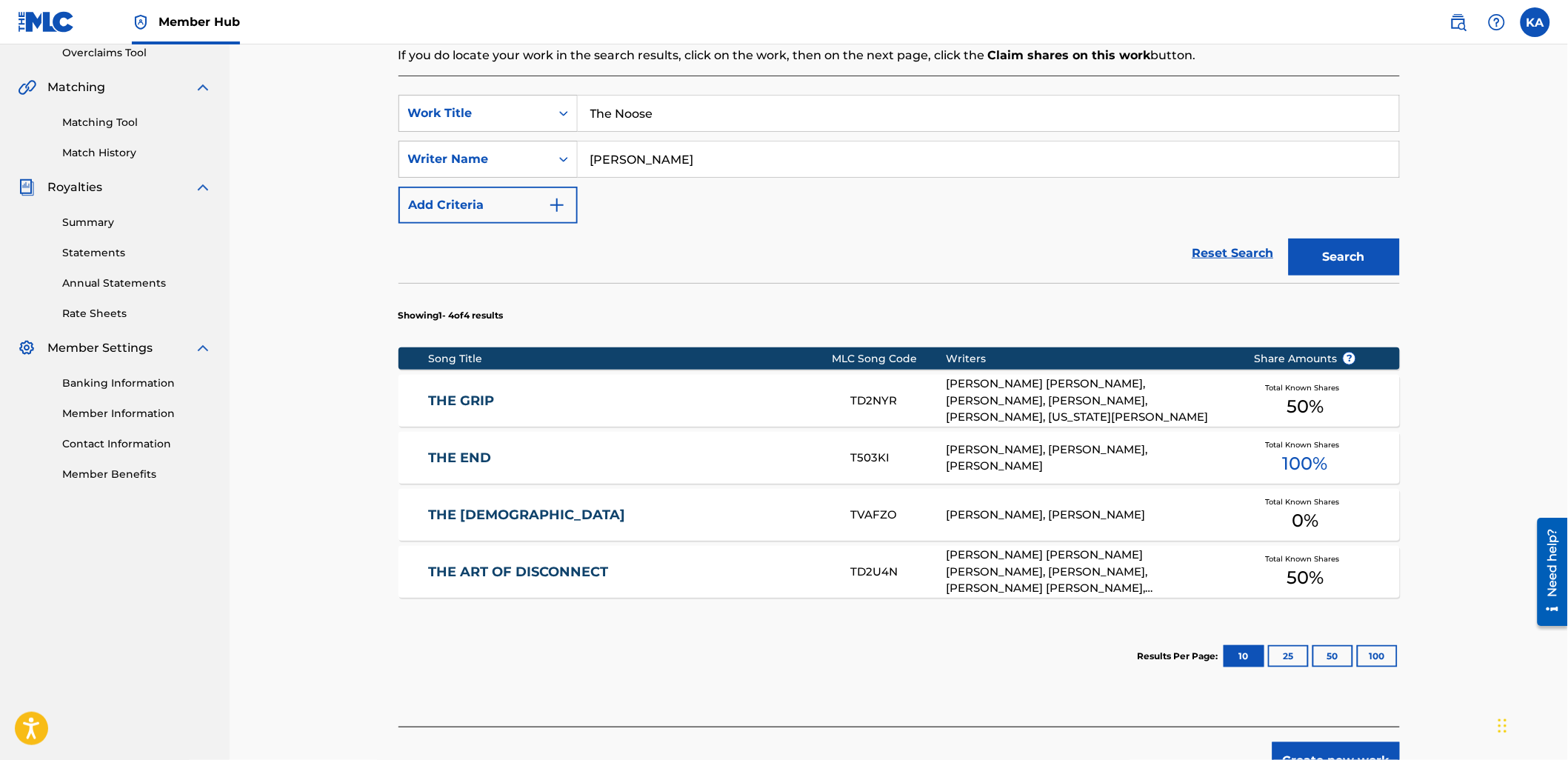
scroll to position [329, 0]
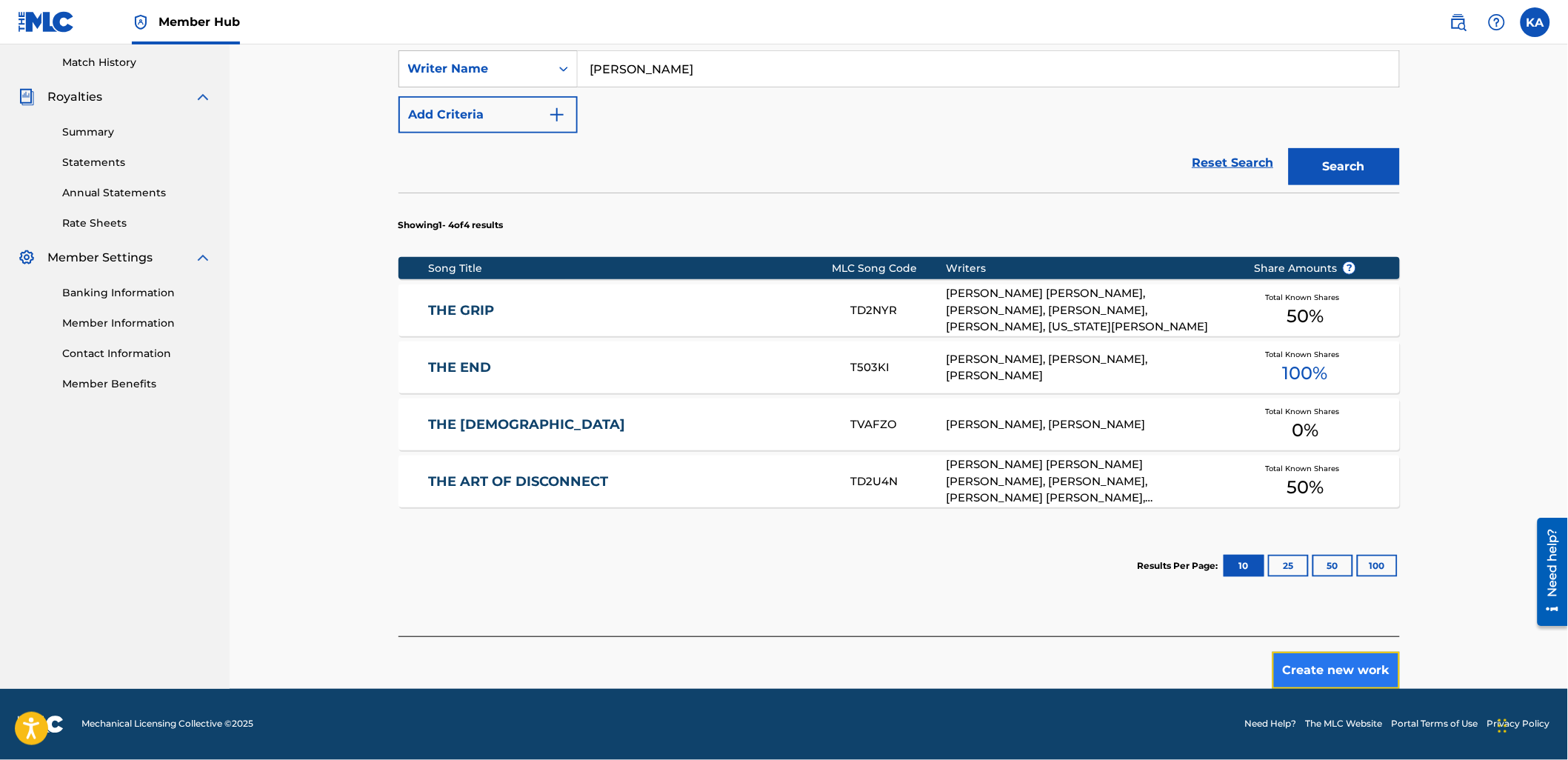
click at [1293, 660] on button "Create new work" at bounding box center [1336, 671] width 128 height 37
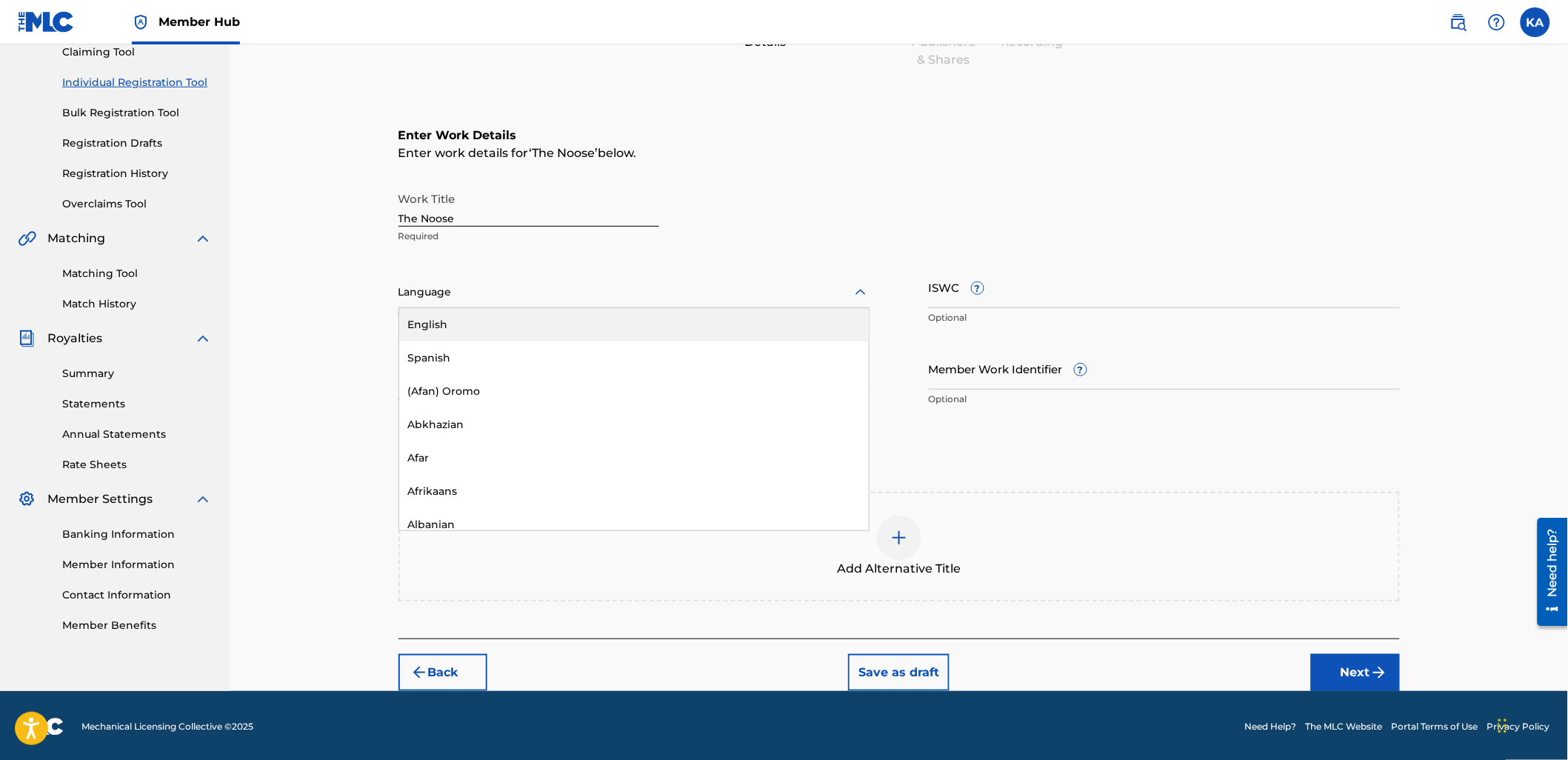
click at [528, 292] on div at bounding box center [634, 292] width 471 height 19
drag, startPoint x: 534, startPoint y: 313, endPoint x: 541, endPoint y: 313, distance: 7.0
click at [534, 313] on div "English" at bounding box center [634, 324] width 470 height 33
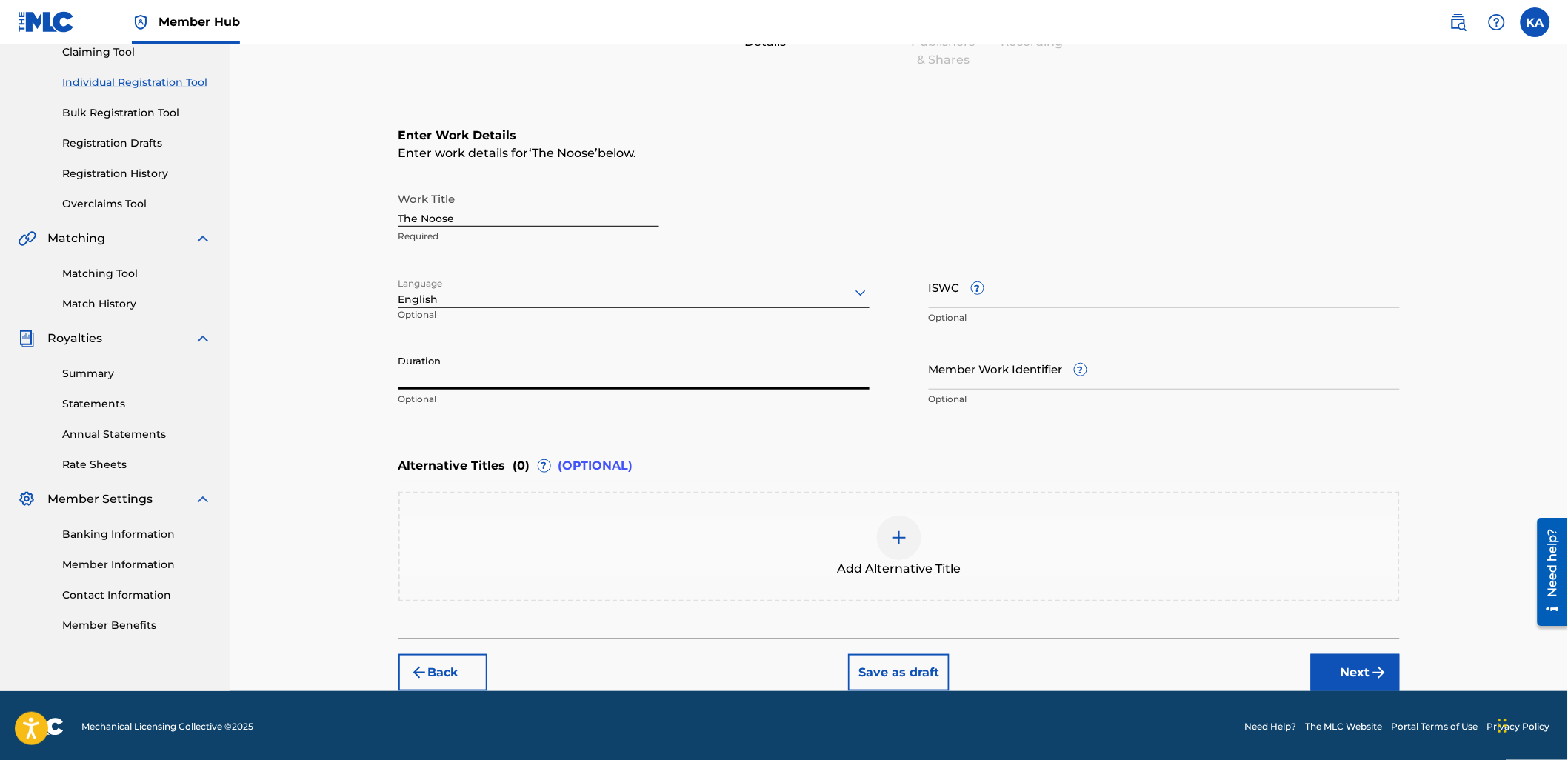
click at [638, 383] on input "Duration" at bounding box center [634, 369] width 471 height 42
type input "03:24"
click at [1371, 685] on button "Next" at bounding box center [1355, 673] width 89 height 37
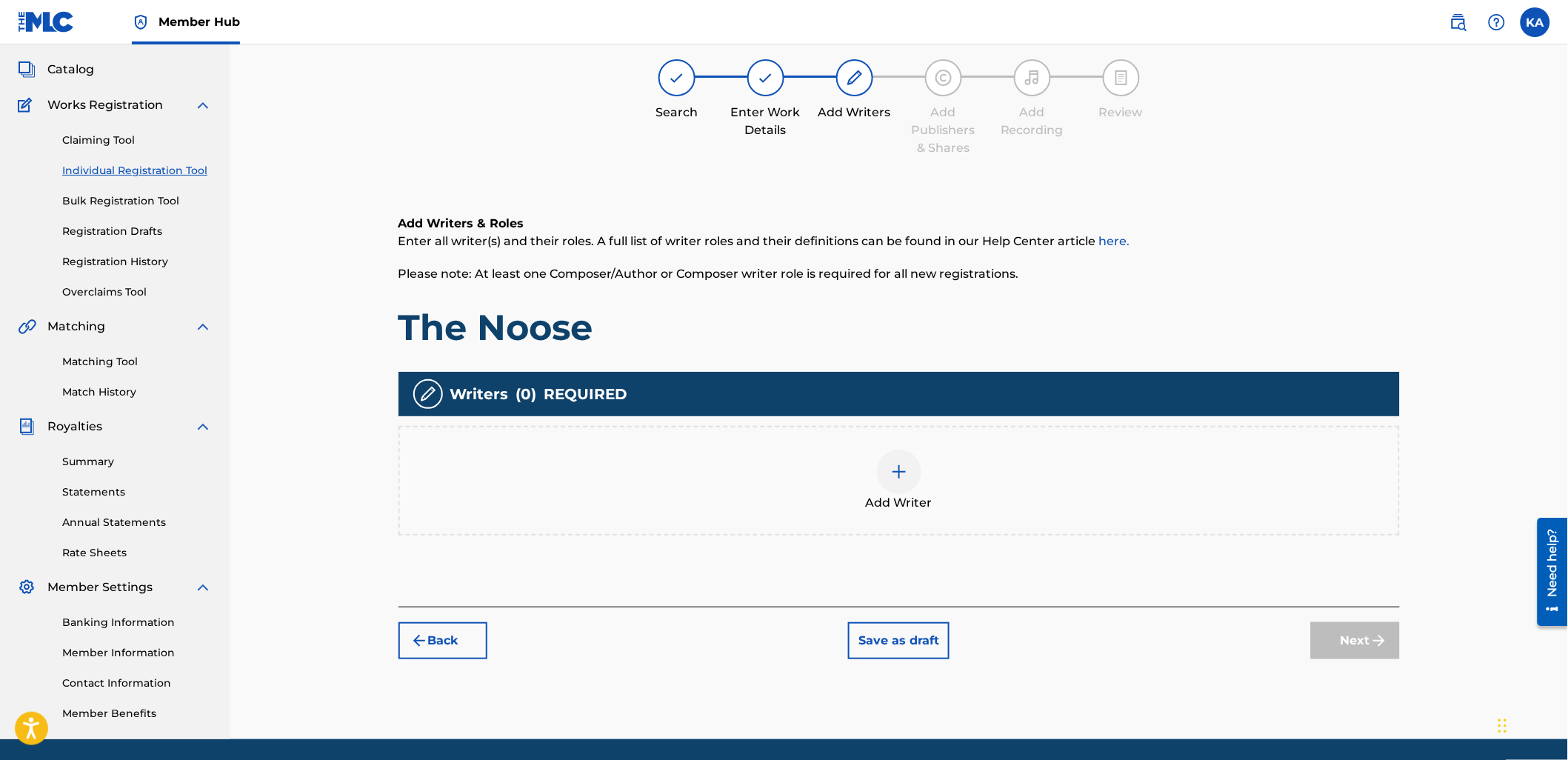
scroll to position [67, 0]
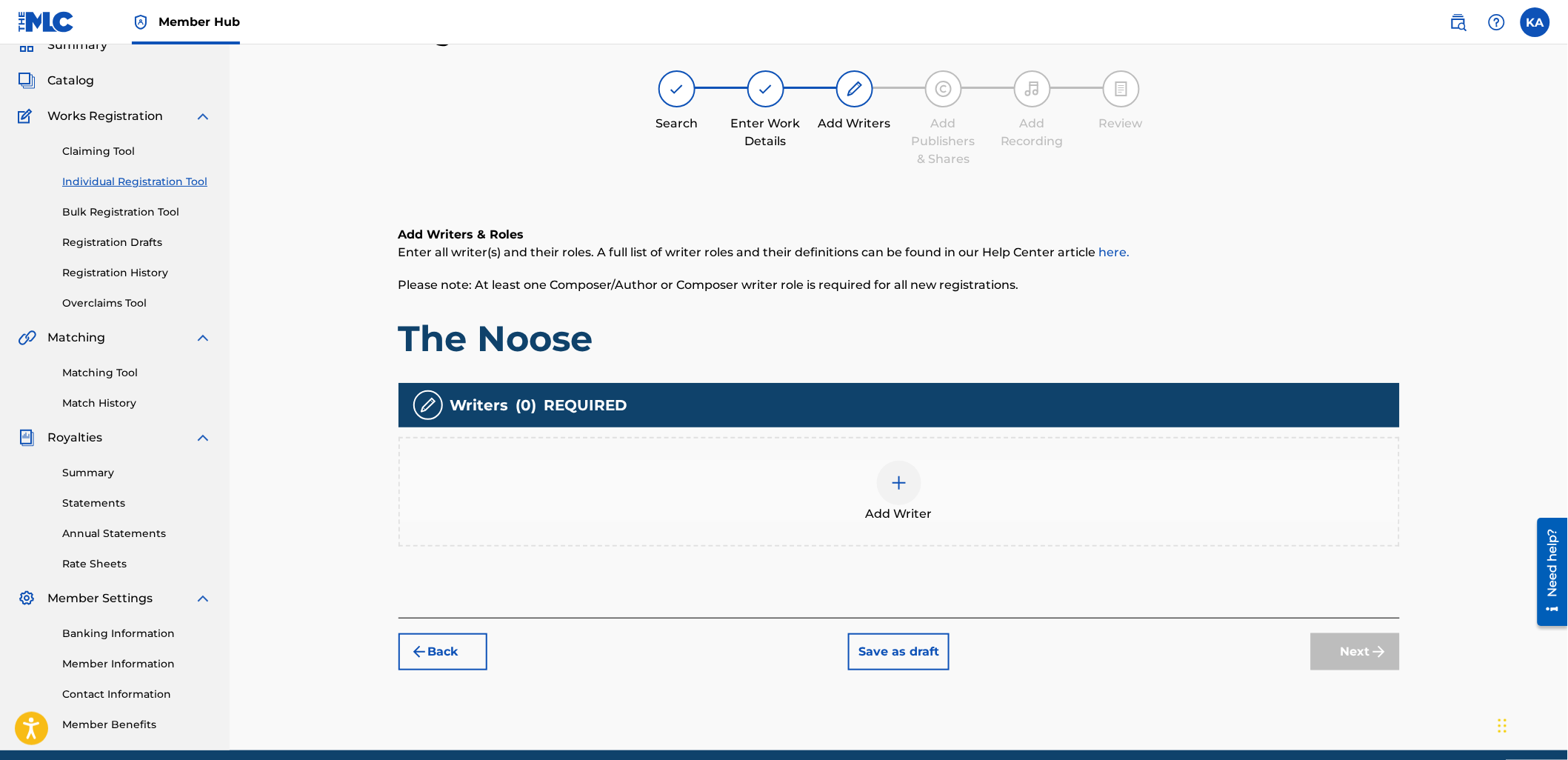
click at [712, 478] on div "Add Writer" at bounding box center [899, 492] width 999 height 62
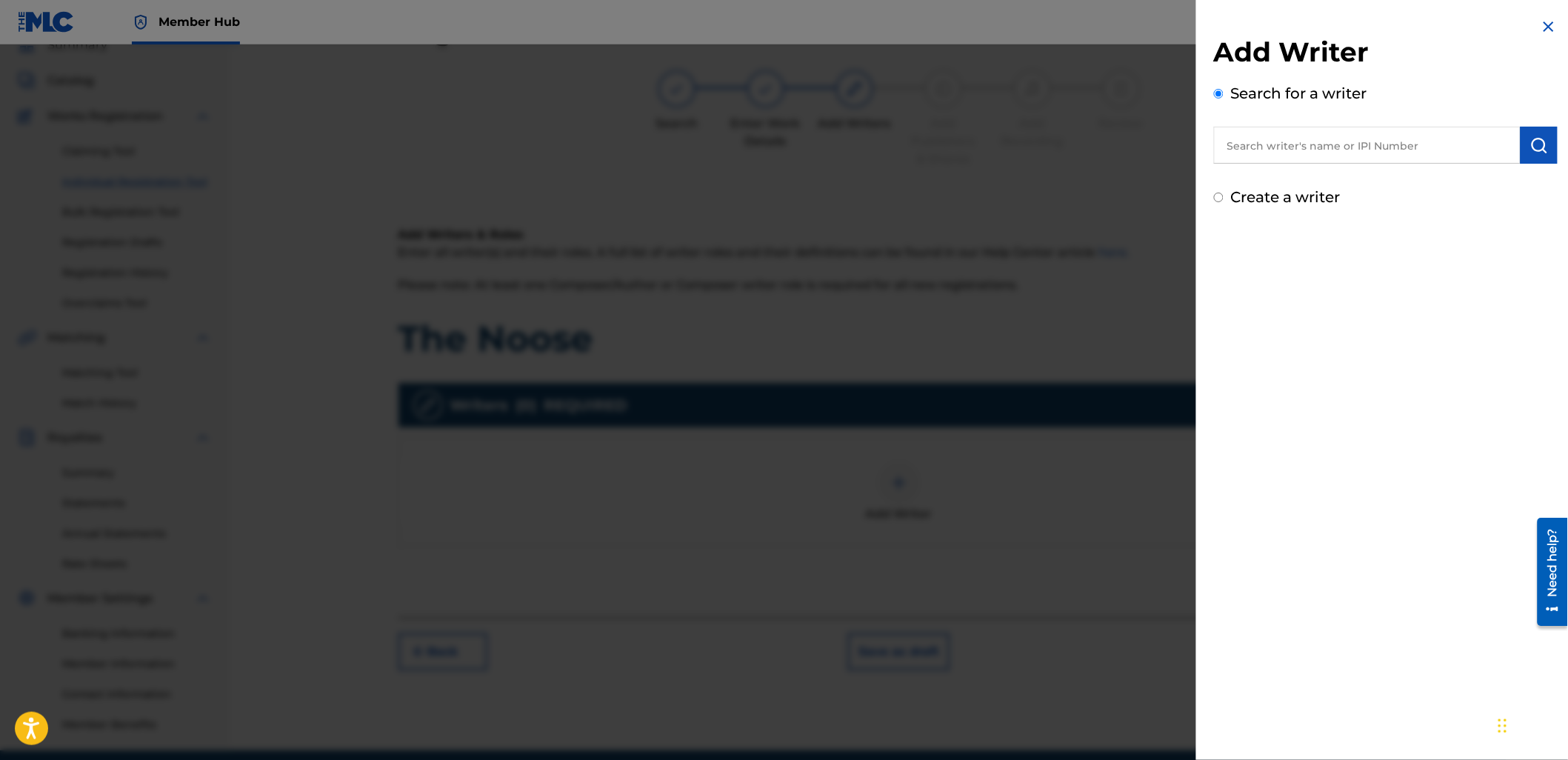
click at [1278, 153] on input "text" at bounding box center [1367, 145] width 306 height 37
paste input "608159642"
type input "00608159642"
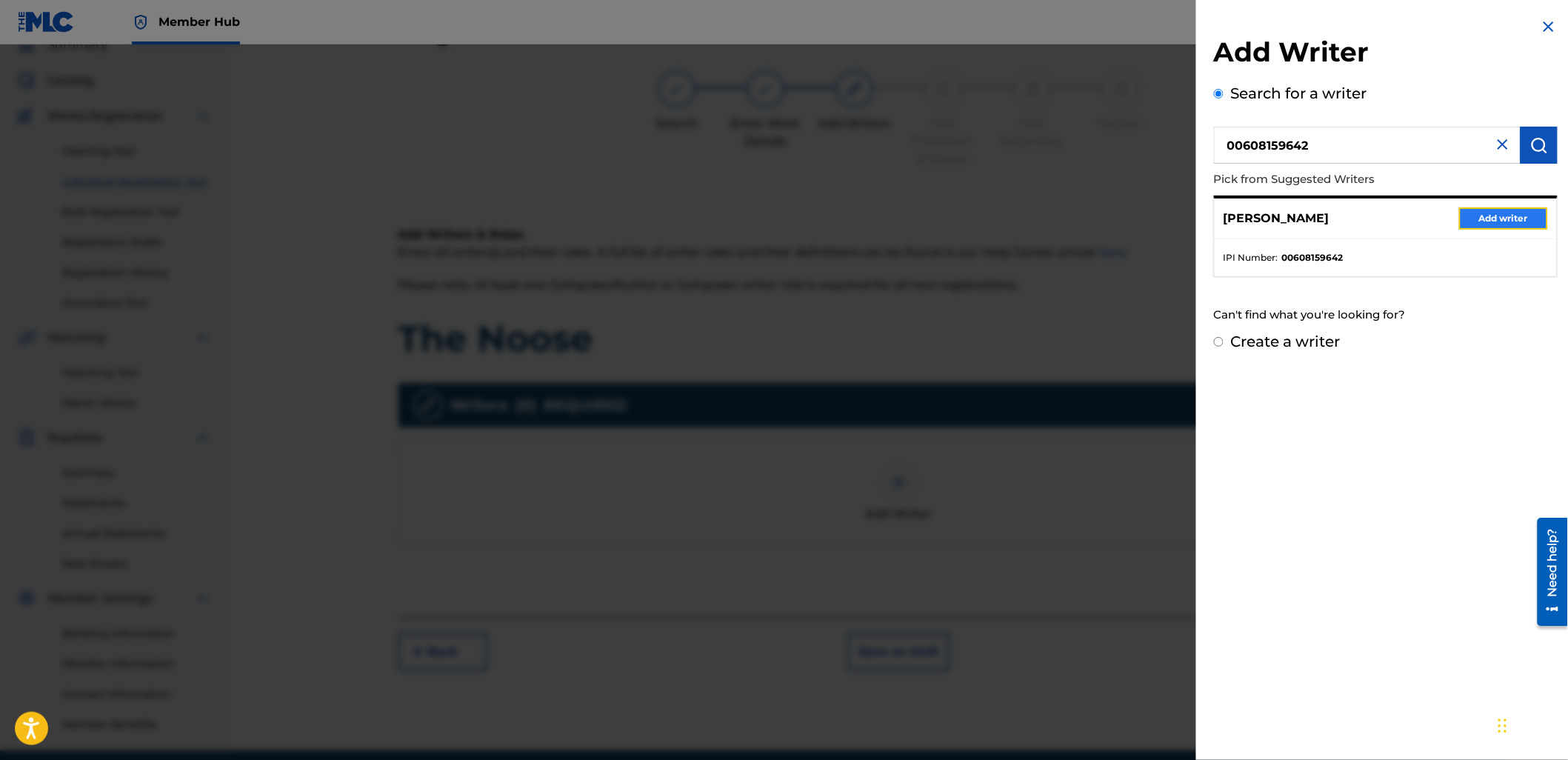
click at [1489, 212] on button "Add writer" at bounding box center [1503, 219] width 89 height 23
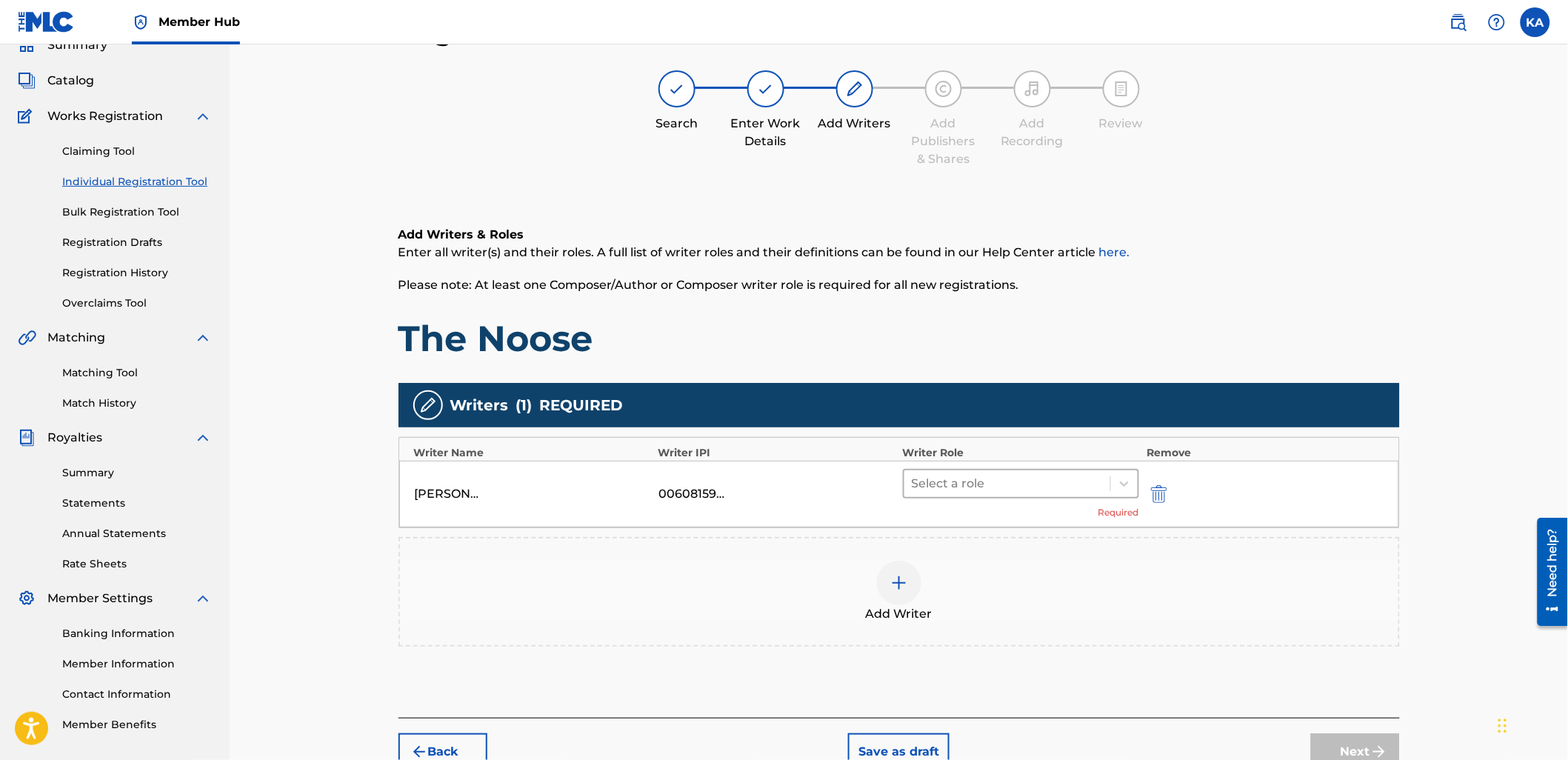
click at [1025, 488] on div at bounding box center [1007, 483] width 192 height 21
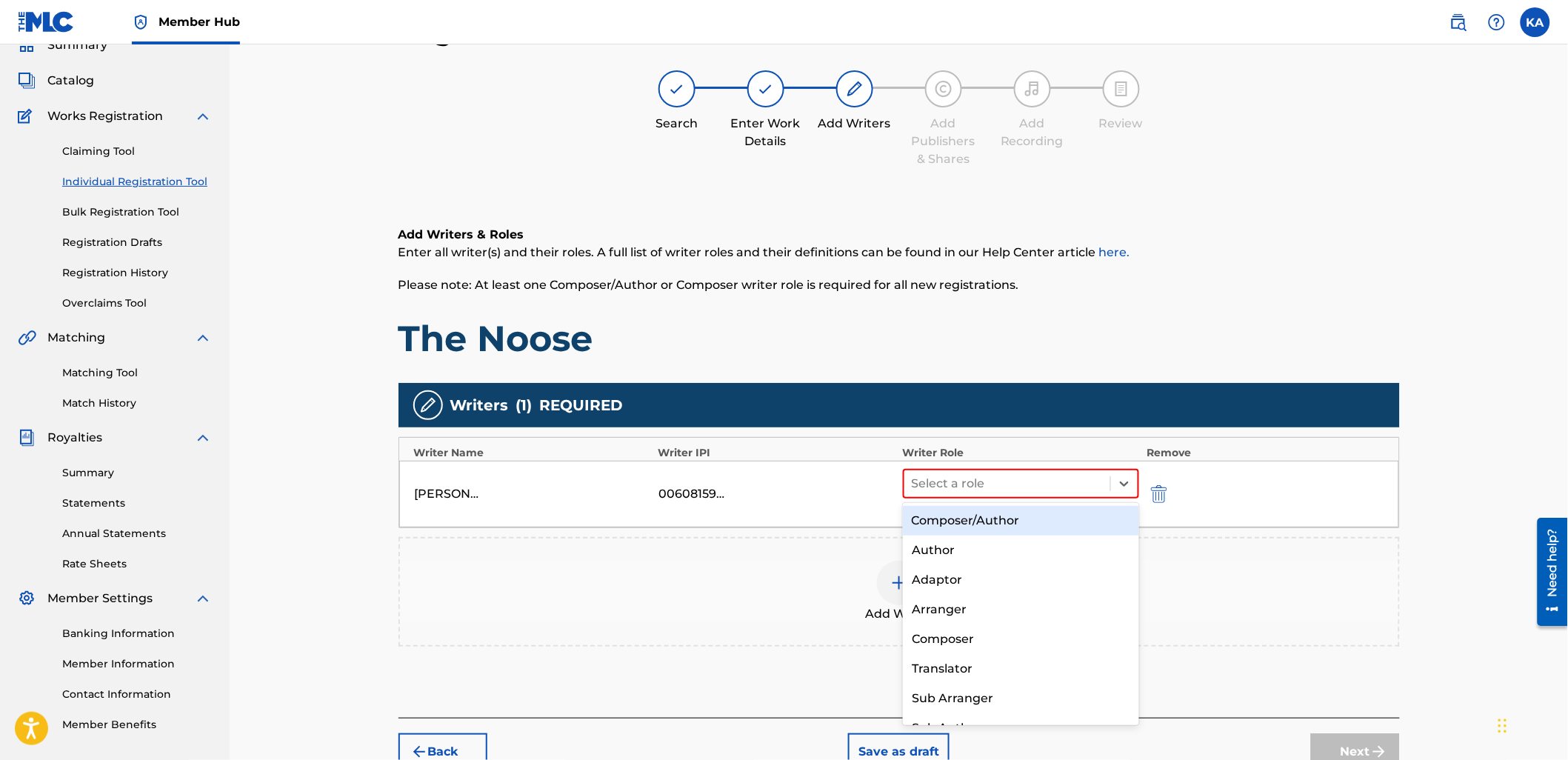
click at [1045, 527] on div "Composer/Author" at bounding box center [1021, 520] width 236 height 30
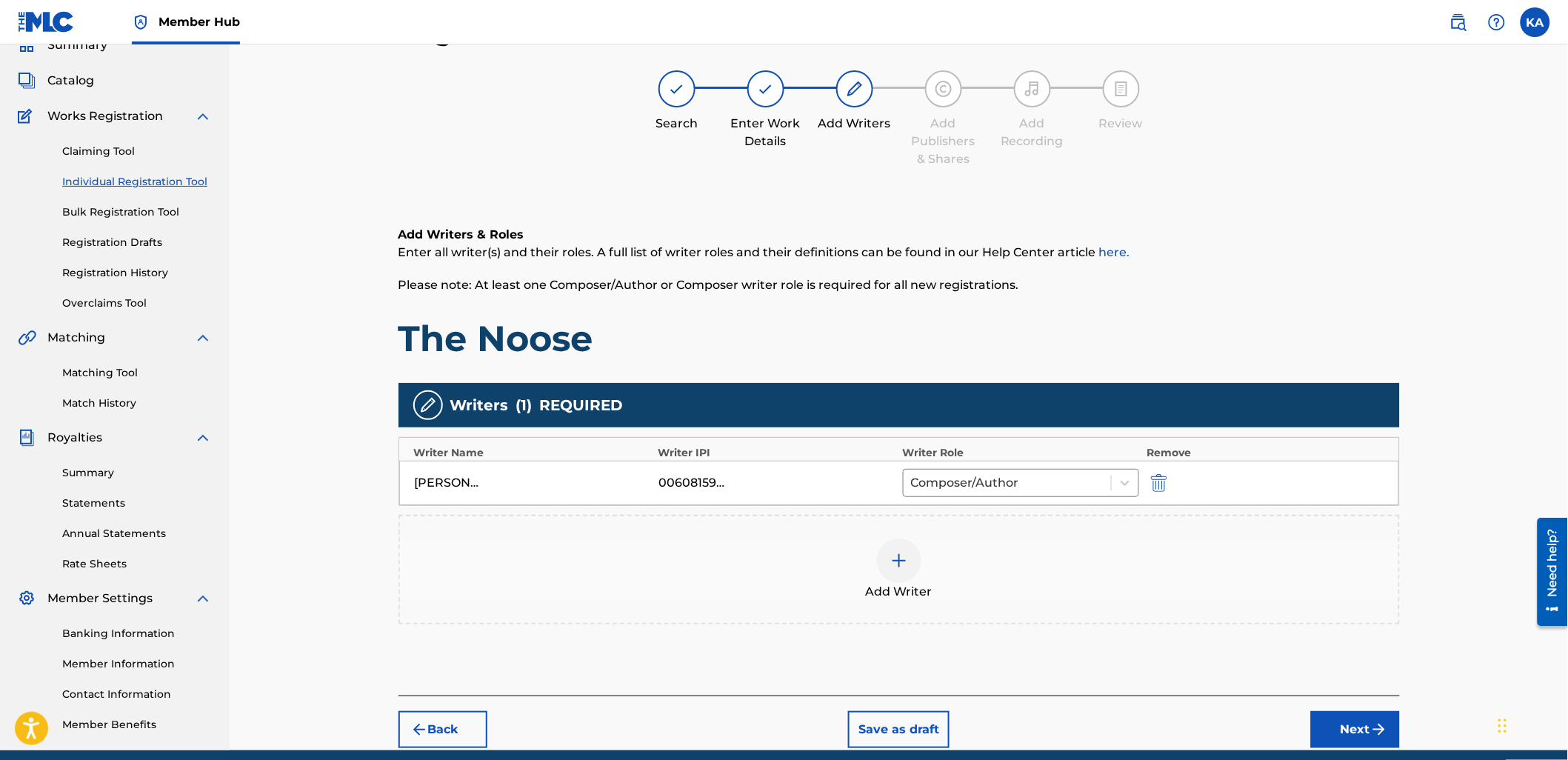
click at [1041, 551] on div "Add Writer" at bounding box center [899, 569] width 999 height 62
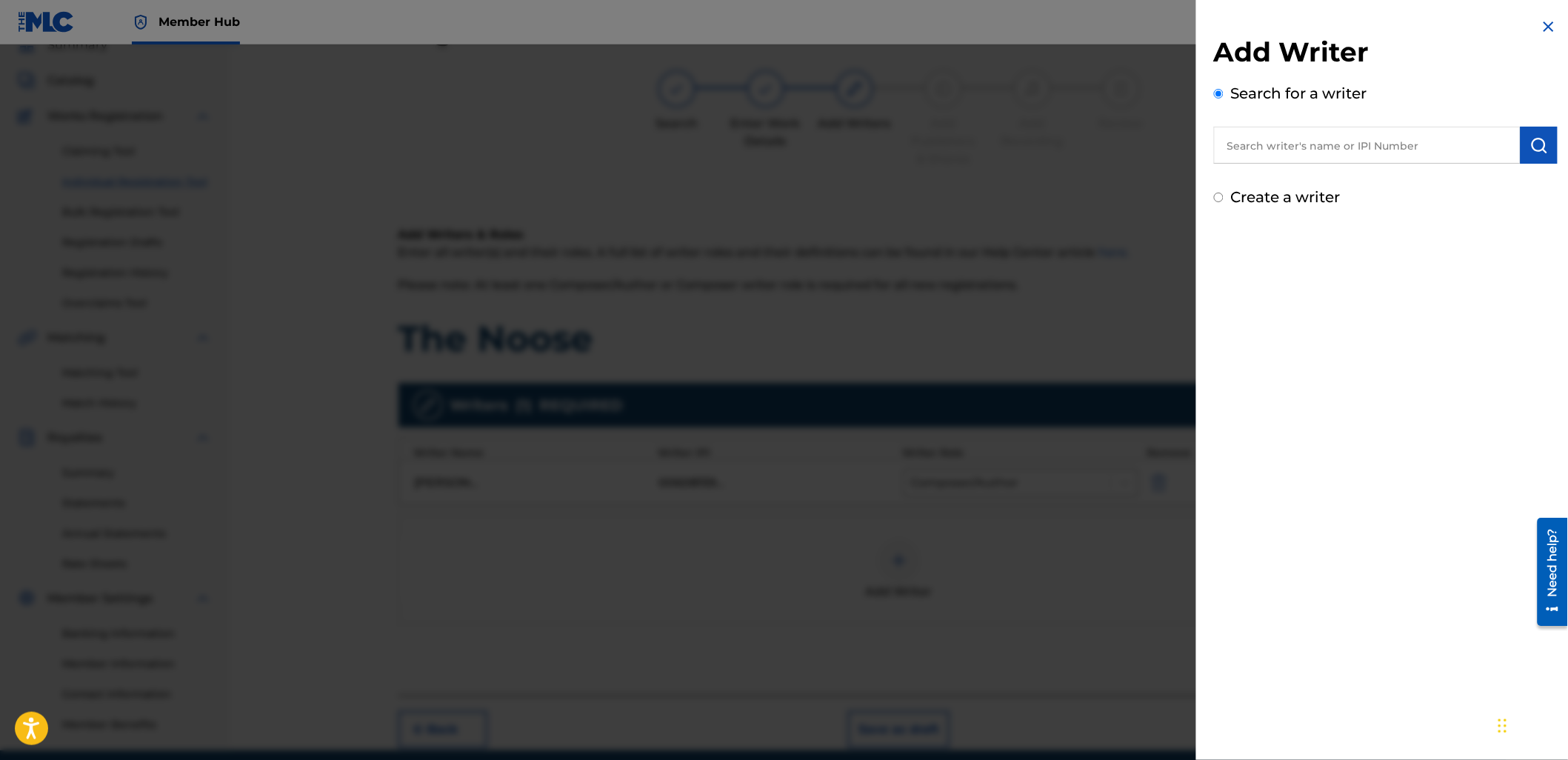
click at [1282, 145] on input "text" at bounding box center [1367, 145] width 306 height 37
paste input "1104023925"
type input "01104023925"
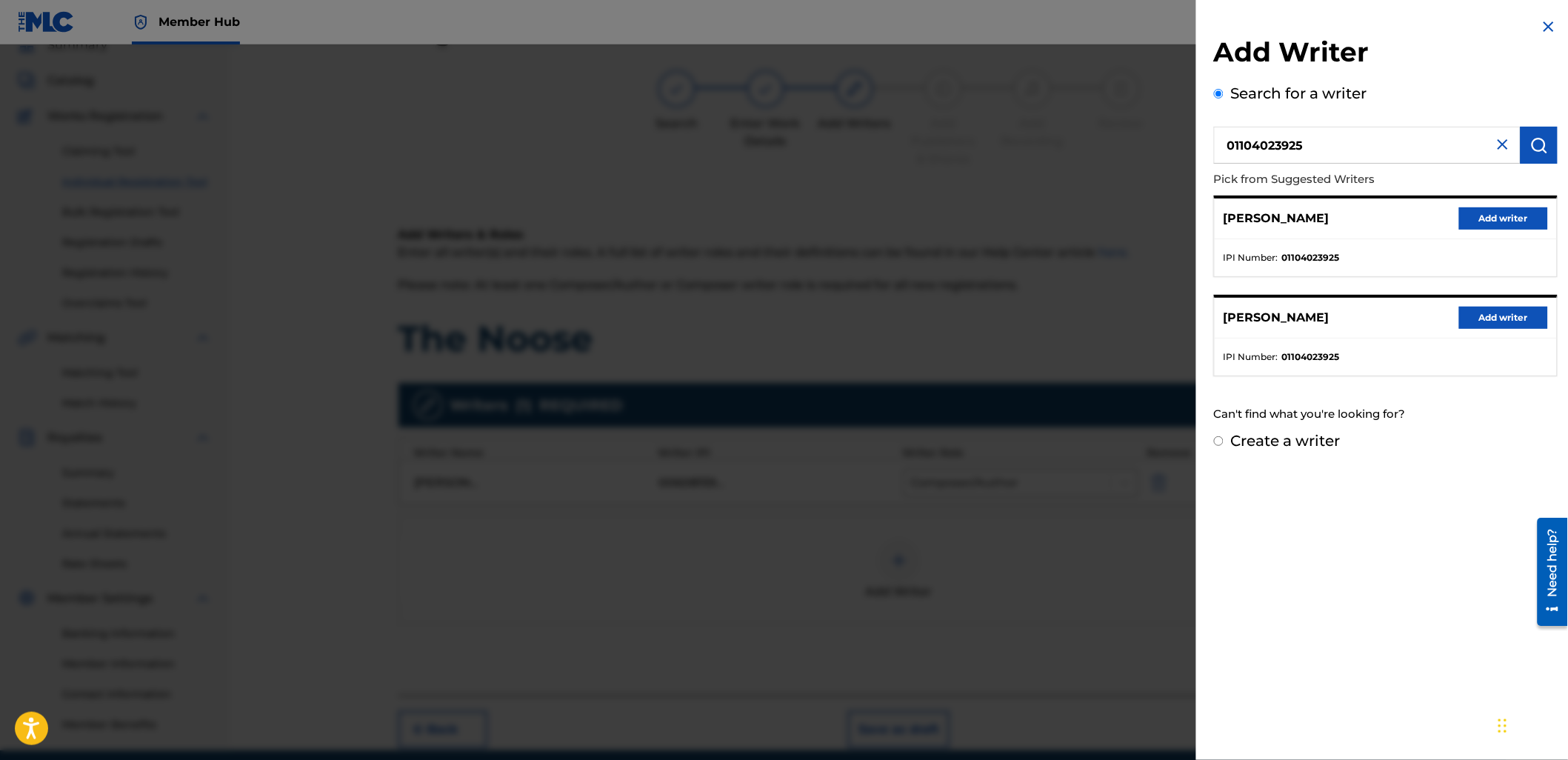
click at [1486, 204] on div "[PERSON_NAME] Add writer" at bounding box center [1386, 219] width 342 height 40
click at [1477, 226] on button "Add writer" at bounding box center [1503, 219] width 89 height 23
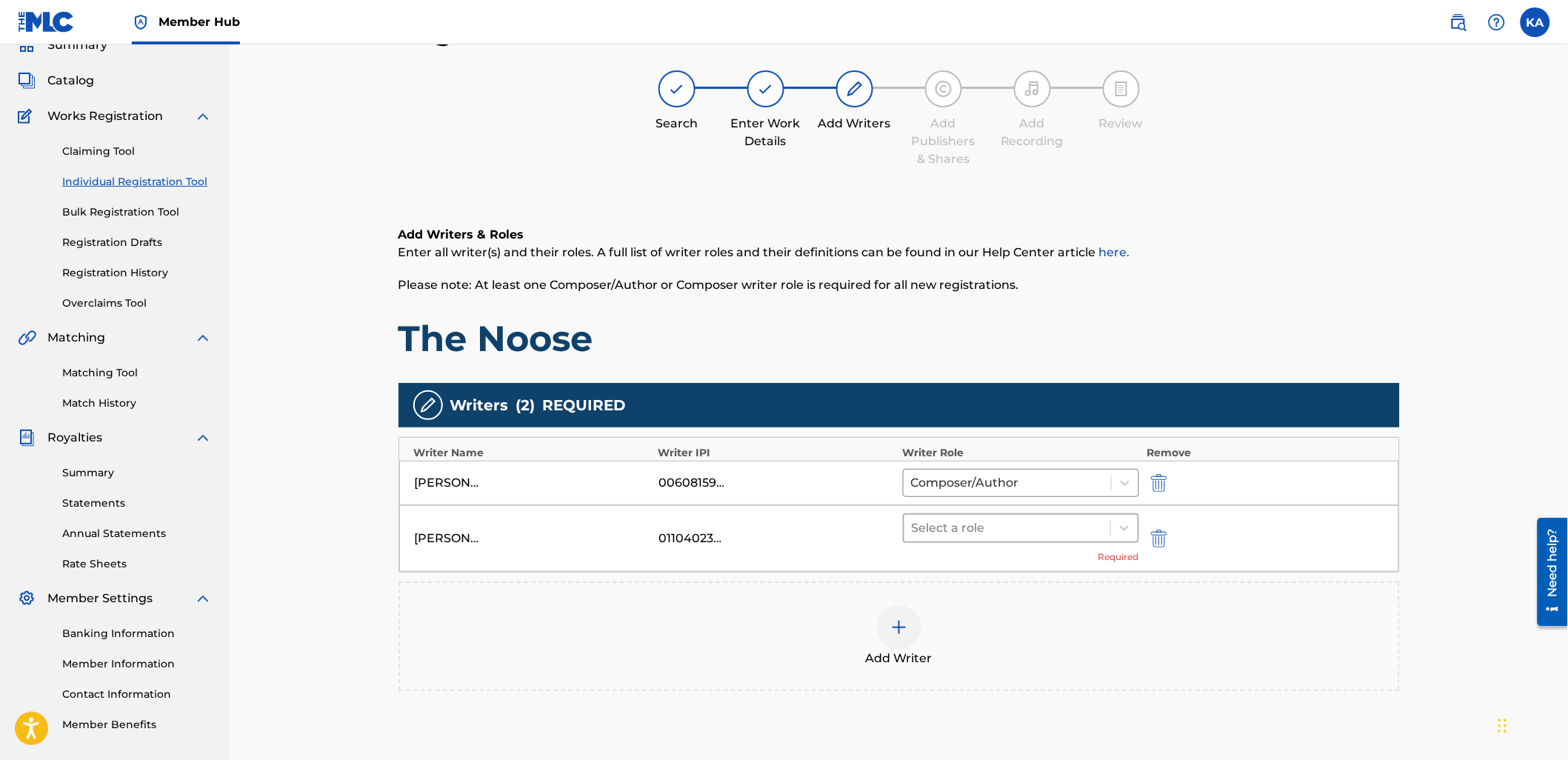
click at [937, 538] on div "Select a role" at bounding box center [1008, 528] width 207 height 26
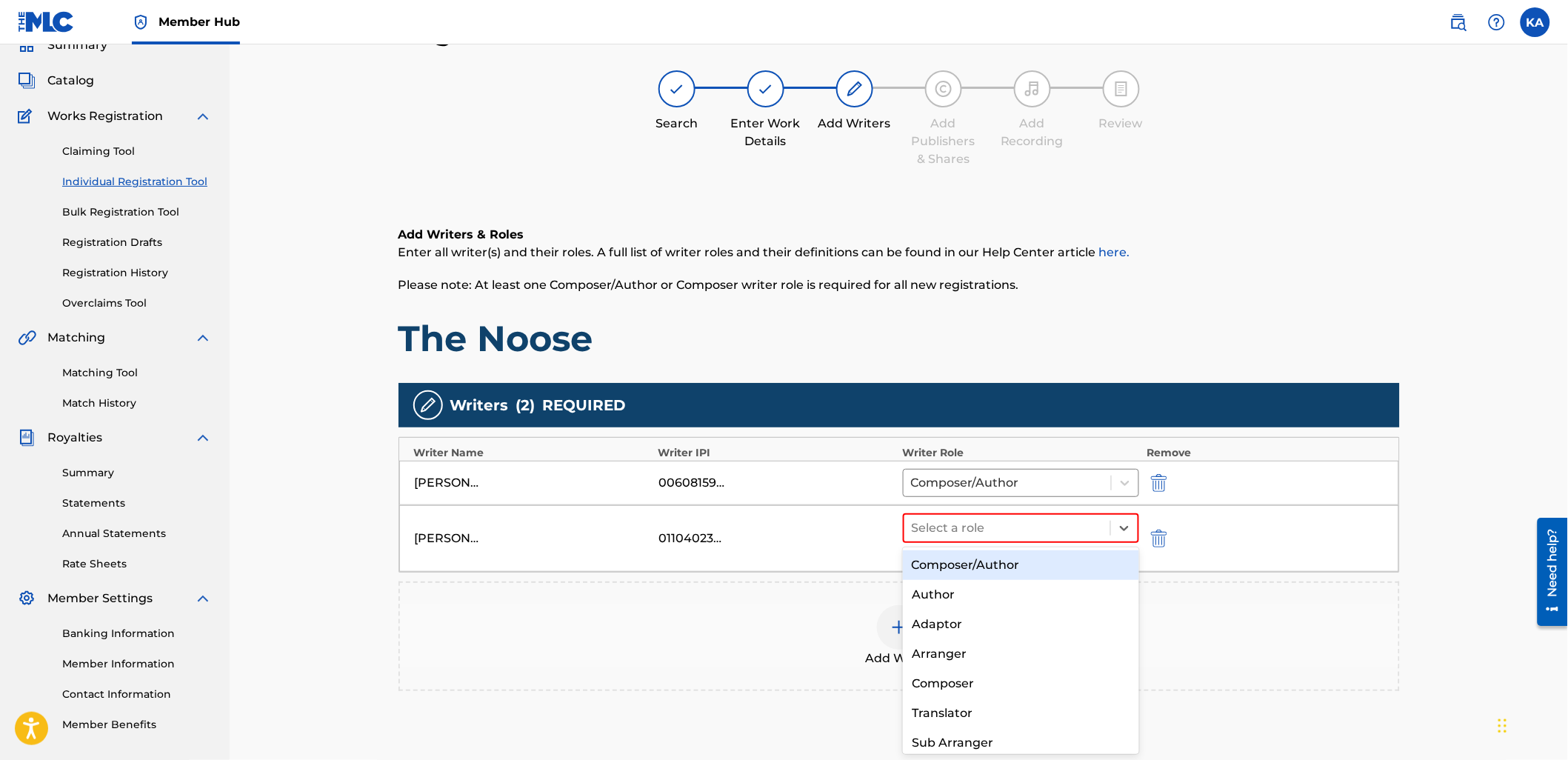
click at [941, 566] on div "Composer/Author" at bounding box center [1021, 566] width 236 height 30
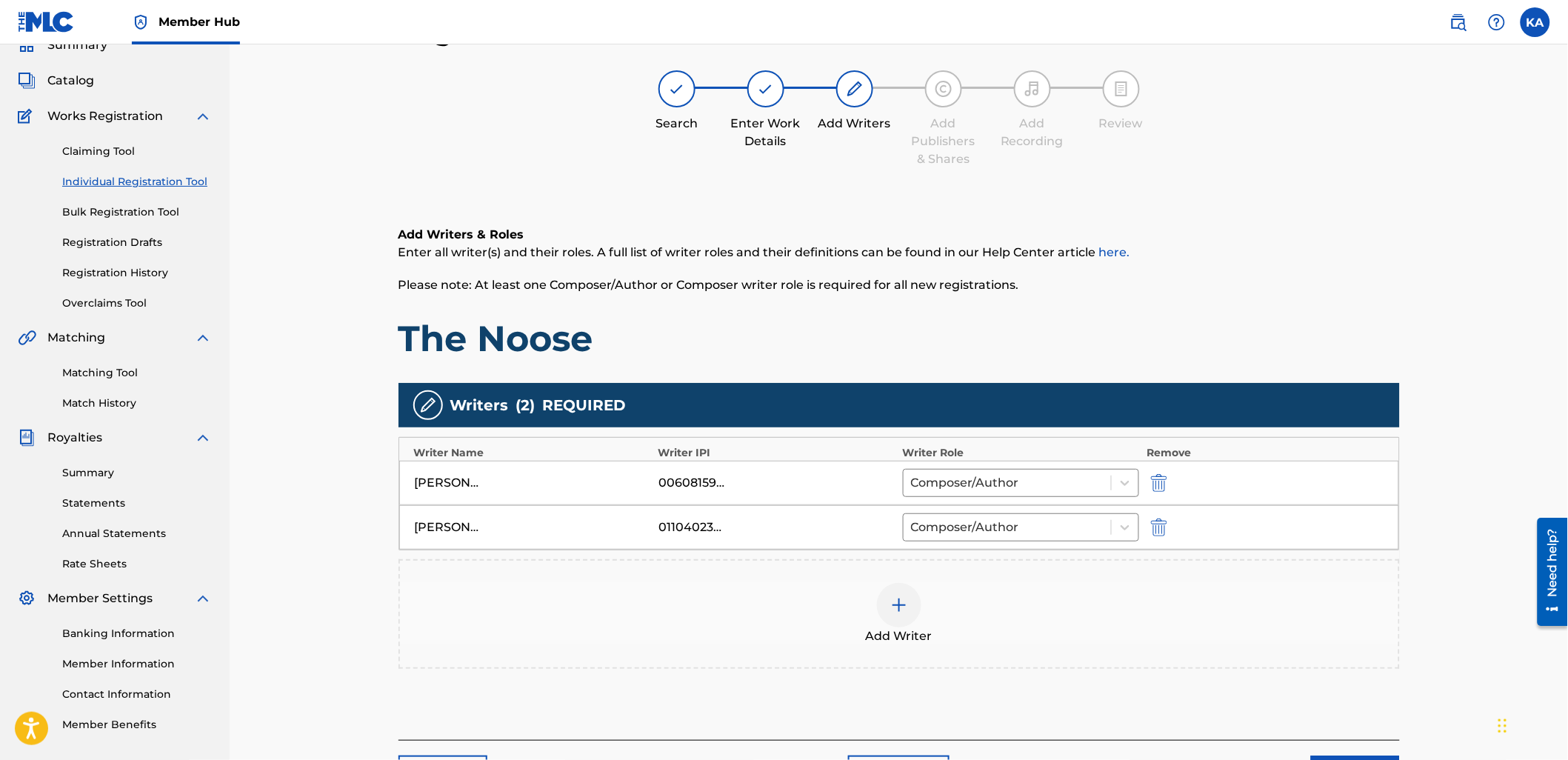
click at [956, 586] on div "Add Writer" at bounding box center [899, 614] width 999 height 62
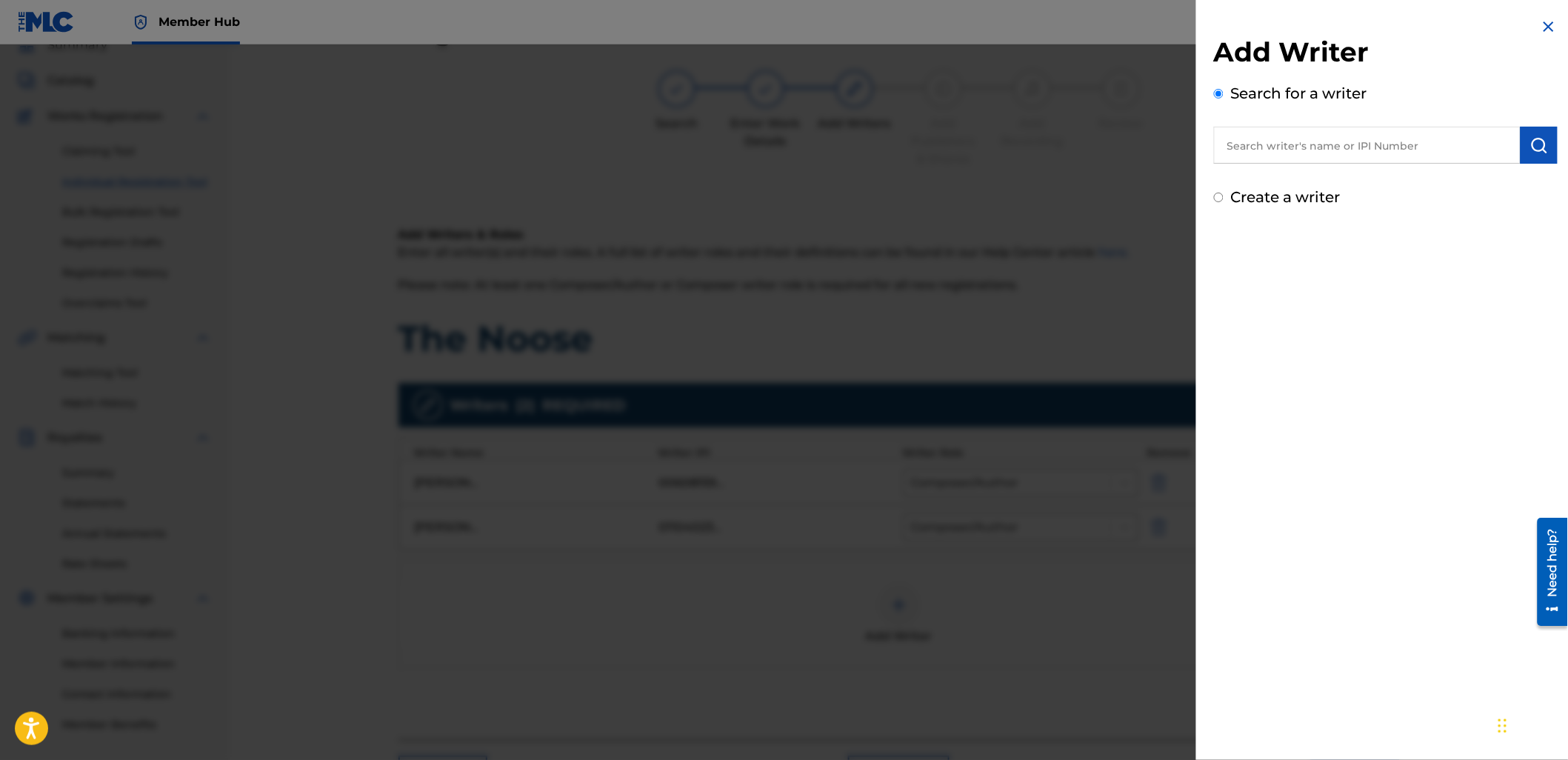
click at [1253, 154] on input "text" at bounding box center [1367, 145] width 306 height 37
paste input "448130959"
type input "00448130959"
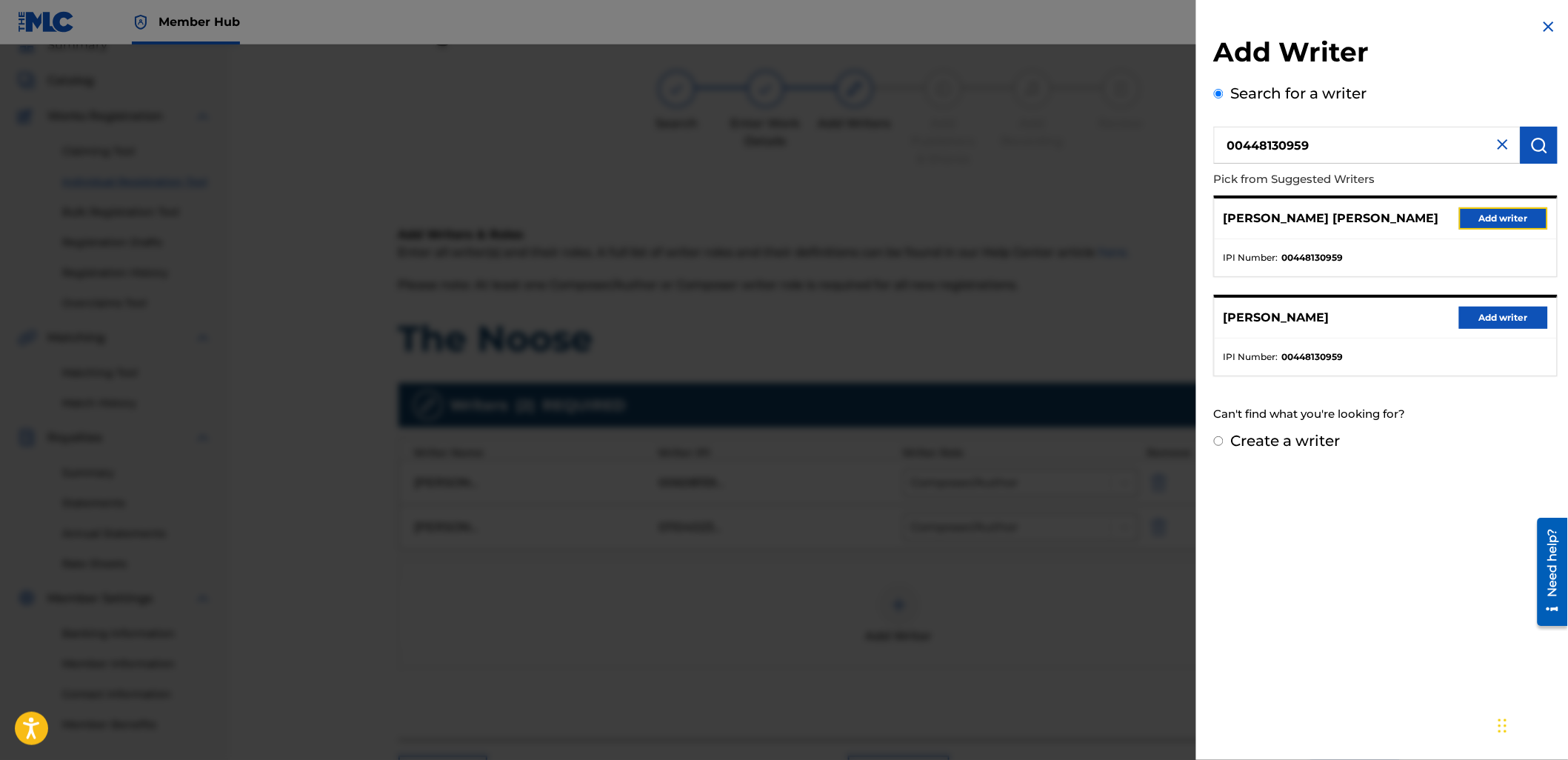
click at [1477, 213] on button "Add writer" at bounding box center [1503, 219] width 89 height 23
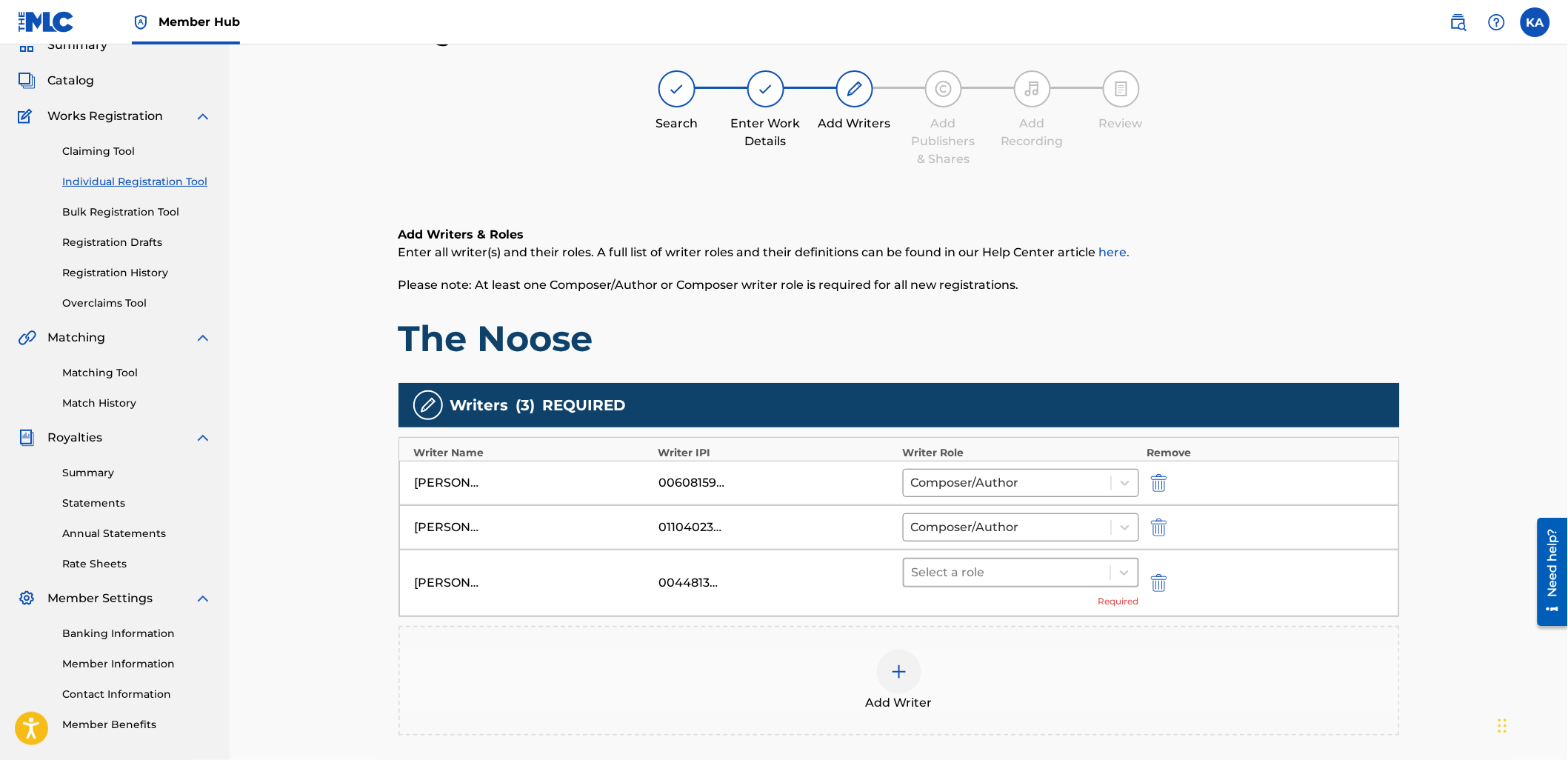
click at [1087, 569] on div at bounding box center [1007, 573] width 192 height 21
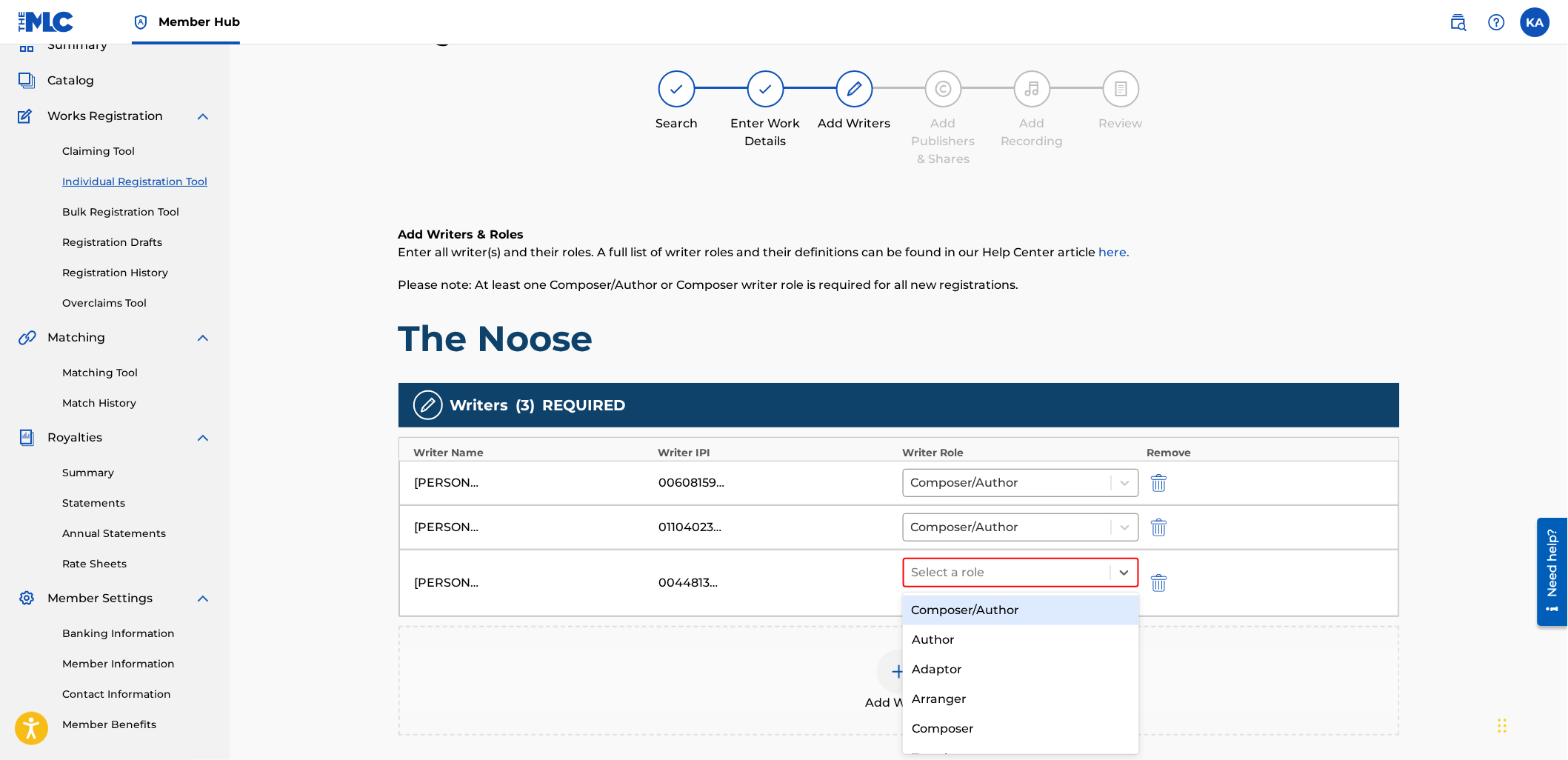
click at [1070, 611] on div "Composer/Author" at bounding box center [1021, 611] width 236 height 30
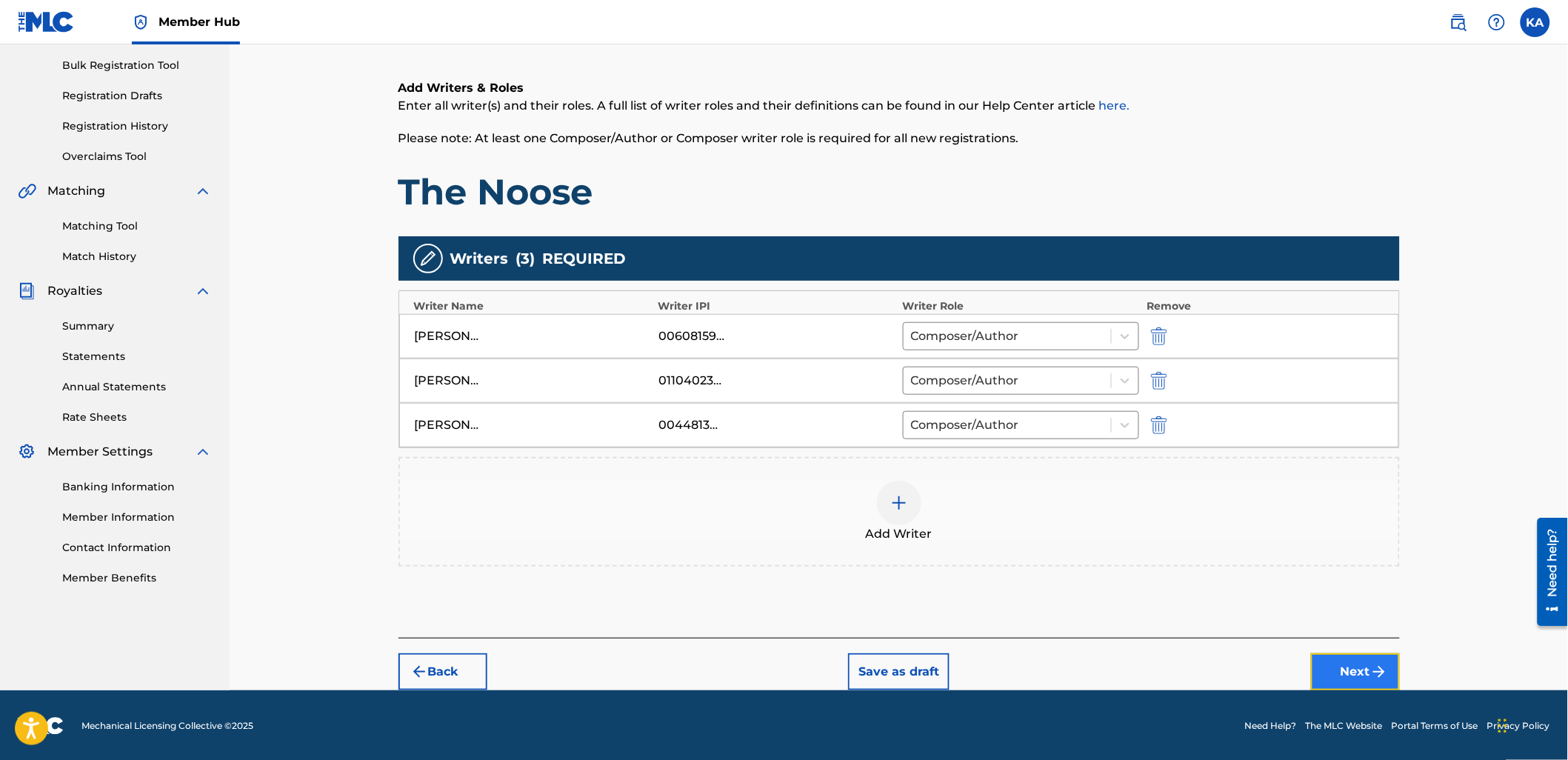
click at [1331, 665] on button "Next" at bounding box center [1355, 672] width 89 height 37
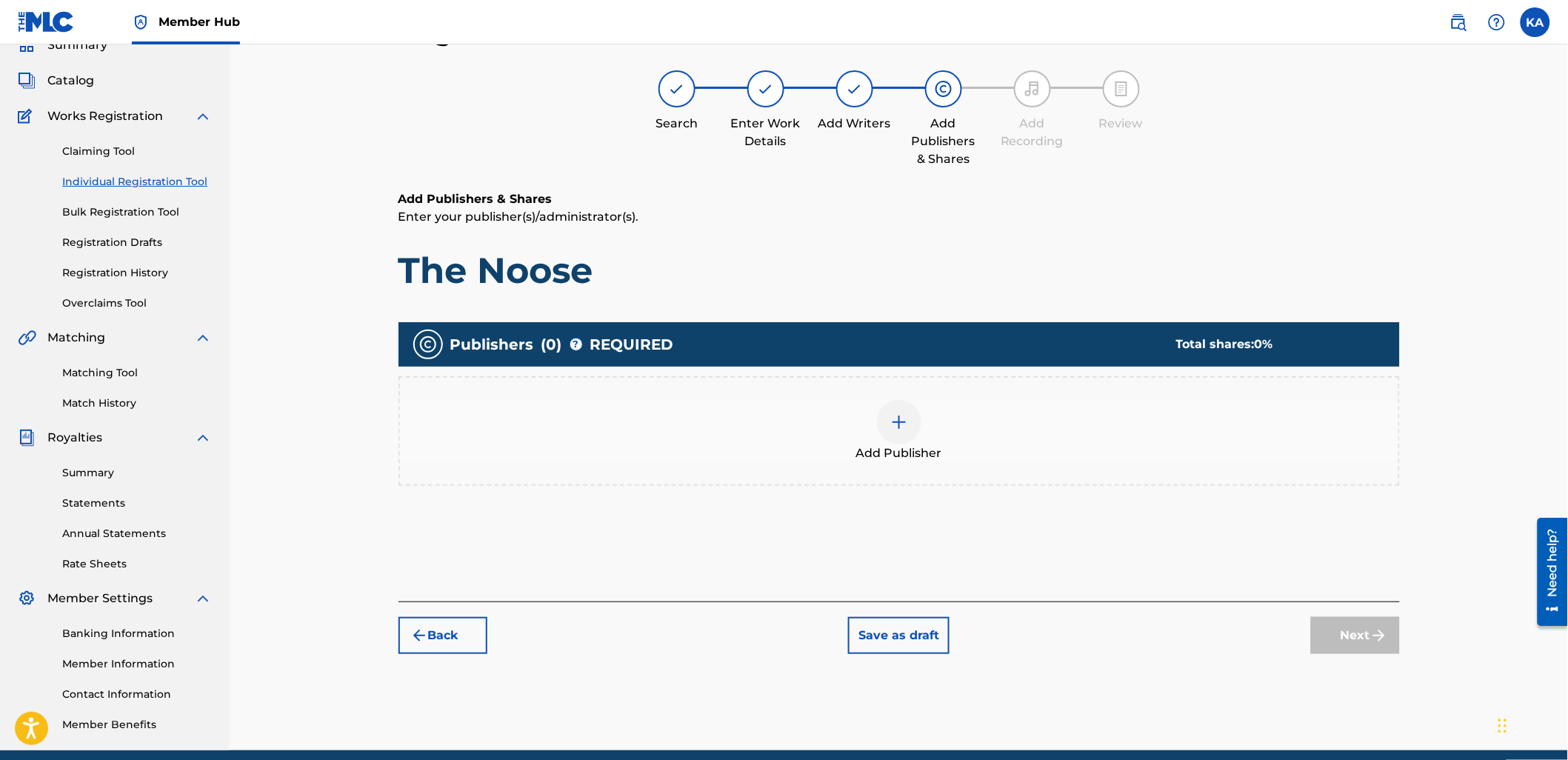
click at [870, 471] on div "Add Publisher" at bounding box center [898, 431] width 1001 height 110
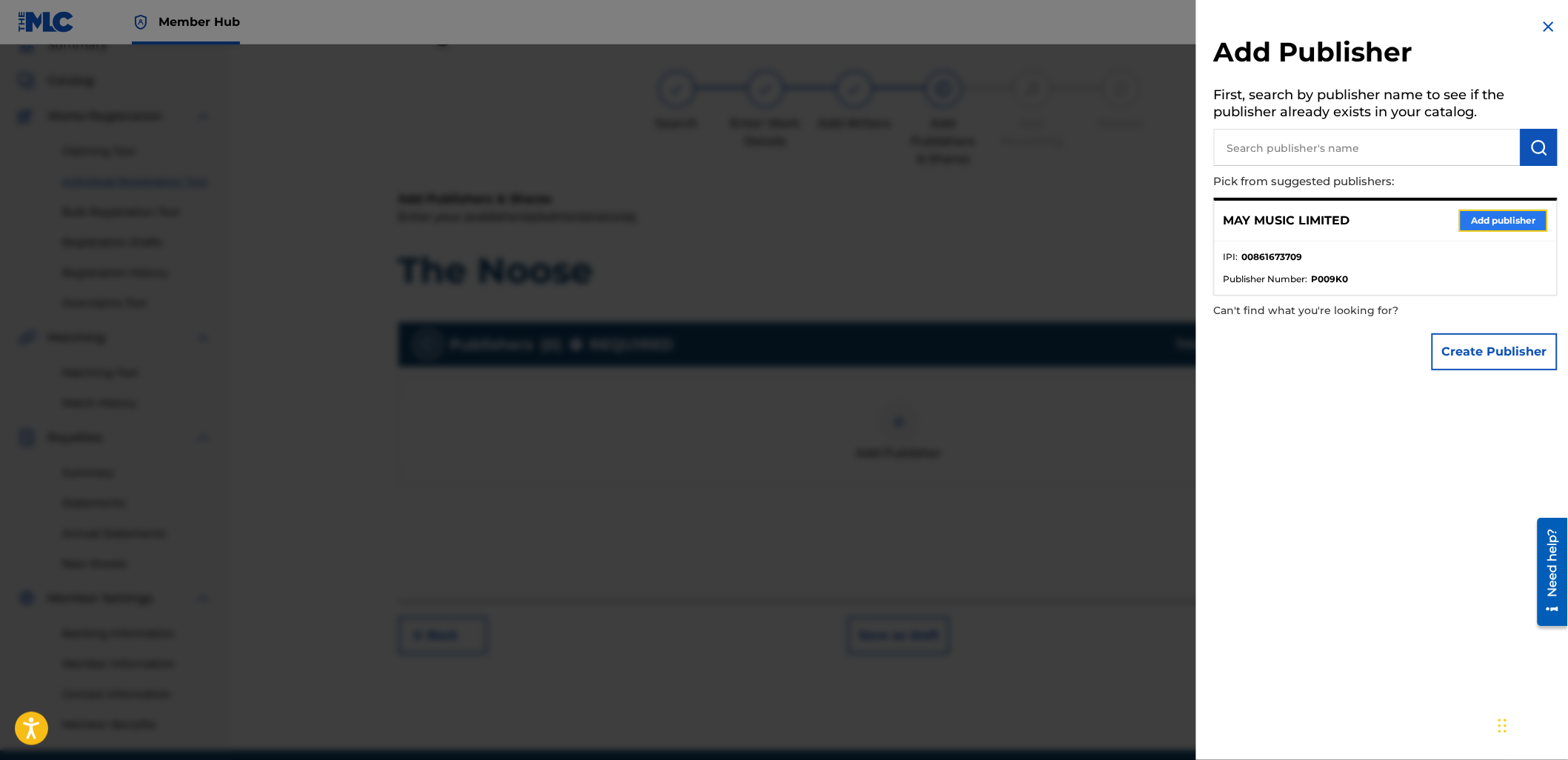
click at [1471, 219] on button "Add publisher" at bounding box center [1503, 220] width 89 height 23
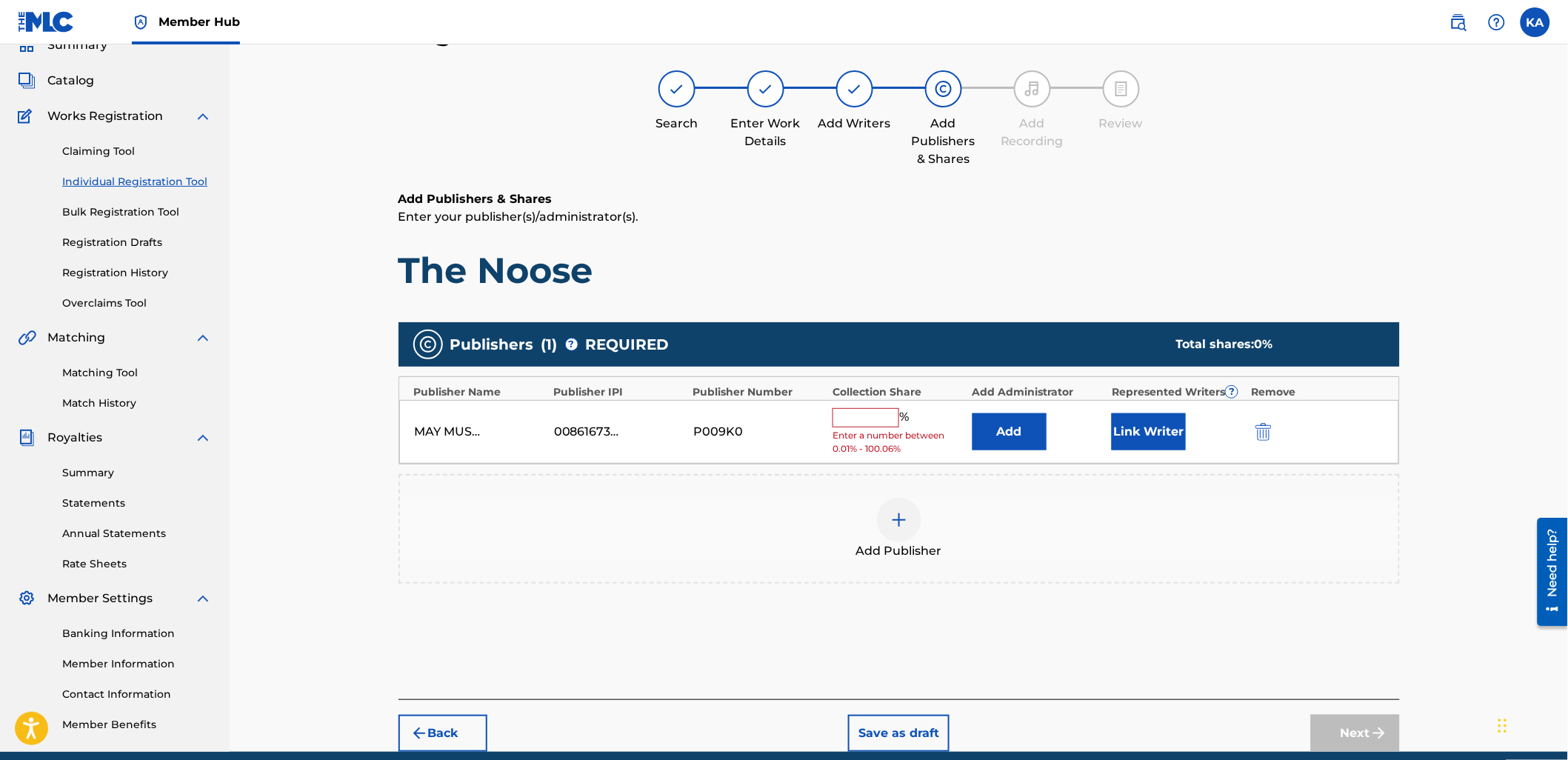
click at [869, 427] on div "% Enter a number between 0.01% - 100.06%" at bounding box center [898, 433] width 132 height 48
click at [869, 426] on input "text" at bounding box center [866, 418] width 67 height 19
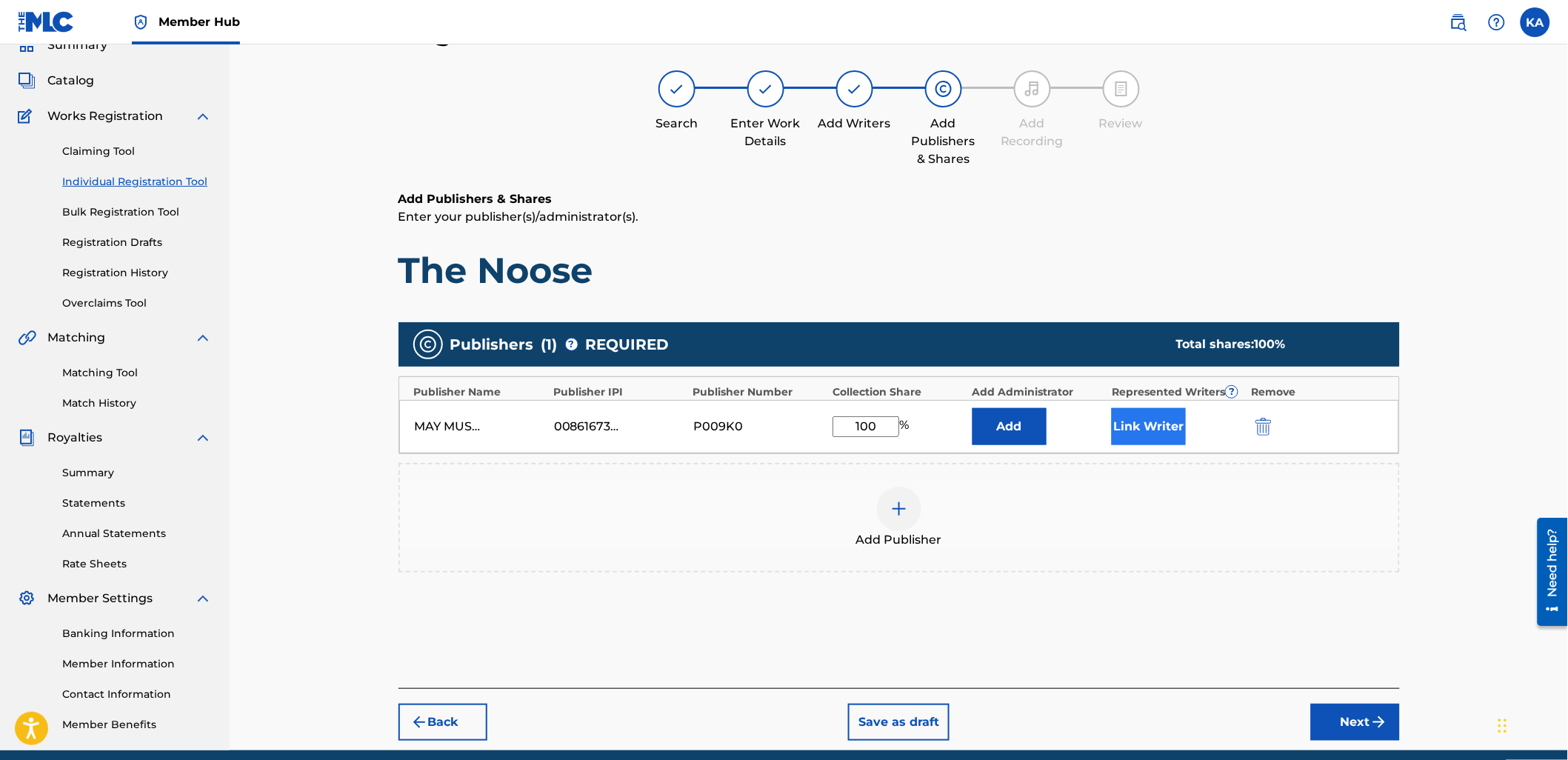
type input "100"
click at [1145, 416] on button "Link Writer" at bounding box center [1148, 427] width 74 height 37
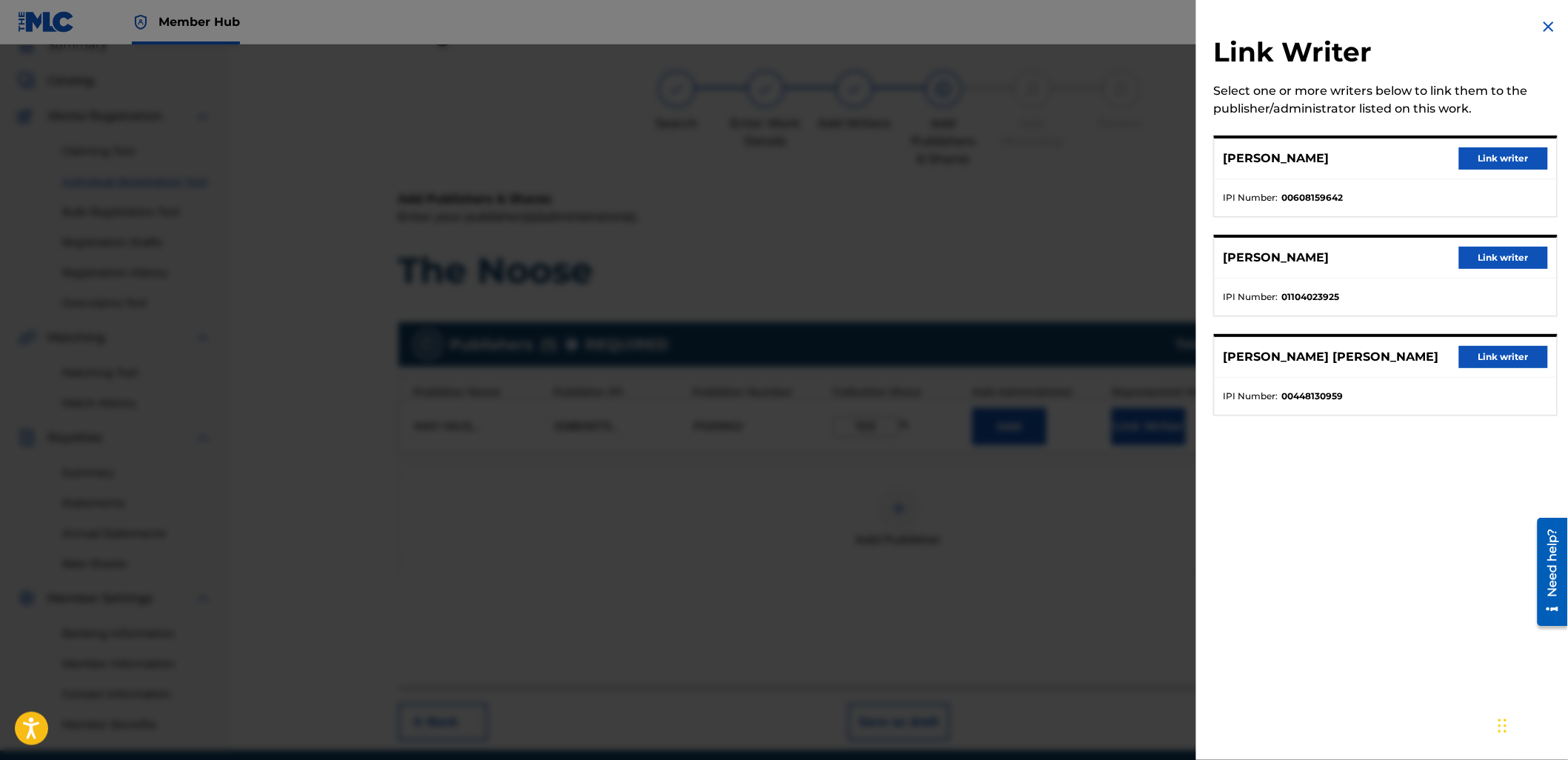
click at [1468, 145] on div "[PERSON_NAME] Link writer" at bounding box center [1386, 159] width 342 height 40
click at [1496, 149] on button "Link writer" at bounding box center [1503, 158] width 89 height 23
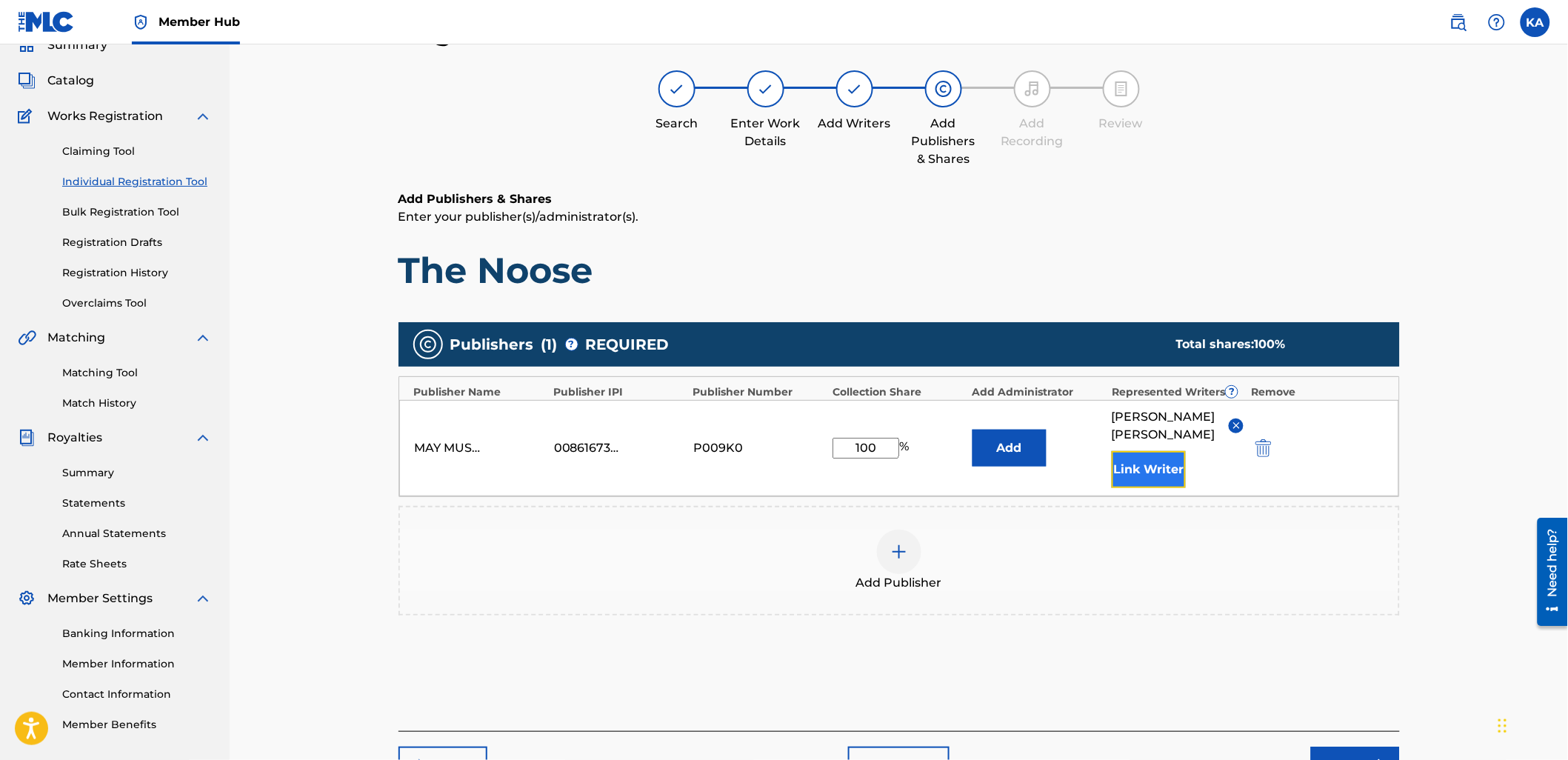
click at [1149, 455] on button "Link Writer" at bounding box center [1148, 470] width 74 height 37
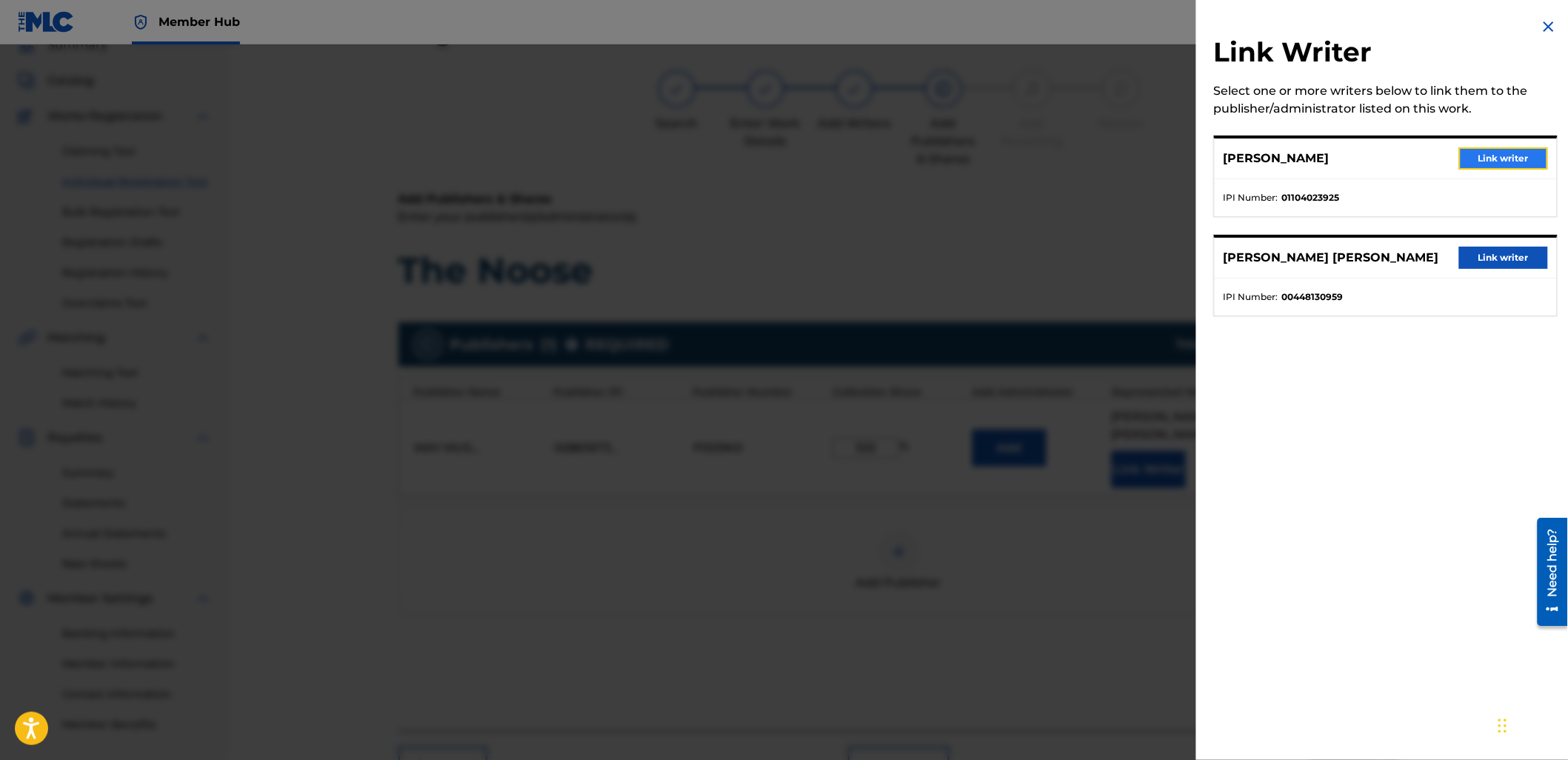
click at [1475, 152] on button "Link writer" at bounding box center [1503, 158] width 89 height 23
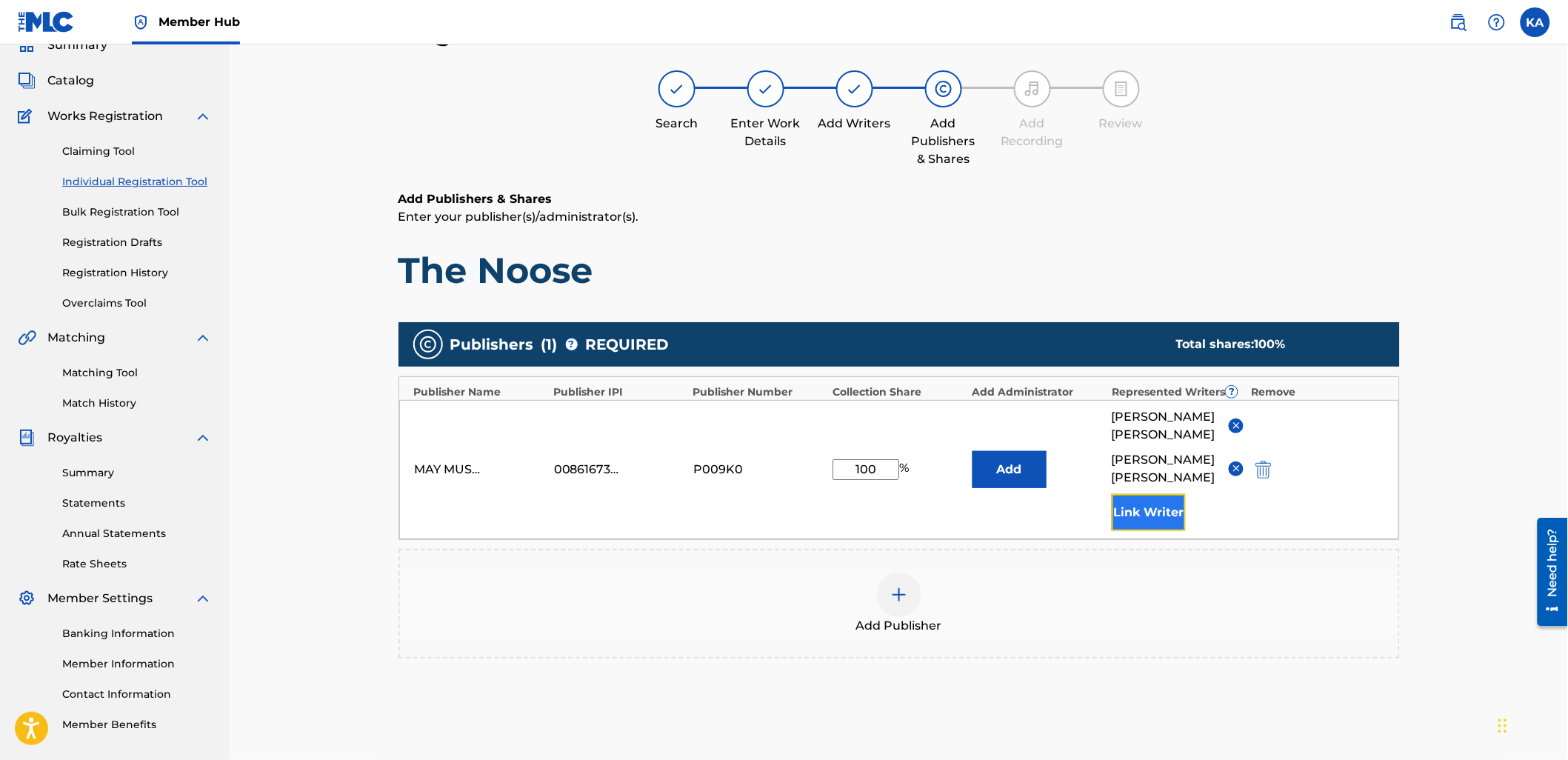
click at [1154, 524] on button "Link Writer" at bounding box center [1148, 513] width 74 height 37
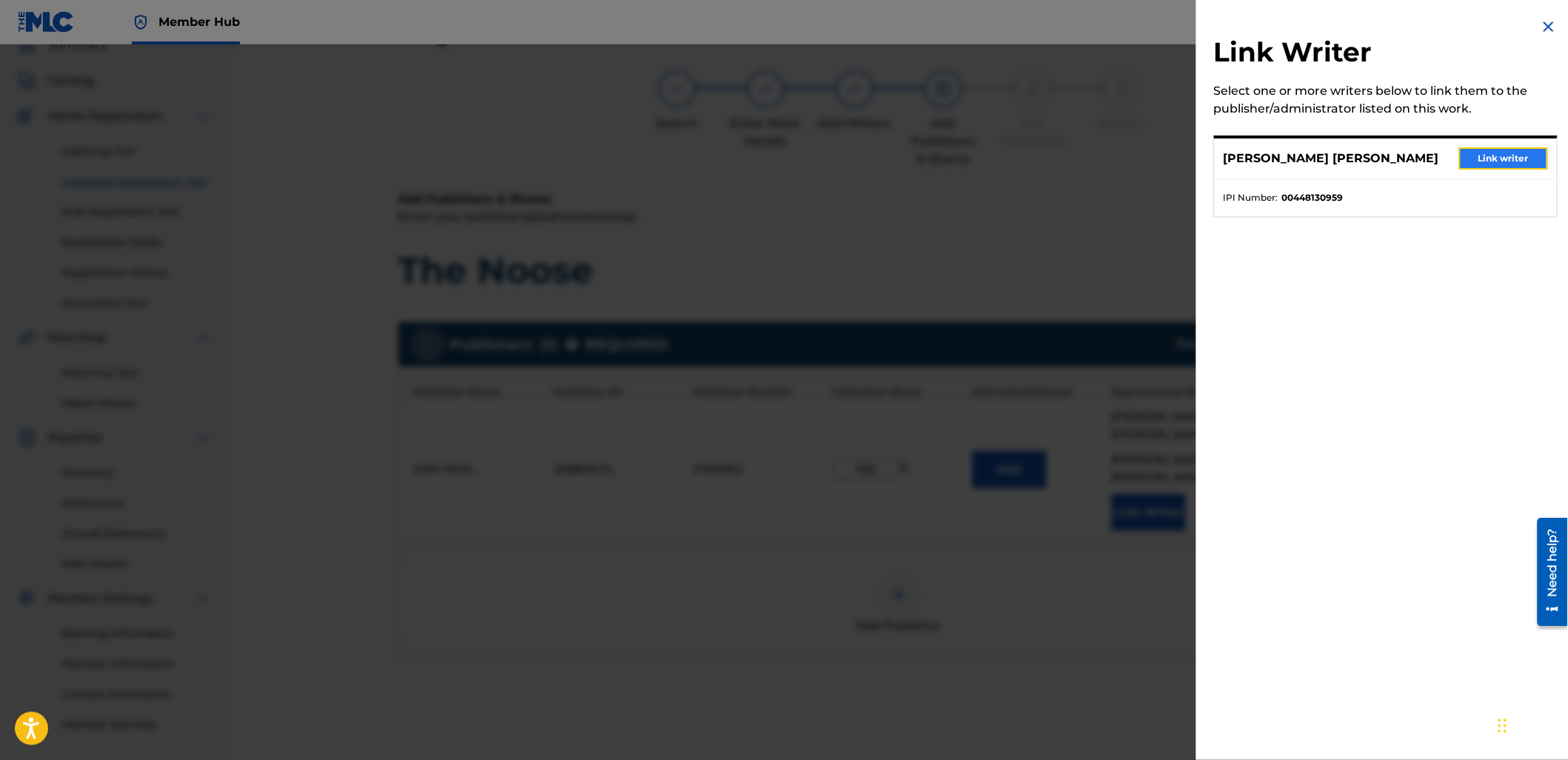
click at [1487, 149] on button "Link writer" at bounding box center [1503, 158] width 89 height 23
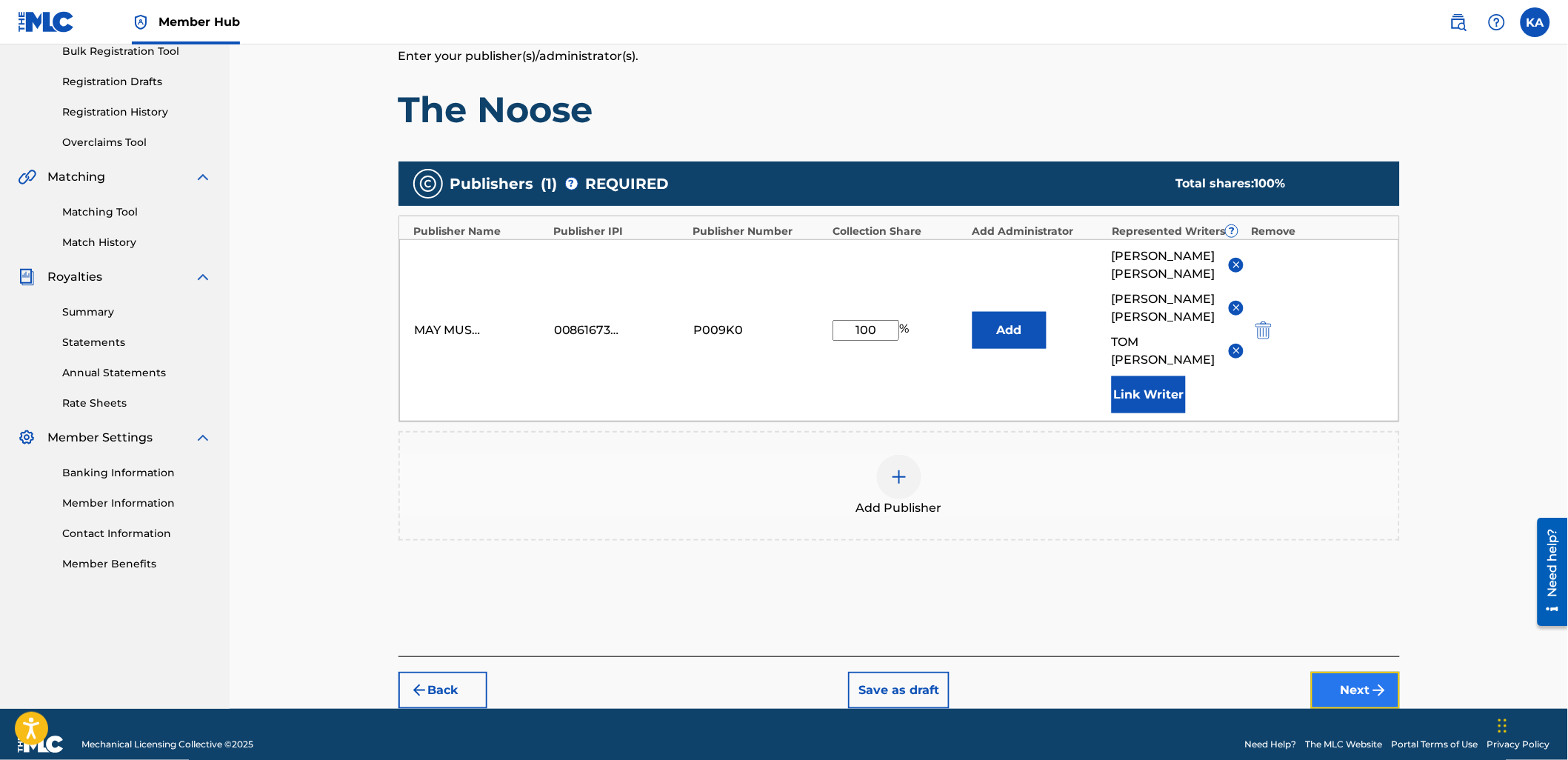
click at [1365, 672] on button "Next" at bounding box center [1355, 691] width 89 height 37
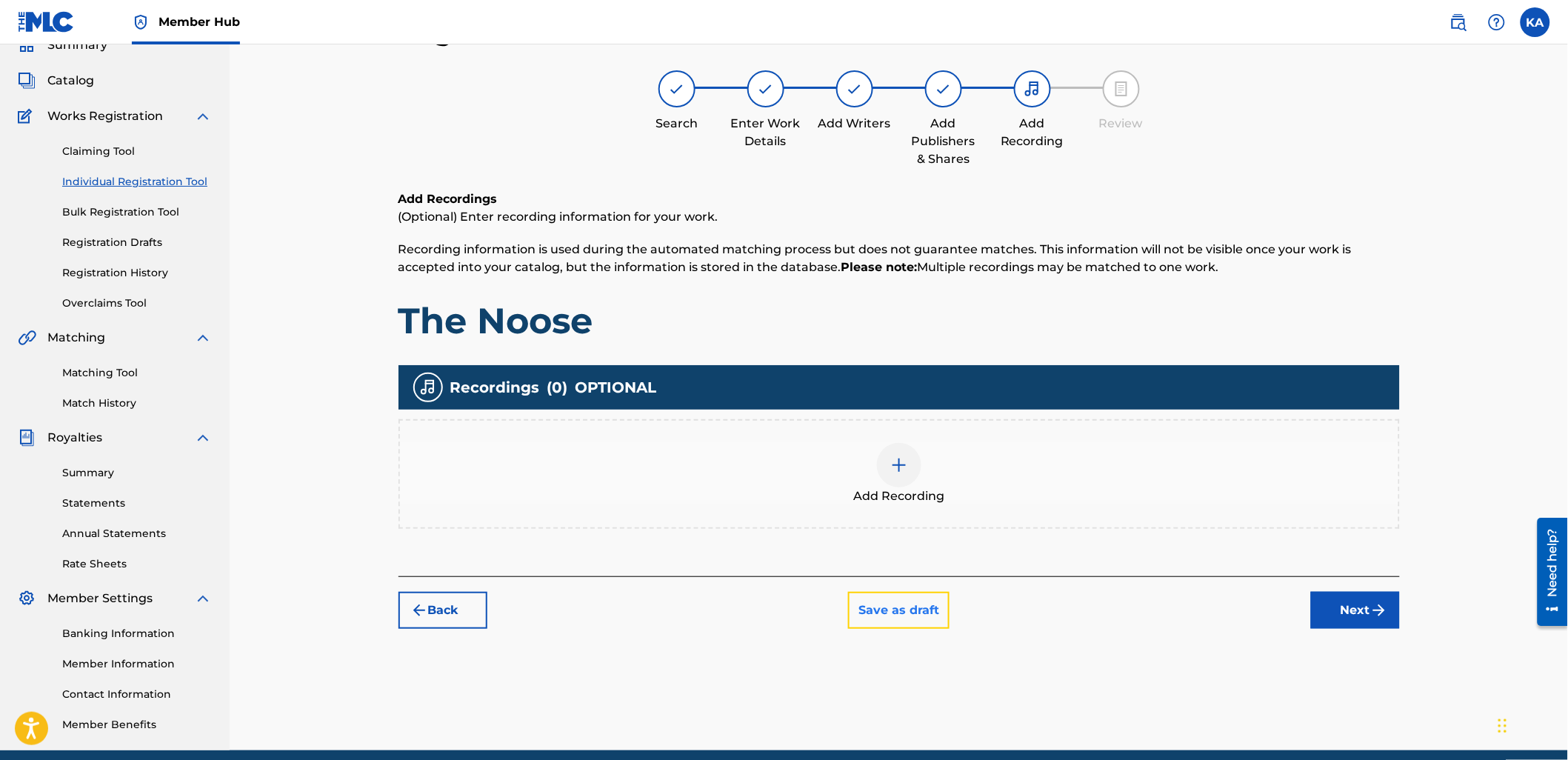
click at [920, 598] on button "Save as draft" at bounding box center [898, 611] width 101 height 37
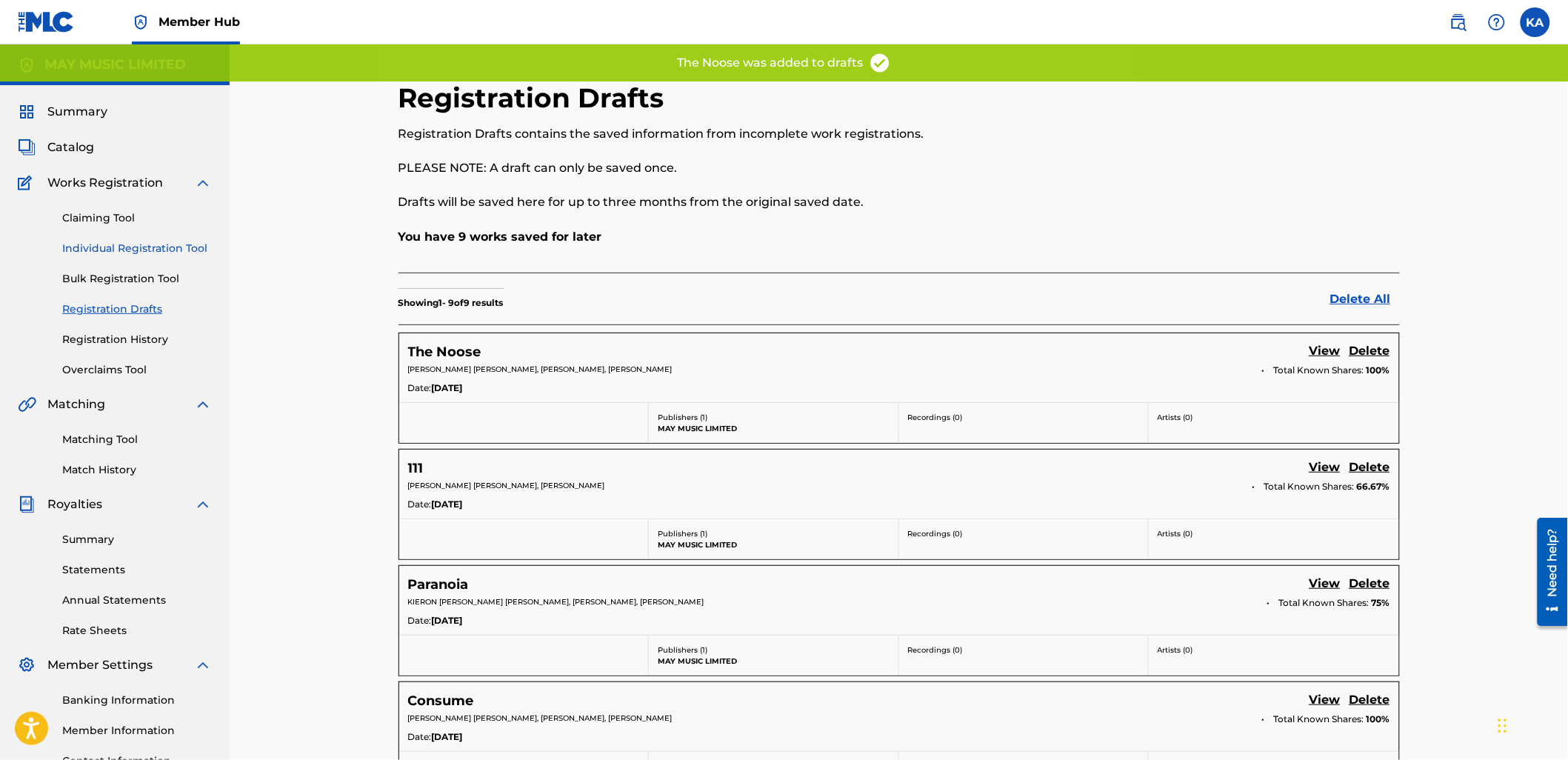
click at [130, 247] on link "Individual Registration Tool" at bounding box center [137, 248] width 149 height 16
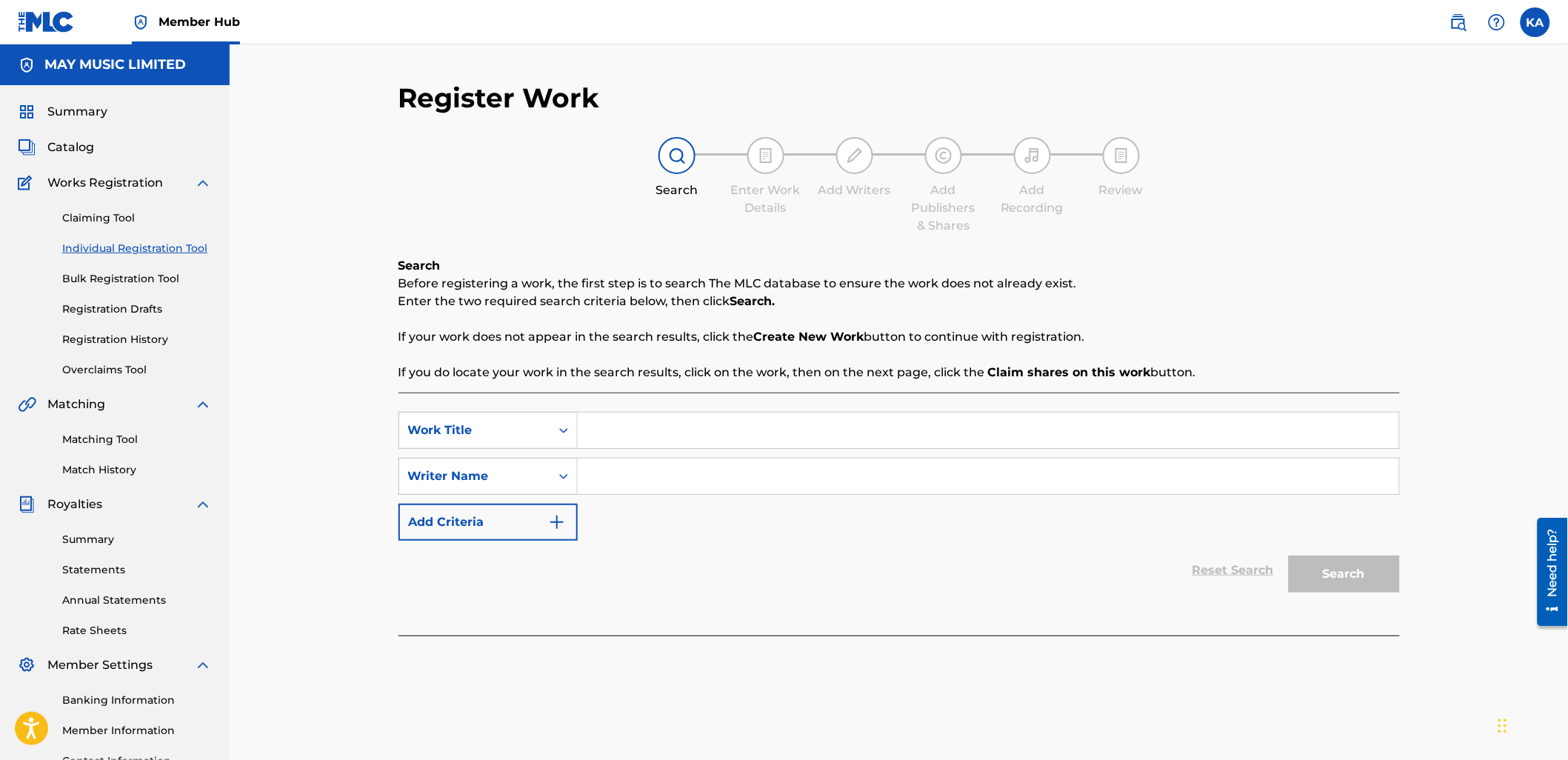
click at [669, 435] on input "Search Form" at bounding box center [989, 430] width 821 height 36
type input "A Thousand Ways"
click at [708, 478] on input "Search Form" at bounding box center [989, 476] width 821 height 36
type input "[PERSON_NAME]"
click at [1384, 580] on button "Search" at bounding box center [1344, 574] width 111 height 37
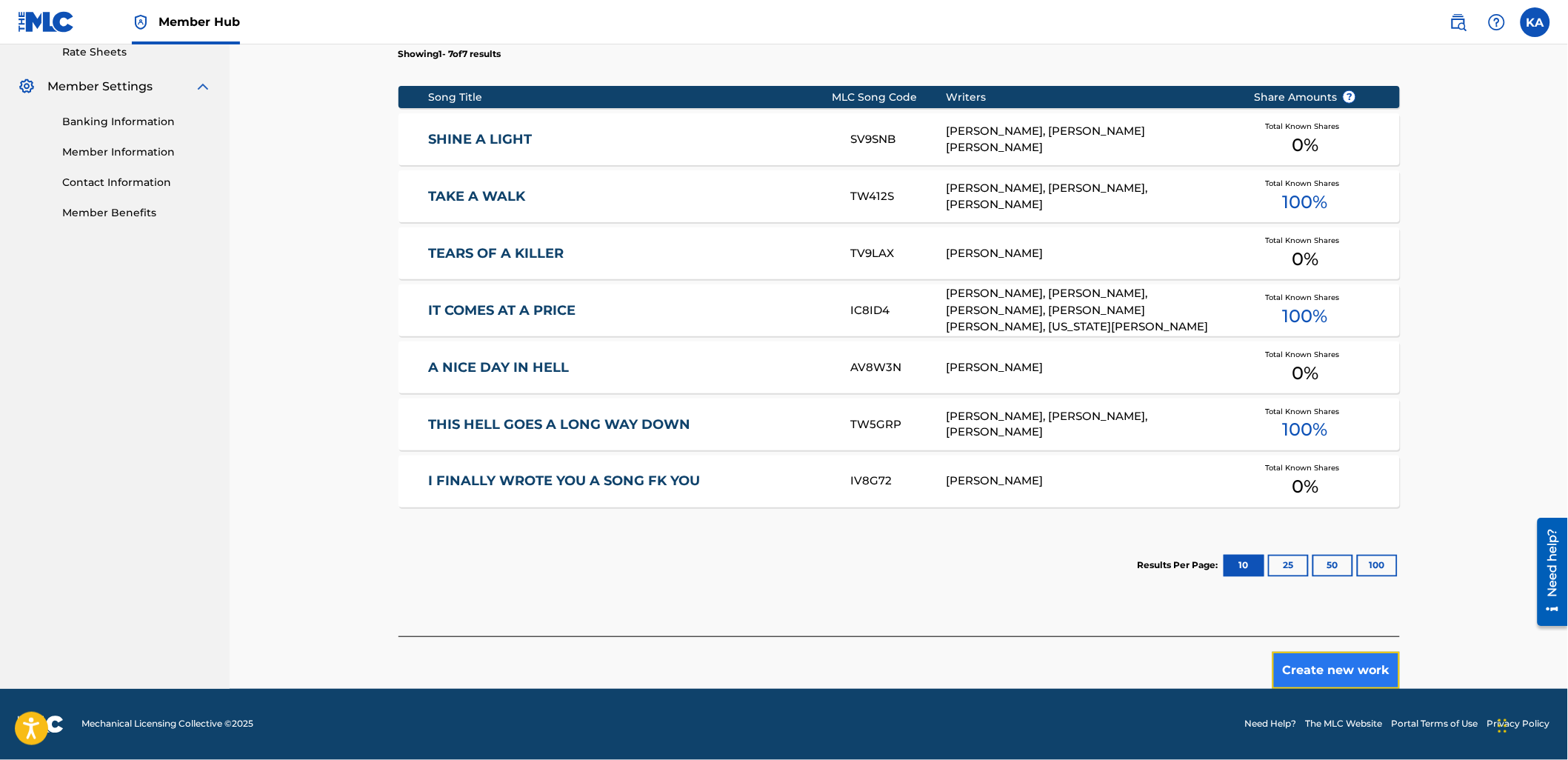
click at [1373, 665] on button "Create new work" at bounding box center [1336, 671] width 128 height 37
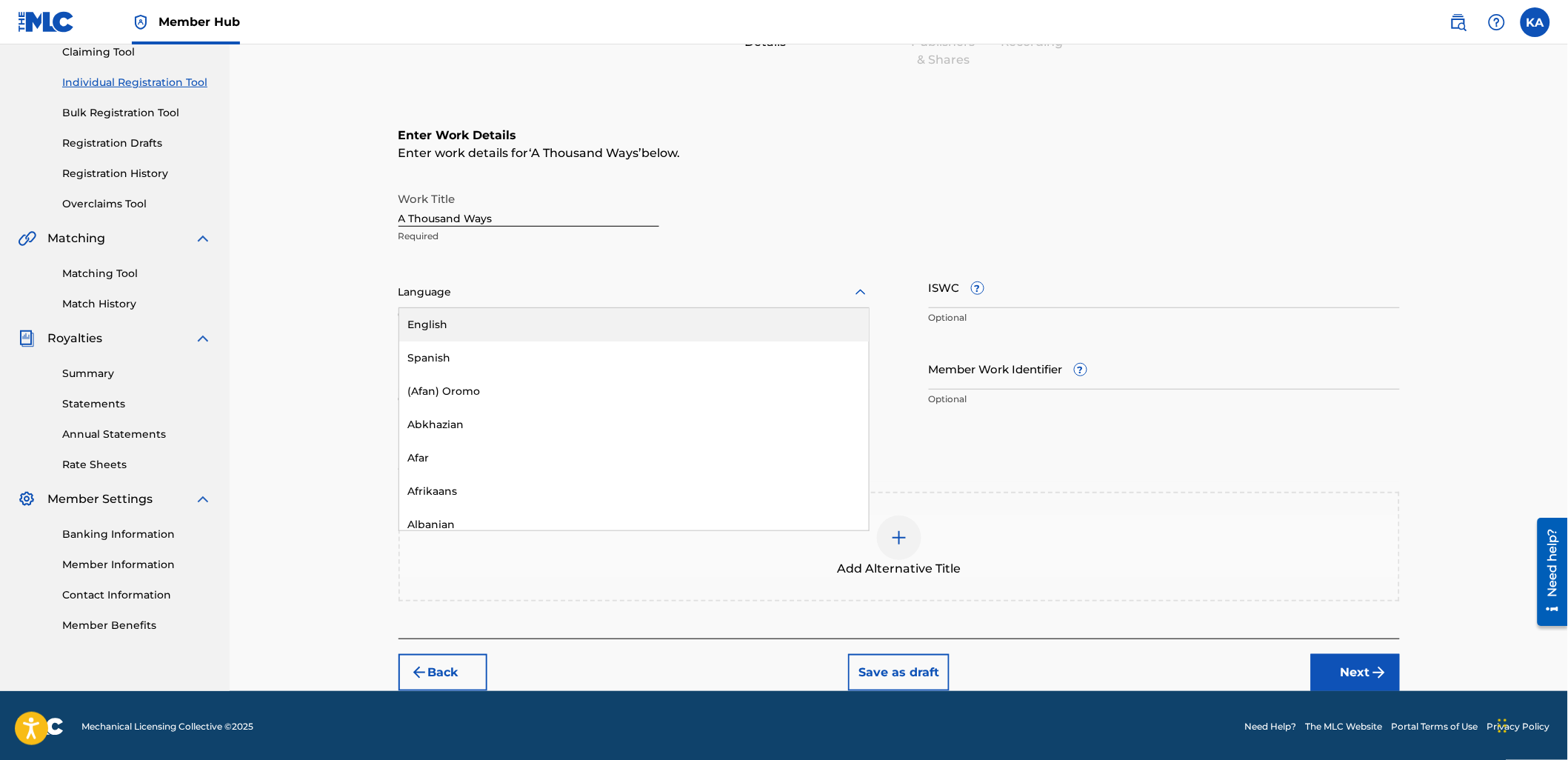
click at [586, 292] on div at bounding box center [634, 292] width 471 height 19
click at [595, 321] on div "English" at bounding box center [634, 324] width 470 height 33
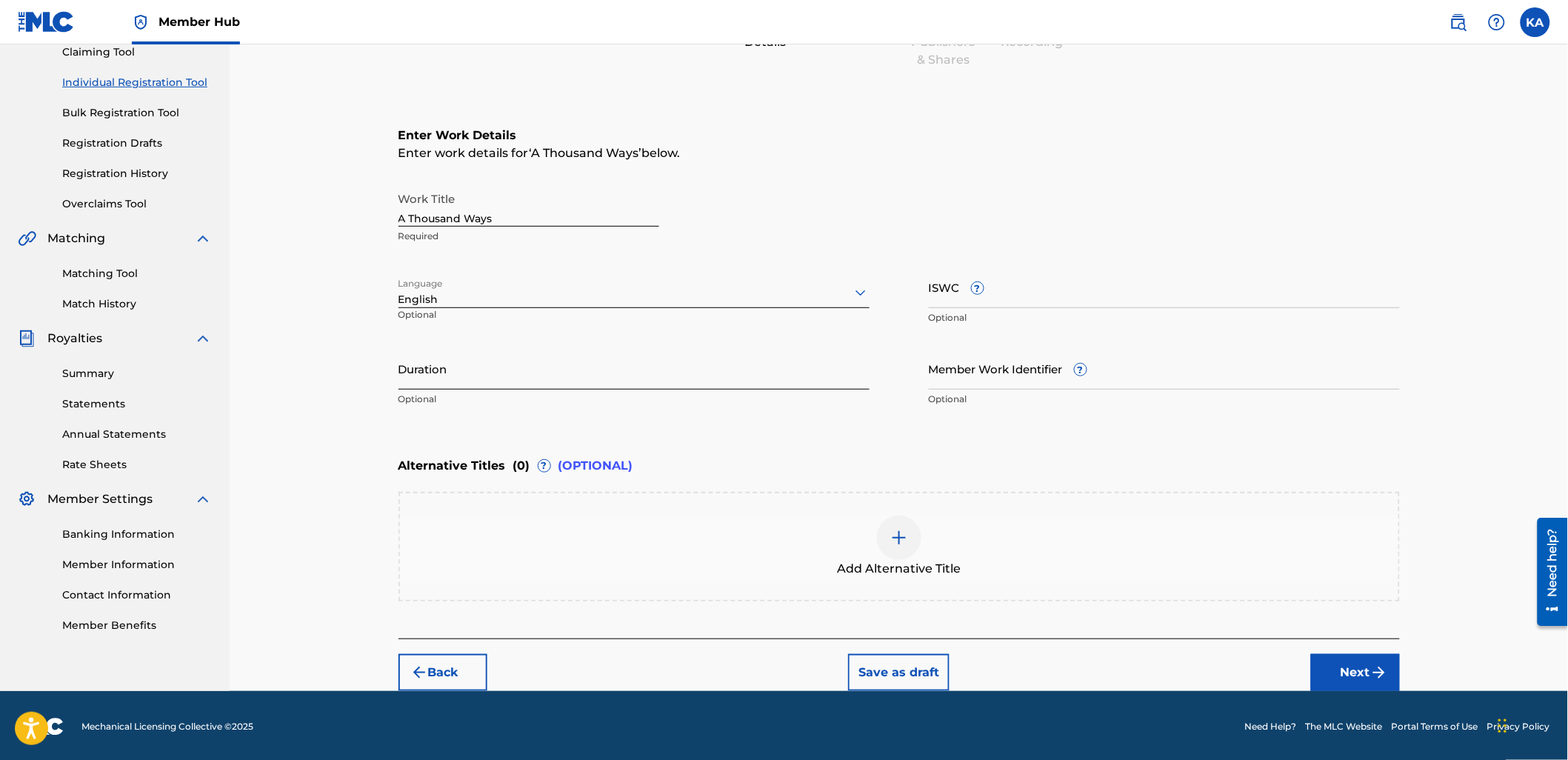
click at [827, 380] on input "Duration" at bounding box center [634, 369] width 471 height 42
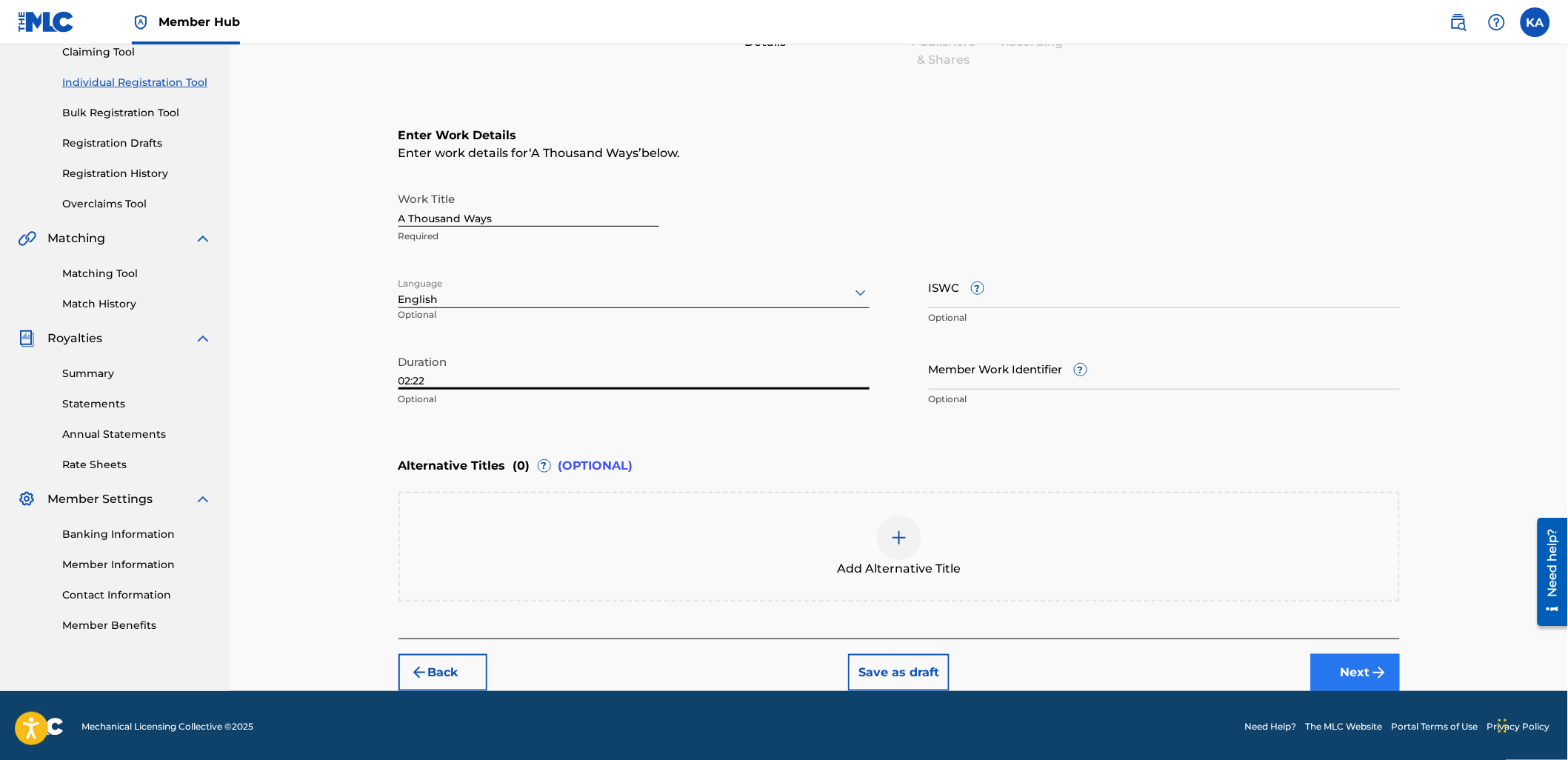
type input "02:22"
click at [1354, 671] on button "Next" at bounding box center [1355, 673] width 89 height 37
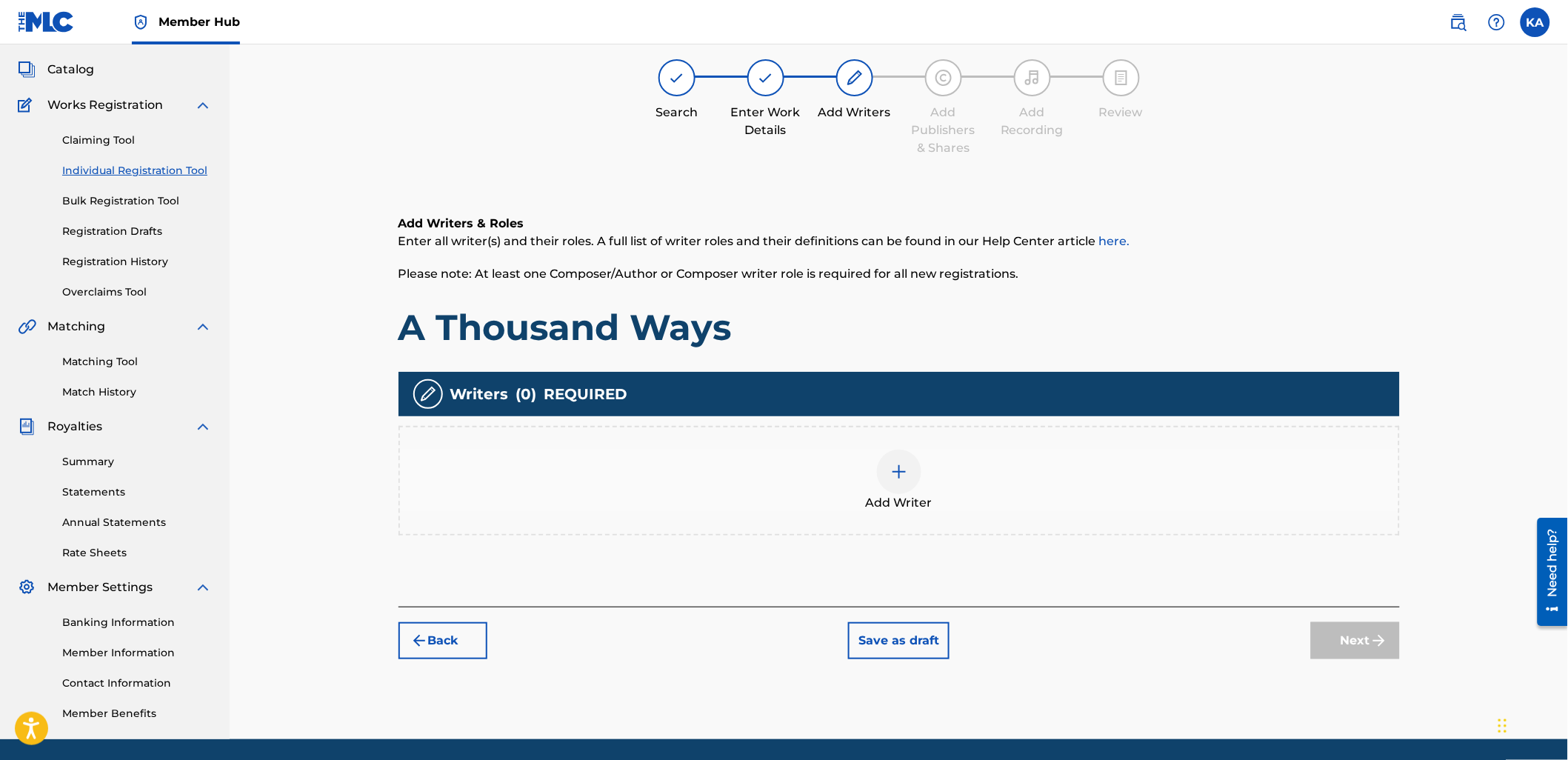
scroll to position [67, 0]
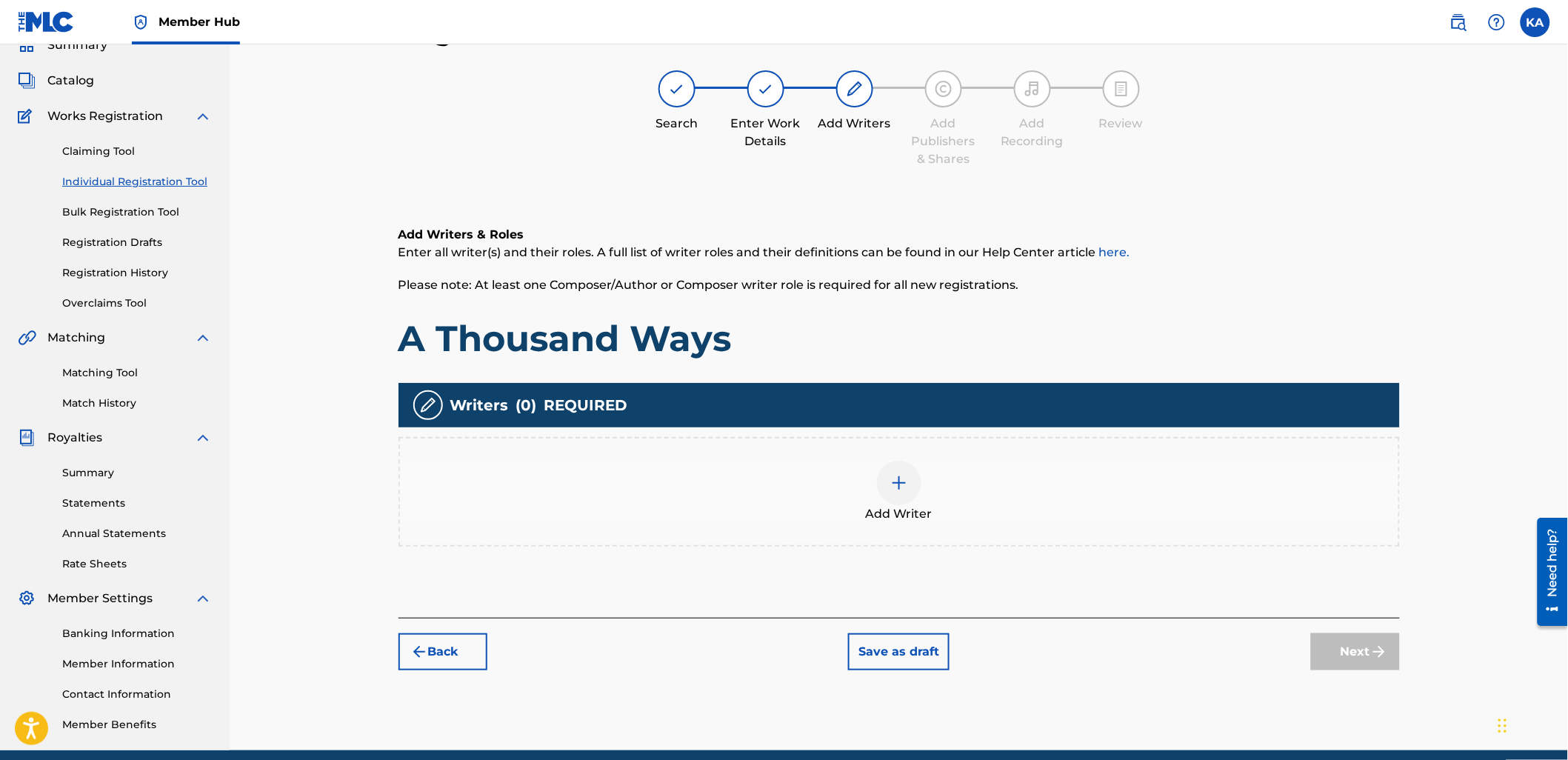
click at [453, 485] on div "Add Writer" at bounding box center [899, 492] width 999 height 62
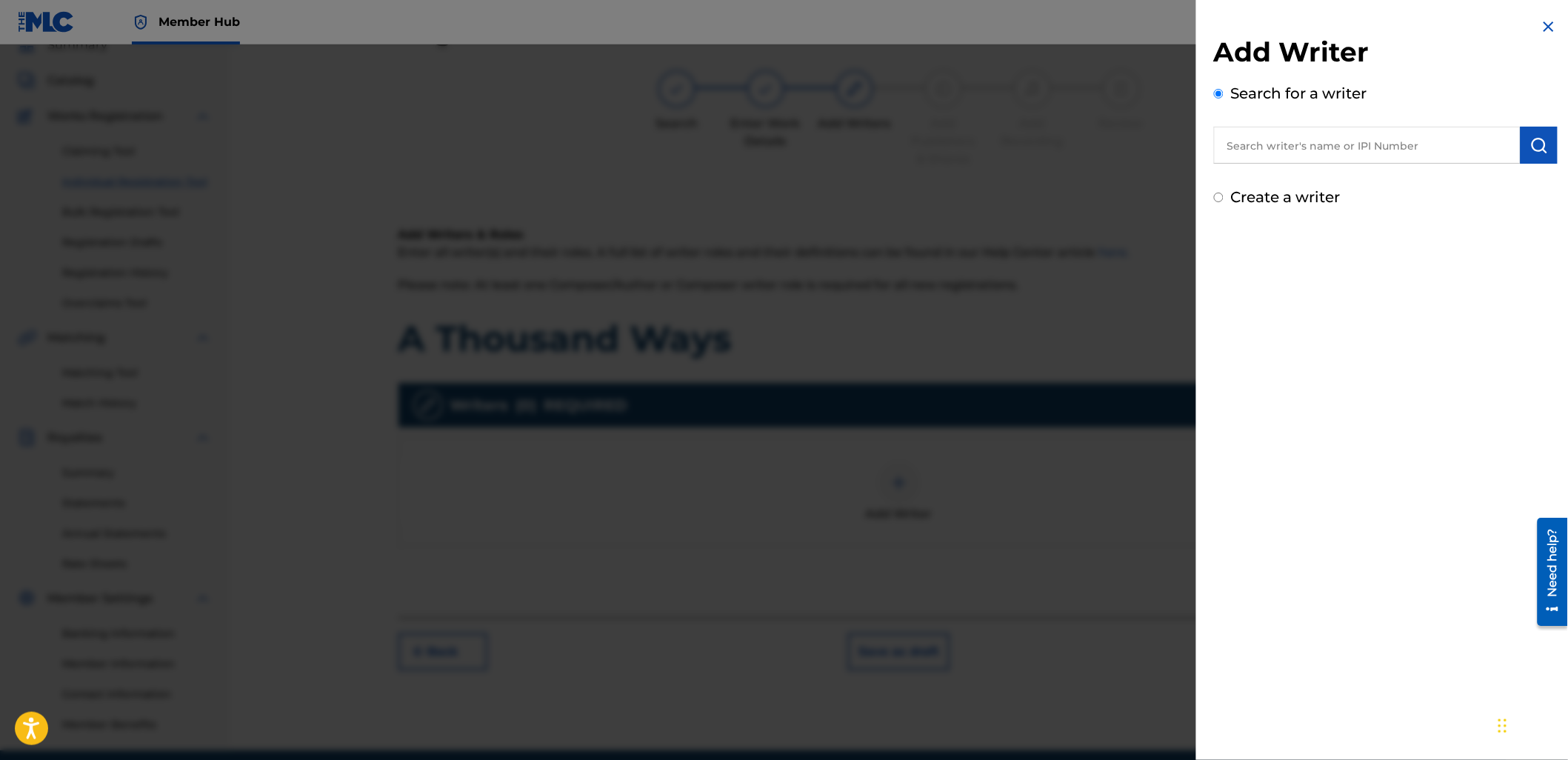
click at [1326, 132] on input "text" at bounding box center [1367, 145] width 306 height 37
paste input "608159642"
type input "00608159642"
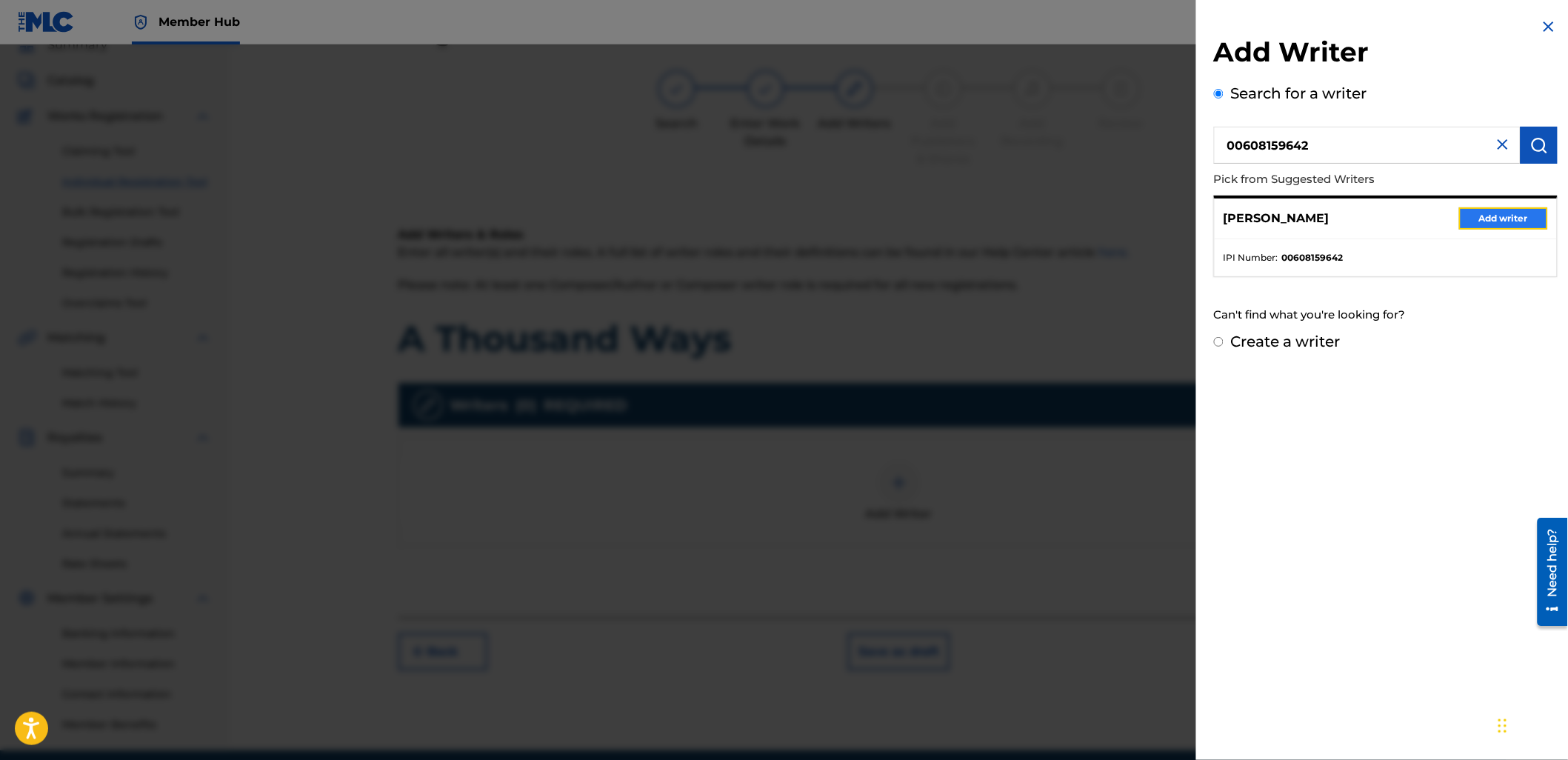
click at [1484, 220] on button "Add writer" at bounding box center [1503, 219] width 89 height 23
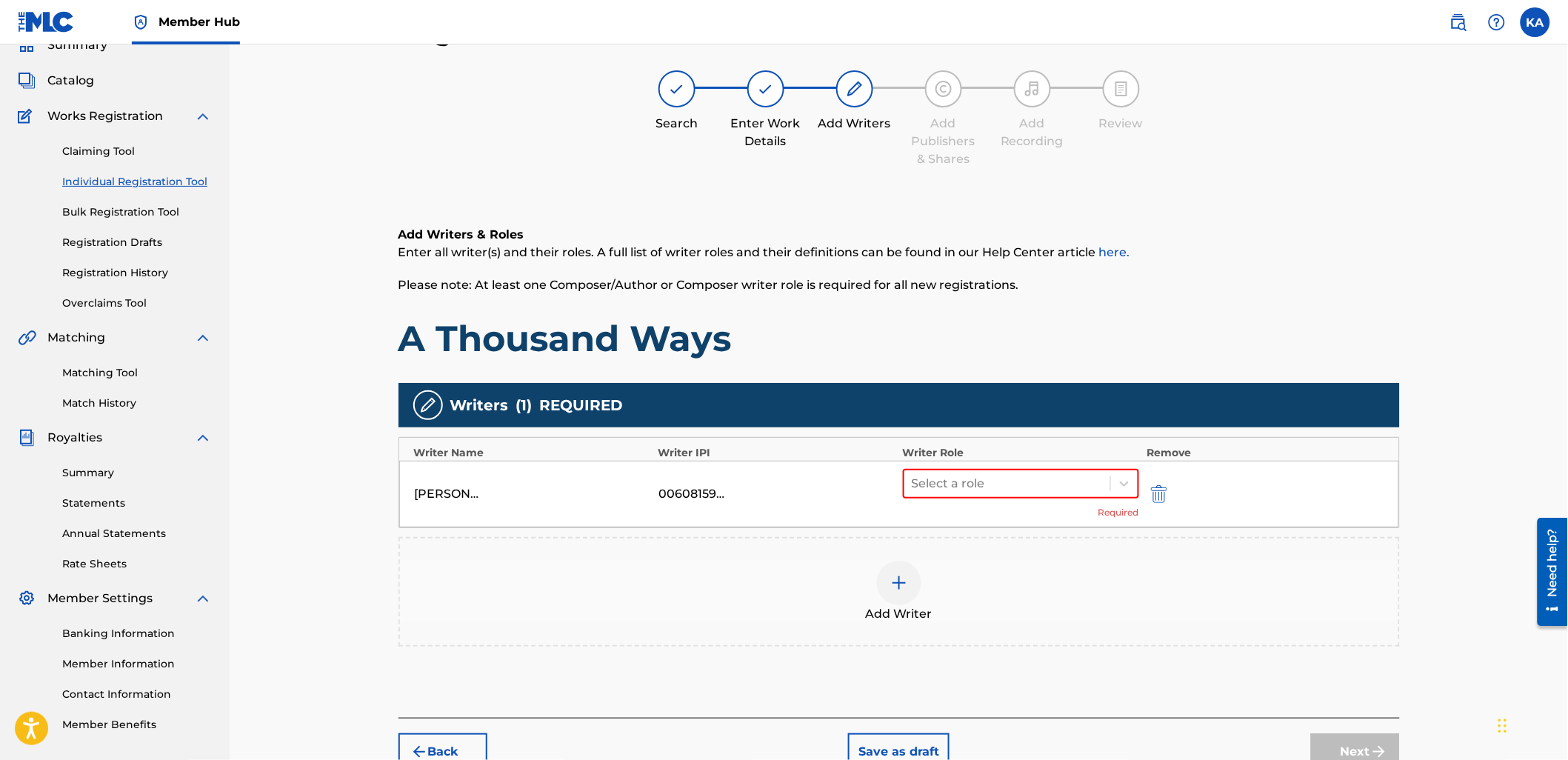
drag, startPoint x: 1017, startPoint y: 478, endPoint x: 1010, endPoint y: 497, distance: 20.2
click at [1016, 478] on div at bounding box center [1007, 483] width 192 height 21
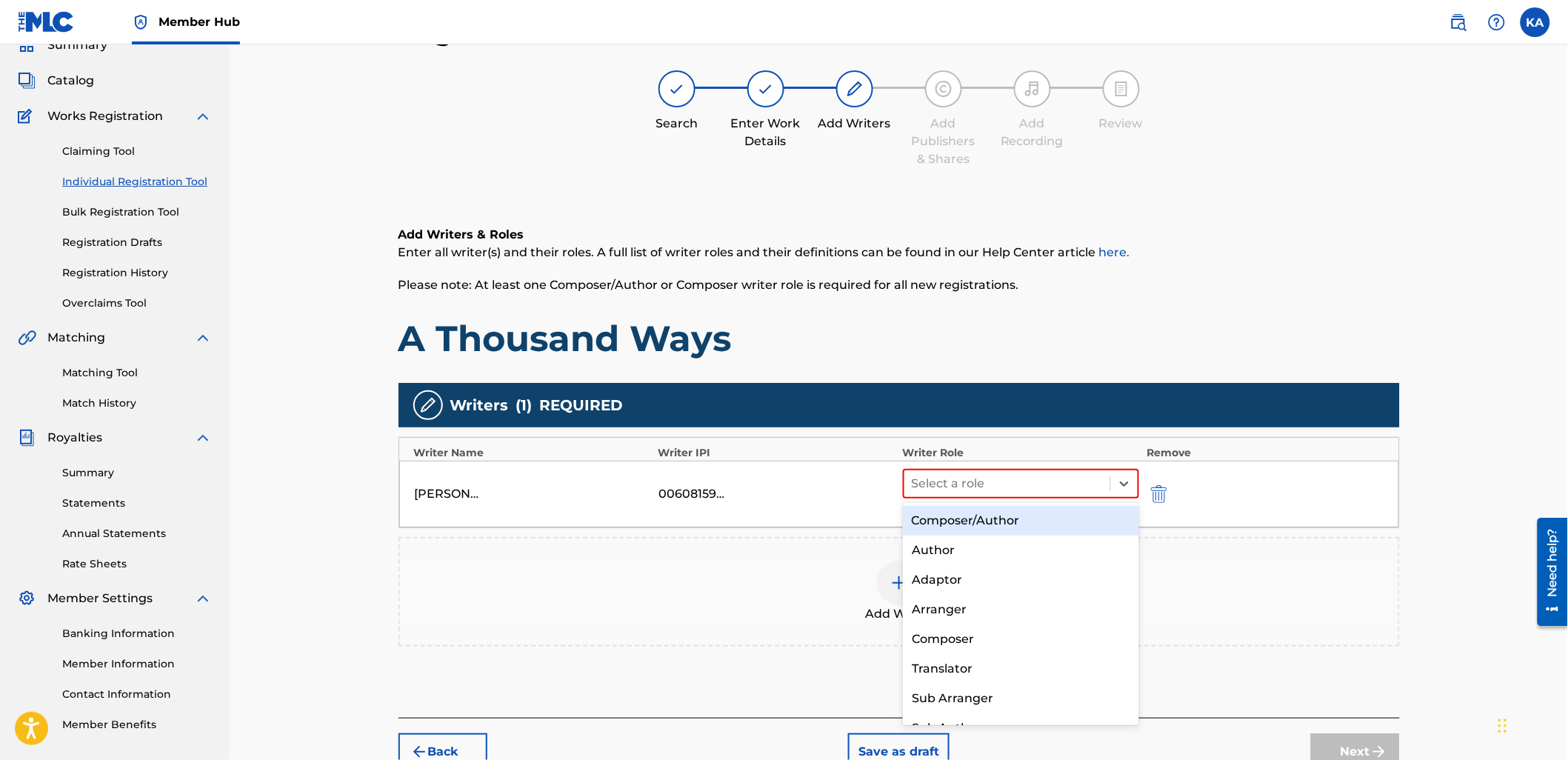
click at [1008, 520] on div "Composer/Author" at bounding box center [1021, 520] width 236 height 30
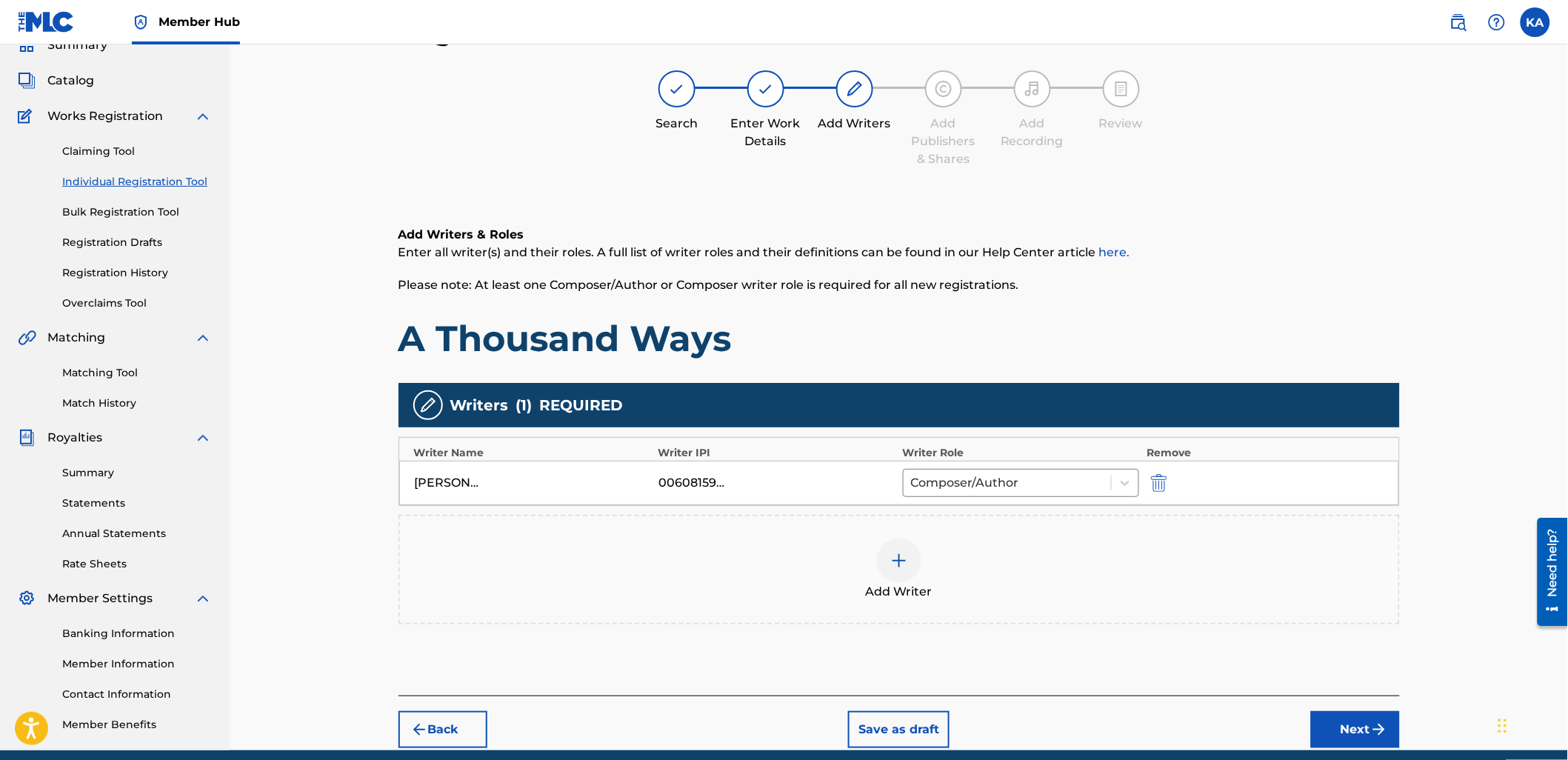
click at [1001, 563] on div "Add Writer" at bounding box center [899, 569] width 999 height 62
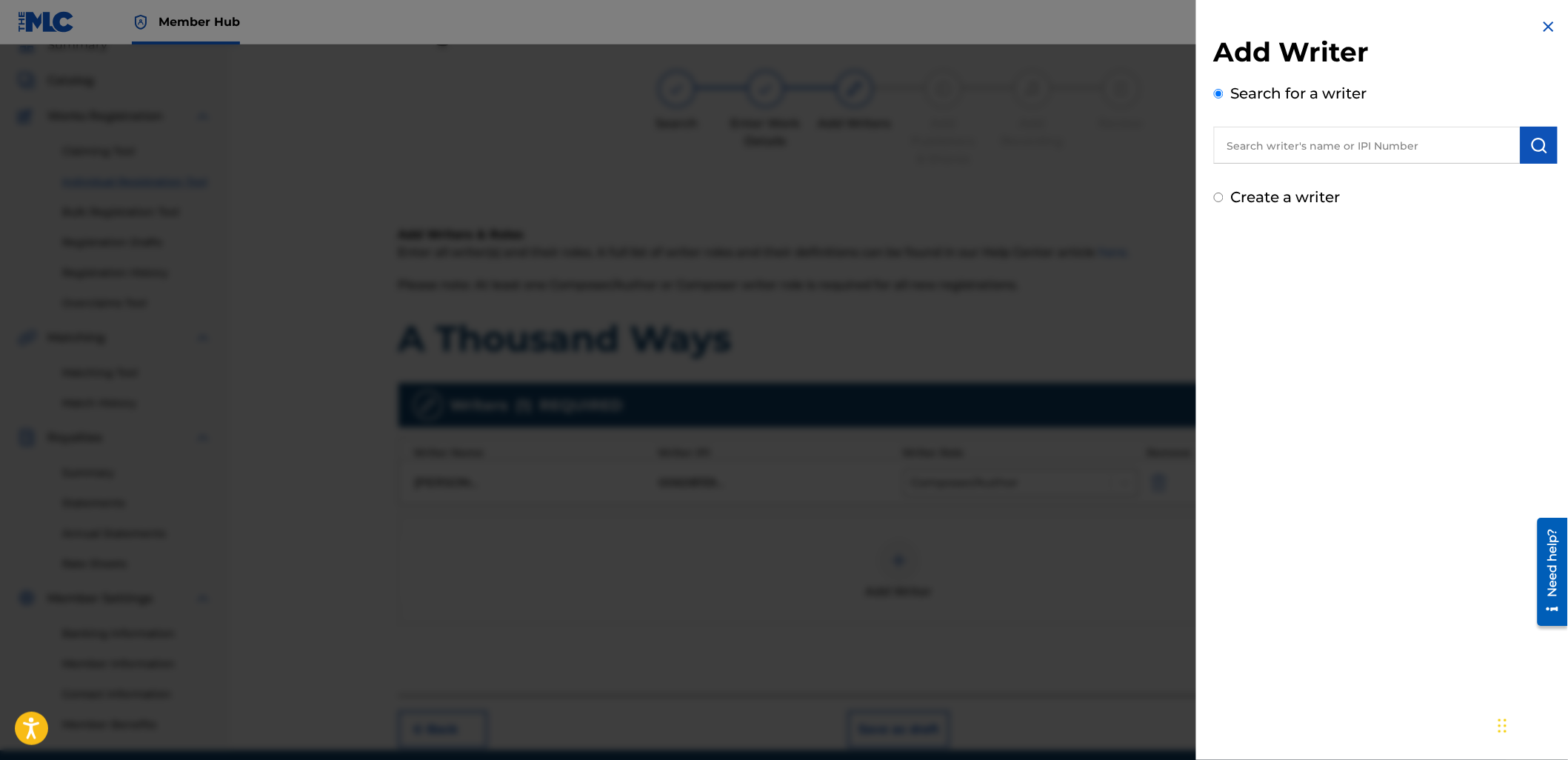
click at [1261, 153] on input "text" at bounding box center [1367, 145] width 306 height 37
paste input "1104023925"
type input "01104023925"
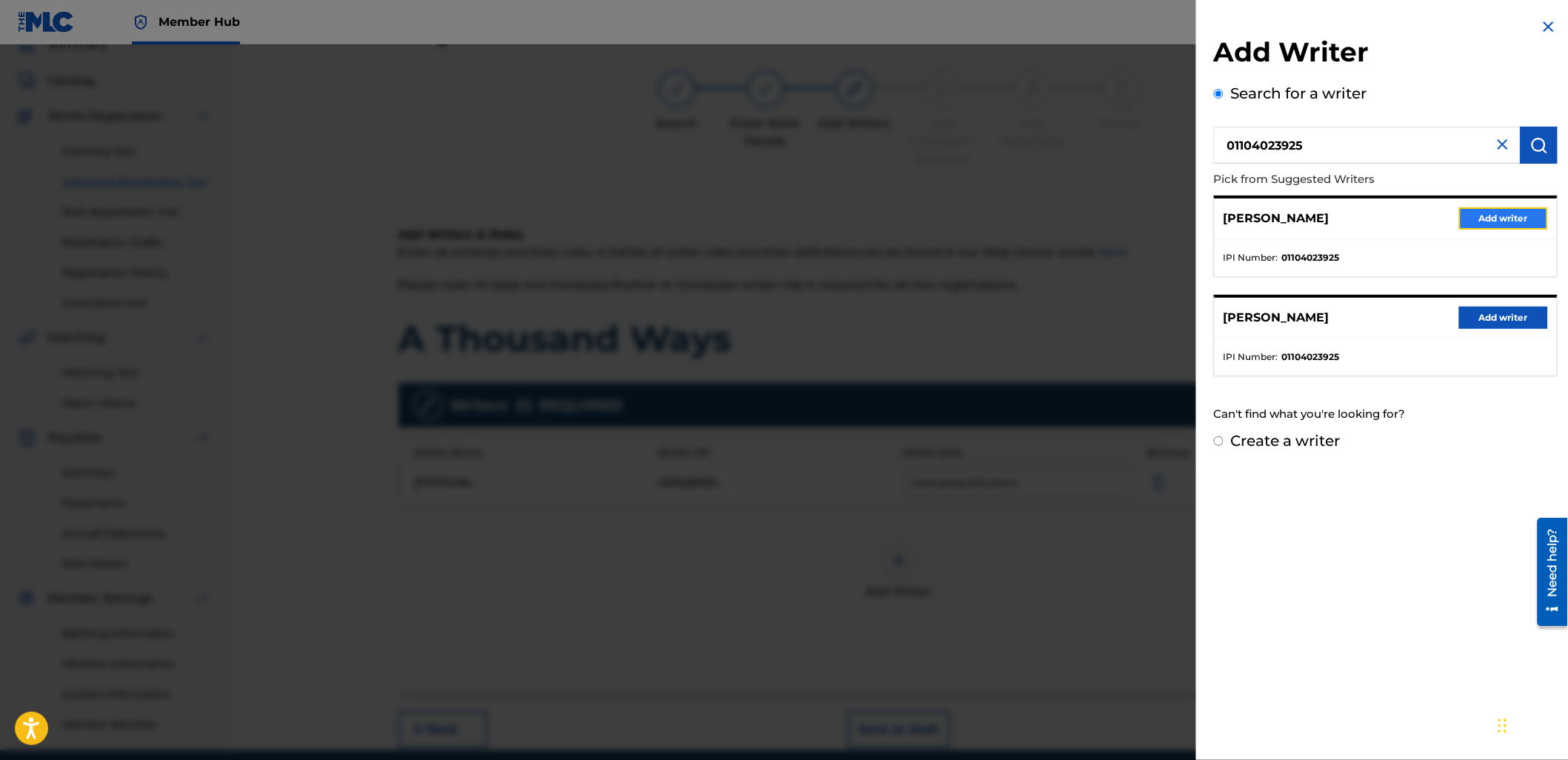
click at [1494, 219] on button "Add writer" at bounding box center [1503, 219] width 89 height 23
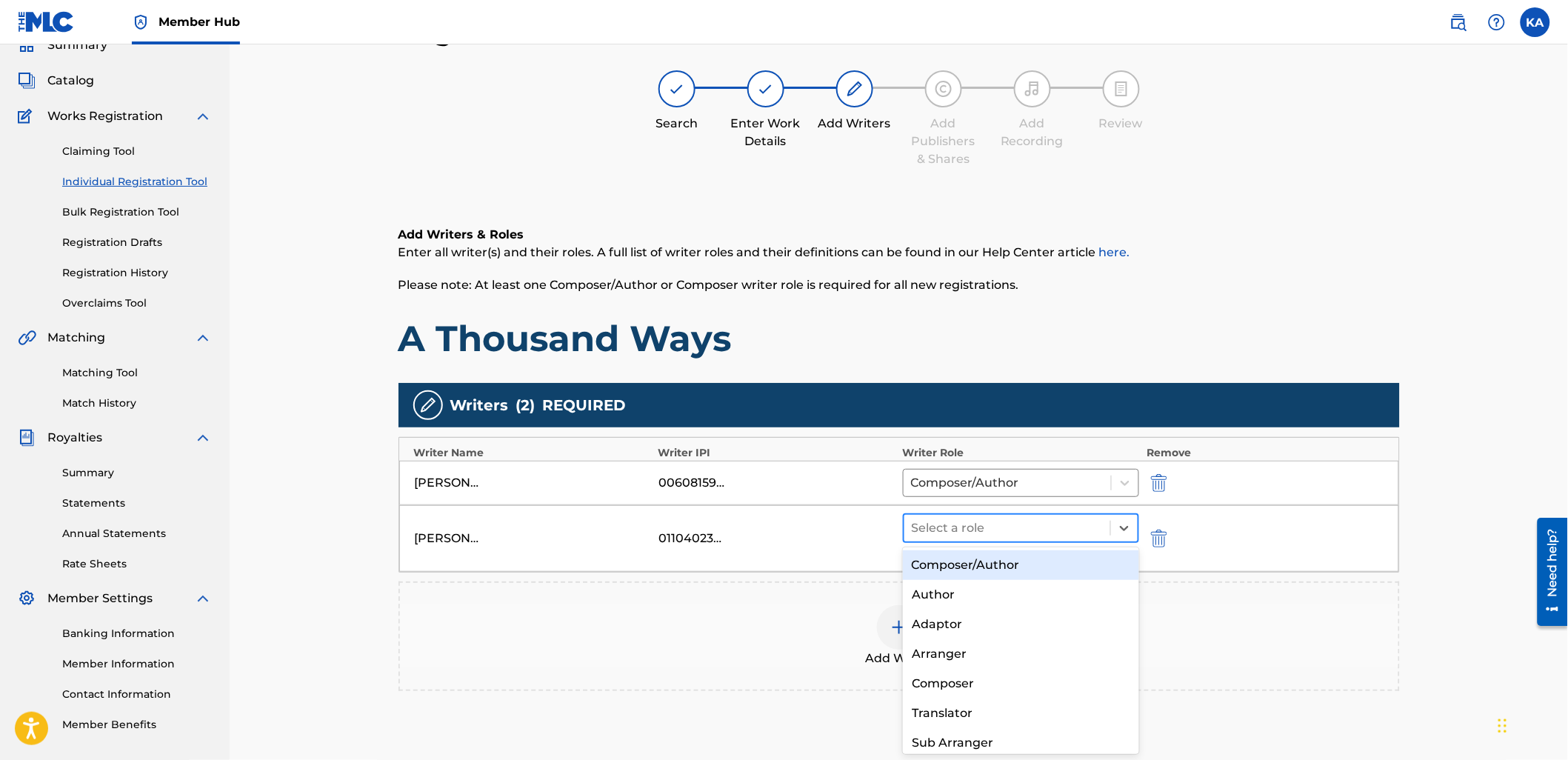
click at [949, 521] on div at bounding box center [1007, 528] width 192 height 21
click at [987, 561] on div "Composer/Author" at bounding box center [1021, 566] width 236 height 30
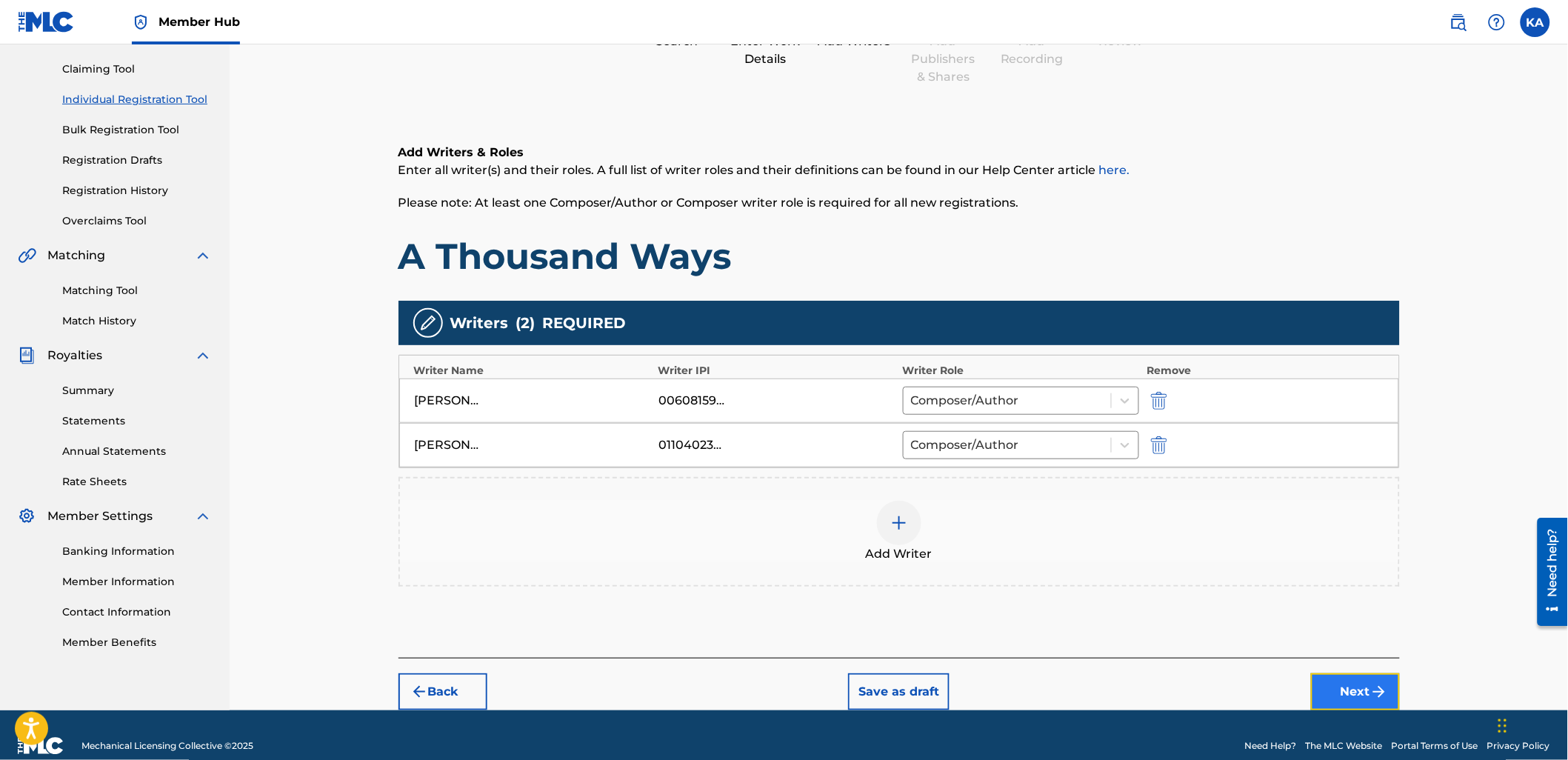
click at [1331, 706] on button "Next" at bounding box center [1355, 692] width 89 height 37
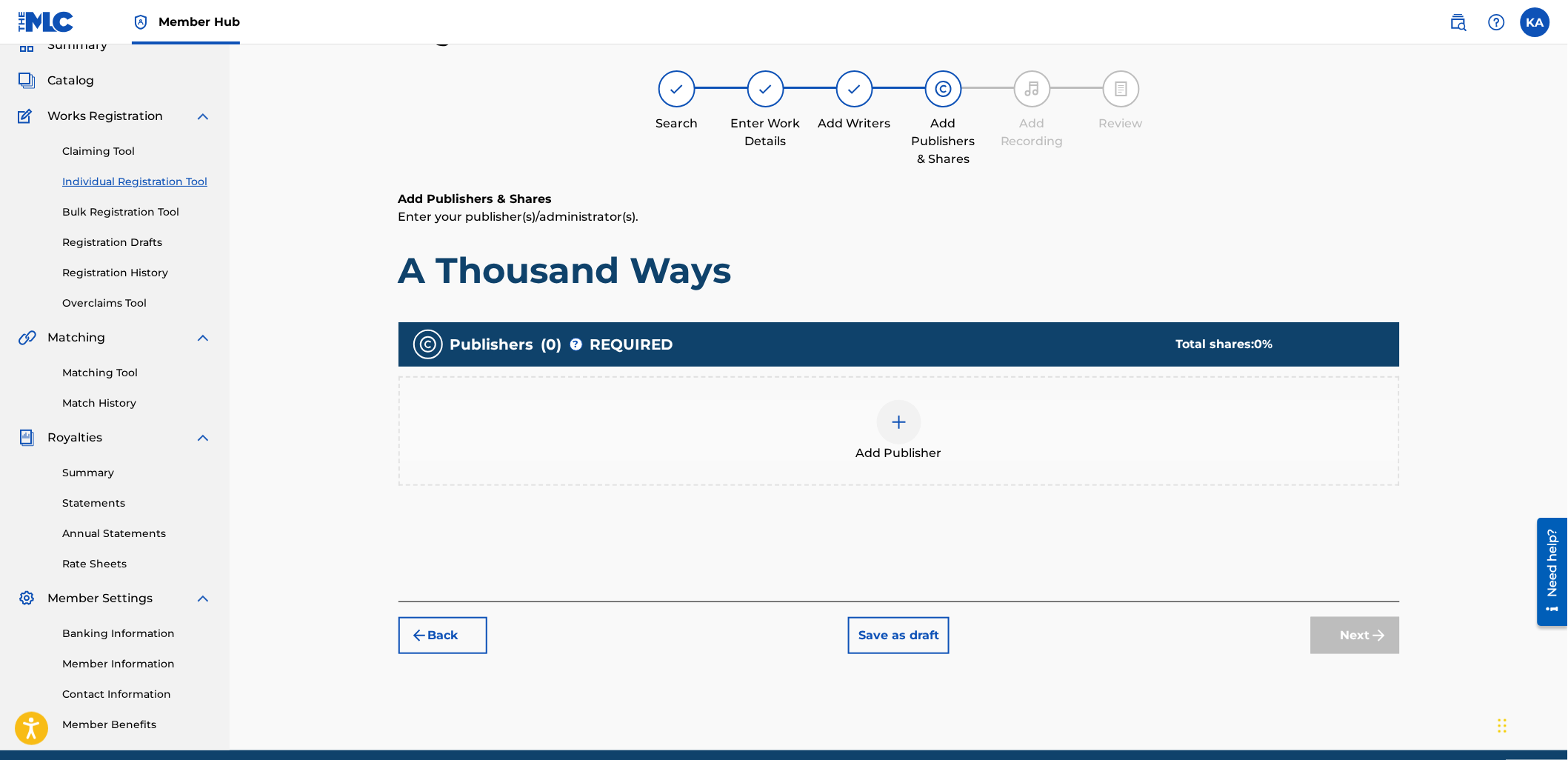
click at [796, 433] on div "Add Publisher" at bounding box center [899, 431] width 999 height 62
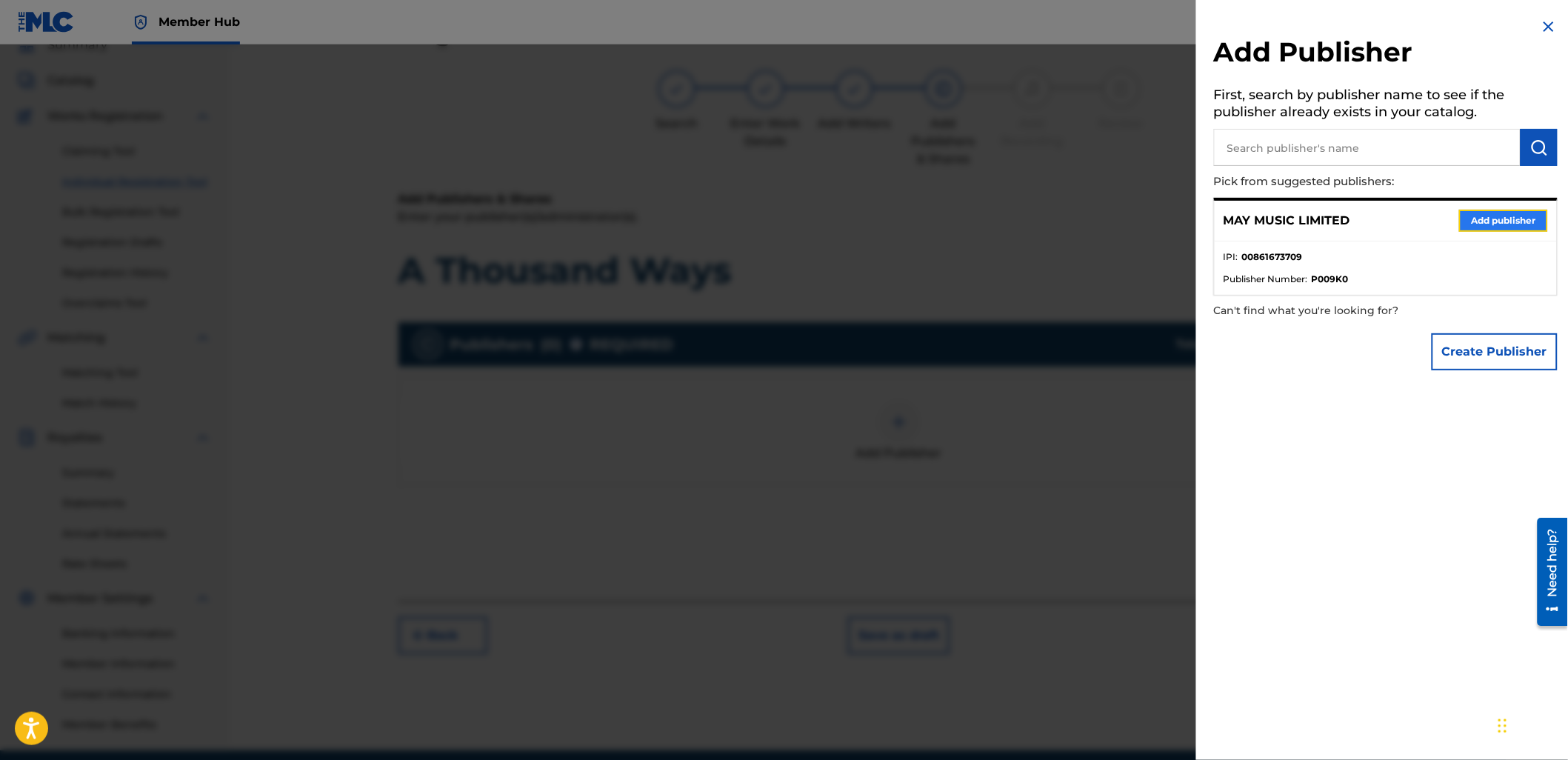
click at [1478, 230] on button "Add publisher" at bounding box center [1503, 220] width 89 height 23
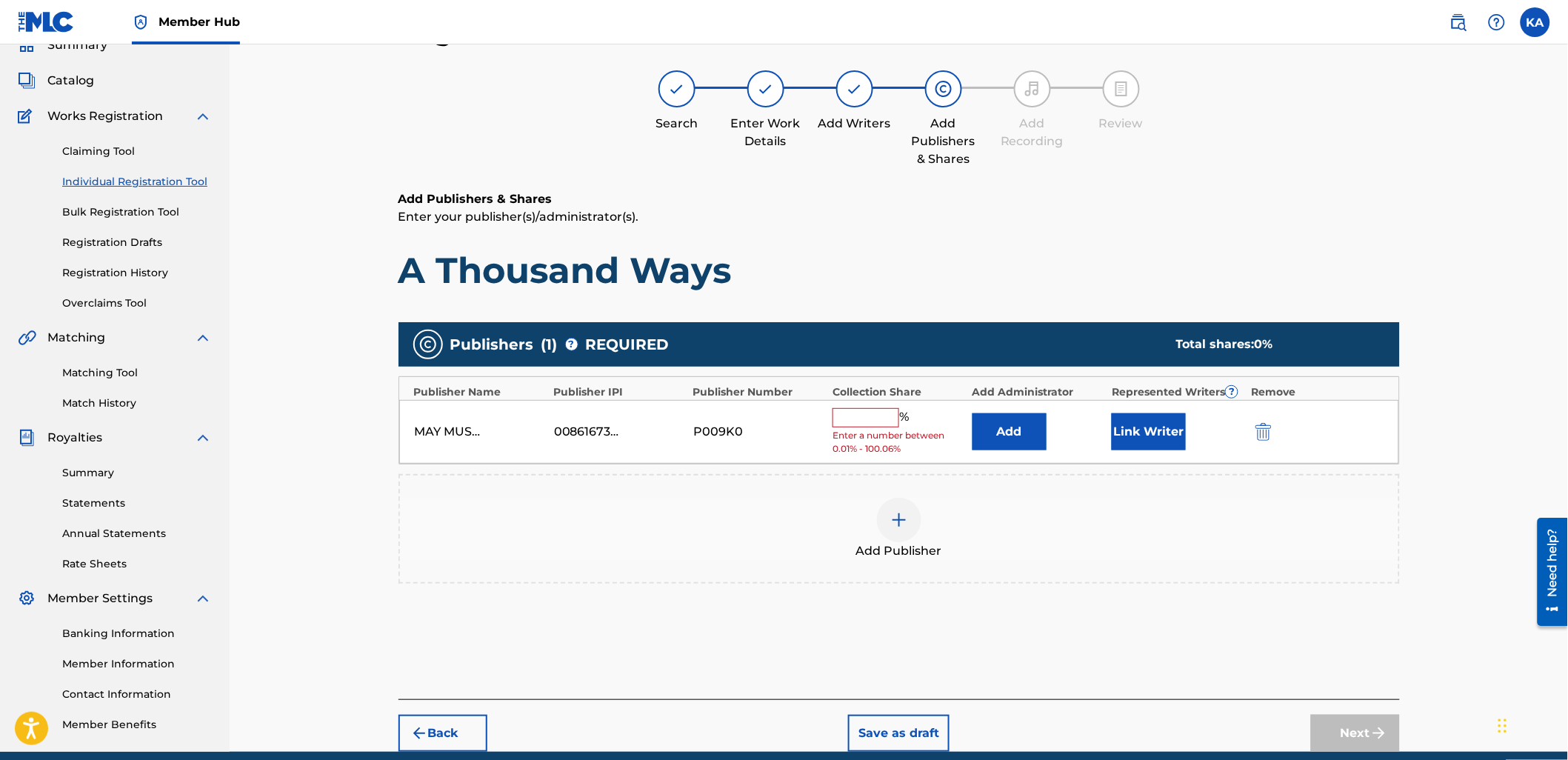
click at [882, 422] on input "text" at bounding box center [866, 418] width 67 height 19
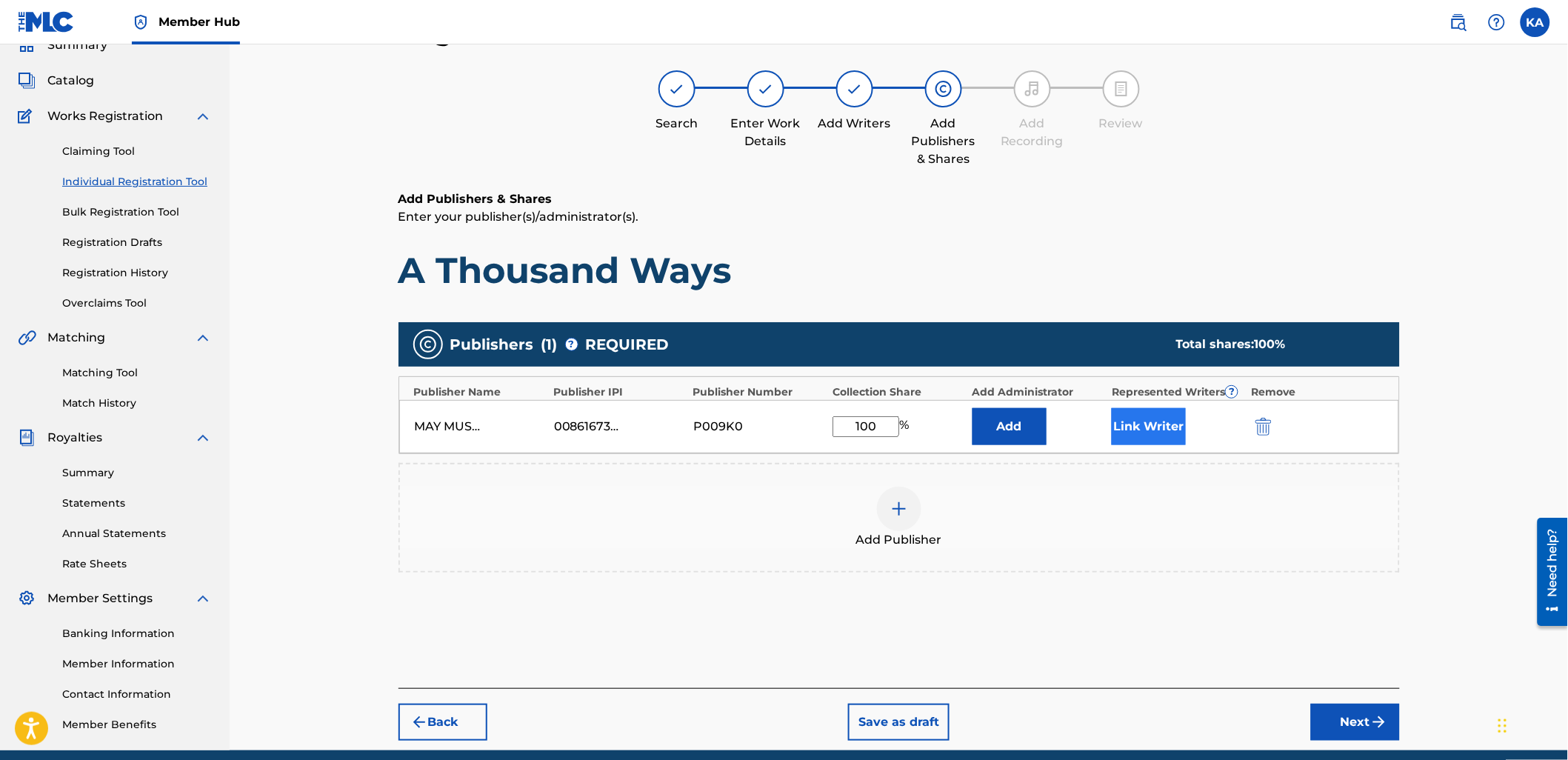
type input "100"
click at [1149, 432] on button "Link Writer" at bounding box center [1148, 427] width 74 height 37
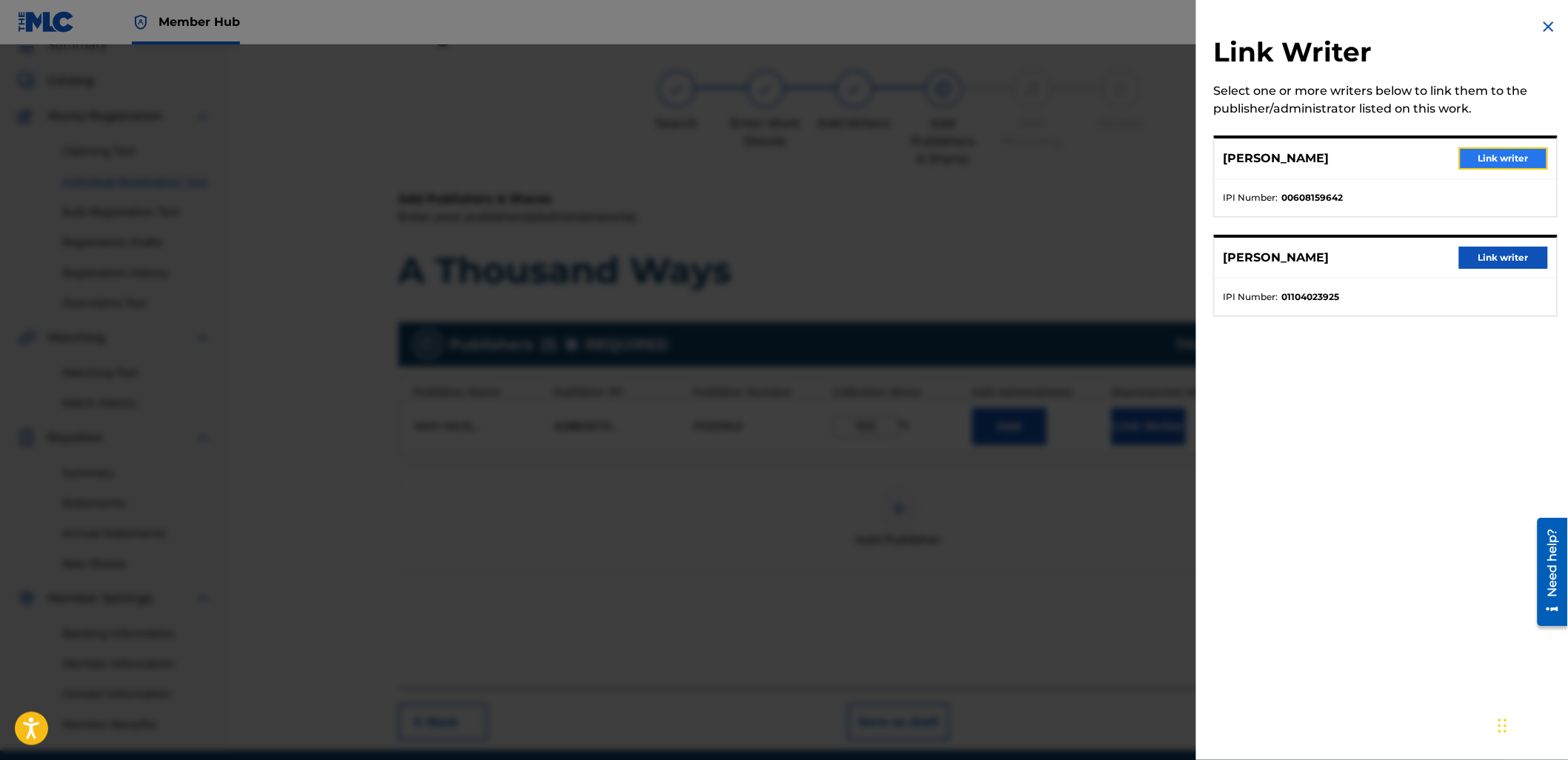
click at [1503, 156] on button "Link writer" at bounding box center [1503, 158] width 89 height 23
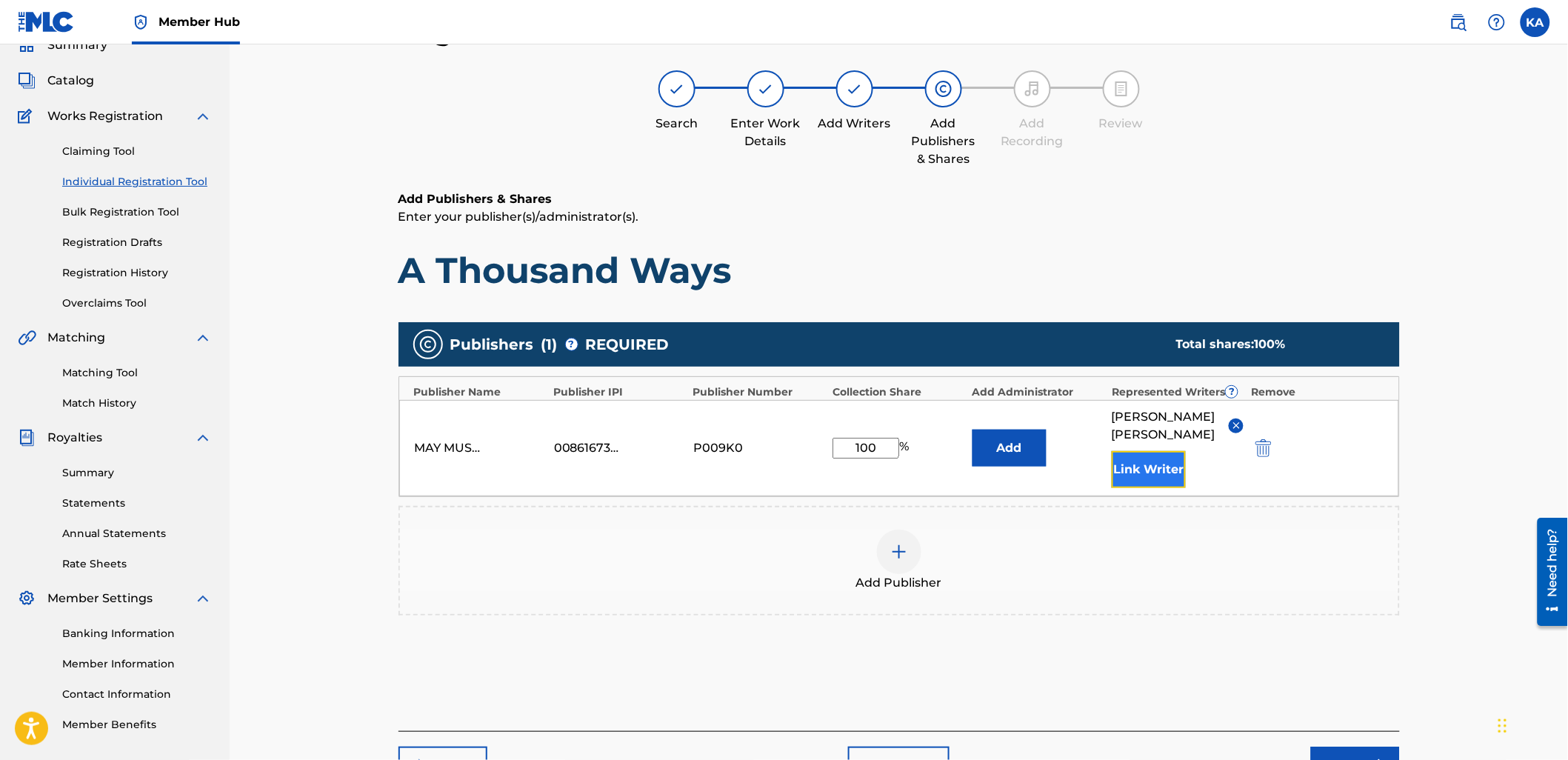
click at [1143, 461] on button "Link Writer" at bounding box center [1148, 470] width 74 height 37
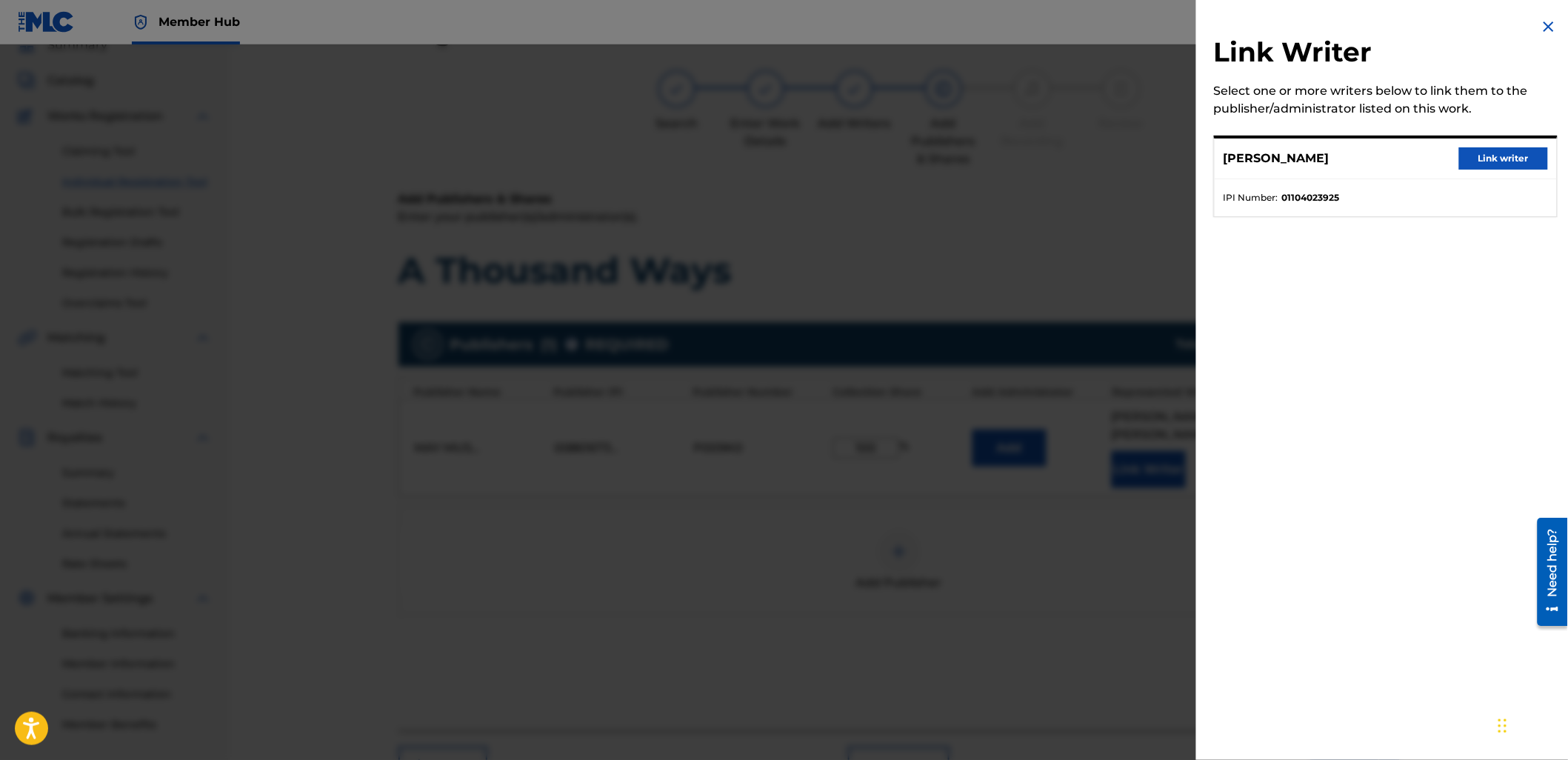
click at [1471, 170] on div "[PERSON_NAME] Link writer" at bounding box center [1386, 159] width 342 height 40
click at [1480, 160] on button "Link writer" at bounding box center [1503, 158] width 89 height 23
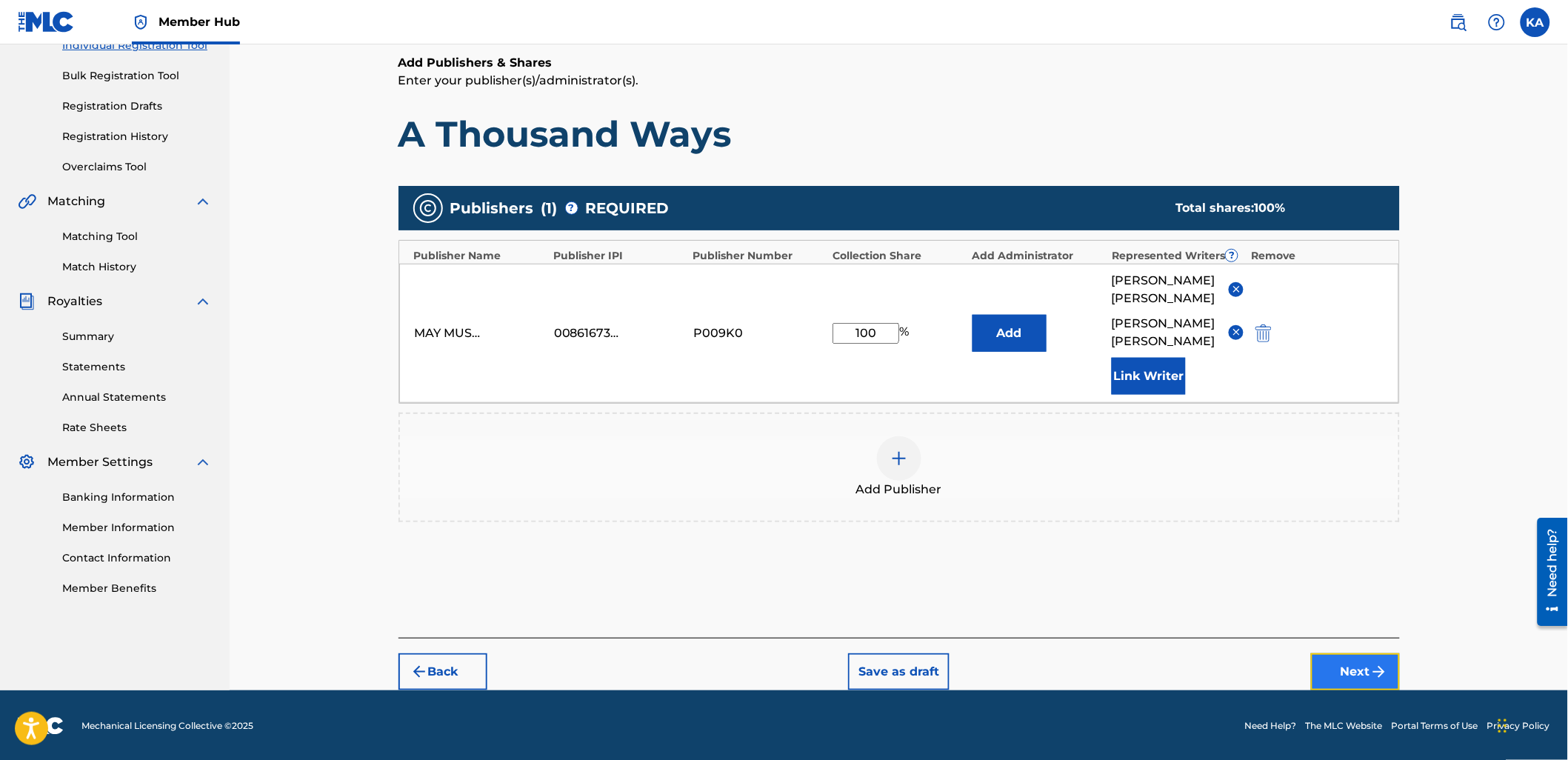
click at [1342, 668] on button "Next" at bounding box center [1355, 672] width 89 height 37
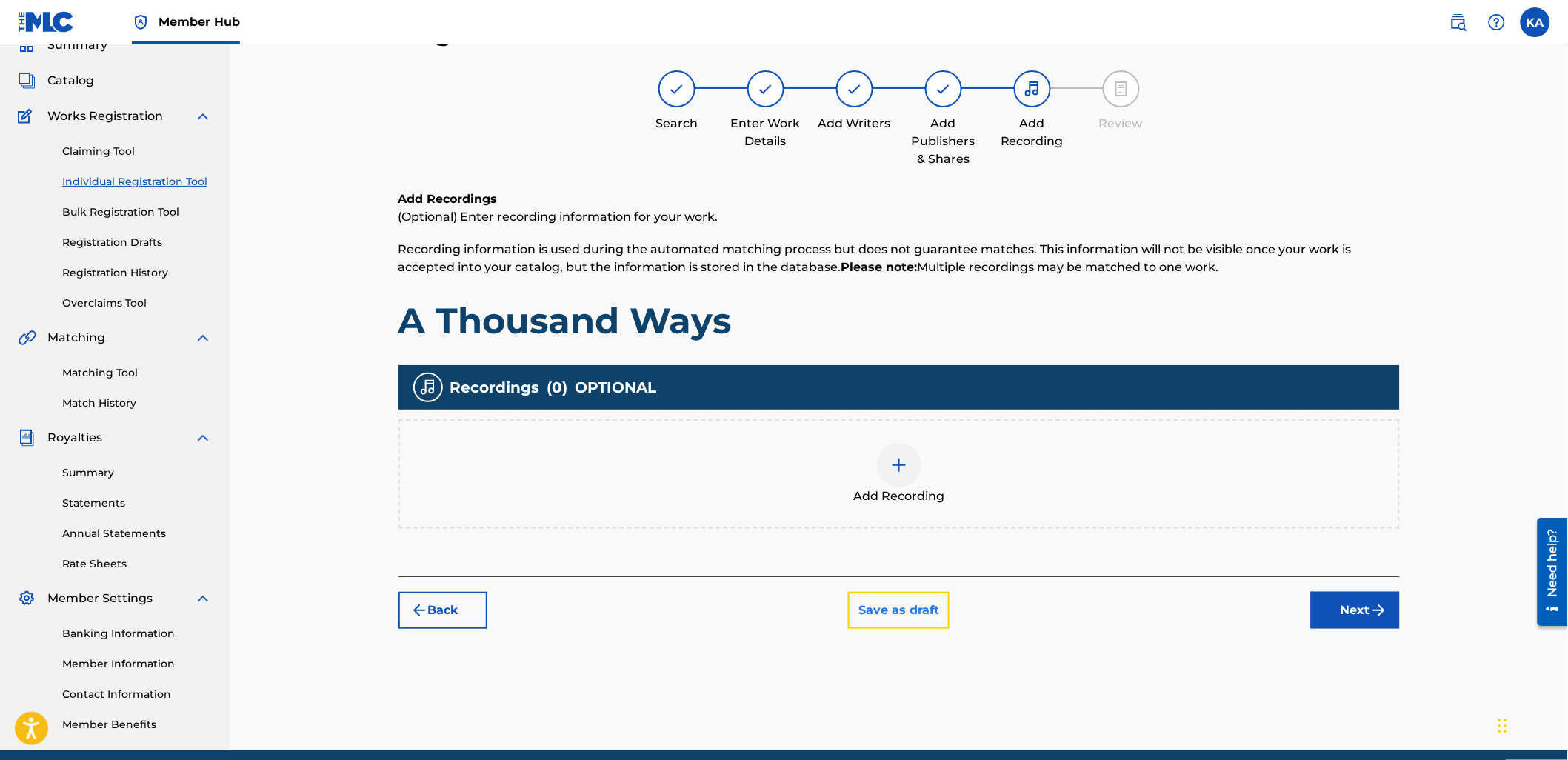
click at [864, 606] on button "Save as draft" at bounding box center [898, 611] width 101 height 37
